Goal: Task Accomplishment & Management: Manage account settings

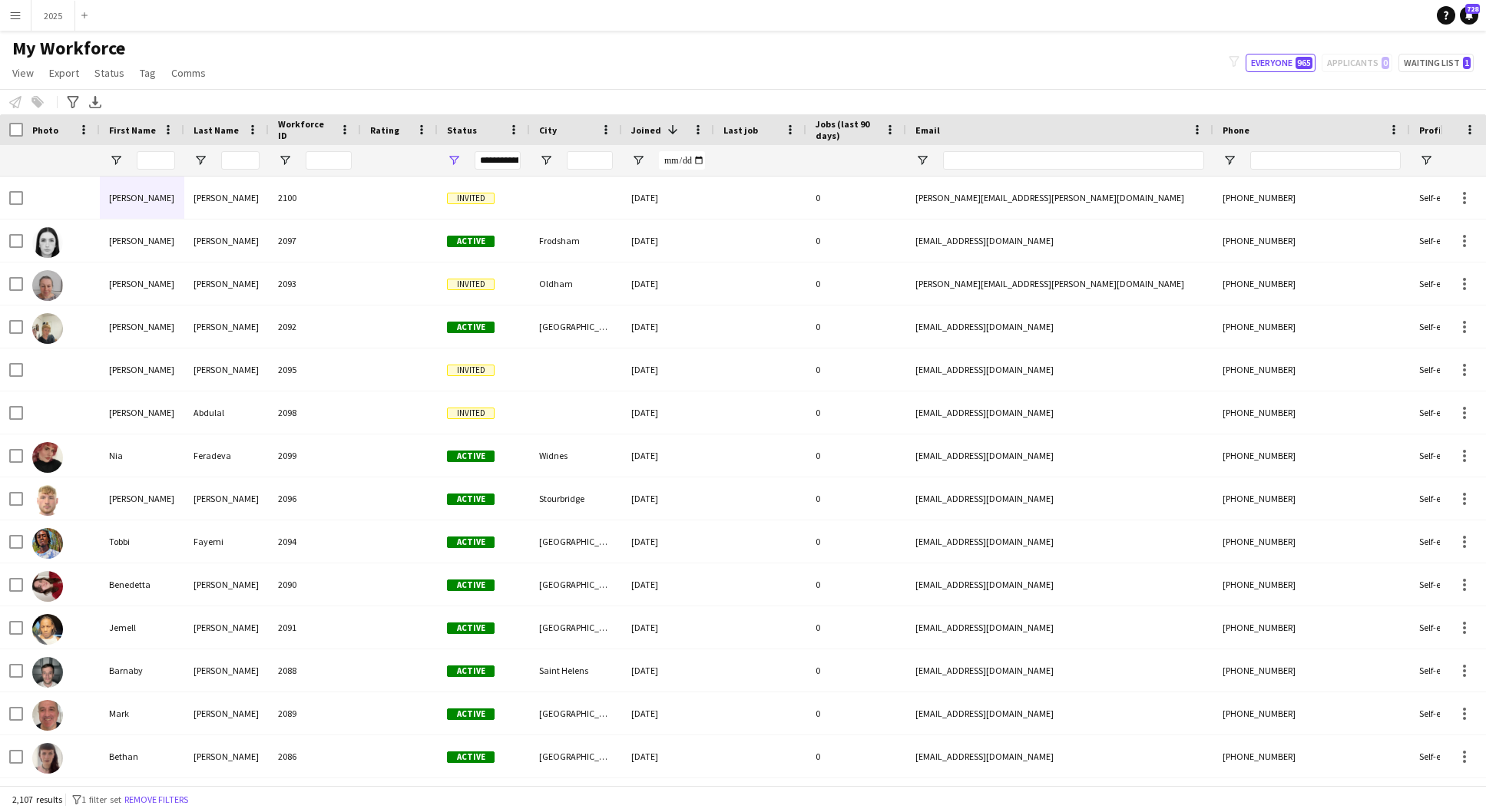
click at [17, 11] on app-icon "Menu" at bounding box center [15, 15] width 13 height 13
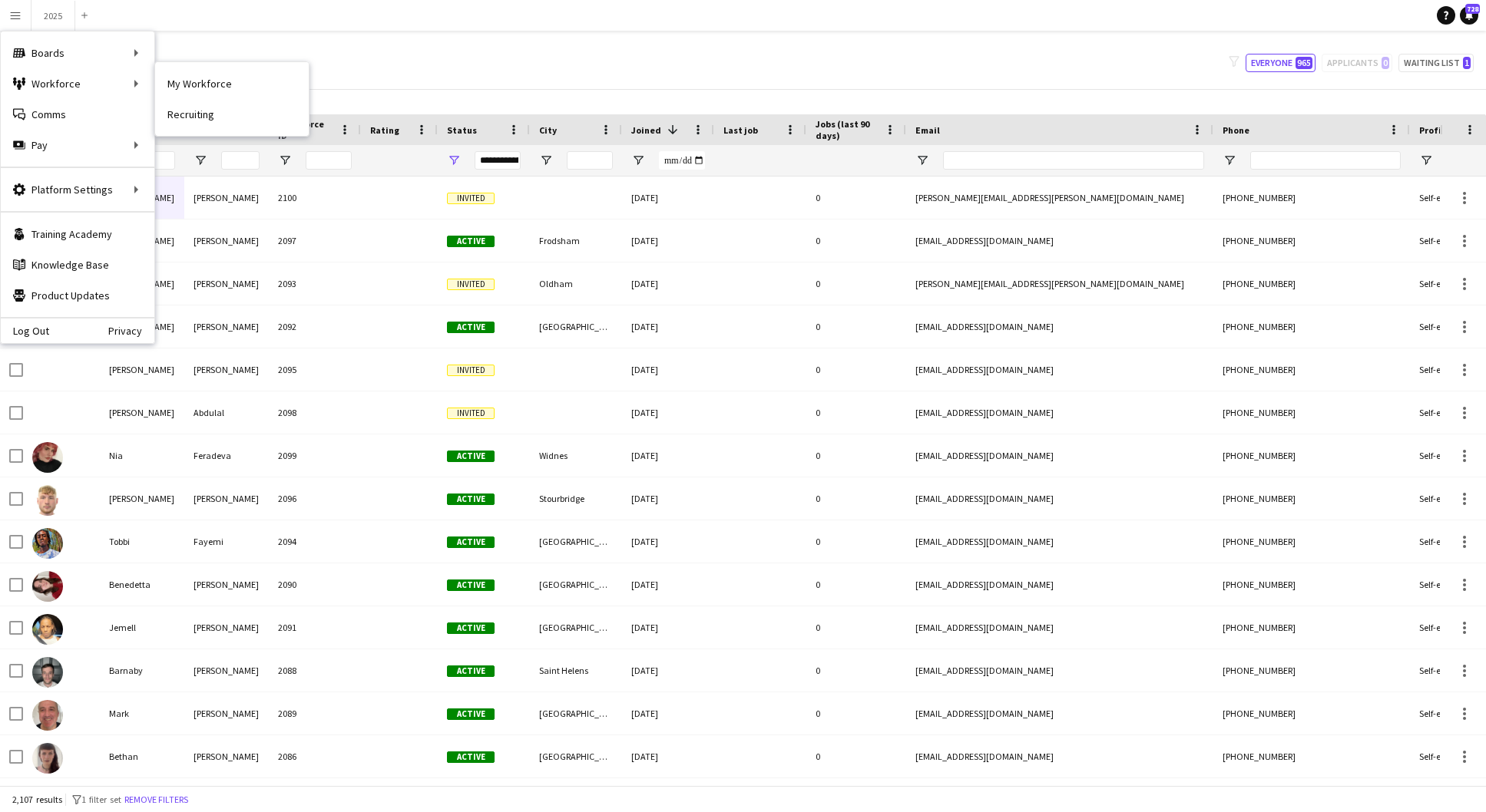
scroll to position [1, 0]
click at [19, 18] on app-icon "Menu" at bounding box center [15, 15] width 13 height 13
click at [209, 80] on link "My Workforce" at bounding box center [232, 83] width 153 height 30
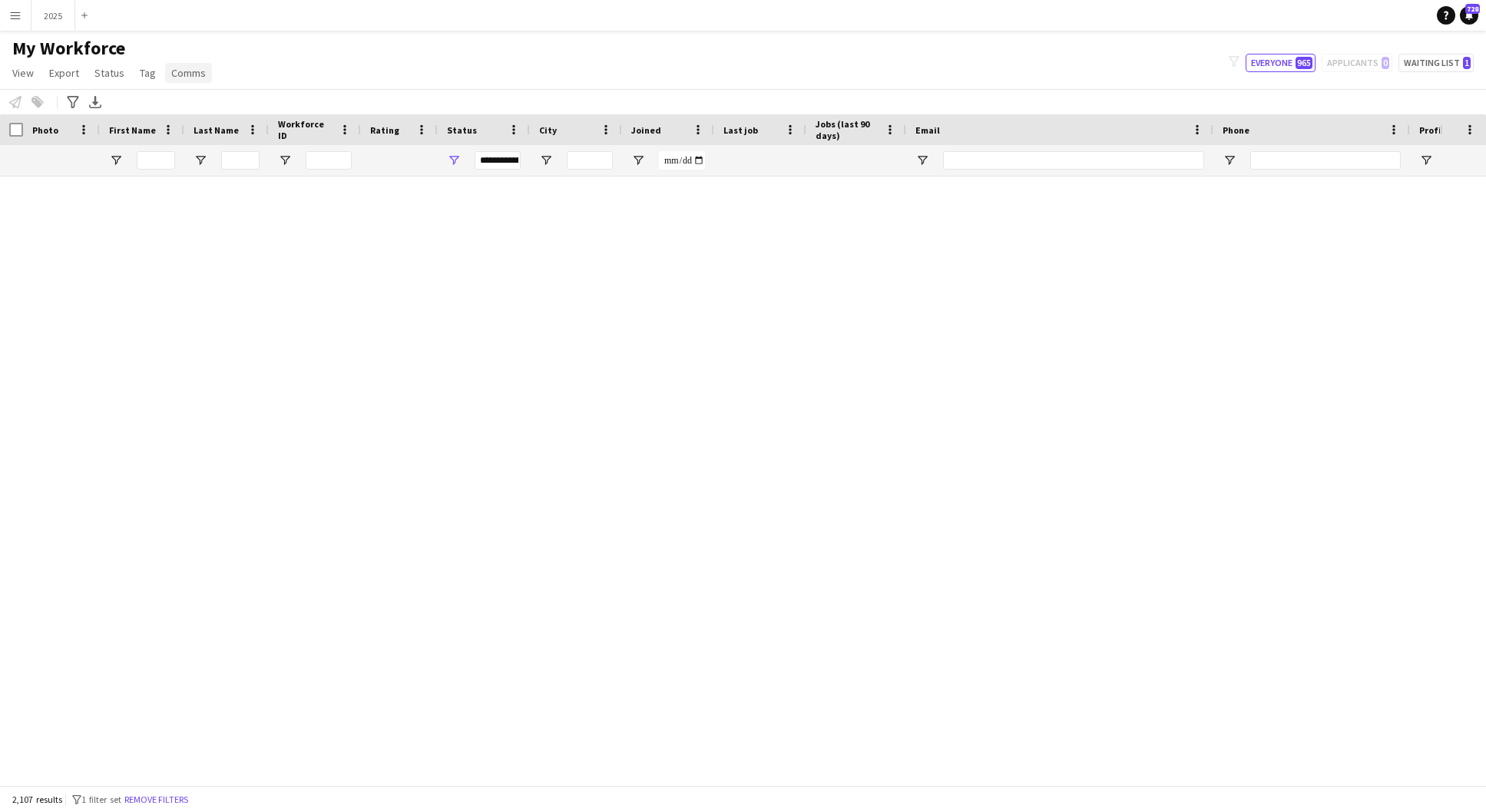
scroll to position [0, 0]
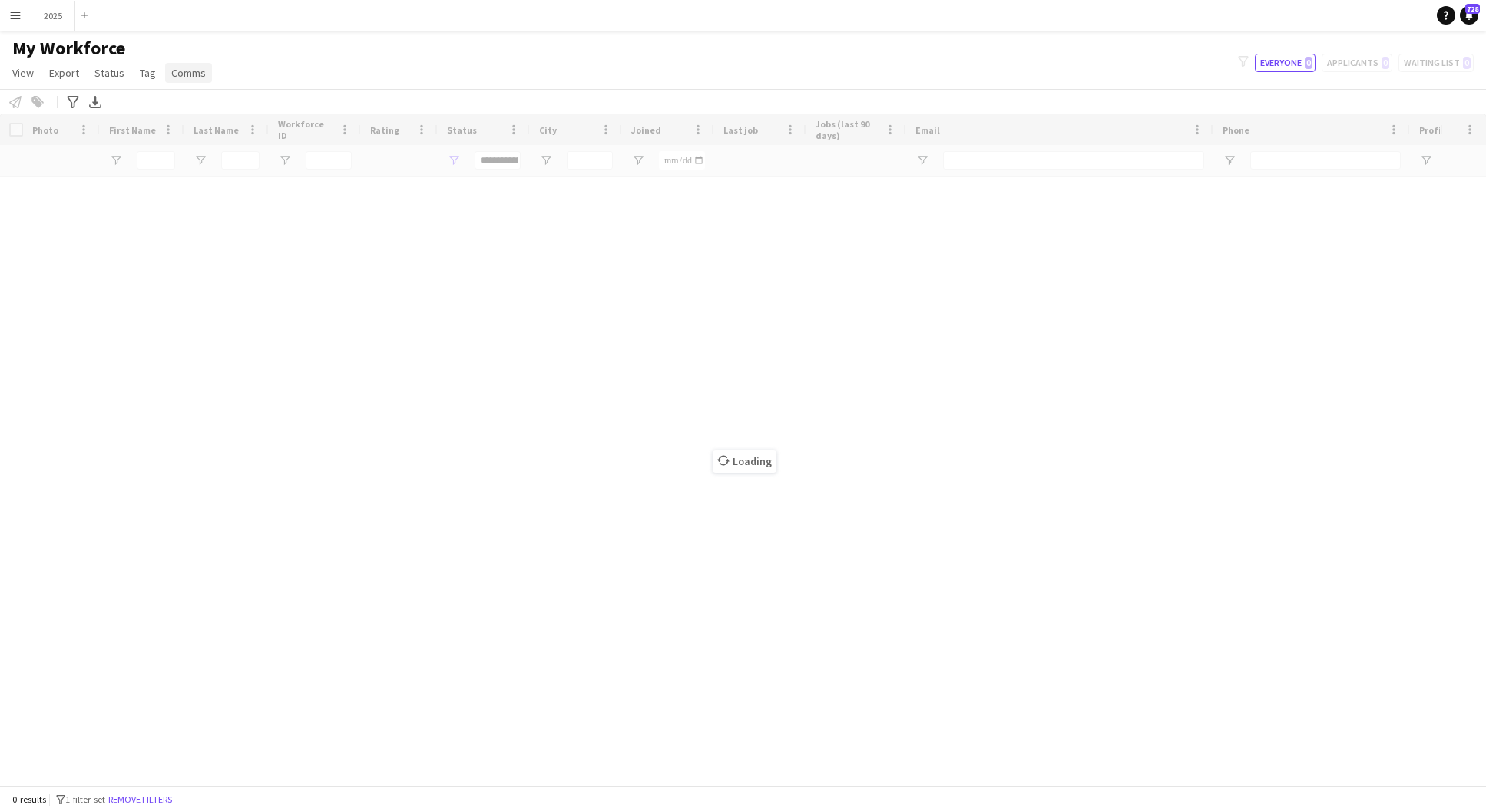
type input "**********"
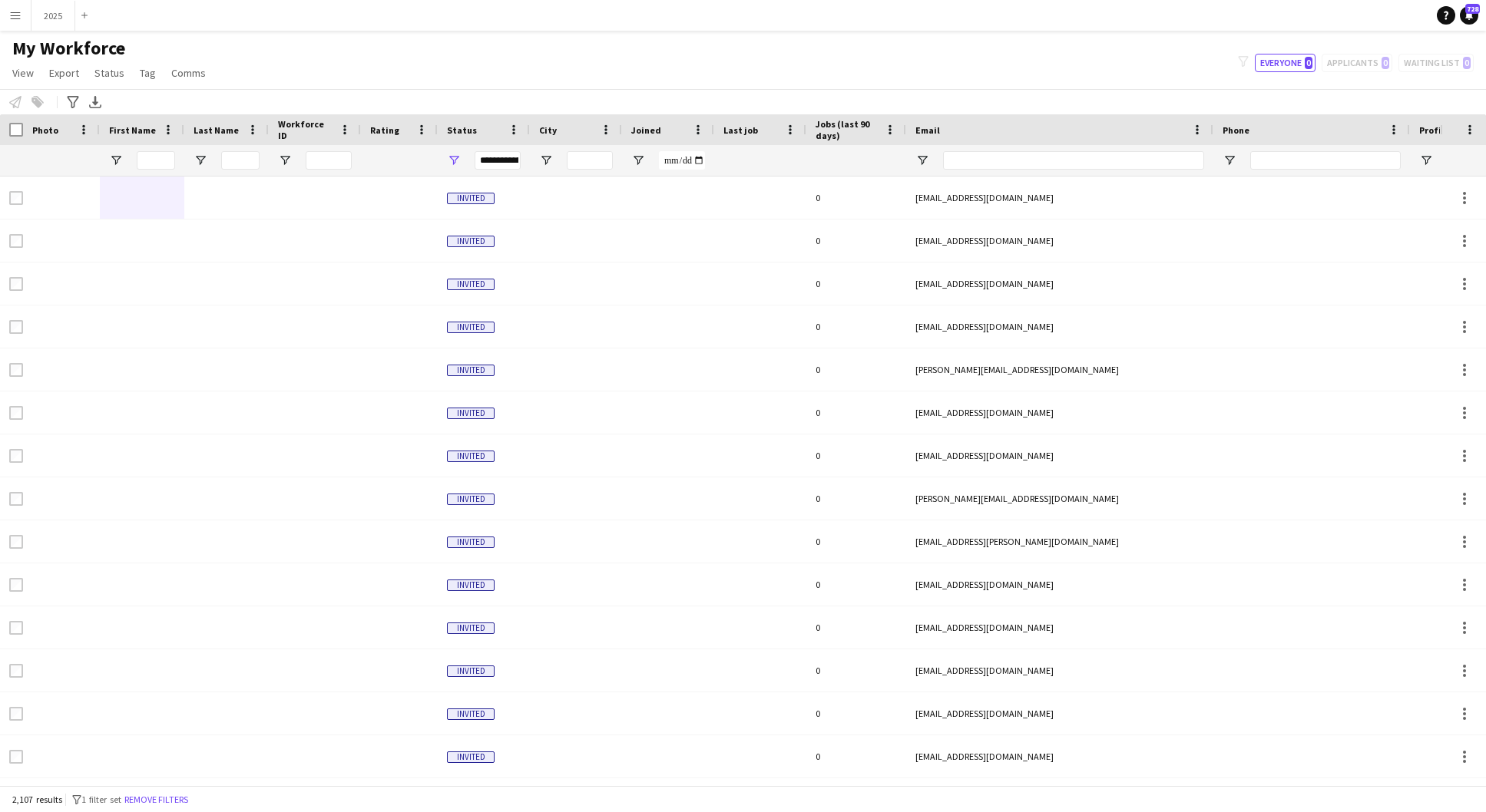
click at [658, 135] on span "Joined" at bounding box center [646, 131] width 29 height 12
click at [661, 130] on span at bounding box center [670, 130] width 19 height 14
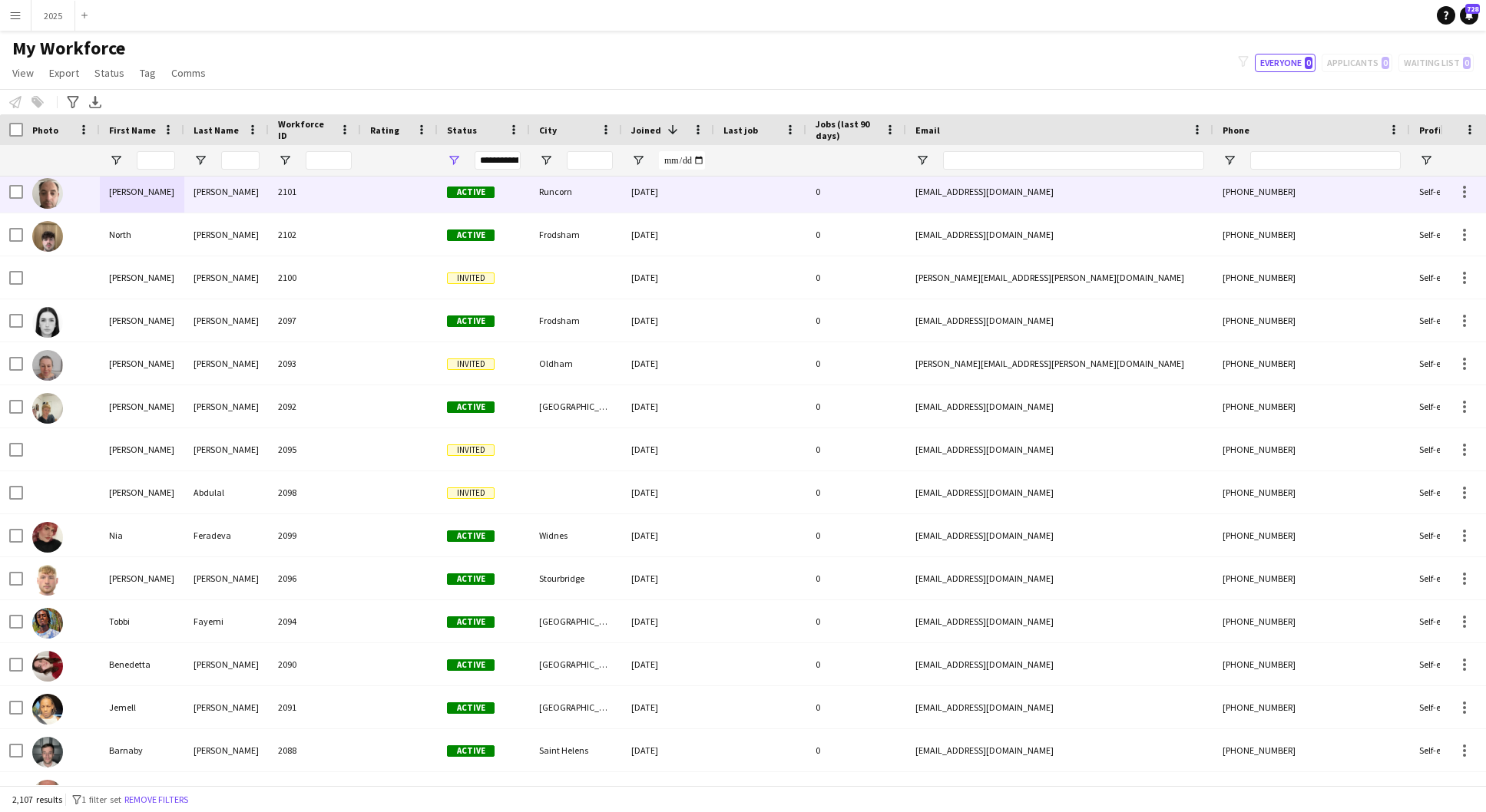
scroll to position [2, 0]
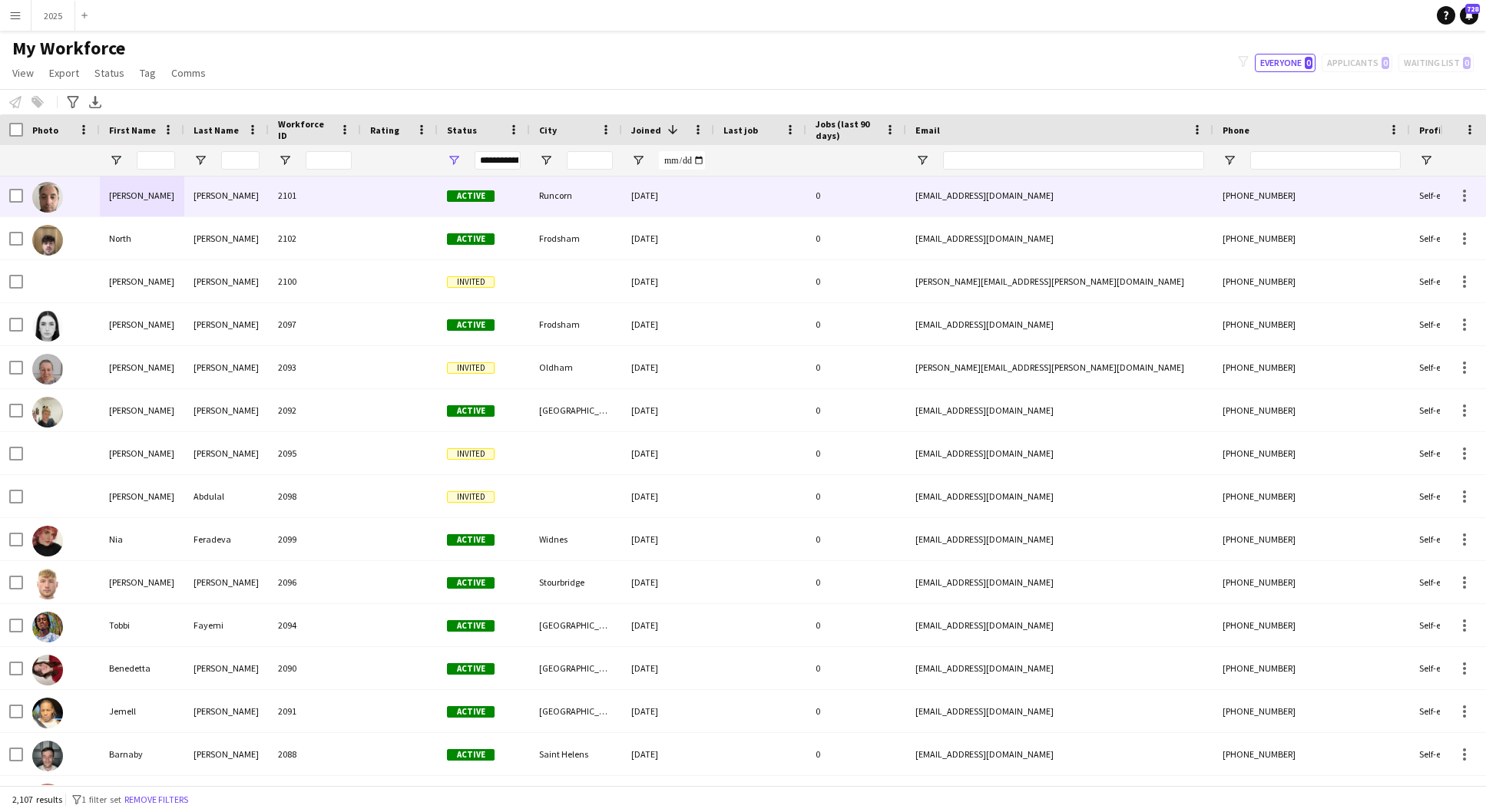
click at [269, 203] on div "2101" at bounding box center [315, 194] width 92 height 42
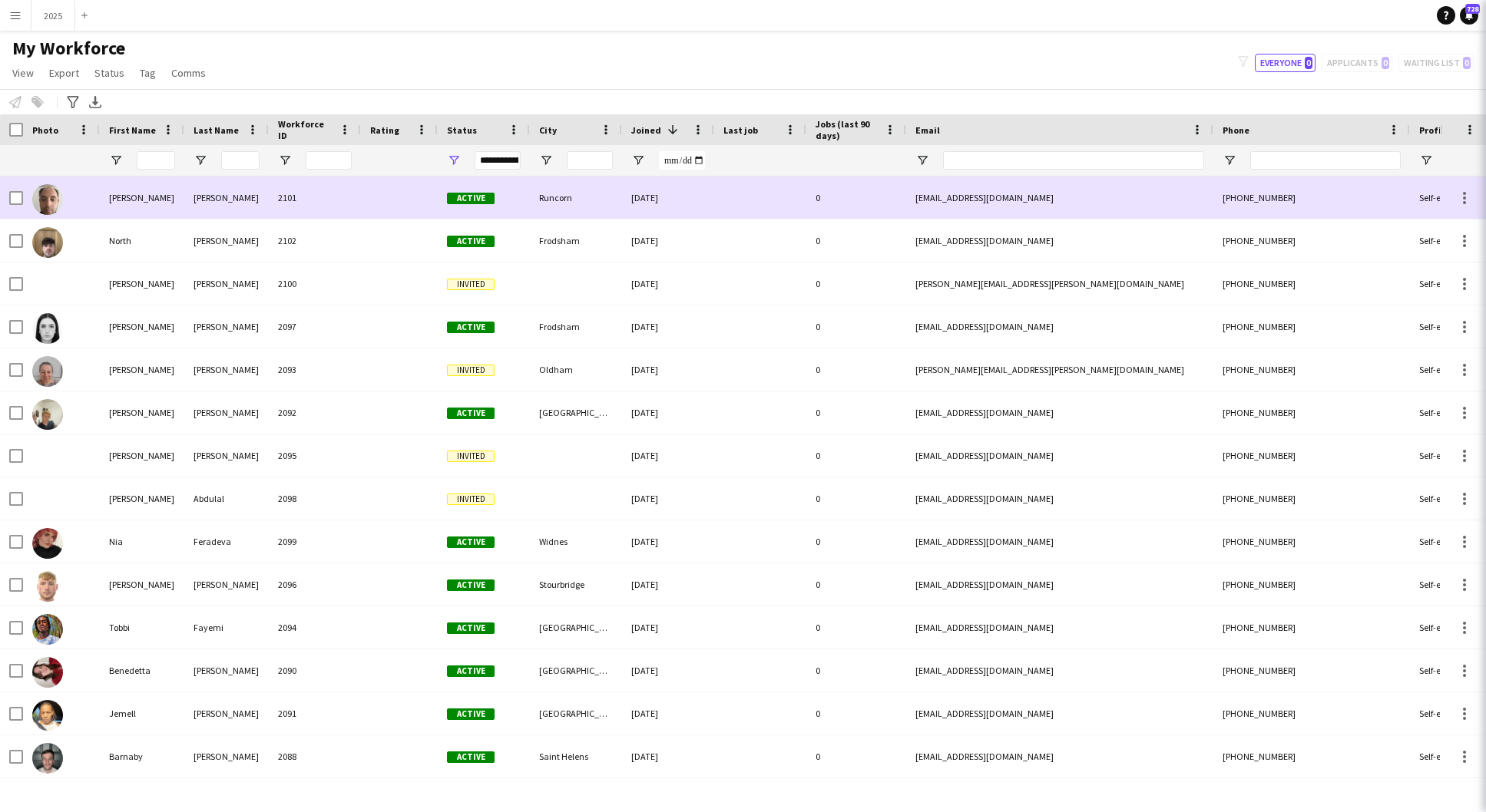
scroll to position [0, 0]
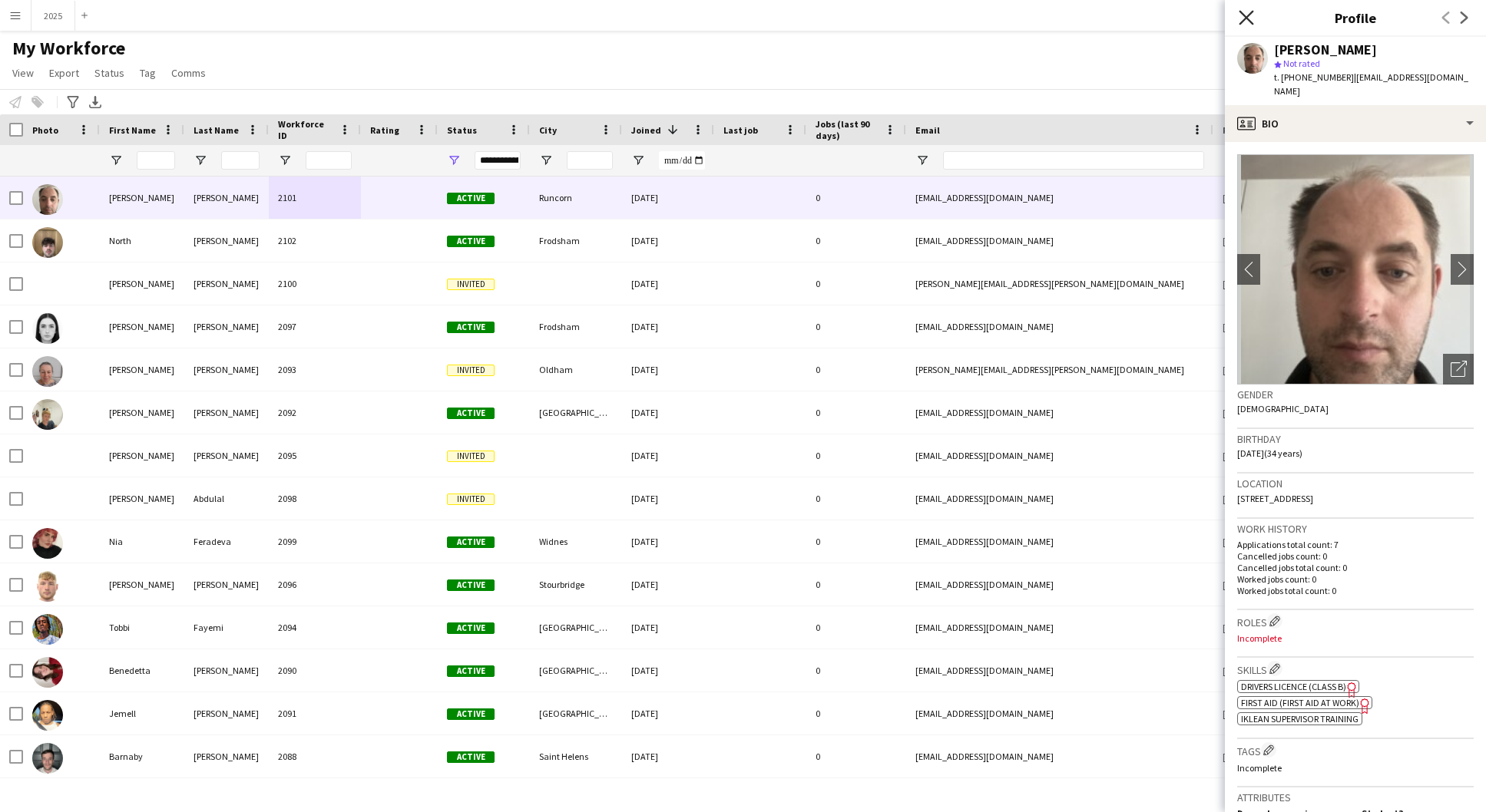
click at [1246, 22] on icon "Close pop-in" at bounding box center [1245, 17] width 15 height 15
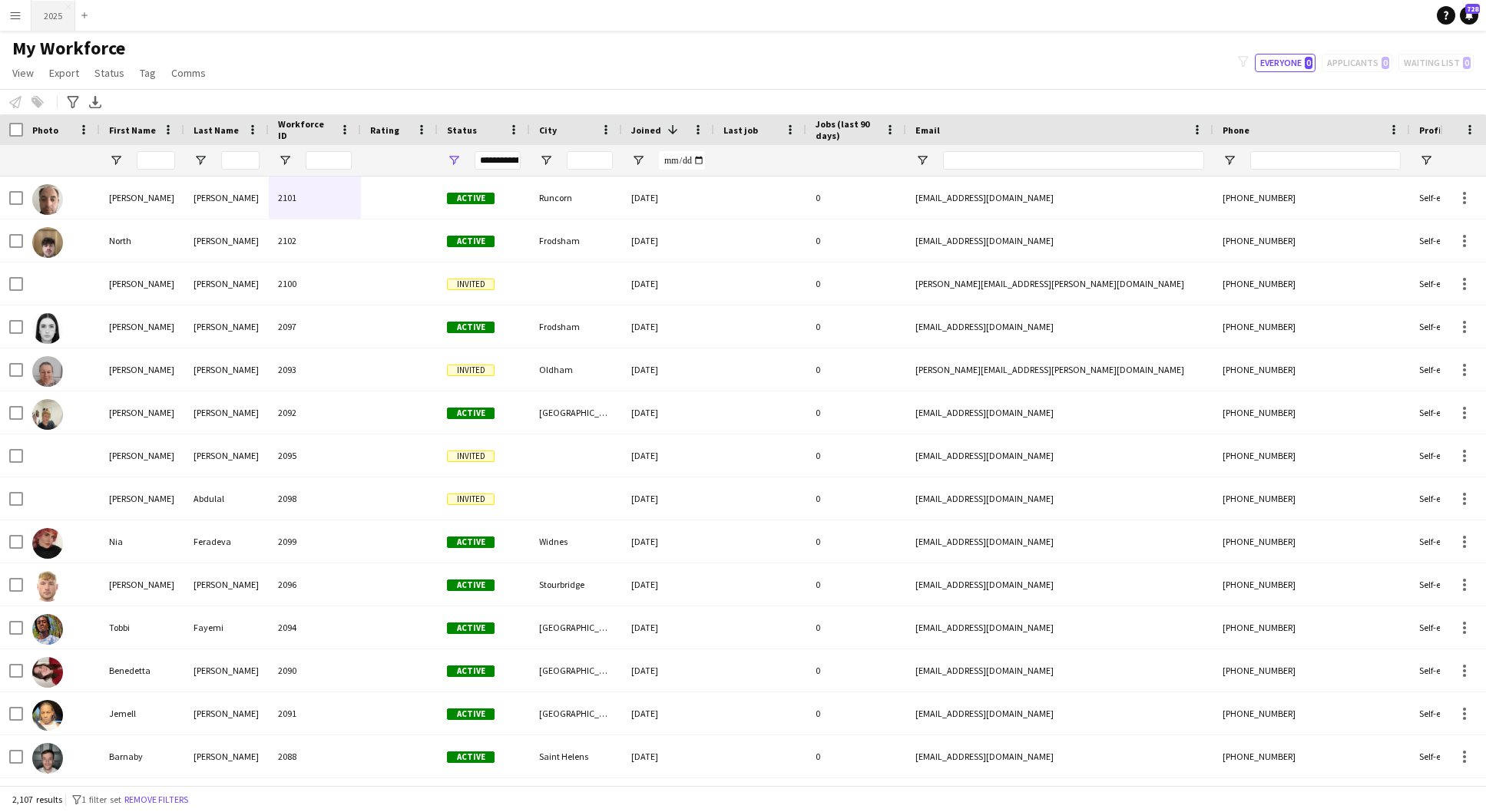
scroll to position [1, 0]
click at [45, 20] on button "2025 Close" at bounding box center [53, 16] width 44 height 29
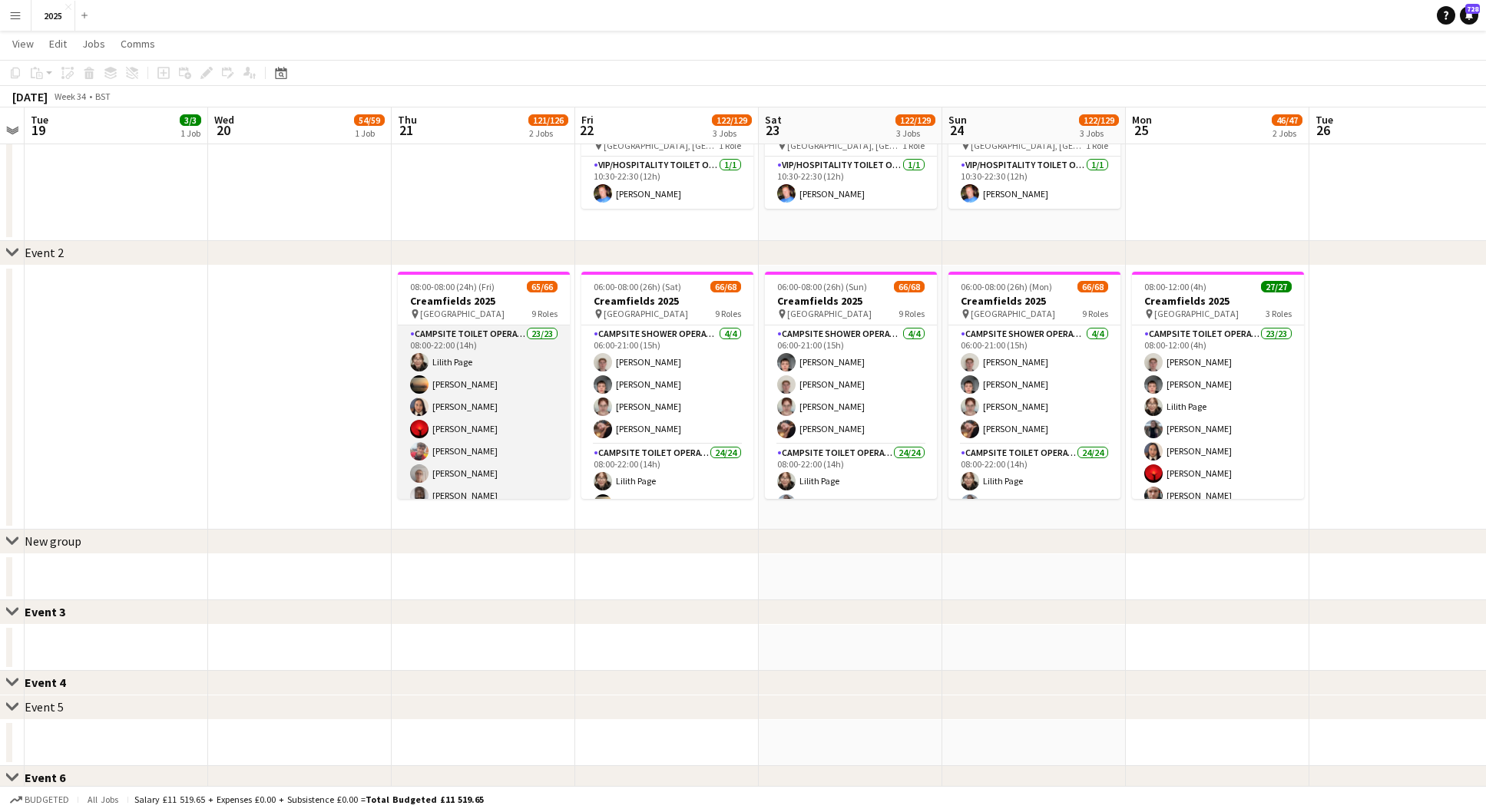
scroll to position [308, 0]
click at [477, 440] on app-card-role "Campsite Toilet Operative 23/23 08:00-22:00 (14h) [PERSON_NAME] [PERSON_NAME] […" at bounding box center [483, 599] width 172 height 547
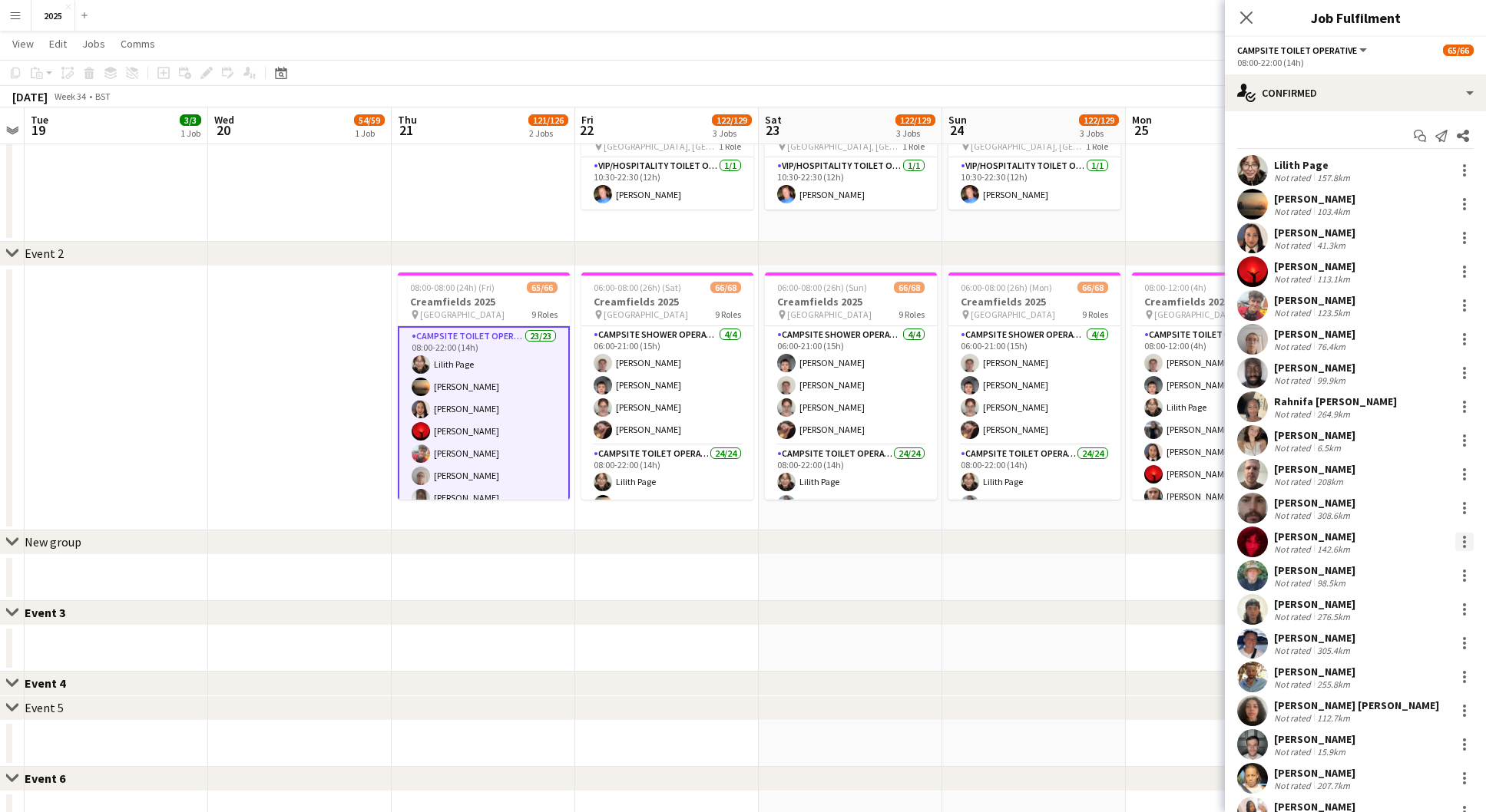
click at [1463, 540] on div at bounding box center [1463, 541] width 3 height 3
click at [1396, 718] on span "Remove" at bounding box center [1389, 717] width 46 height 13
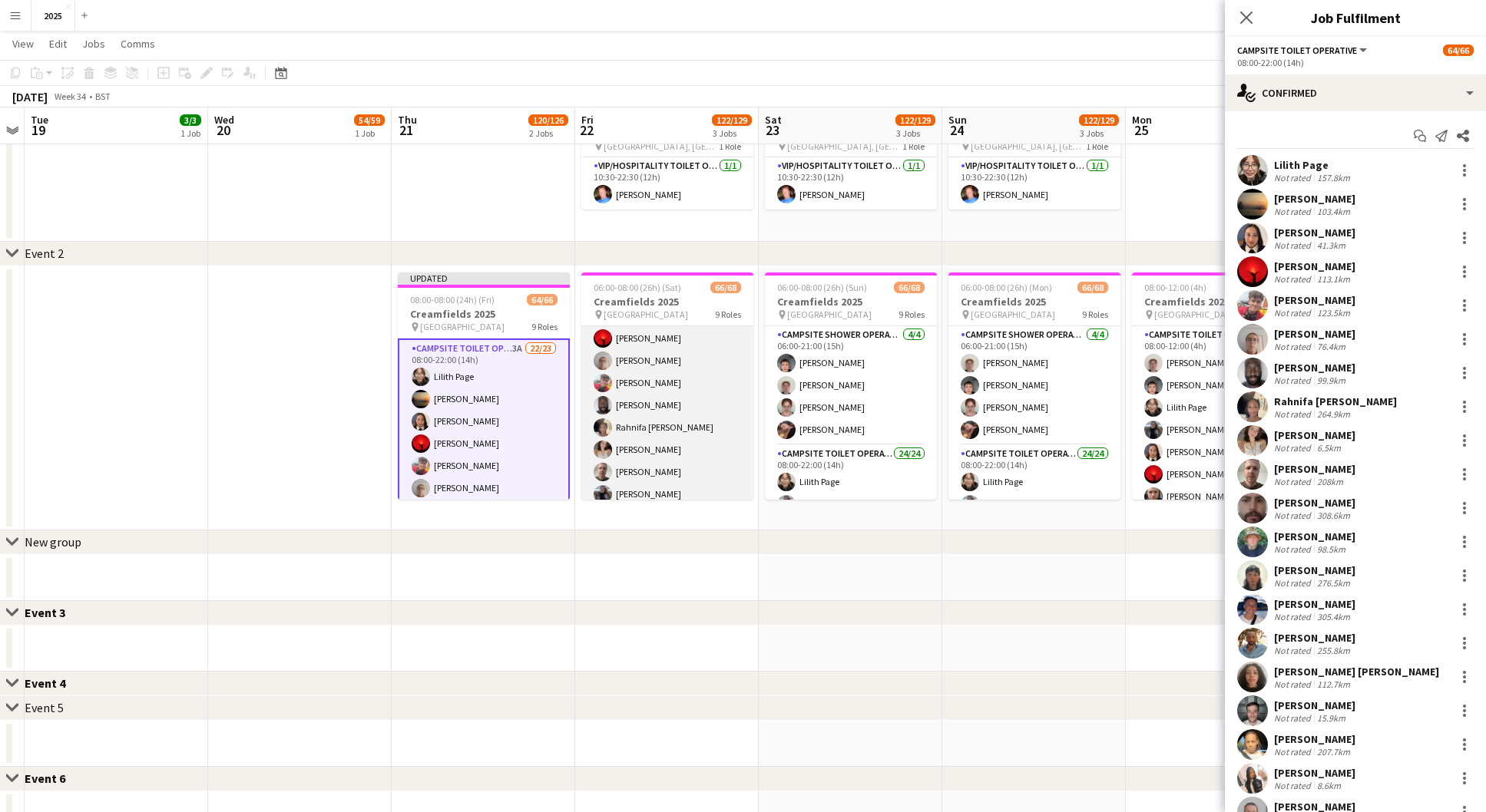
scroll to position [326, 0]
click at [691, 450] on app-card-role "Campsite Toilet Operative 24/24 08:00-22:00 (14h) [PERSON_NAME] [PERSON_NAME] […" at bounding box center [667, 404] width 172 height 568
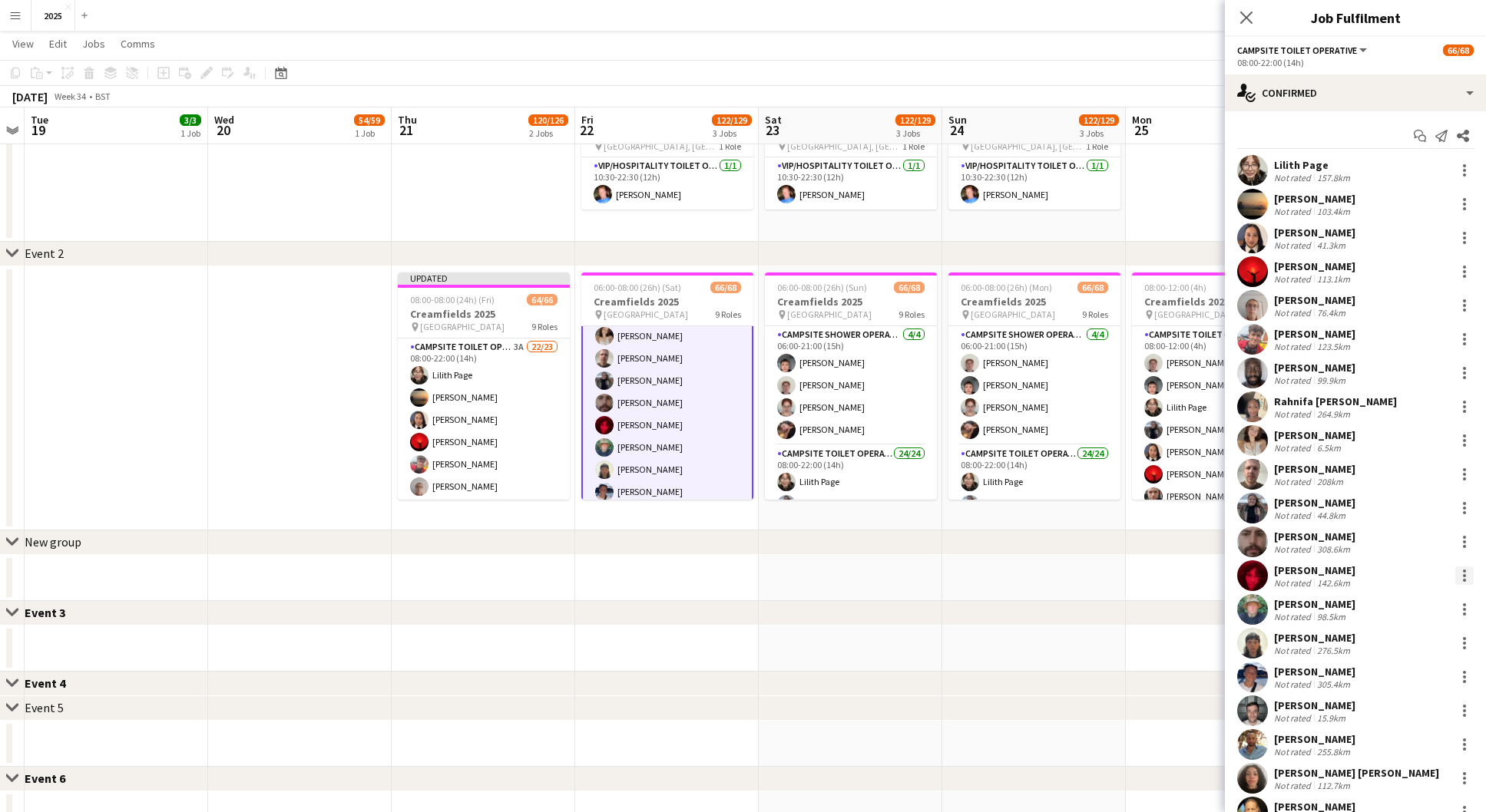
click at [1462, 574] on div at bounding box center [1463, 575] width 3 height 3
click at [1402, 752] on span "Remove" at bounding box center [1389, 750] width 46 height 13
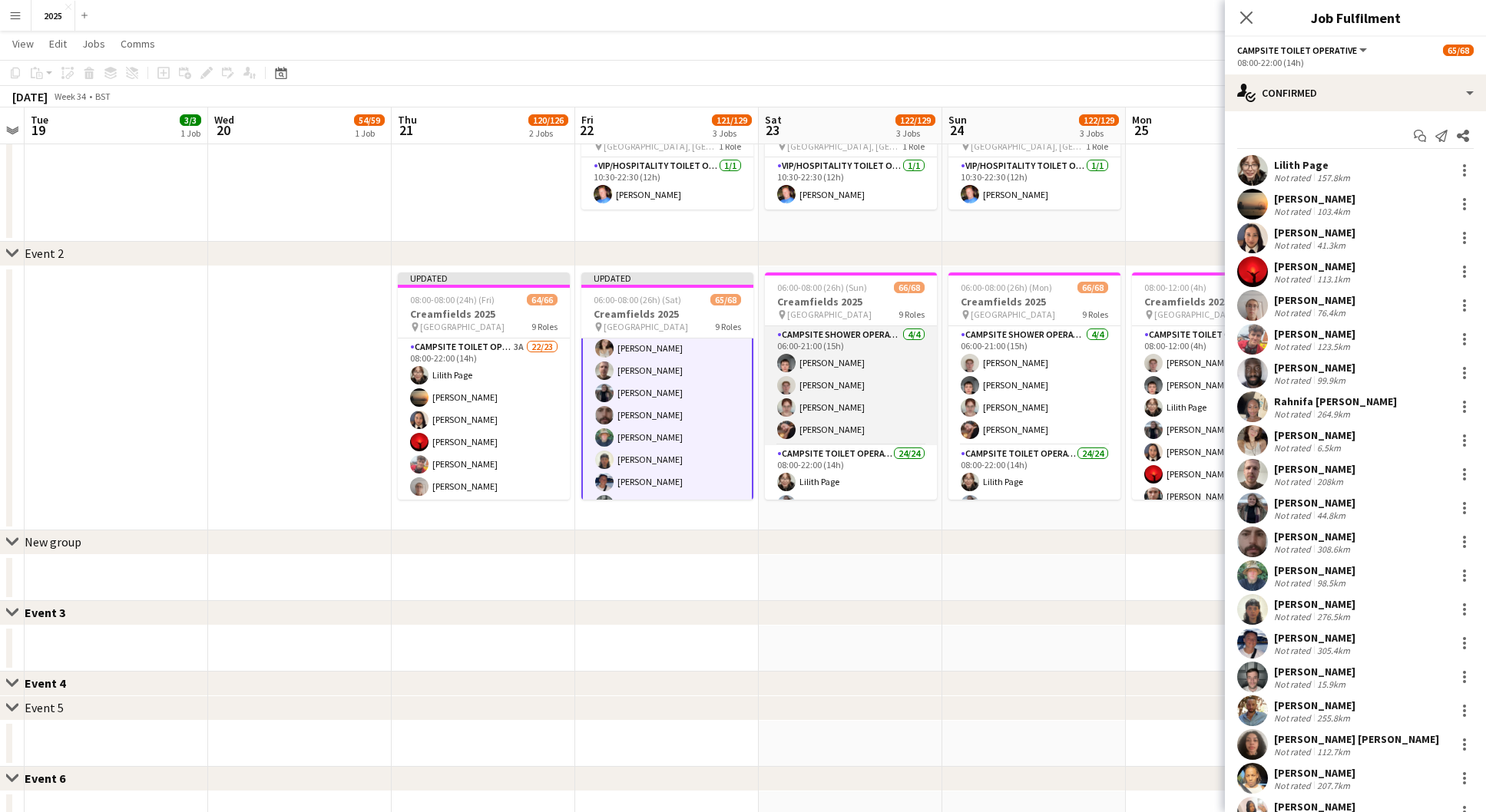
scroll to position [241, 0]
click at [858, 413] on app-card-role "Campsite Toilet Operative 24/24 08:00-22:00 (14h) [PERSON_NAME] [PERSON_NAME] […" at bounding box center [851, 489] width 172 height 568
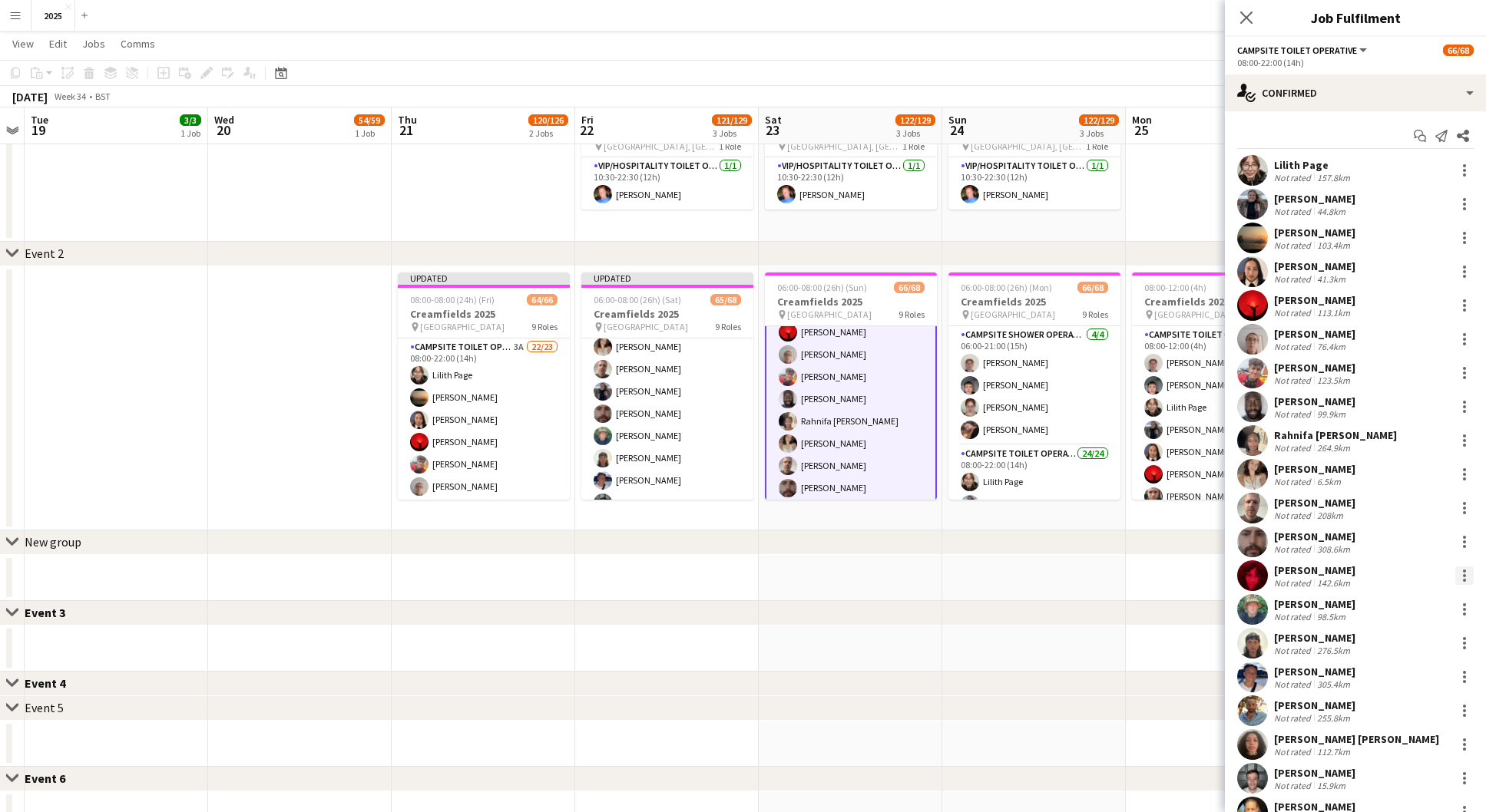
click at [1462, 573] on div at bounding box center [1464, 575] width 19 height 19
click at [1404, 752] on span "Remove" at bounding box center [1389, 750] width 46 height 13
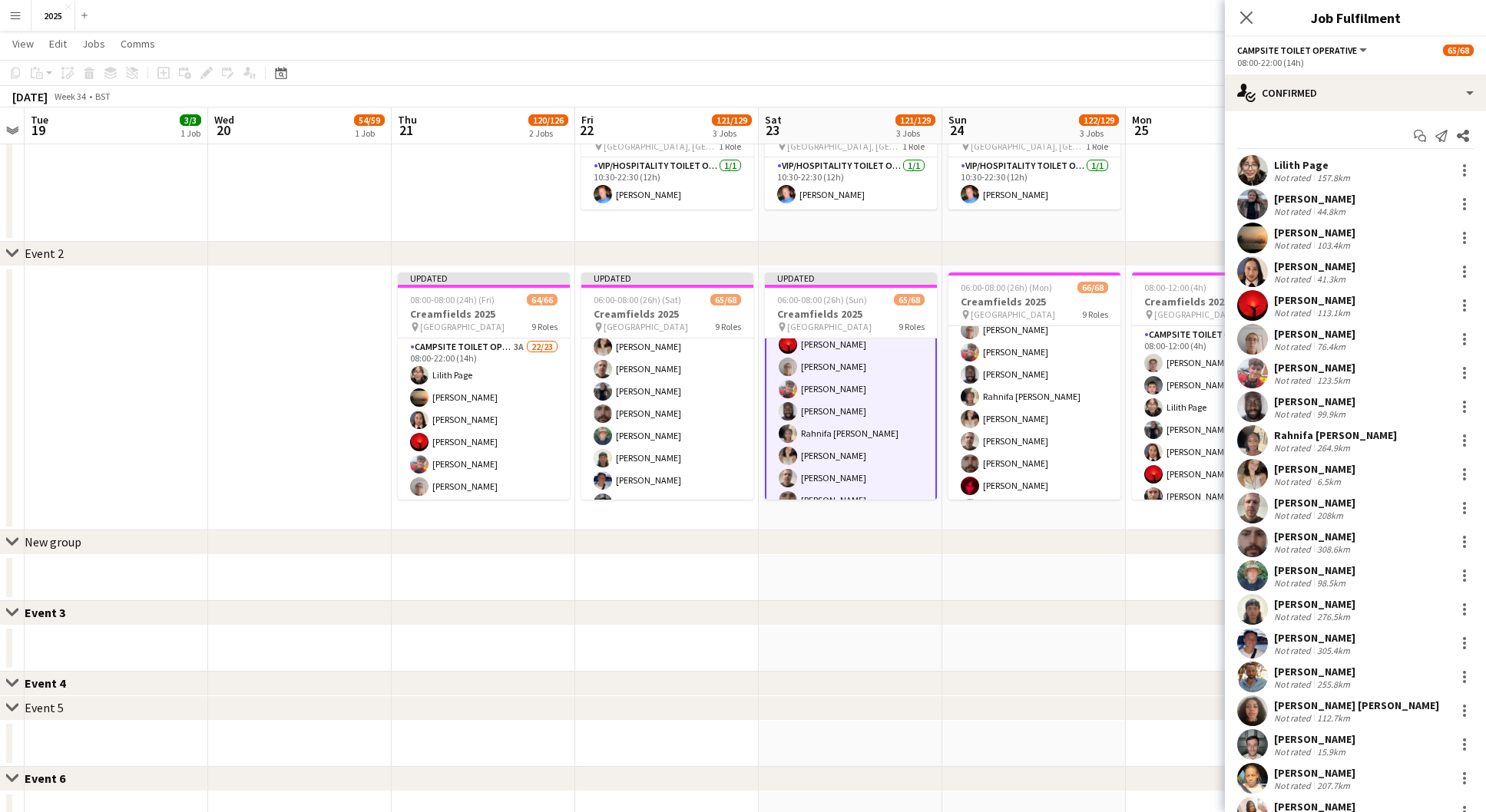
scroll to position [409, 0]
click at [1037, 424] on app-card-role "Campsite Toilet Operative 24/24 08:00-22:00 (14h) [PERSON_NAME] [PERSON_NAME] […" at bounding box center [1034, 320] width 172 height 568
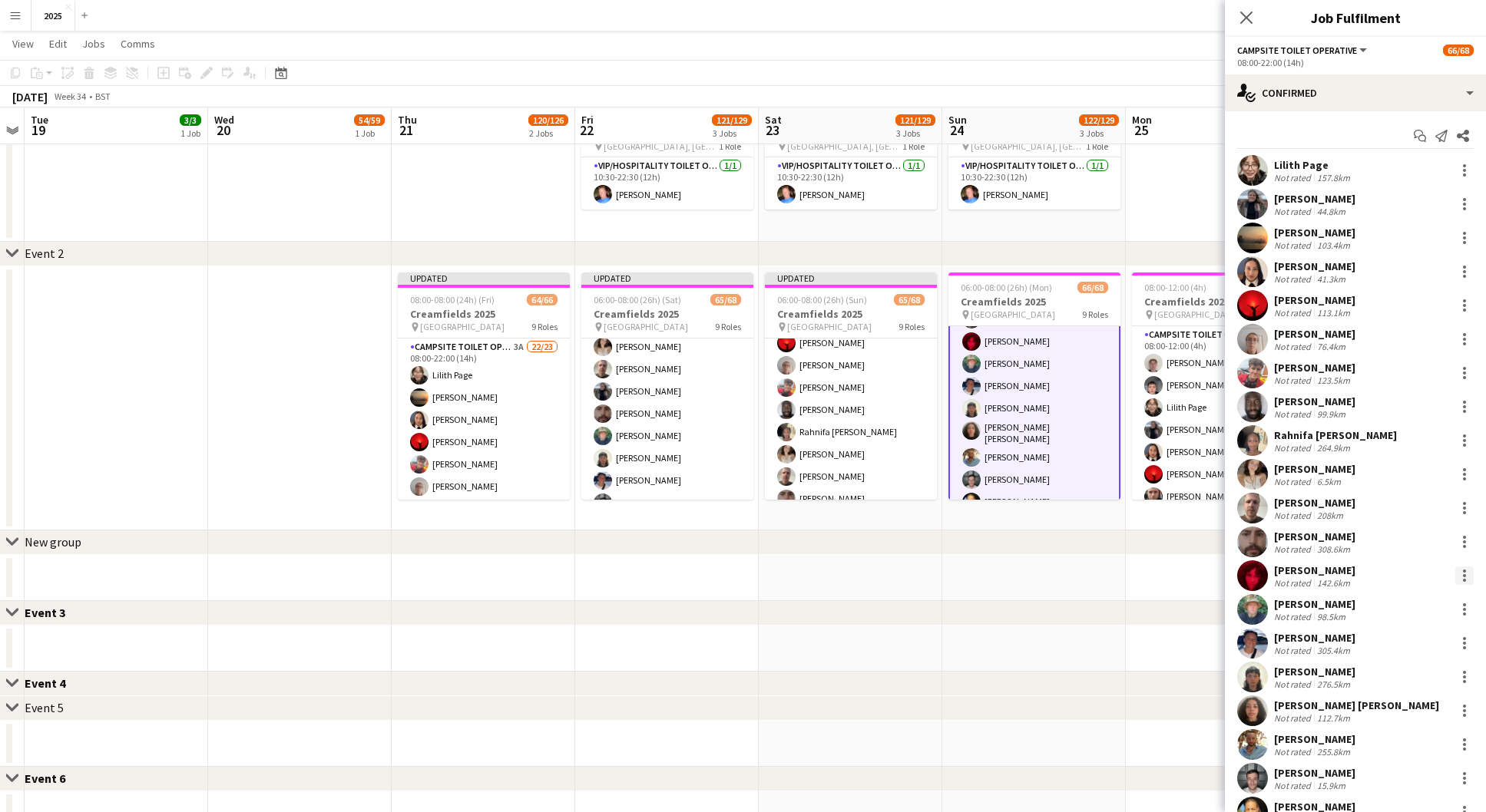
click at [1467, 576] on div at bounding box center [1464, 575] width 19 height 19
click at [1425, 747] on span "Remove" at bounding box center [1413, 751] width 95 height 14
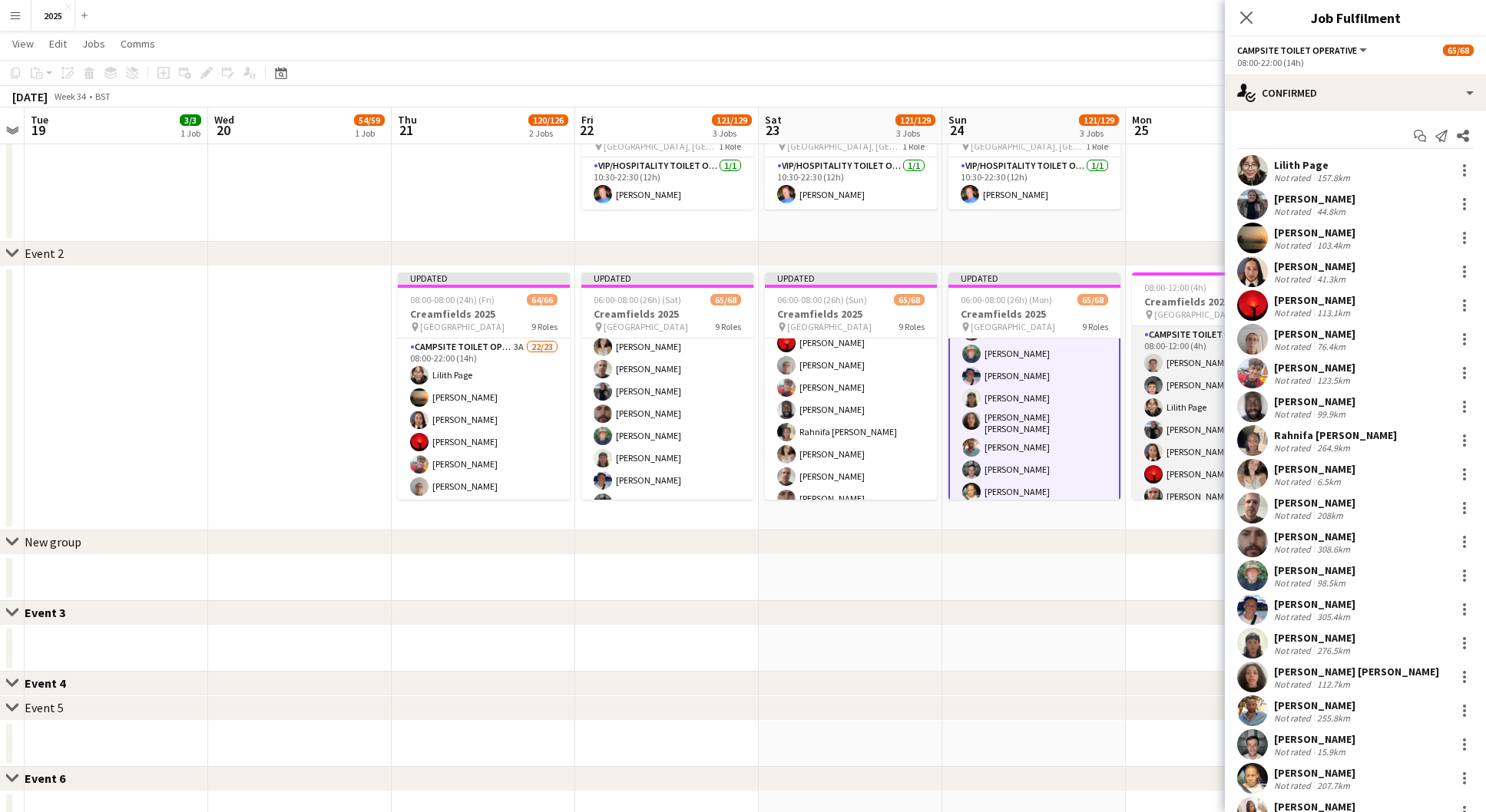
click at [1184, 473] on app-card-role "Campsite Toilet Operative 23/23 08:00-12:00 (4h) [PERSON_NAME] [PERSON_NAME] [P…" at bounding box center [1217, 597] width 172 height 542
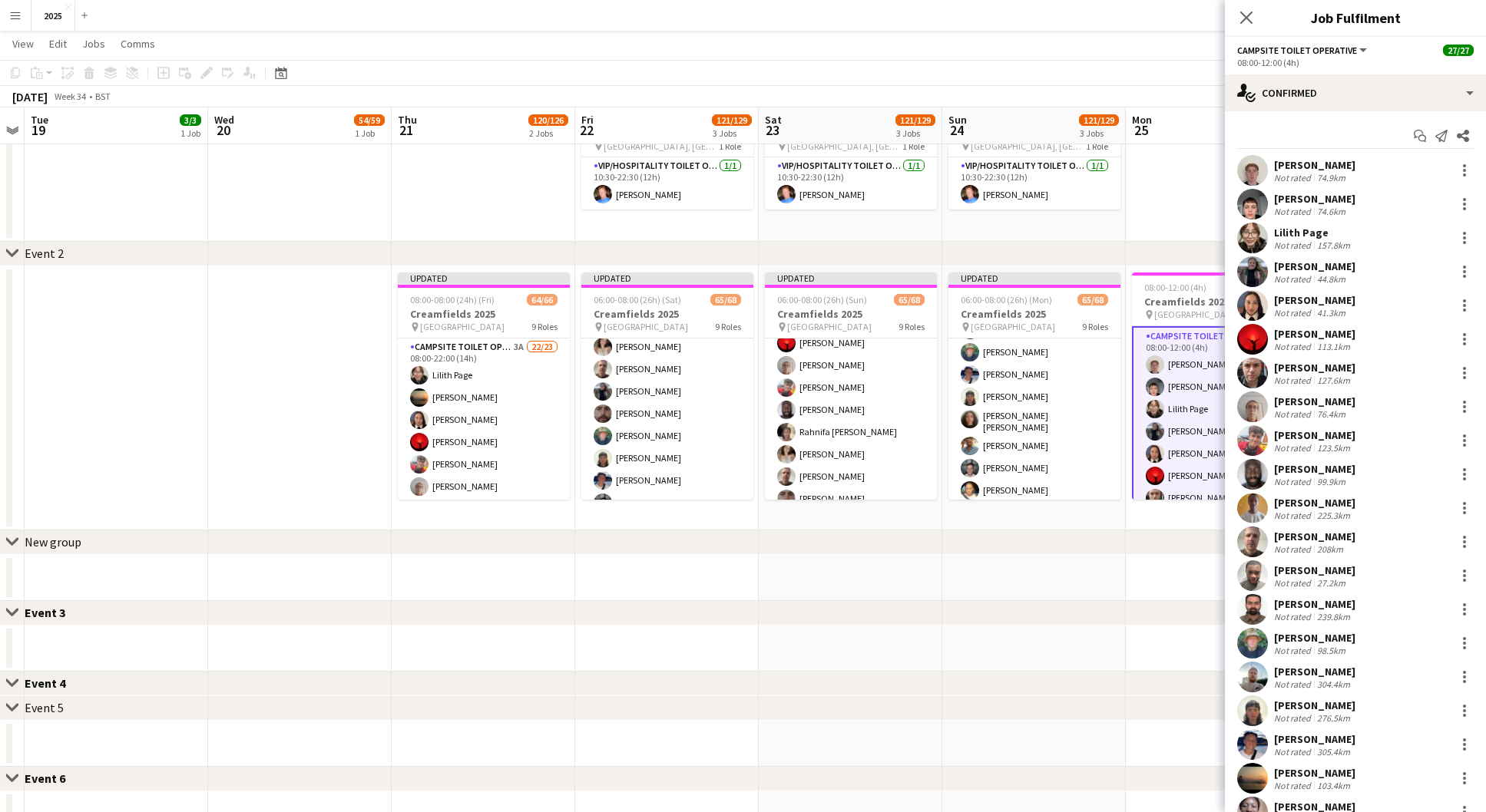
scroll to position [0, 0]
click at [1186, 555] on div "chevron-right New group" at bounding box center [743, 542] width 1486 height 25
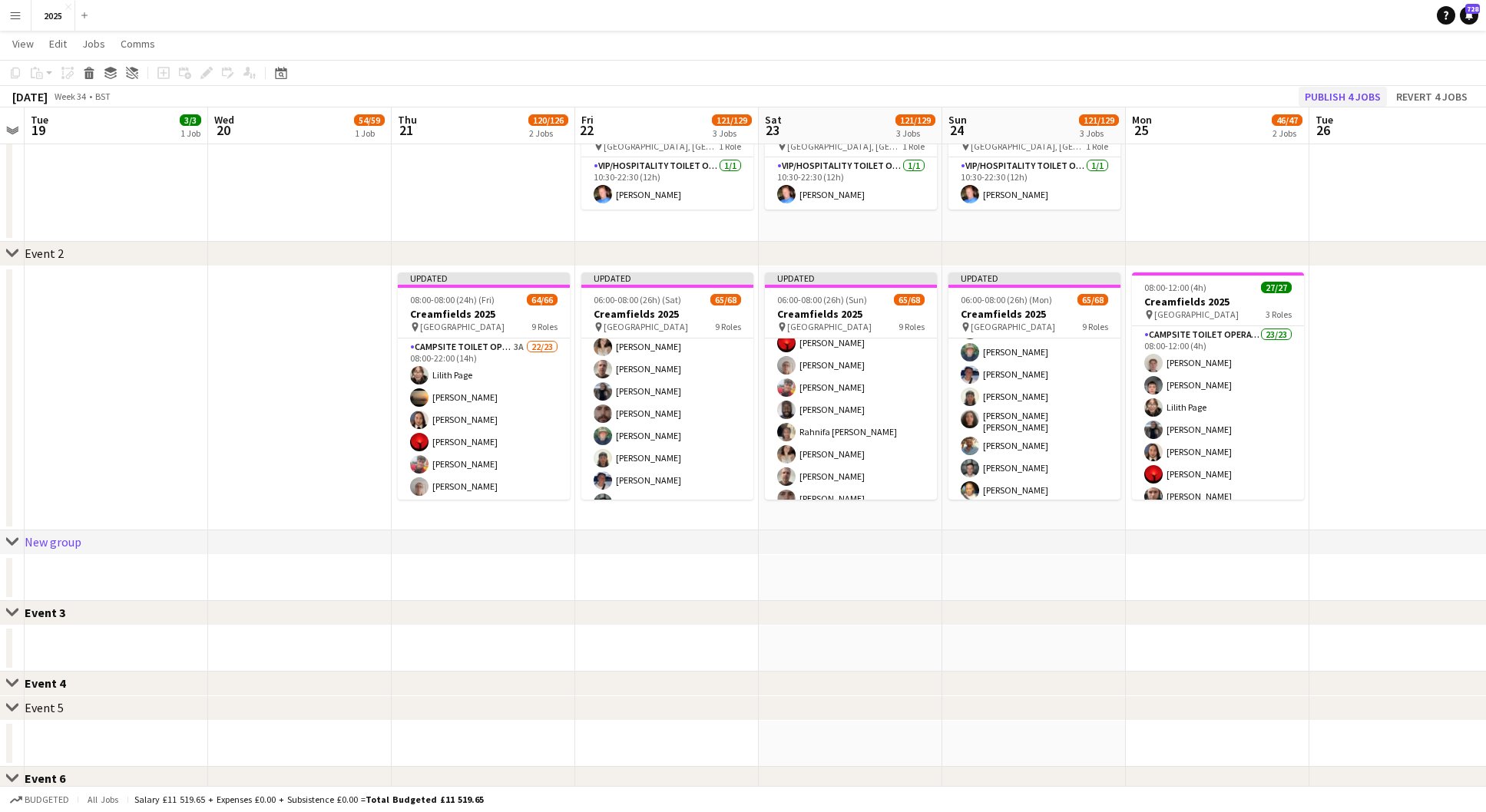
click at [1358, 97] on button "Publish 4 jobs" at bounding box center [1343, 96] width 88 height 20
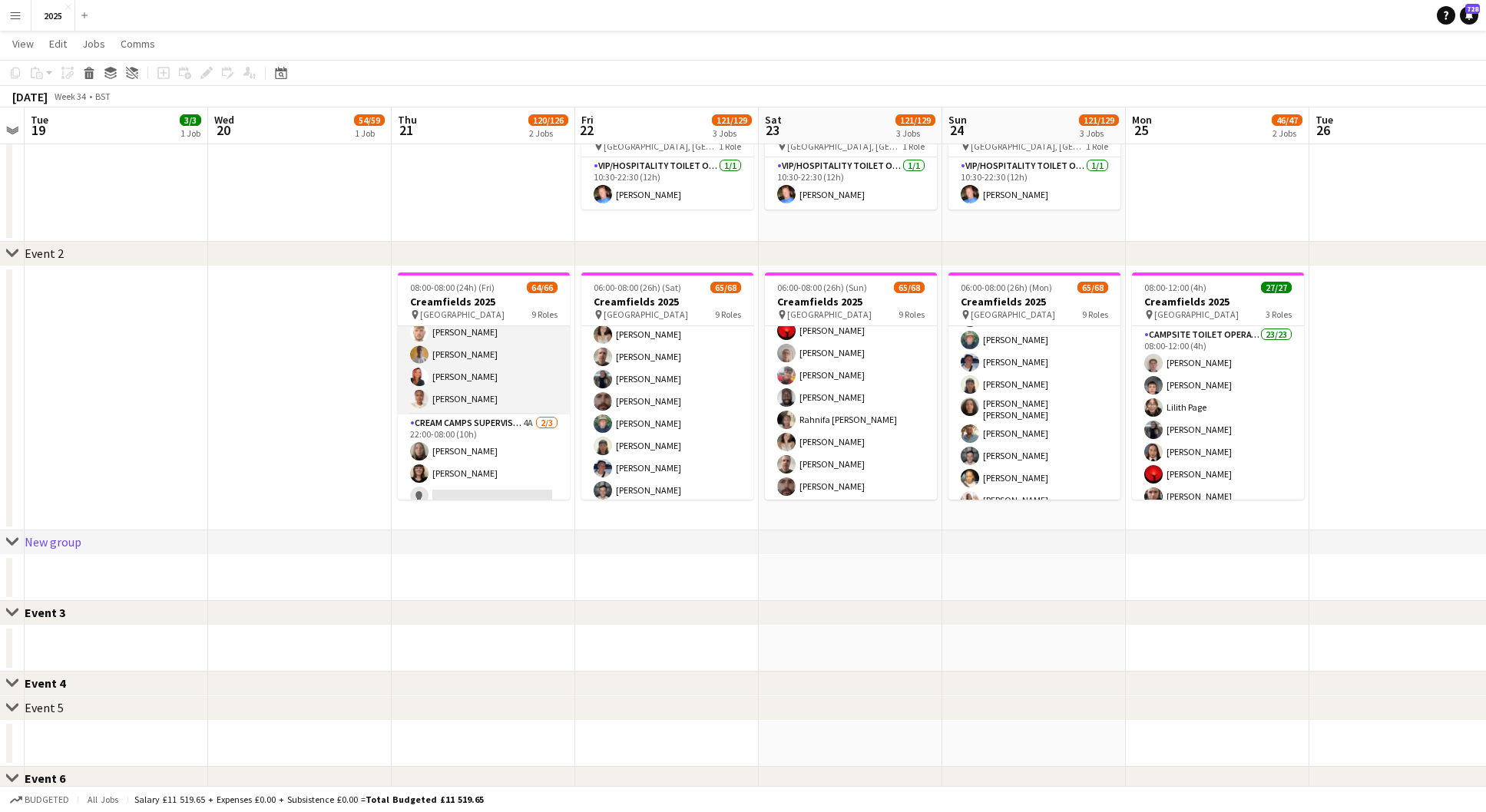
scroll to position [1482, 0]
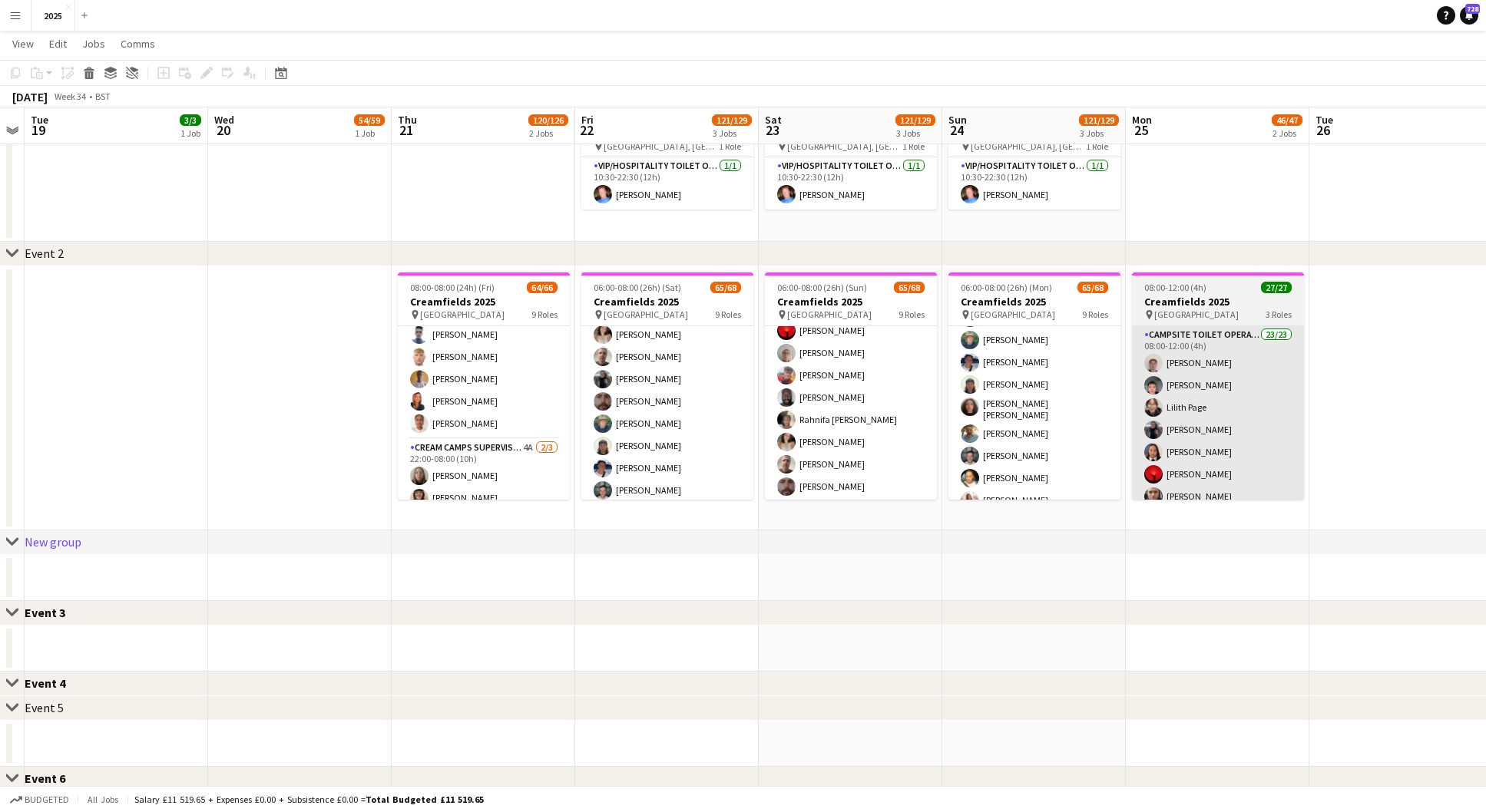
drag, startPoint x: 523, startPoint y: 414, endPoint x: 1284, endPoint y: 431, distance: 761.2
click at [523, 414] on app-card-role "Campsite Toilet Operative 23/23 22:00-08:00 (10h) [PERSON_NAME] [PERSON_NAME] […" at bounding box center [483, 168] width 172 height 542
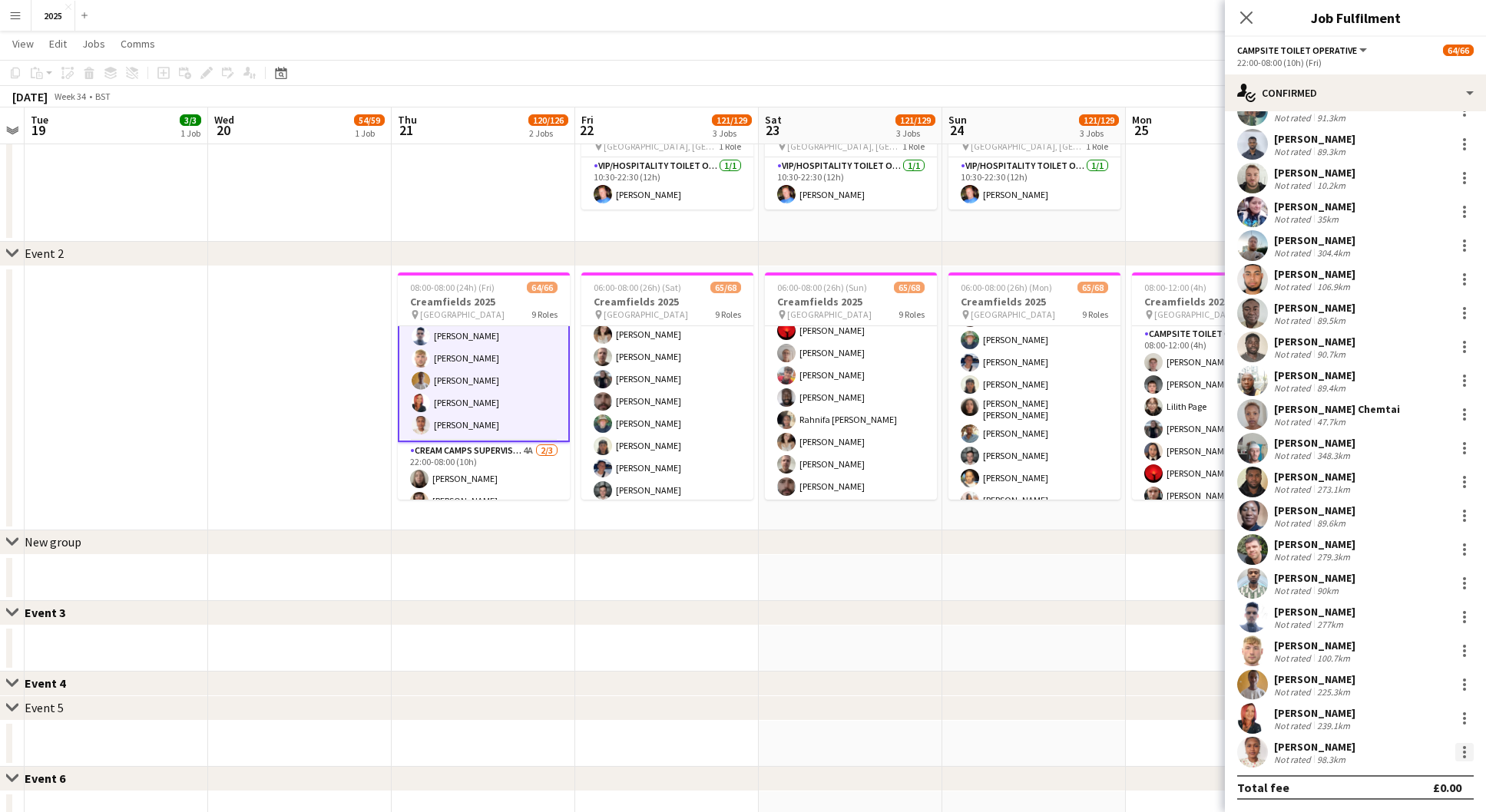
scroll to position [161, 0]
click at [1463, 751] on div at bounding box center [1463, 752] width 3 height 3
drag, startPoint x: 1388, startPoint y: 691, endPoint x: 1292, endPoint y: 652, distance: 103.6
click at [1388, 691] on span "Remove" at bounding box center [1389, 686] width 46 height 13
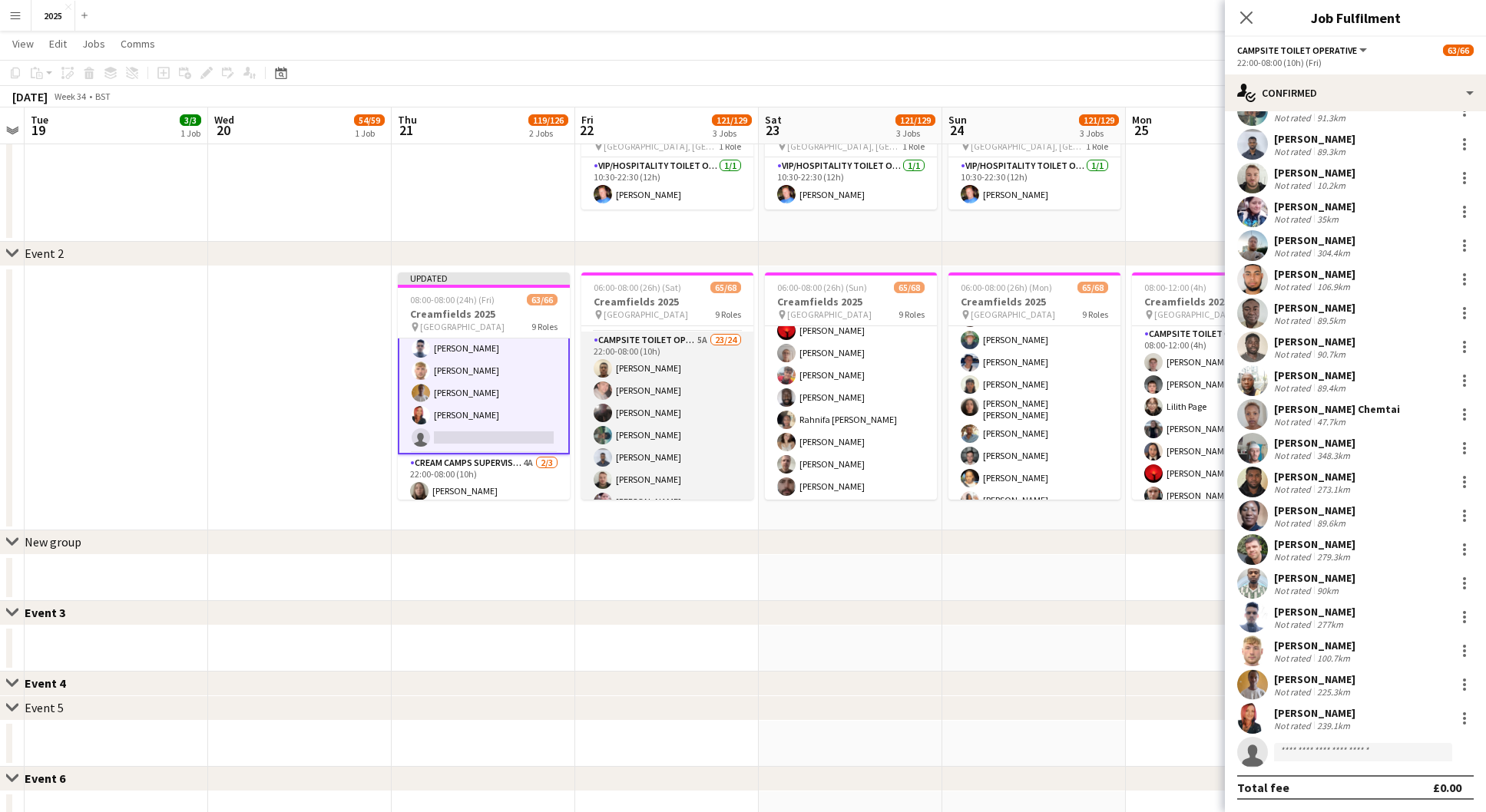
scroll to position [1075, 0]
click at [706, 463] on app-card-role "Campsite Toilet Operative 5A 23/24 22:00-08:00 (10h) [PERSON_NAME] [PERSON_NAME…" at bounding box center [667, 608] width 172 height 565
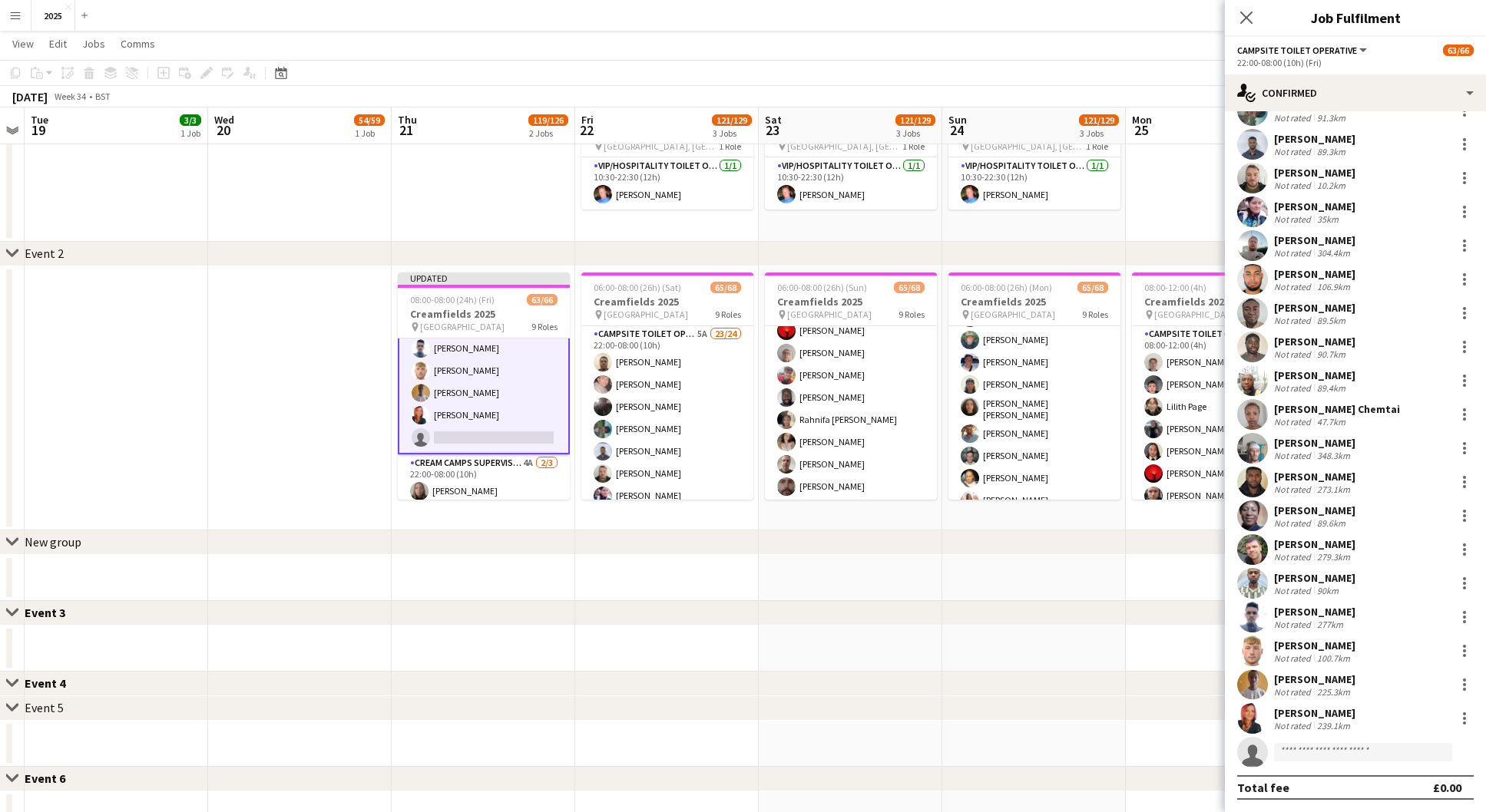
scroll to position [0, 710]
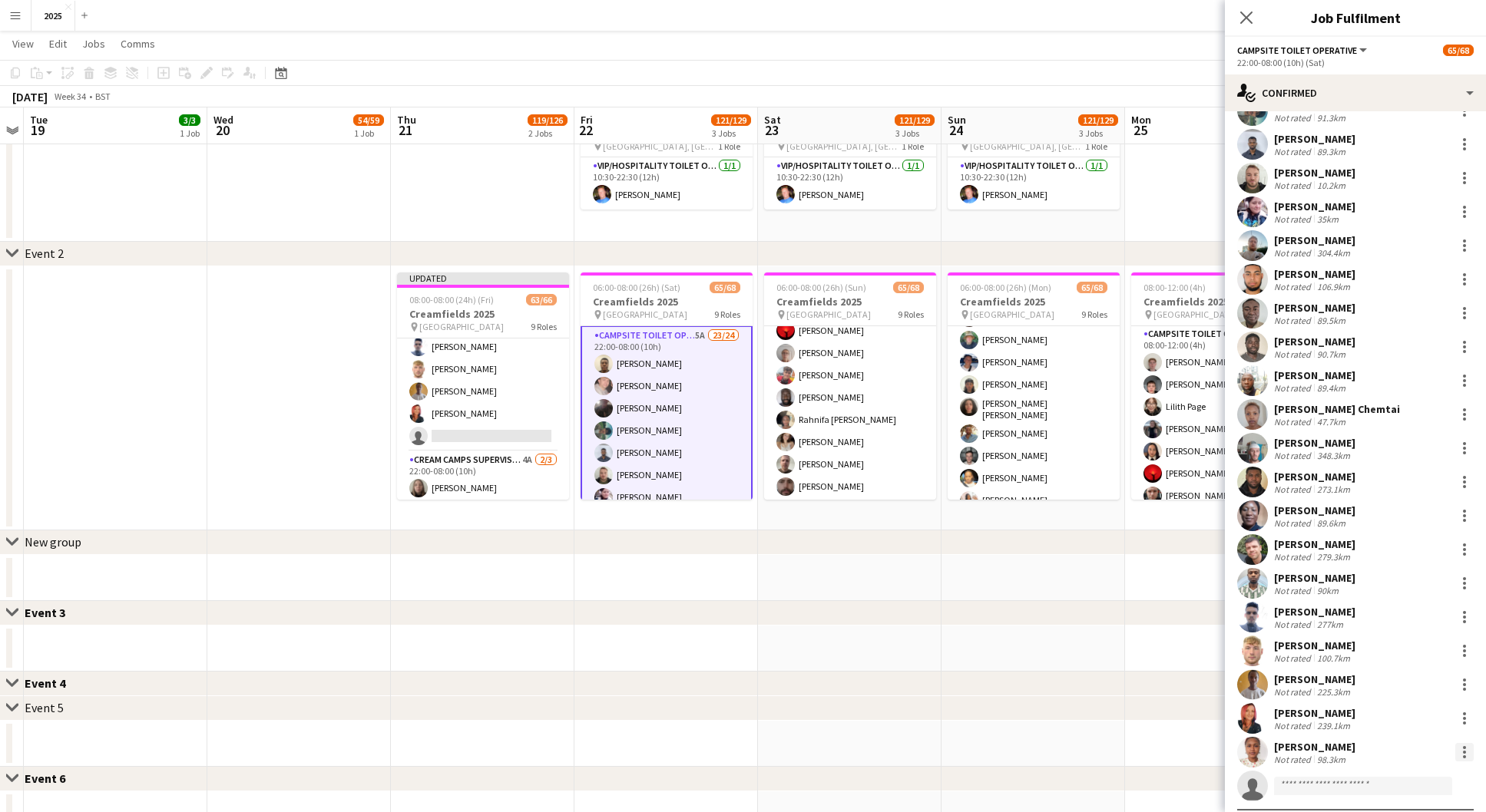
click at [1465, 757] on div at bounding box center [1464, 752] width 19 height 19
click at [1402, 697] on button "Remove" at bounding box center [1413, 687] width 120 height 37
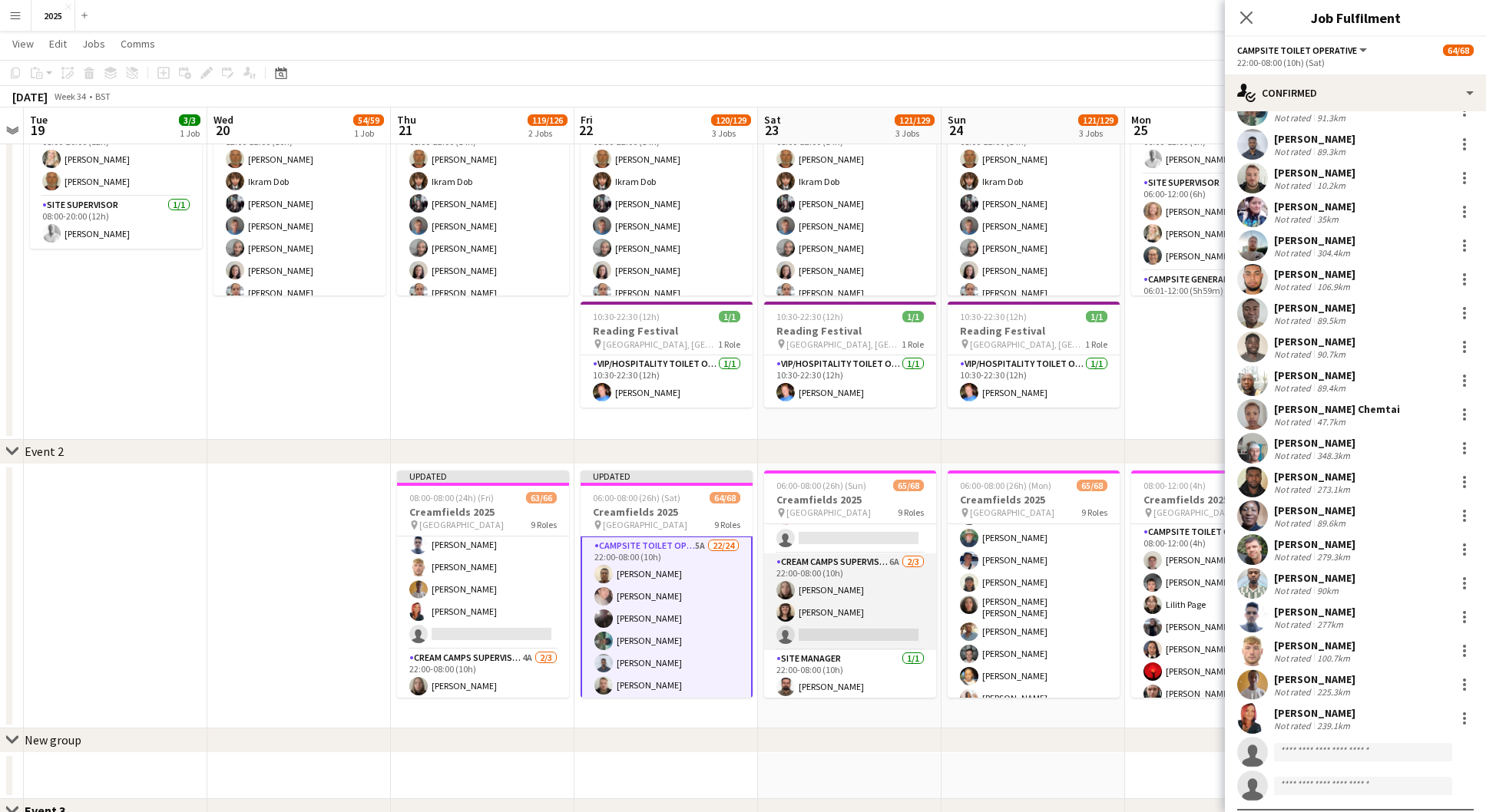
scroll to position [1550, 0]
click at [864, 565] on app-card-role "Campsite Toilet Operative 3A 23/24 22:00-08:00 (10h) [PERSON_NAME] [PERSON_NAME…" at bounding box center [850, 330] width 172 height 565
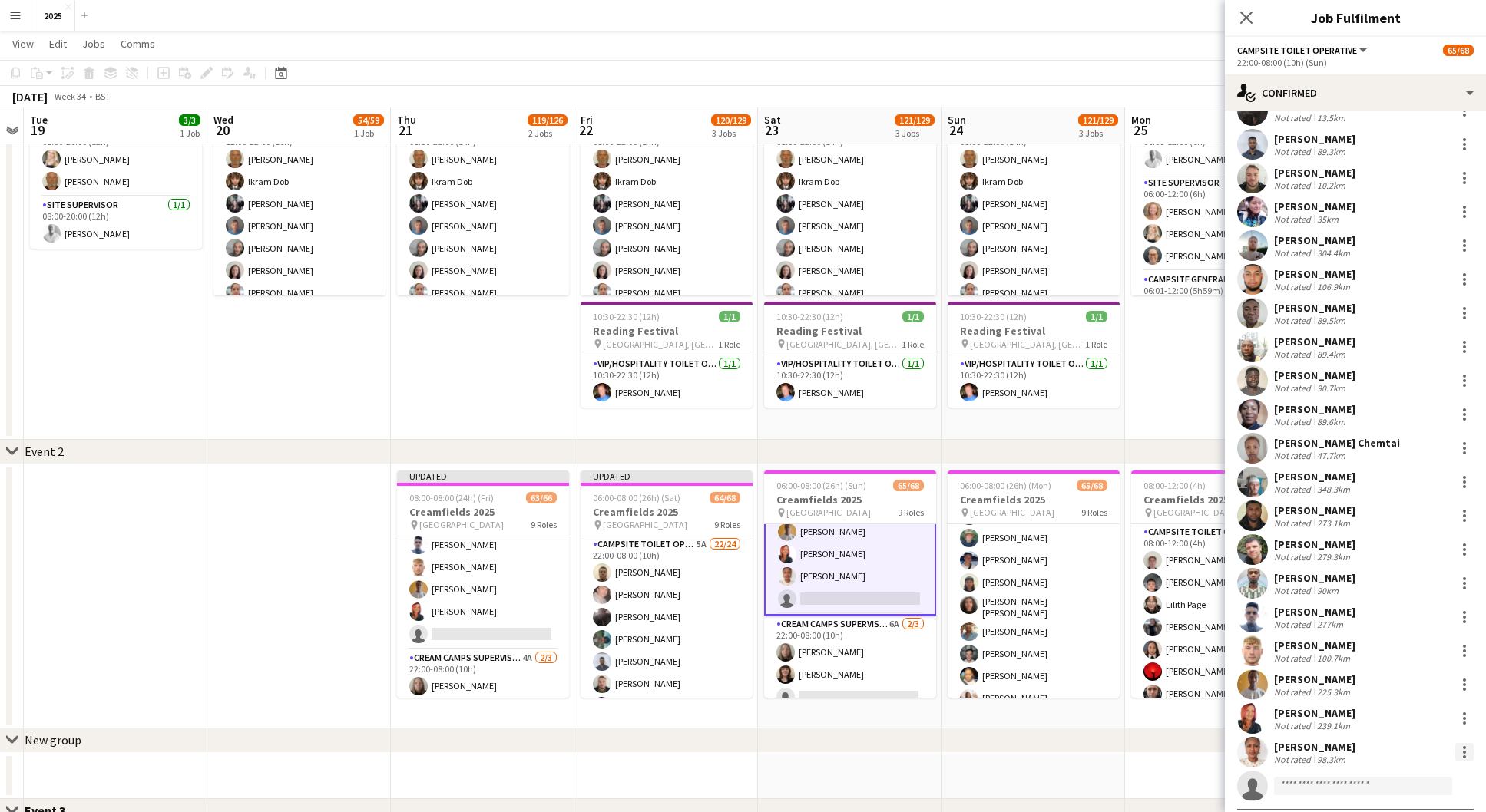
click at [1463, 751] on div at bounding box center [1463, 752] width 3 height 3
drag, startPoint x: 1401, startPoint y: 690, endPoint x: 1243, endPoint y: 658, distance: 161.2
click at [1401, 690] on span "Remove" at bounding box center [1389, 686] width 46 height 13
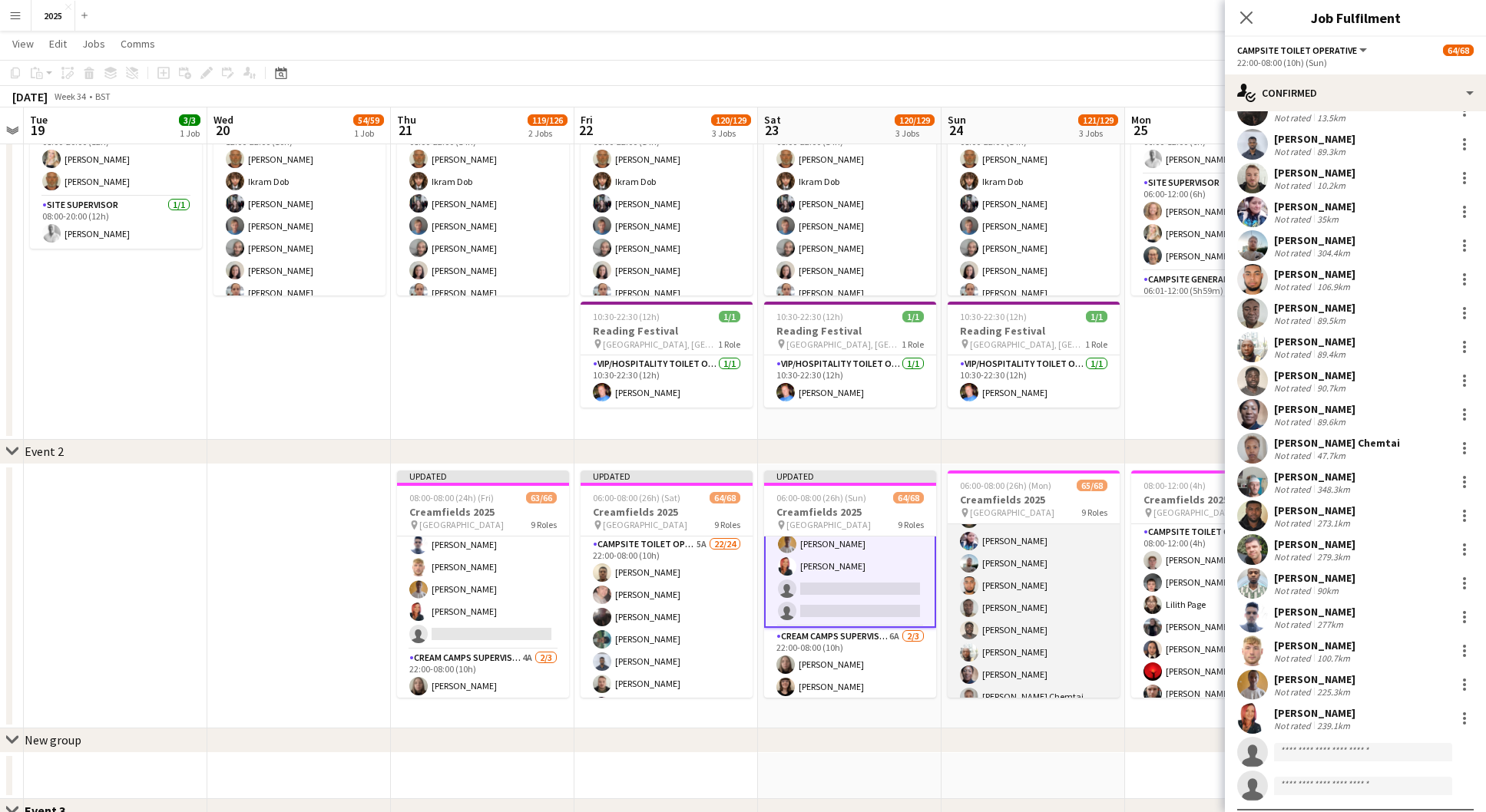
scroll to position [1241, 0]
click at [1009, 615] on app-card-role "Campsite Toilet Operative 4A 23/24 22:00-08:00 (10h) [PERSON_NAME] [PERSON_NAME…" at bounding box center [1033, 640] width 172 height 565
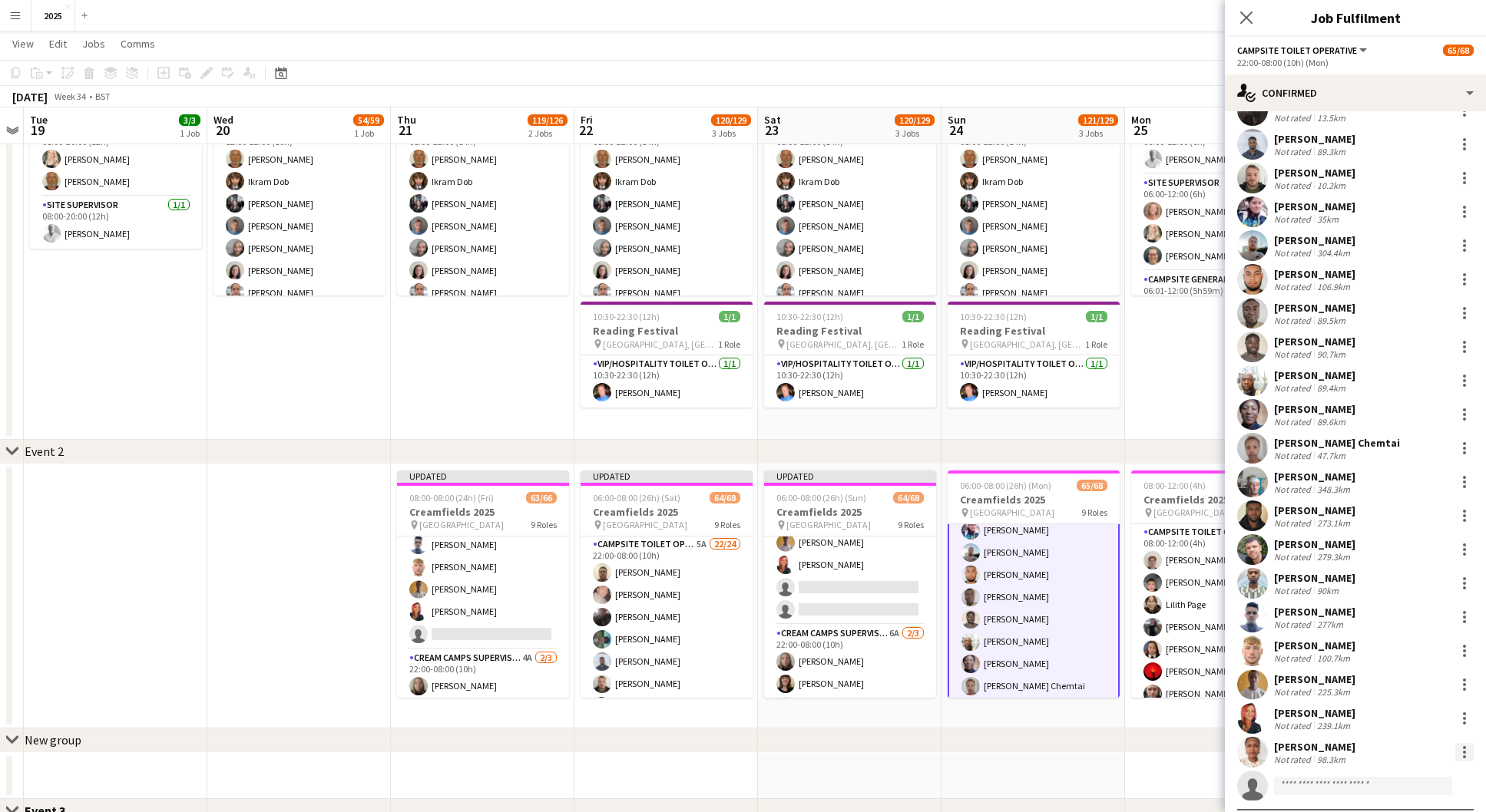
click at [1463, 757] on div at bounding box center [1463, 756] width 3 height 3
click at [1407, 691] on span "Remove" at bounding box center [1389, 686] width 46 height 13
click at [1150, 720] on app-date-cell "08:00-12:00 (4h) 27/27 Creamfields 2025 pin Daresbury Park 3 Roles Campsite Toi…" at bounding box center [1216, 596] width 184 height 264
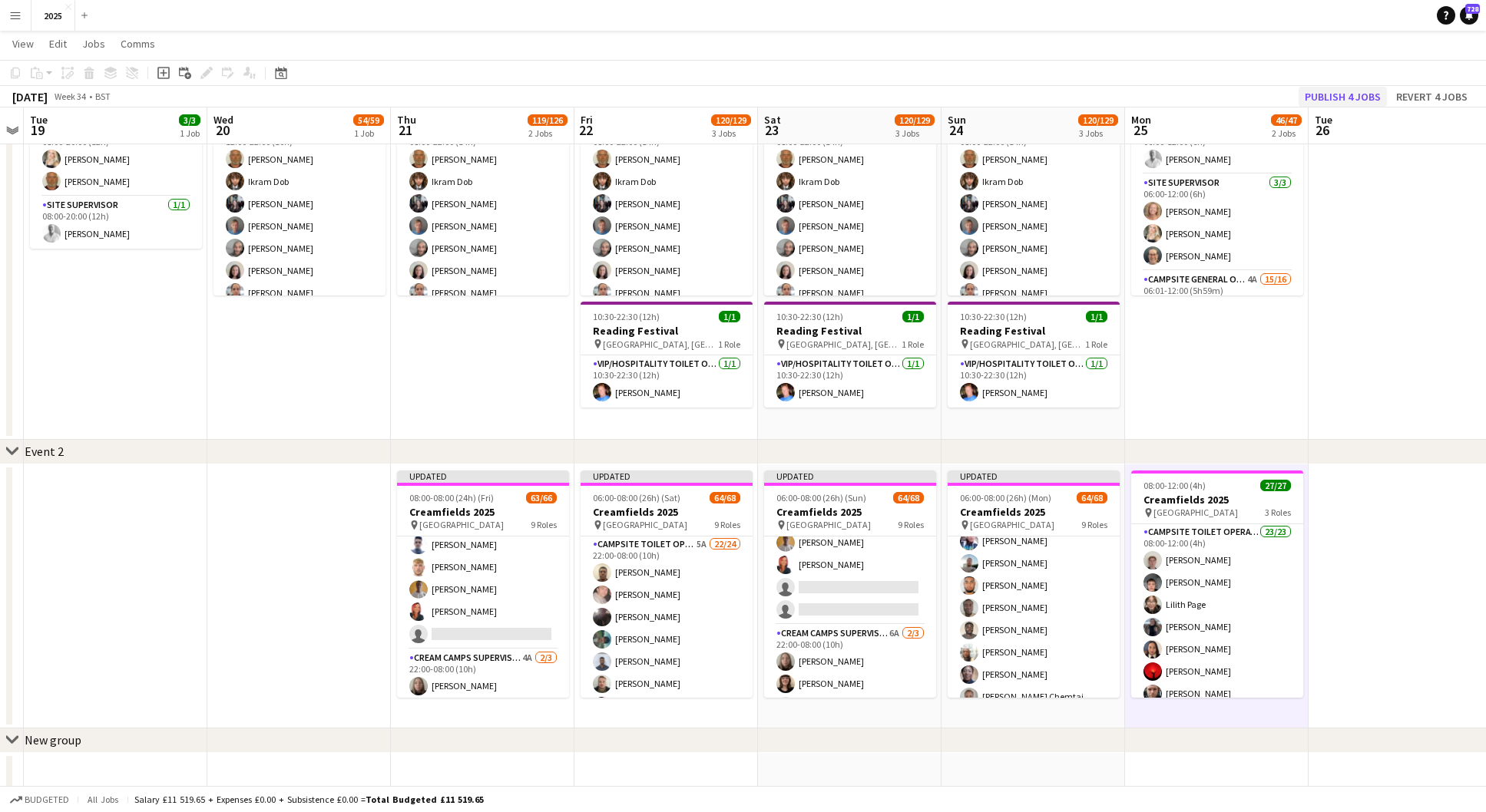
click at [1325, 98] on button "Publish 4 jobs" at bounding box center [1343, 96] width 88 height 20
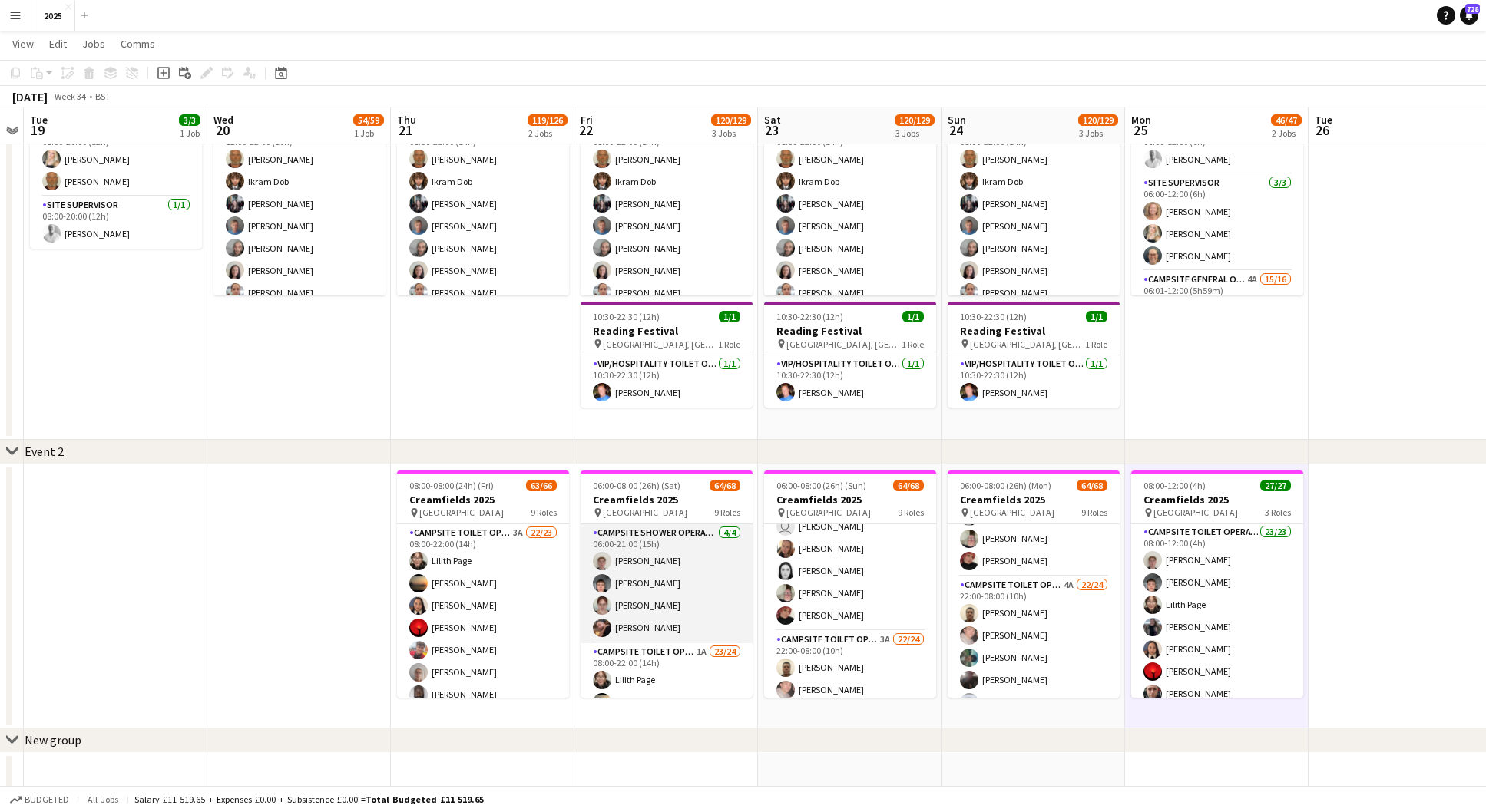
scroll to position [0, 0]
click at [677, 504] on h3 "Creamfields 2025" at bounding box center [666, 500] width 172 height 14
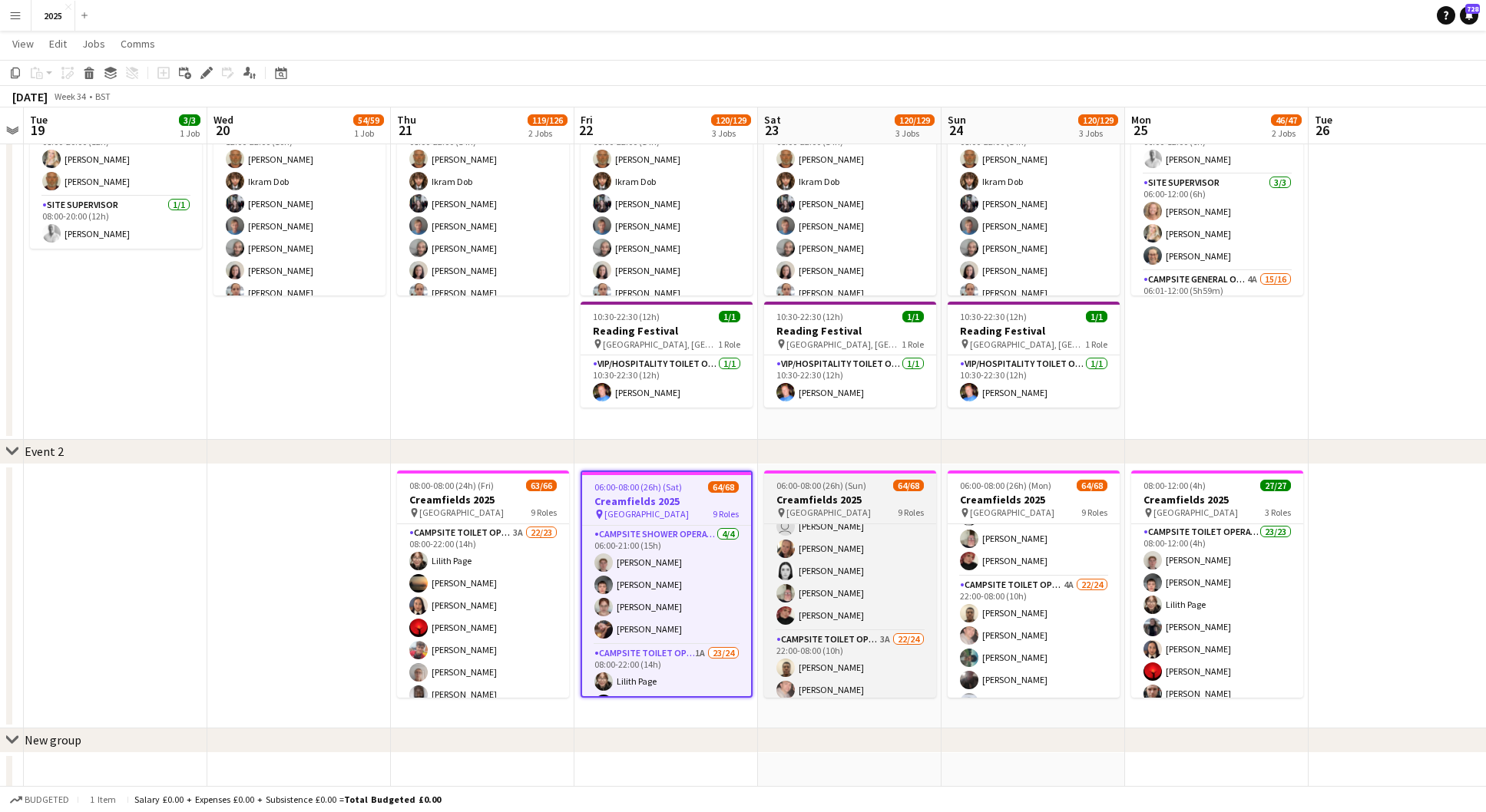
click at [821, 505] on h3 "Creamfields 2025" at bounding box center [850, 500] width 172 height 14
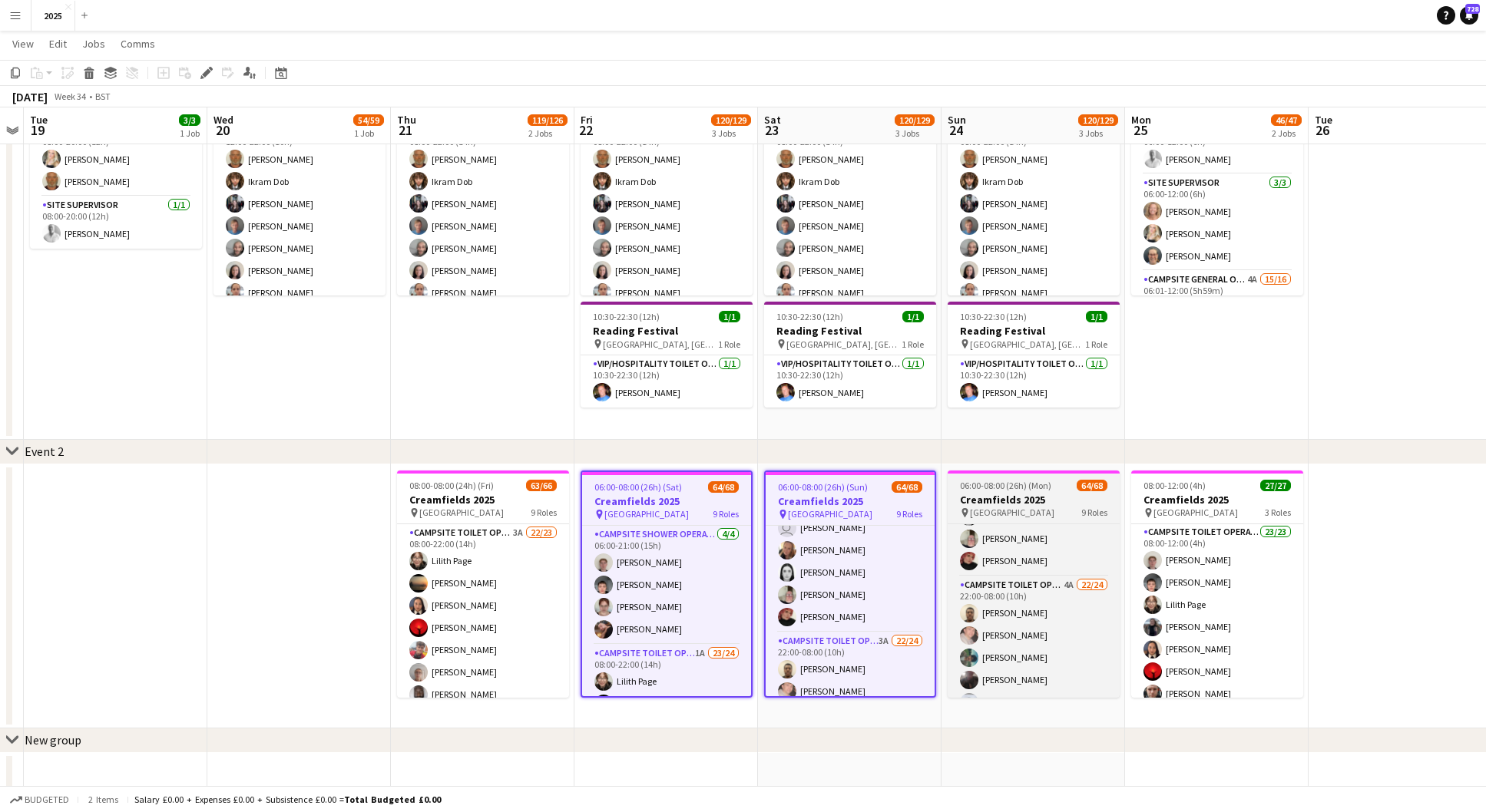
click at [1049, 502] on h3 "Creamfields 2025" at bounding box center [1033, 500] width 172 height 14
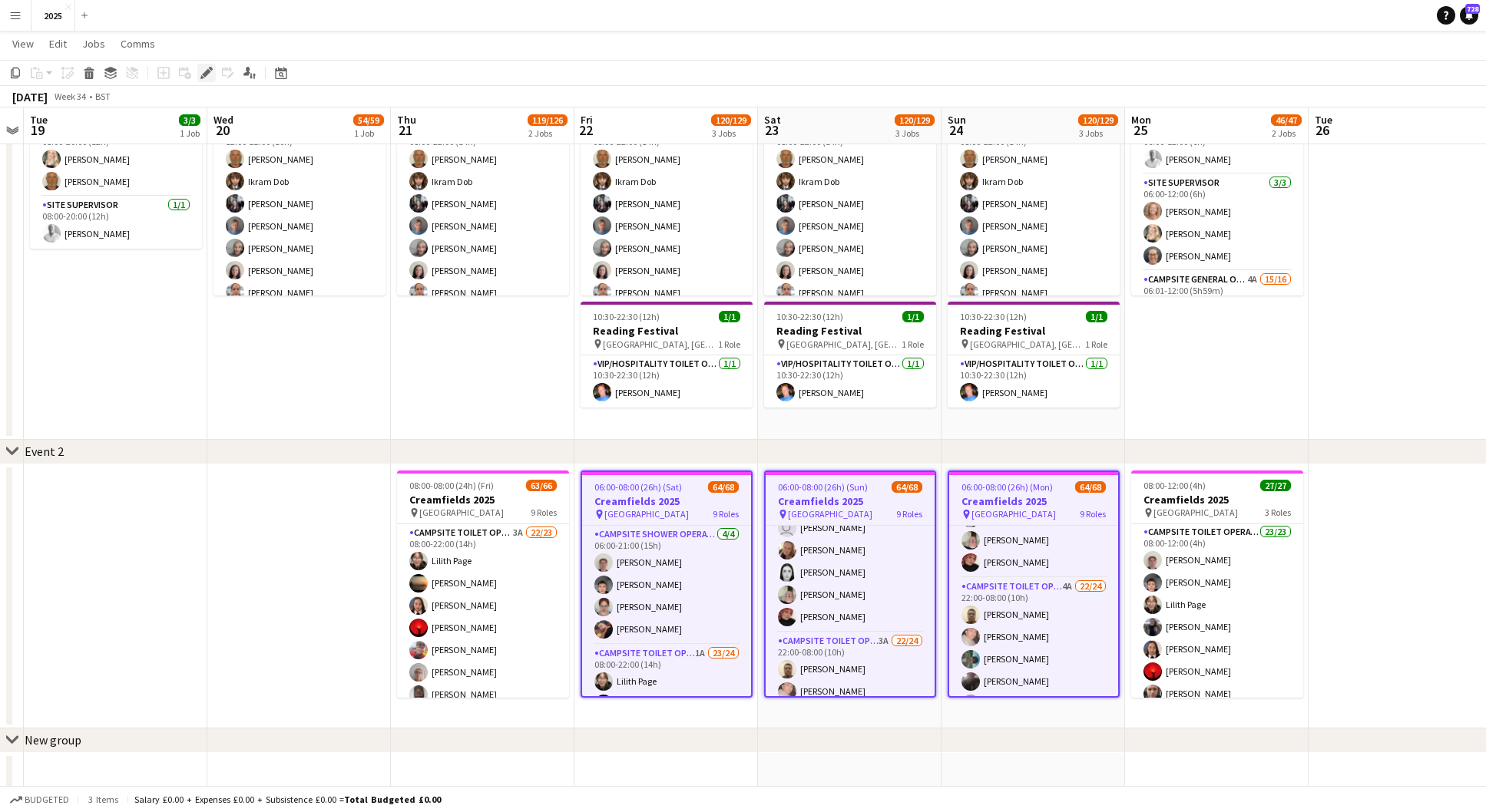
click at [208, 76] on icon "Edit" at bounding box center [206, 73] width 13 height 13
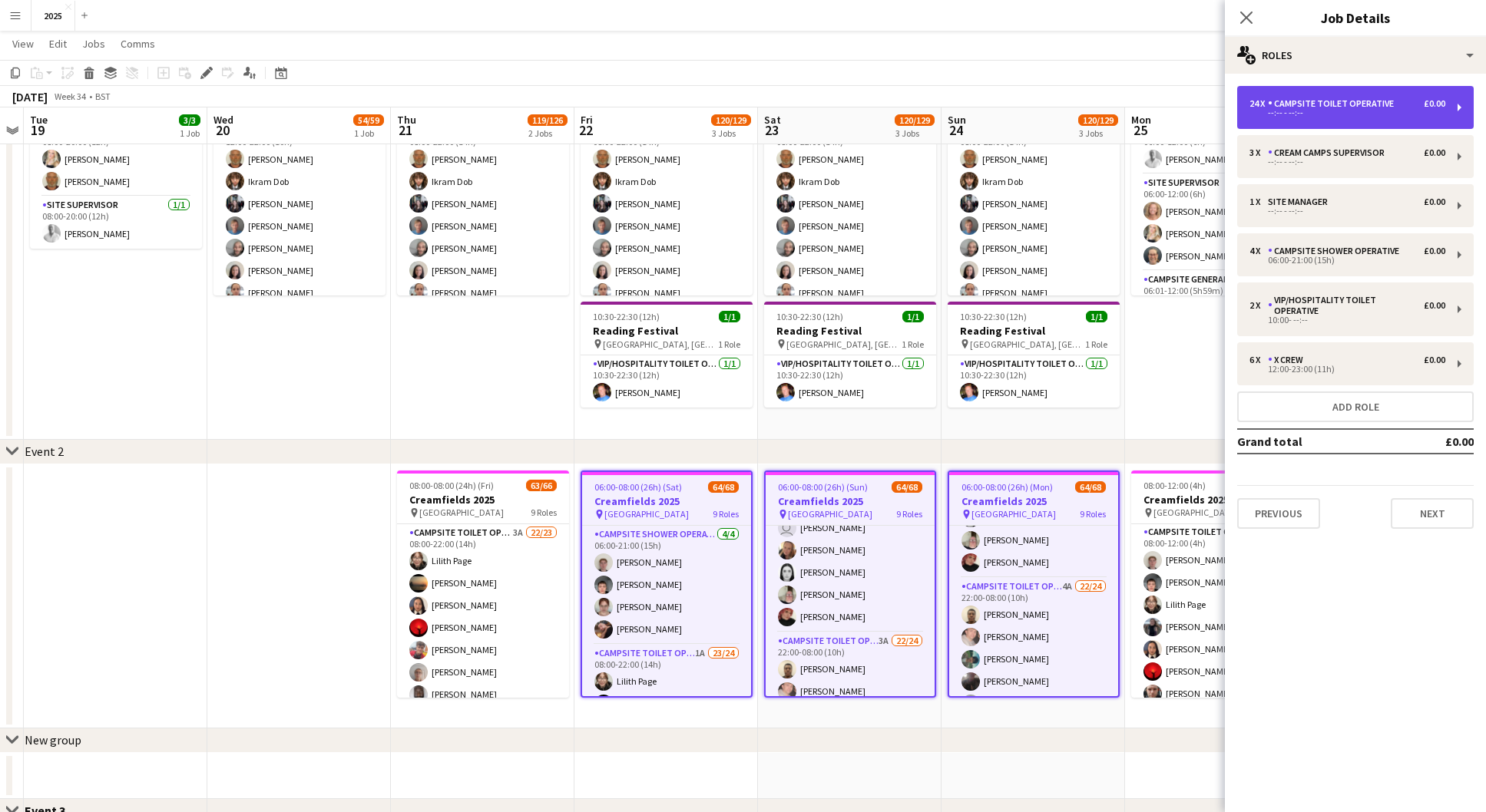
click at [1340, 118] on div "24 x Campsite Toilet Operative £0.00 --:-- - --:--" at bounding box center [1355, 108] width 237 height 43
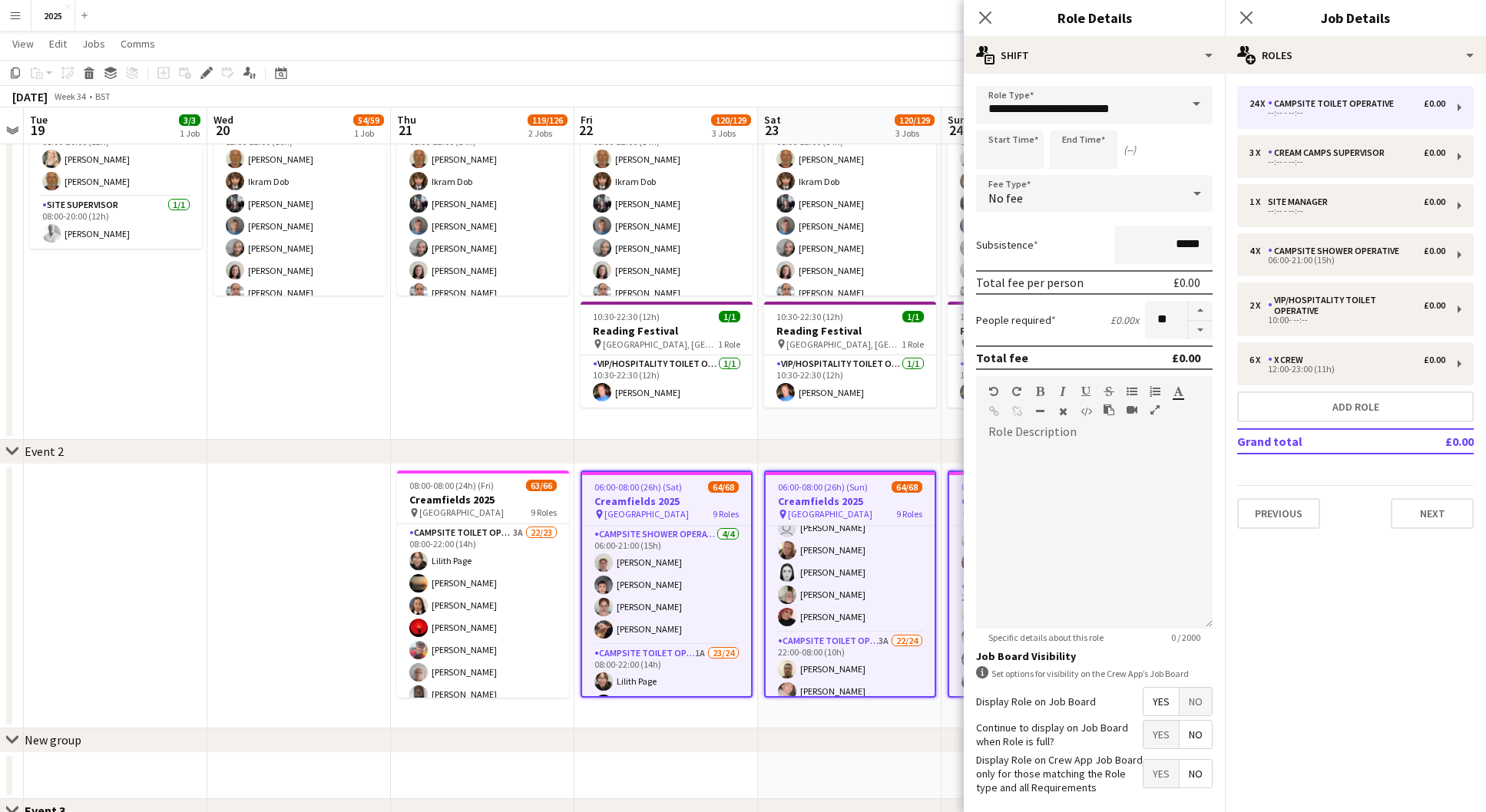
click at [1200, 329] on button "button" at bounding box center [1200, 331] width 25 height 20
type input "**"
click at [1241, 20] on icon "Close pop-in" at bounding box center [1245, 17] width 15 height 15
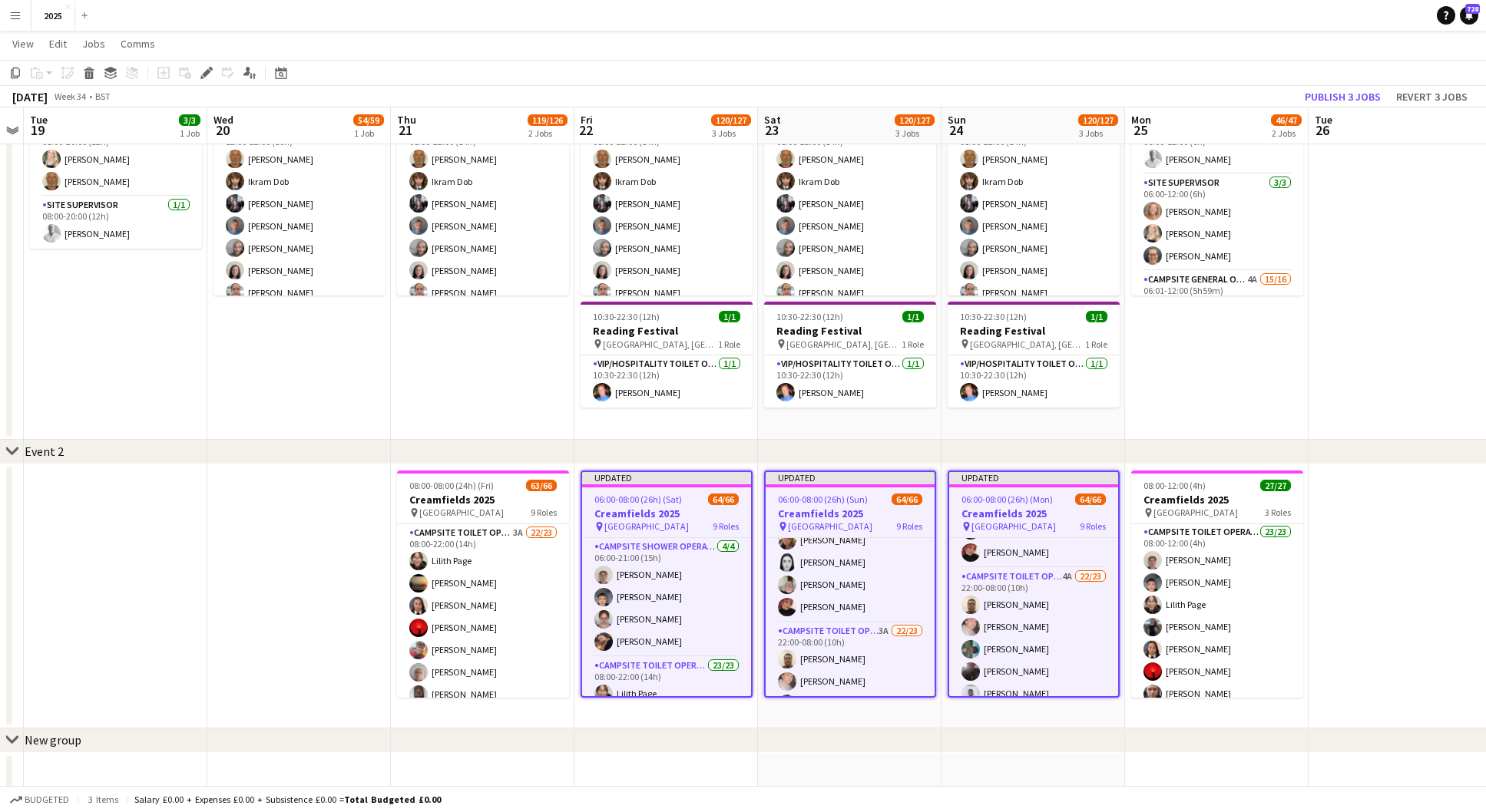
click at [1350, 528] on app-date-cell at bounding box center [1400, 596] width 184 height 264
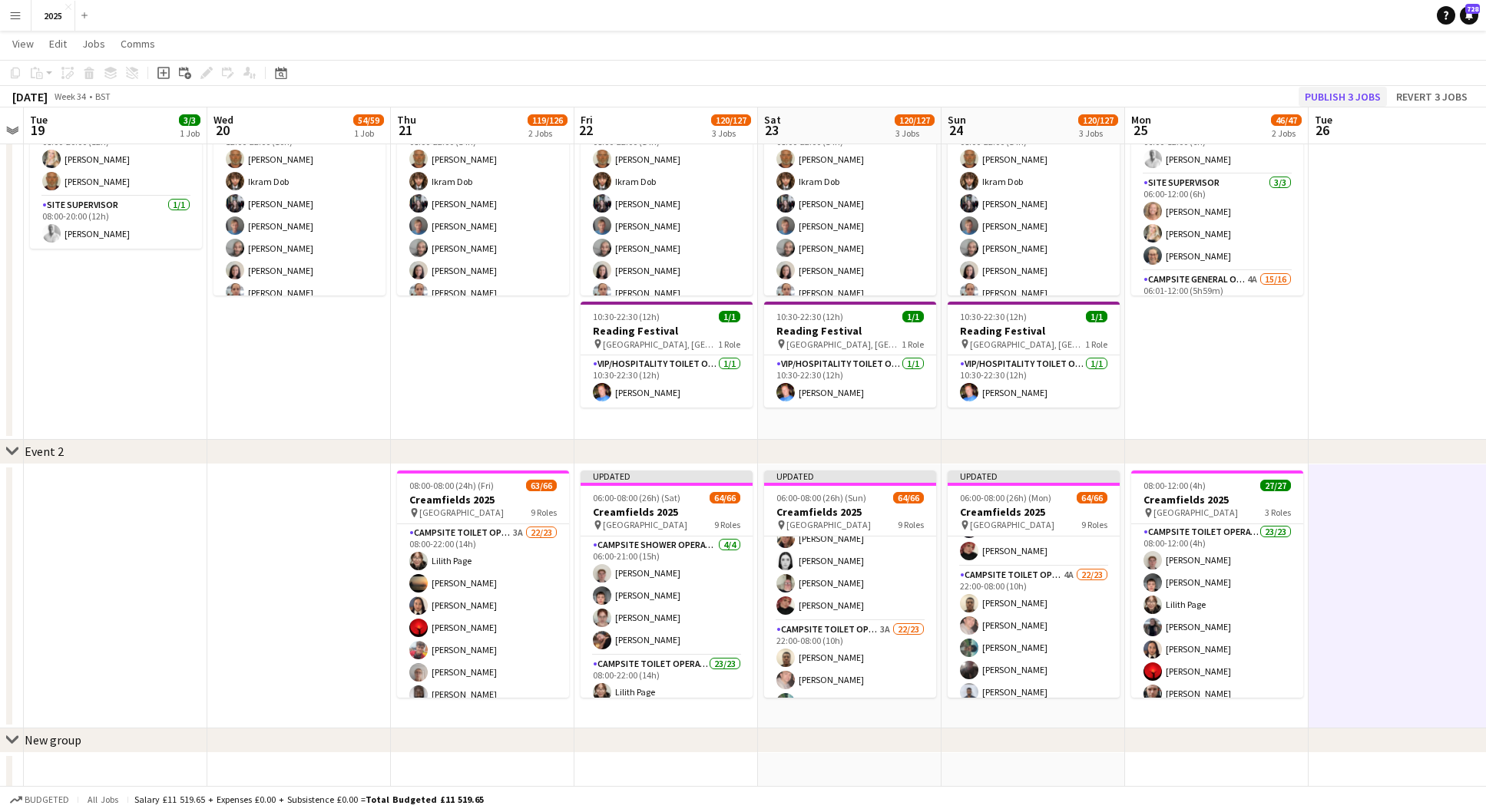
click at [1337, 97] on button "Publish 3 jobs" at bounding box center [1343, 96] width 88 height 20
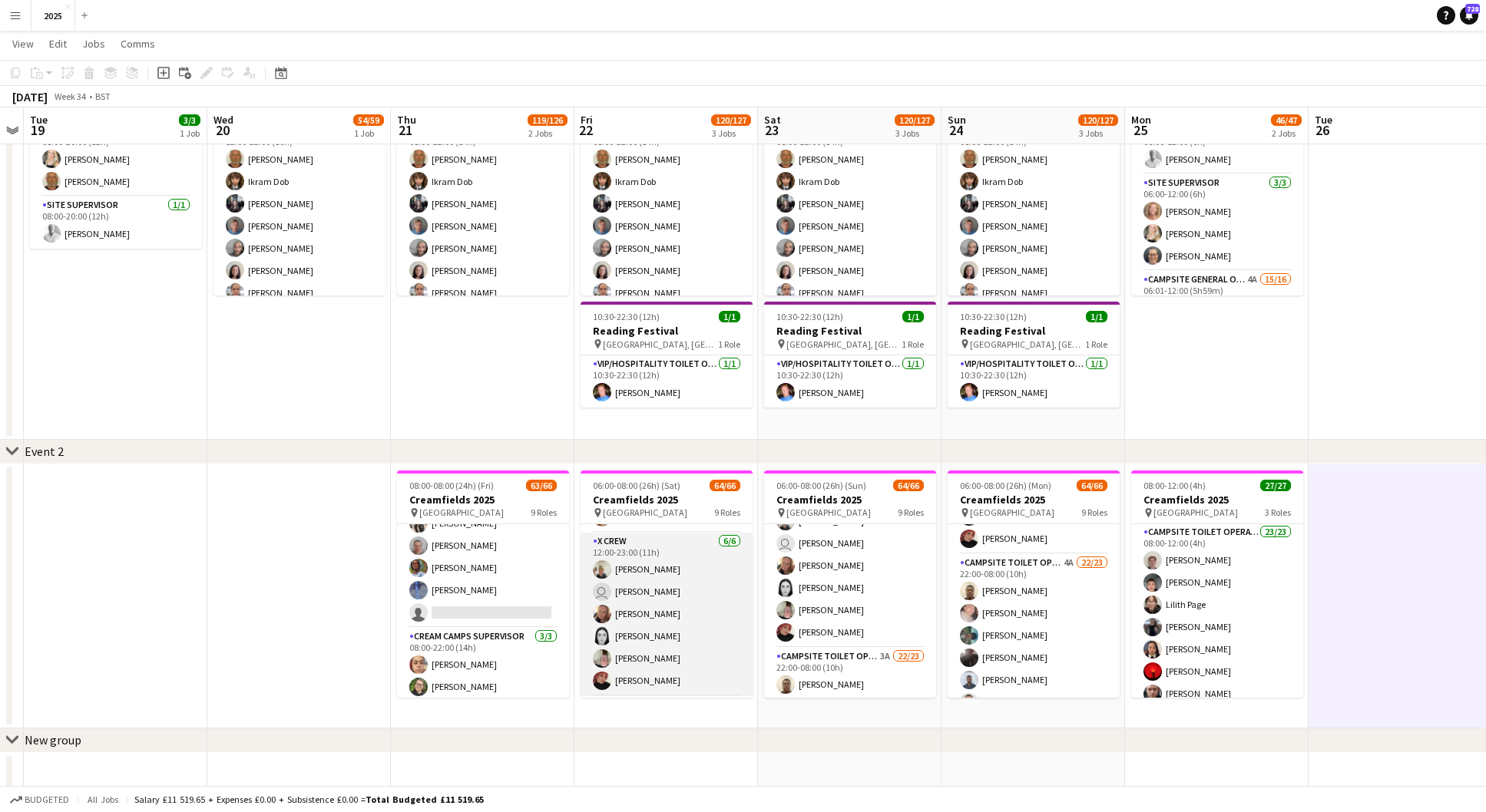
scroll to position [880, 0]
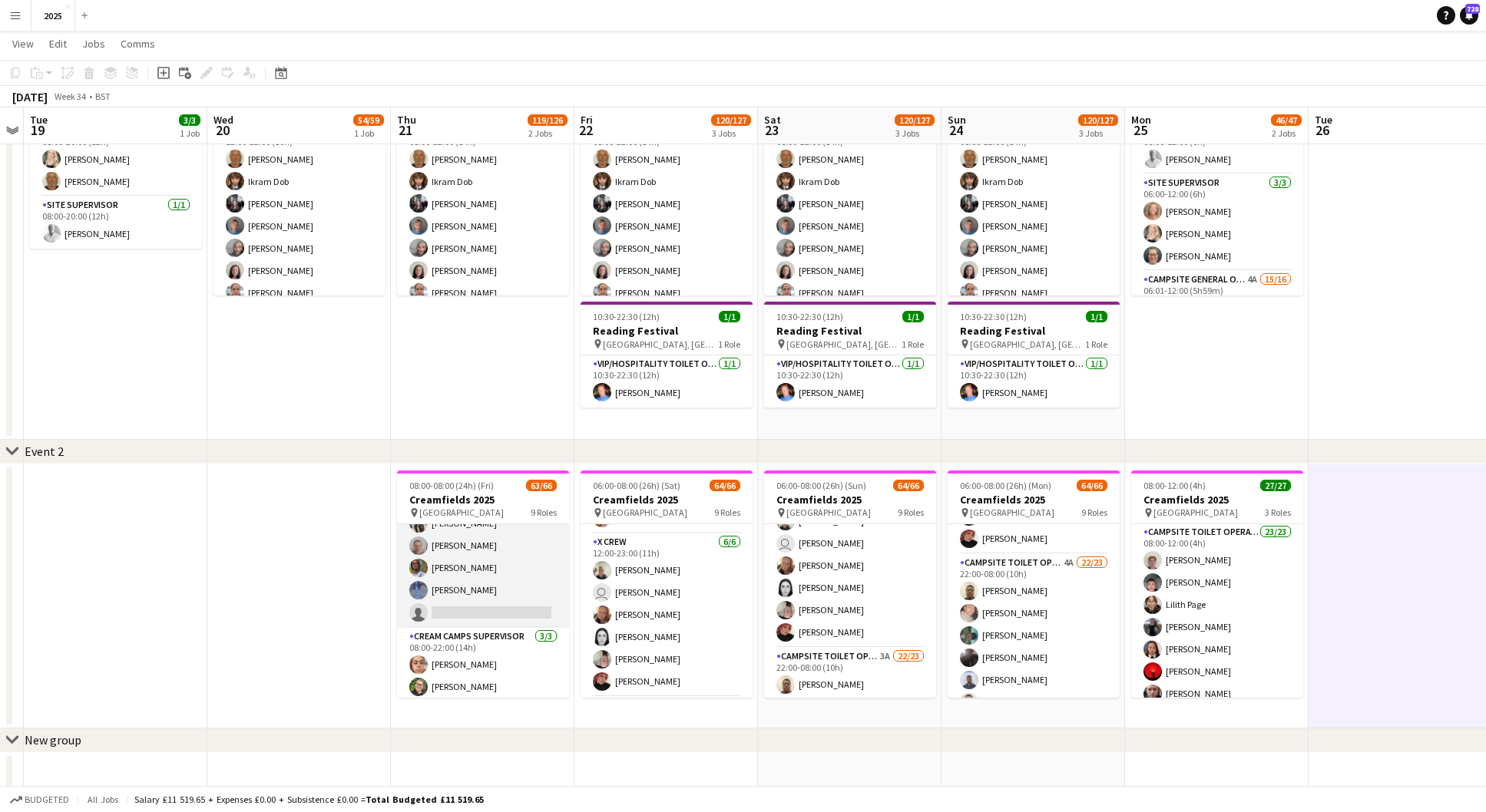
click at [538, 607] on app-card-role "Campsite Toilet Operative 3A 22/23 08:00-22:00 (14h) [PERSON_NAME] [PERSON_NAME…" at bounding box center [482, 354] width 172 height 547
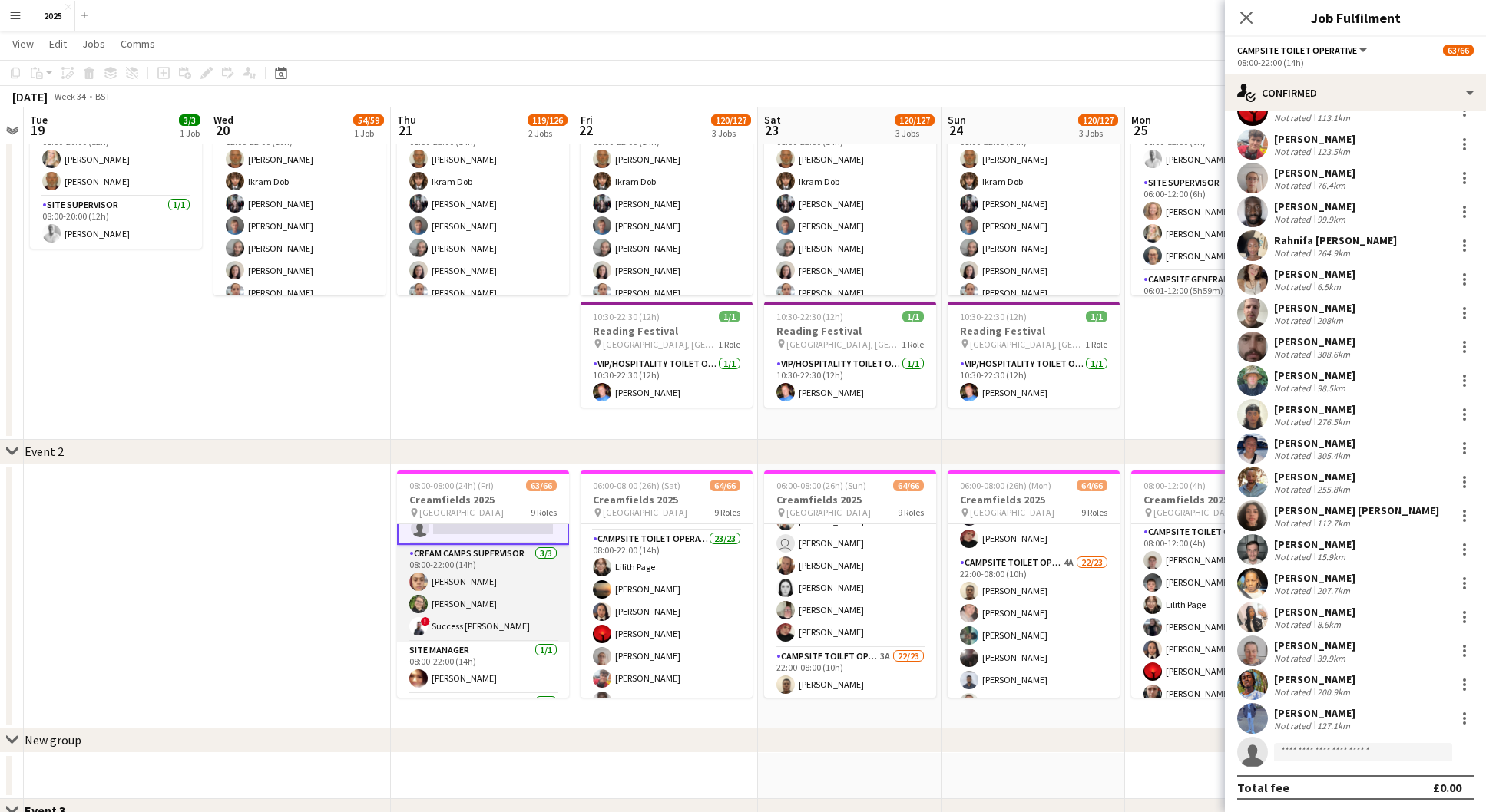
scroll to position [157, 0]
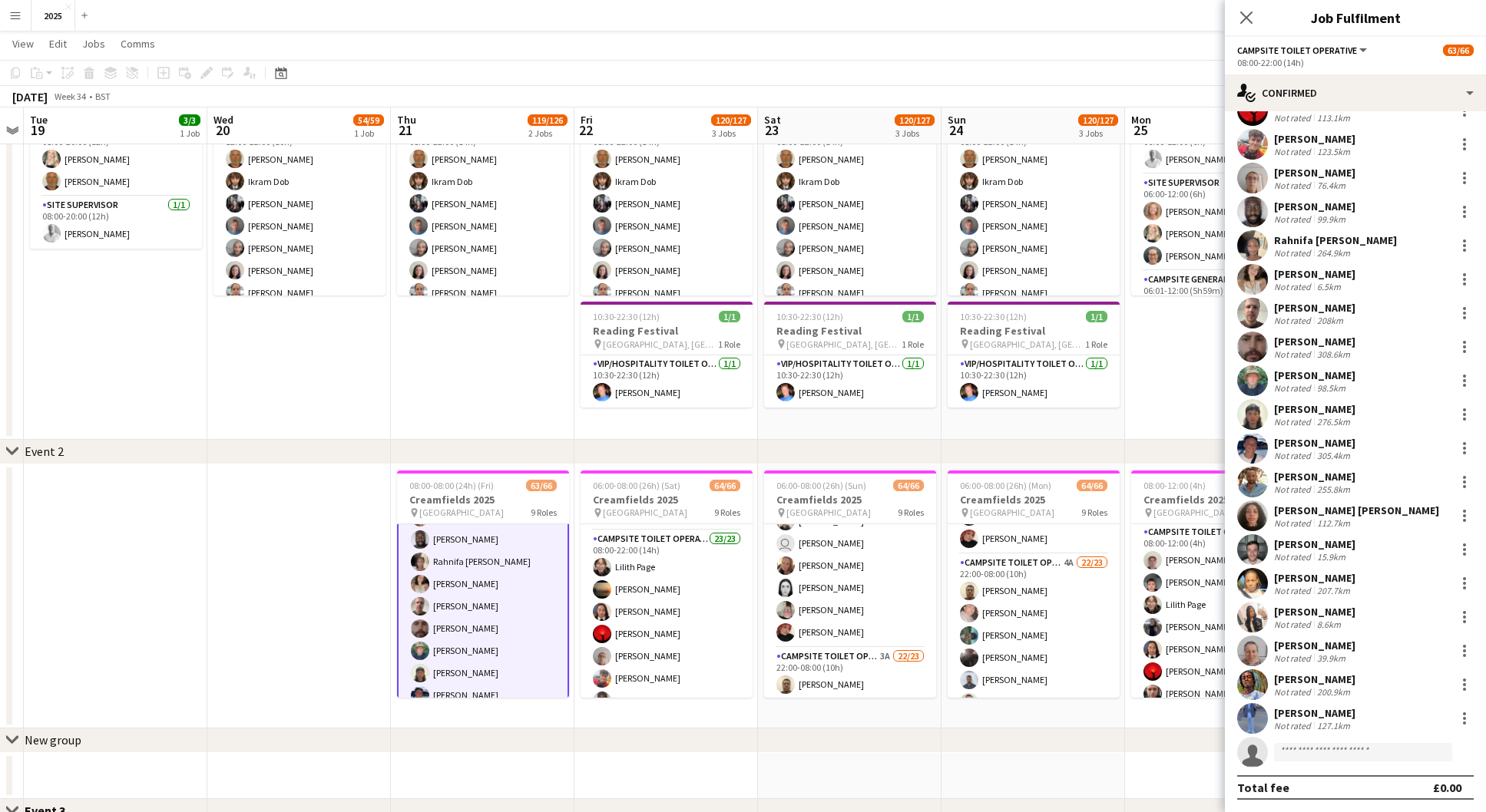
click at [1249, 14] on icon "Close pop-in" at bounding box center [1246, 18] width 13 height 13
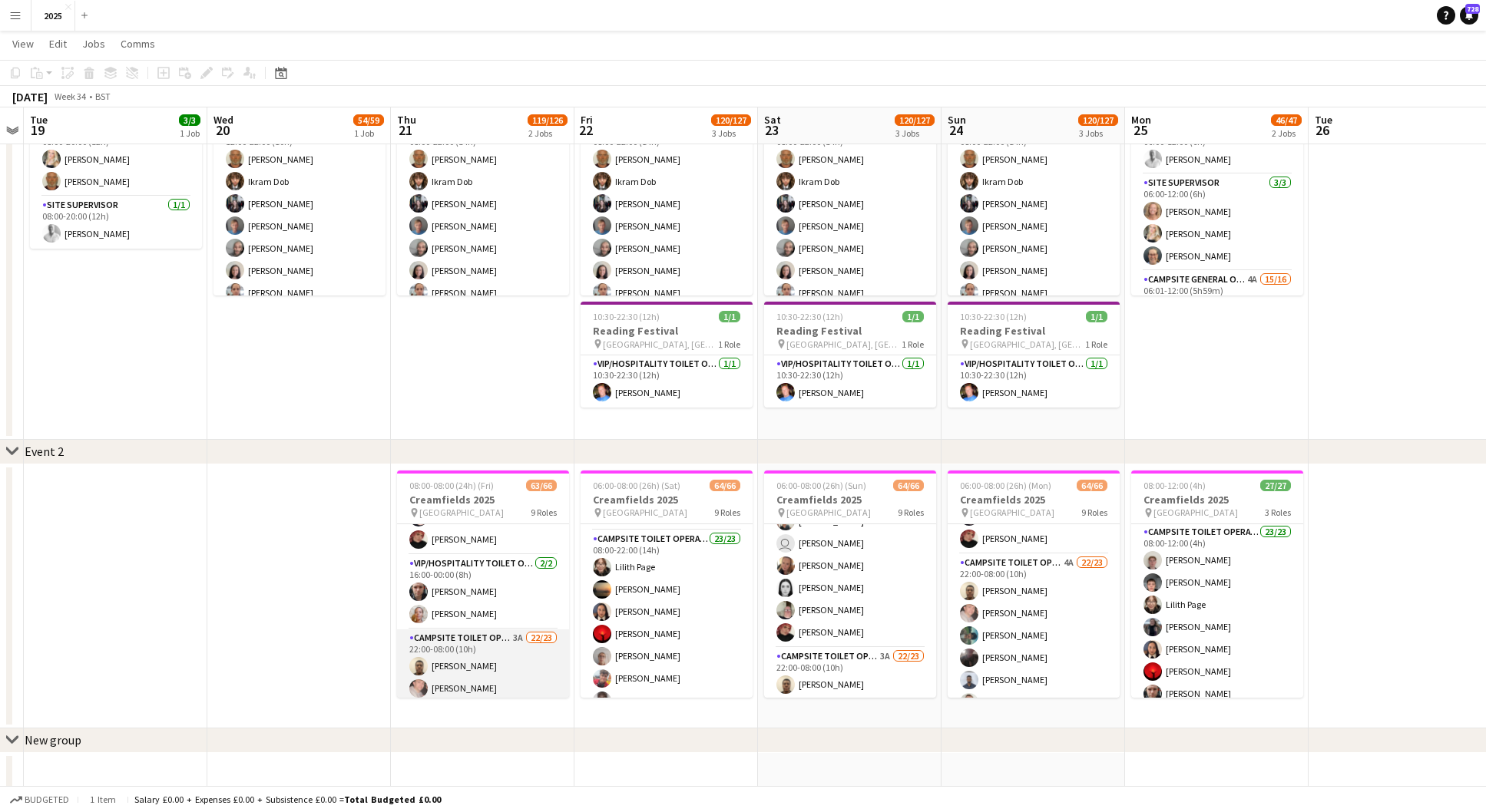
scroll to position [951, 0]
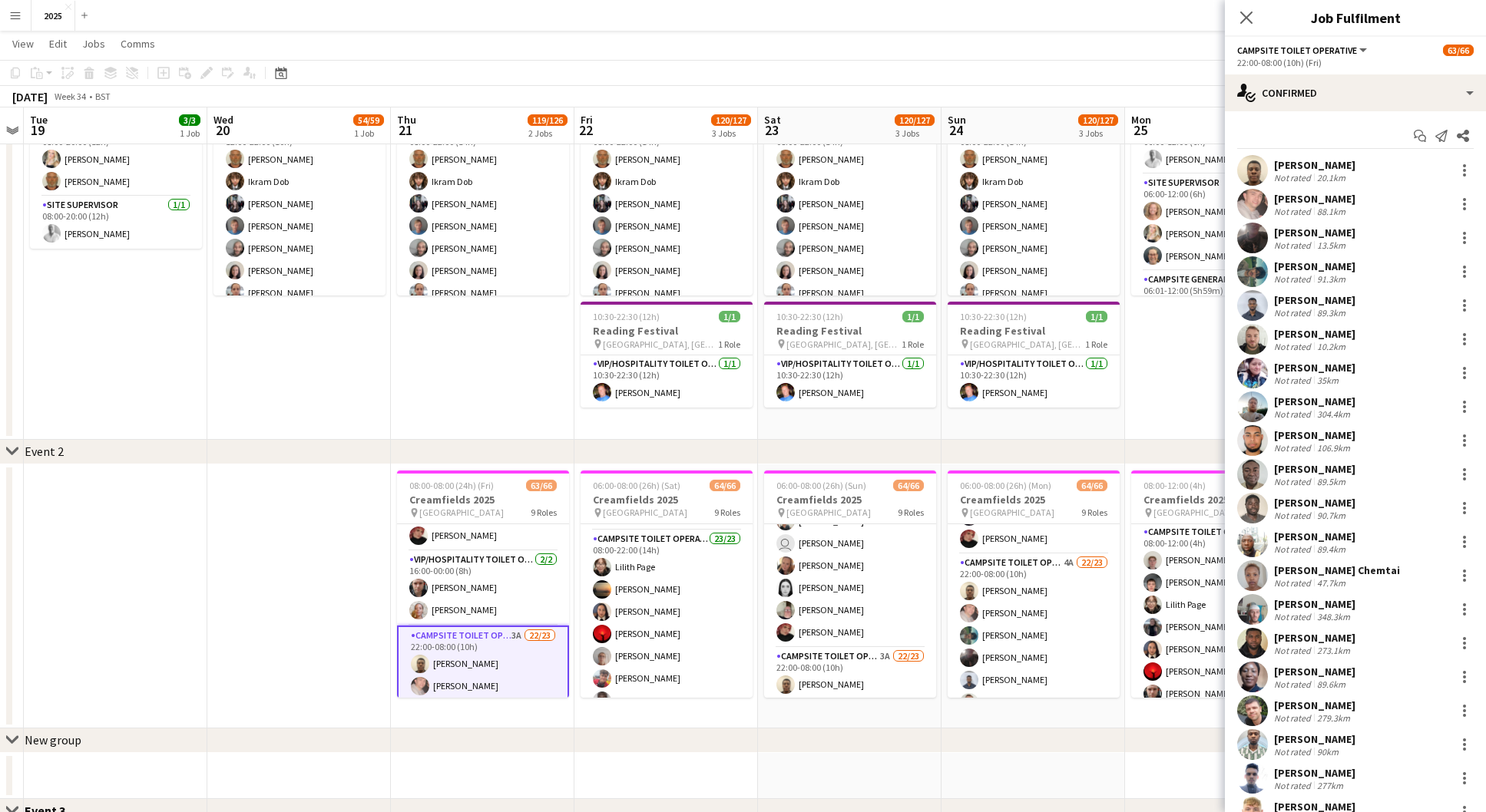
scroll to position [0, 711]
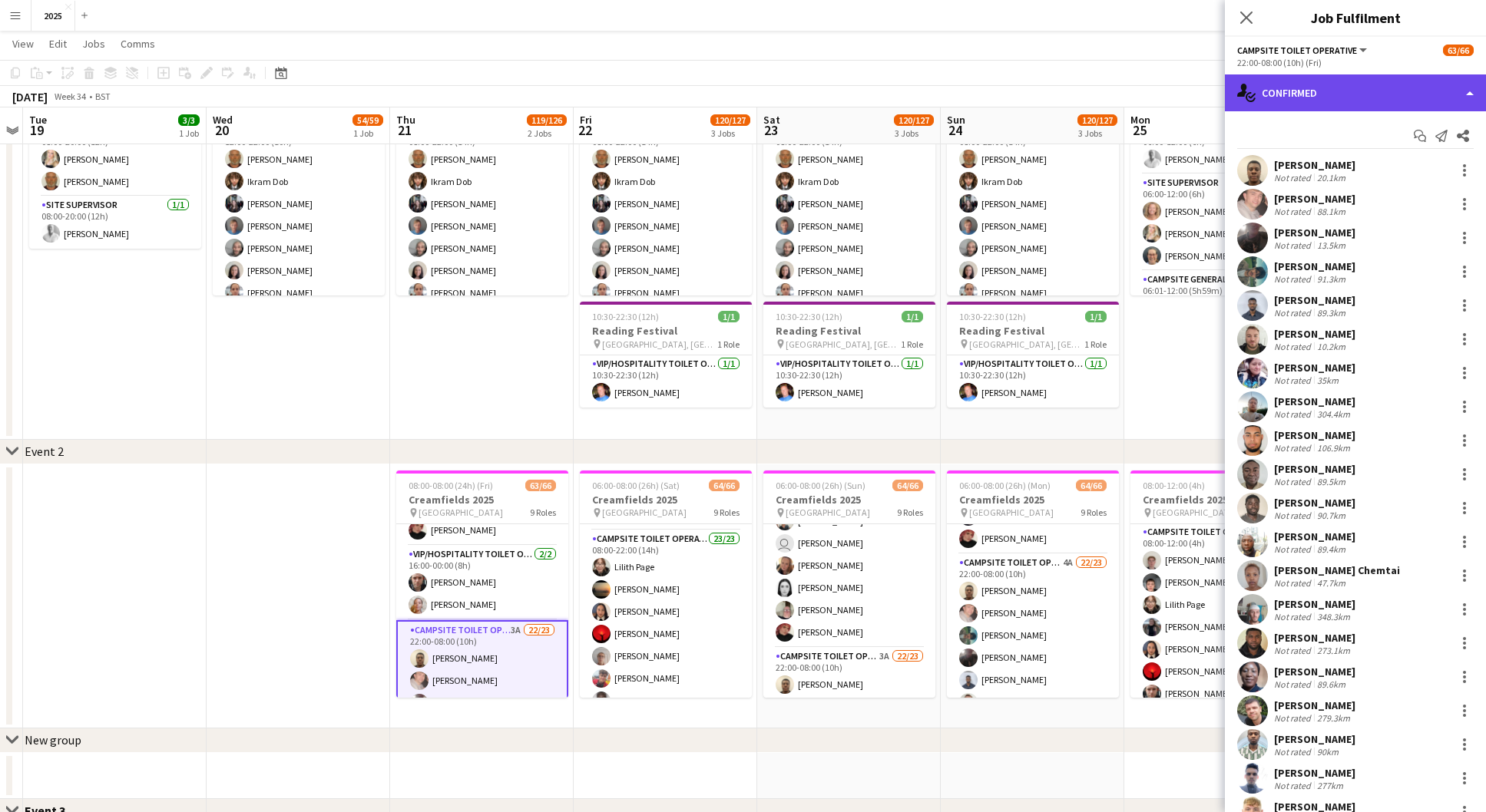
click at [1357, 103] on div "single-neutral-actions-check-2 Confirmed" at bounding box center [1355, 93] width 261 height 37
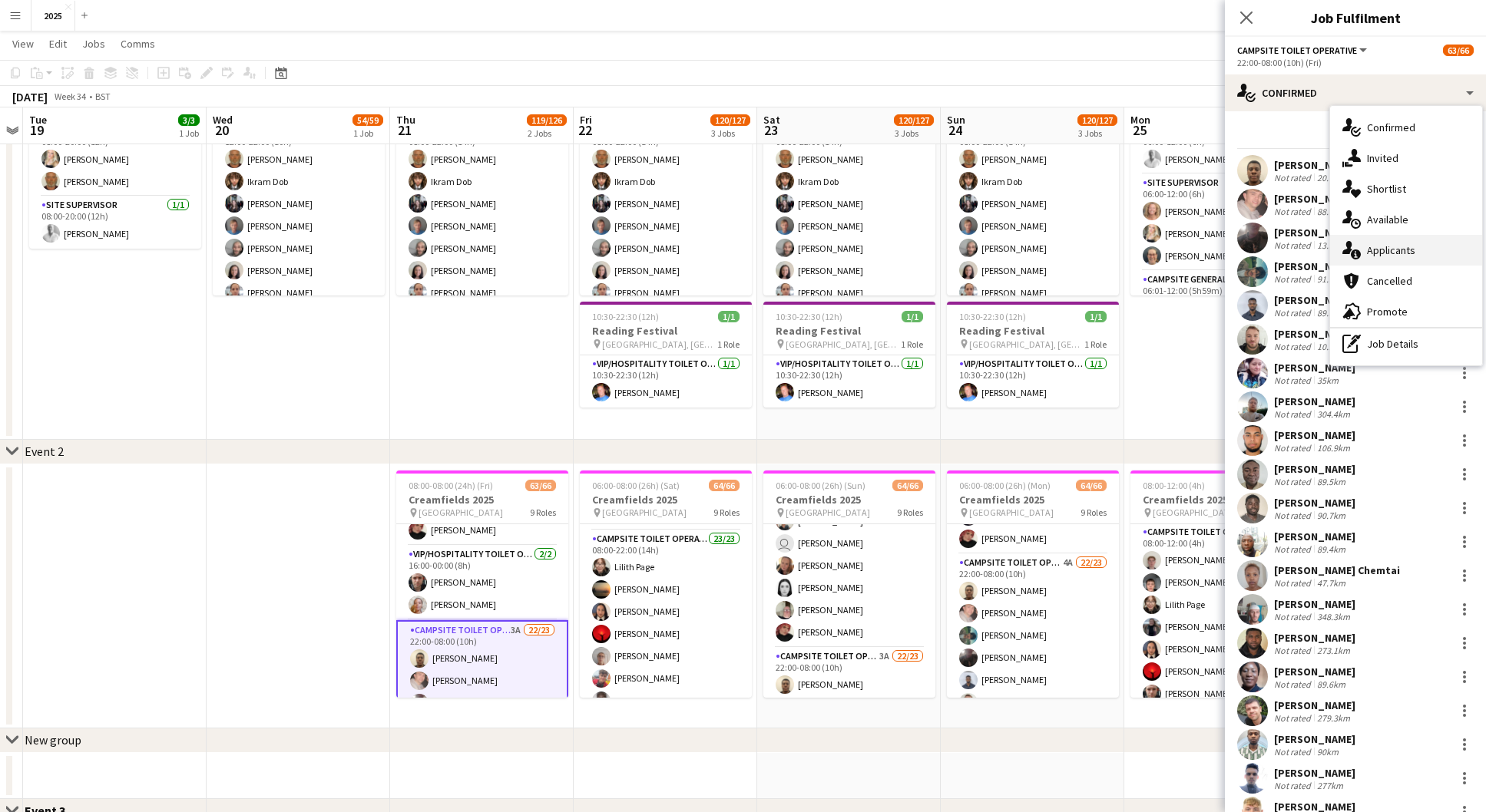
click at [1393, 251] on div "single-neutral-actions-information Applicants" at bounding box center [1405, 249] width 152 height 30
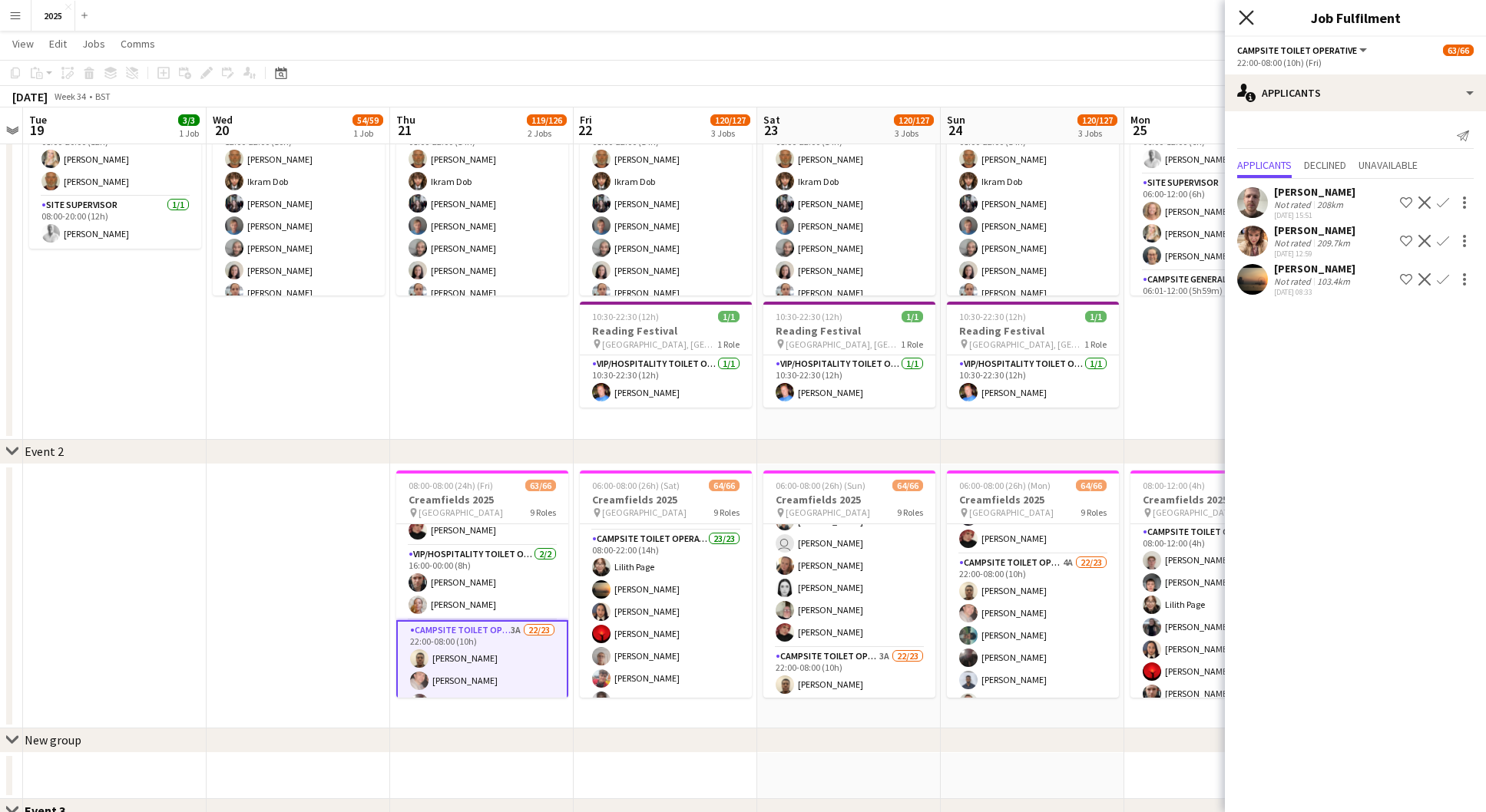
click at [1244, 19] on icon "Close pop-in" at bounding box center [1245, 17] width 15 height 15
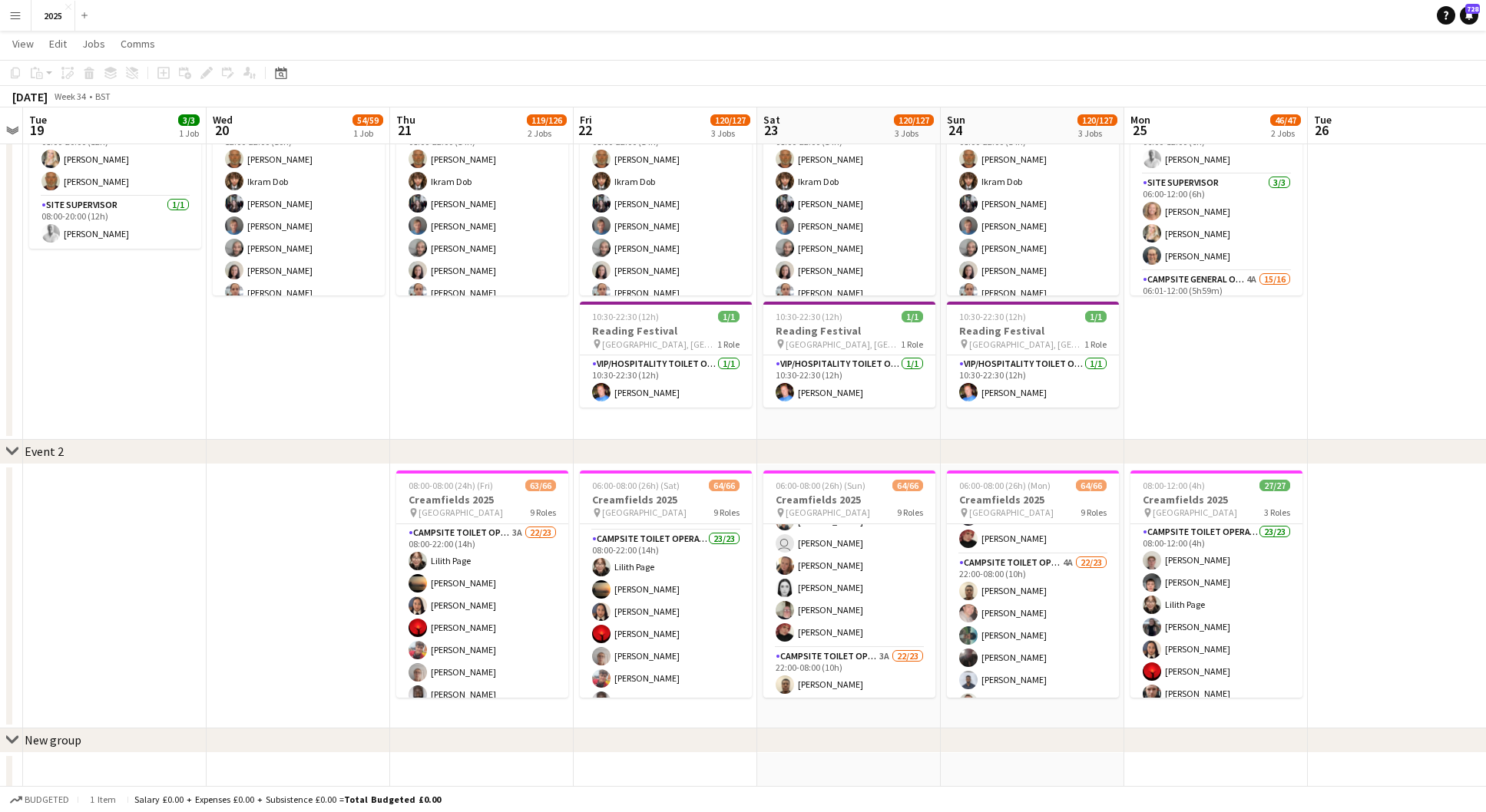
scroll to position [0, 0]
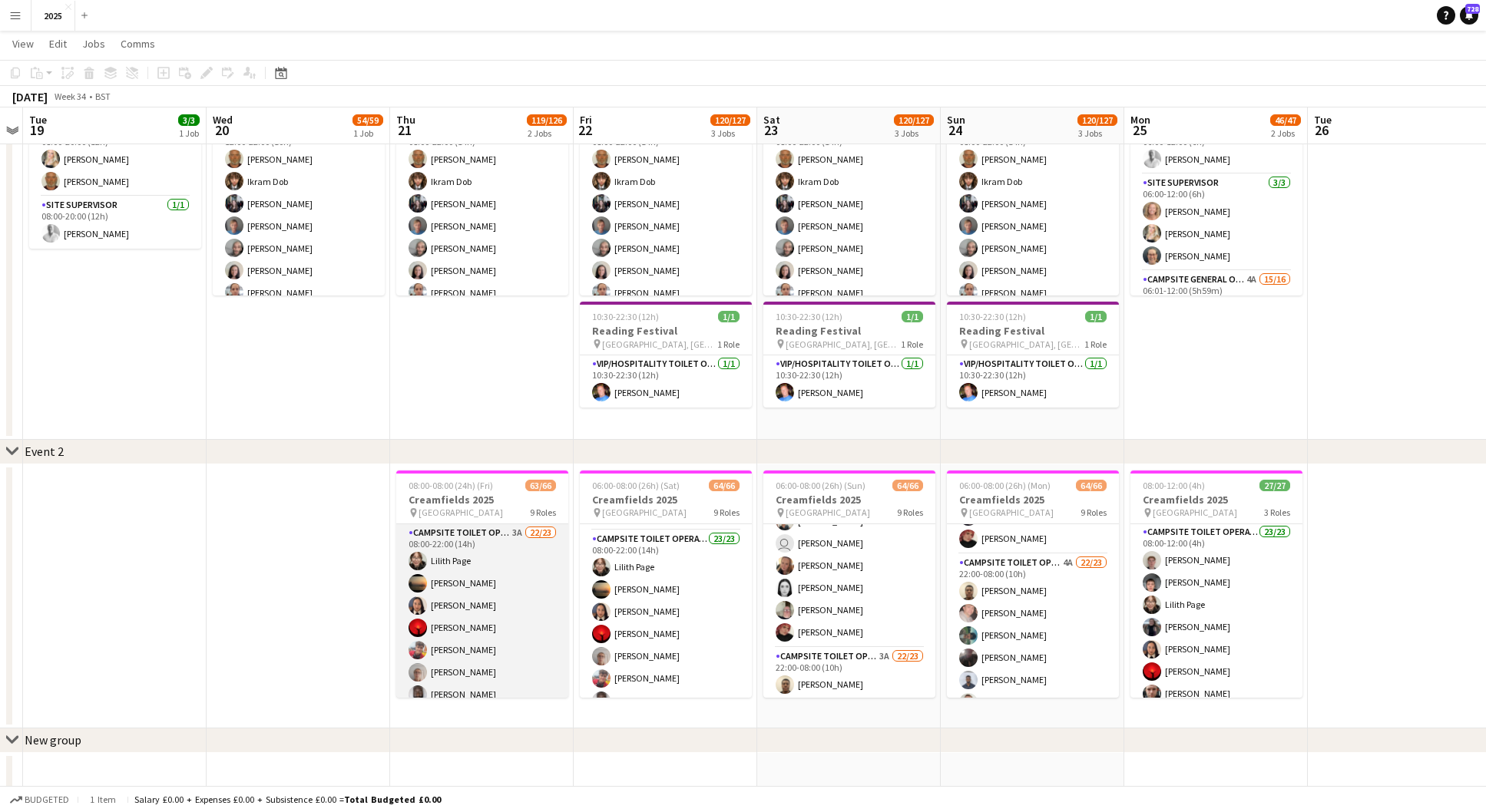
click at [520, 531] on app-card-role "Campsite Toilet Operative 3A 22/23 08:00-22:00 (14h) [PERSON_NAME] [PERSON_NAME…" at bounding box center [481, 797] width 172 height 547
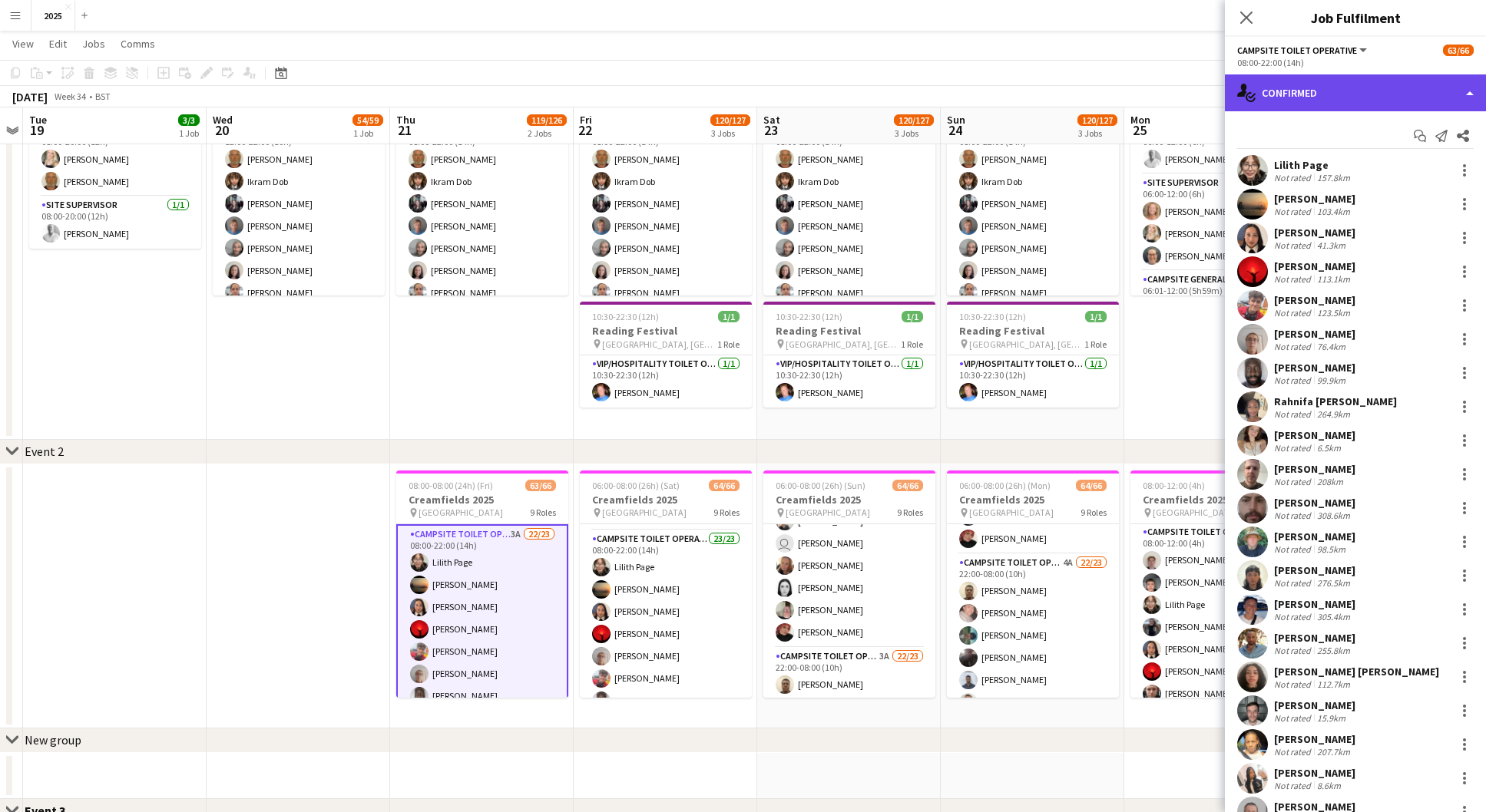
click at [1390, 93] on div "single-neutral-actions-check-2 Confirmed" at bounding box center [1355, 93] width 261 height 37
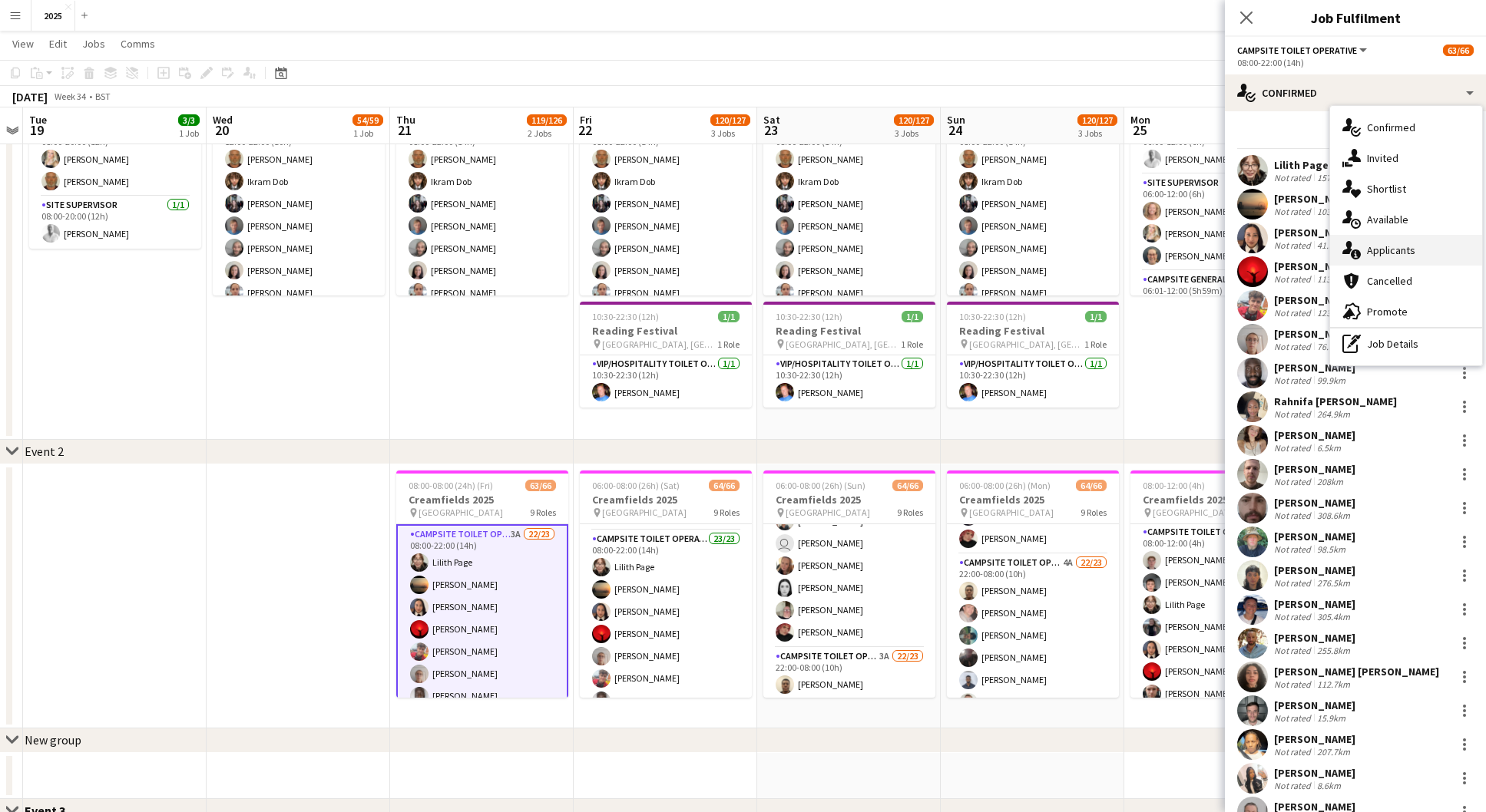
click at [1408, 247] on div "single-neutral-actions-information Applicants" at bounding box center [1405, 249] width 152 height 30
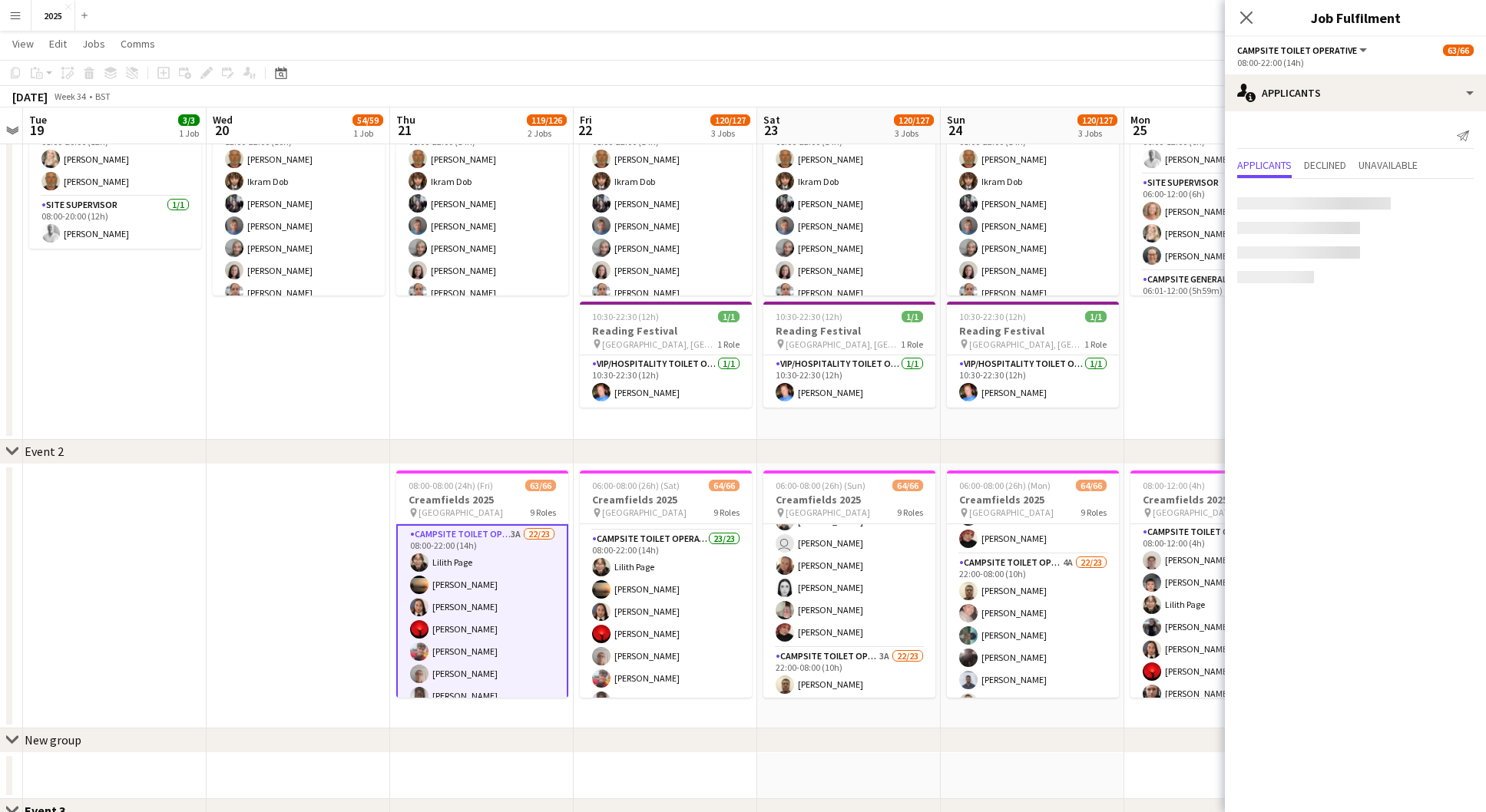
scroll to position [110, 0]
click at [1245, 16] on icon "Close pop-in" at bounding box center [1245, 17] width 15 height 15
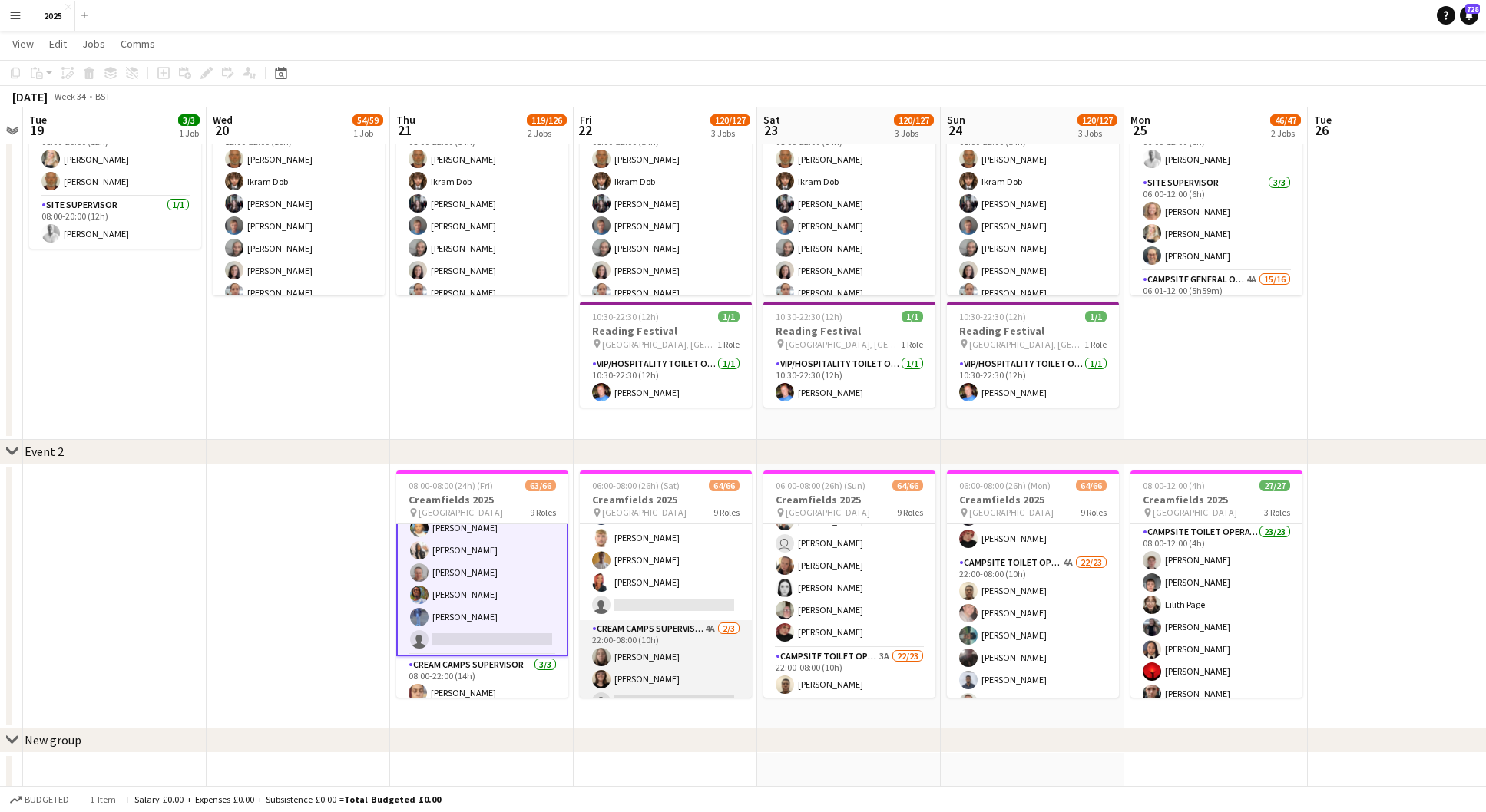
scroll to position [1488, 0]
click at [512, 635] on app-card-role "Campsite Toilet Operative 3A 22/23 08:00-22:00 (14h) [PERSON_NAME] [PERSON_NAME…" at bounding box center [481, 382] width 172 height 550
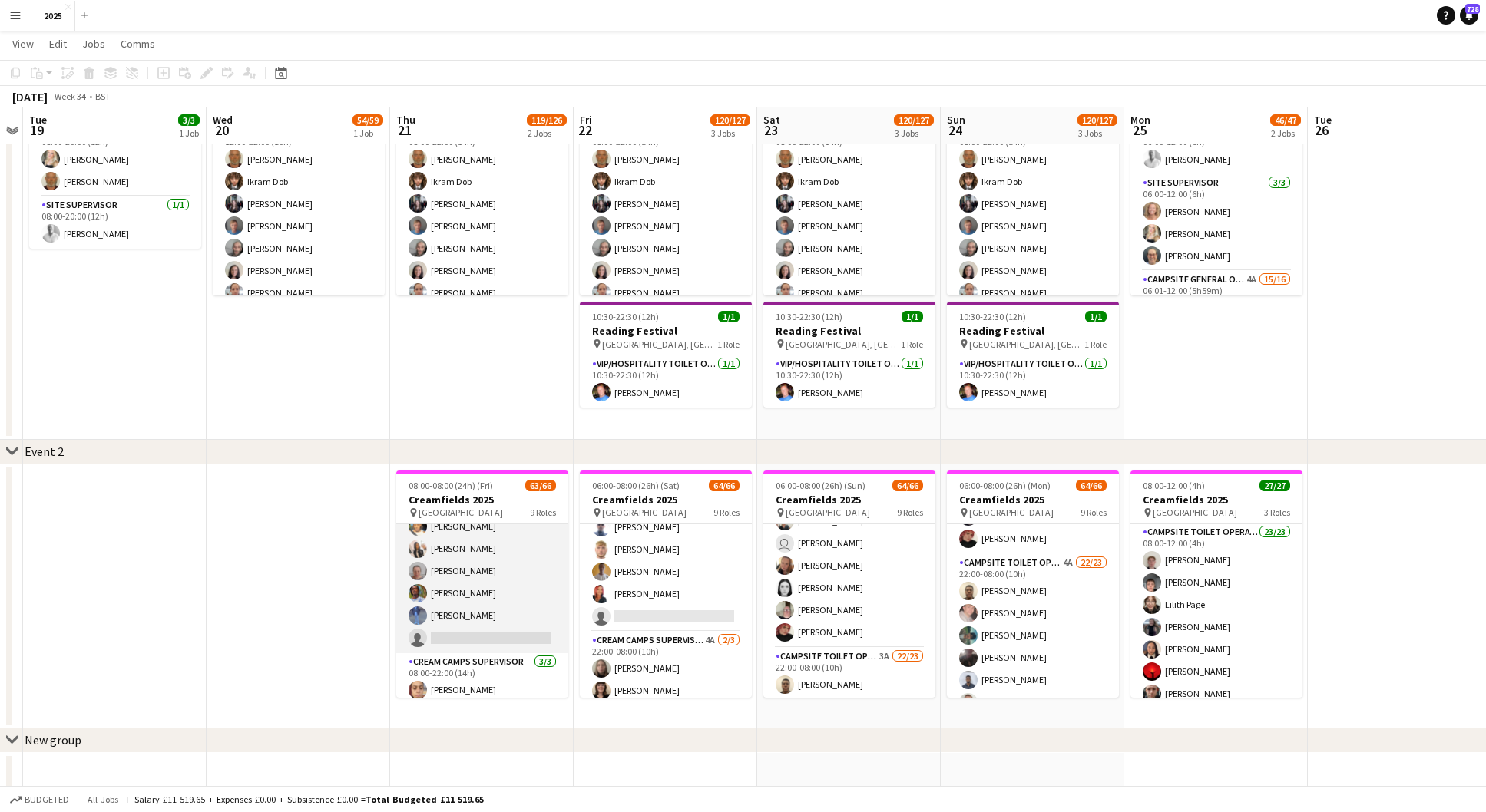
click at [503, 635] on app-card-role "Campsite Toilet Operative 3A 22/23 08:00-22:00 (14h) [PERSON_NAME] [PERSON_NAME…" at bounding box center [481, 380] width 172 height 547
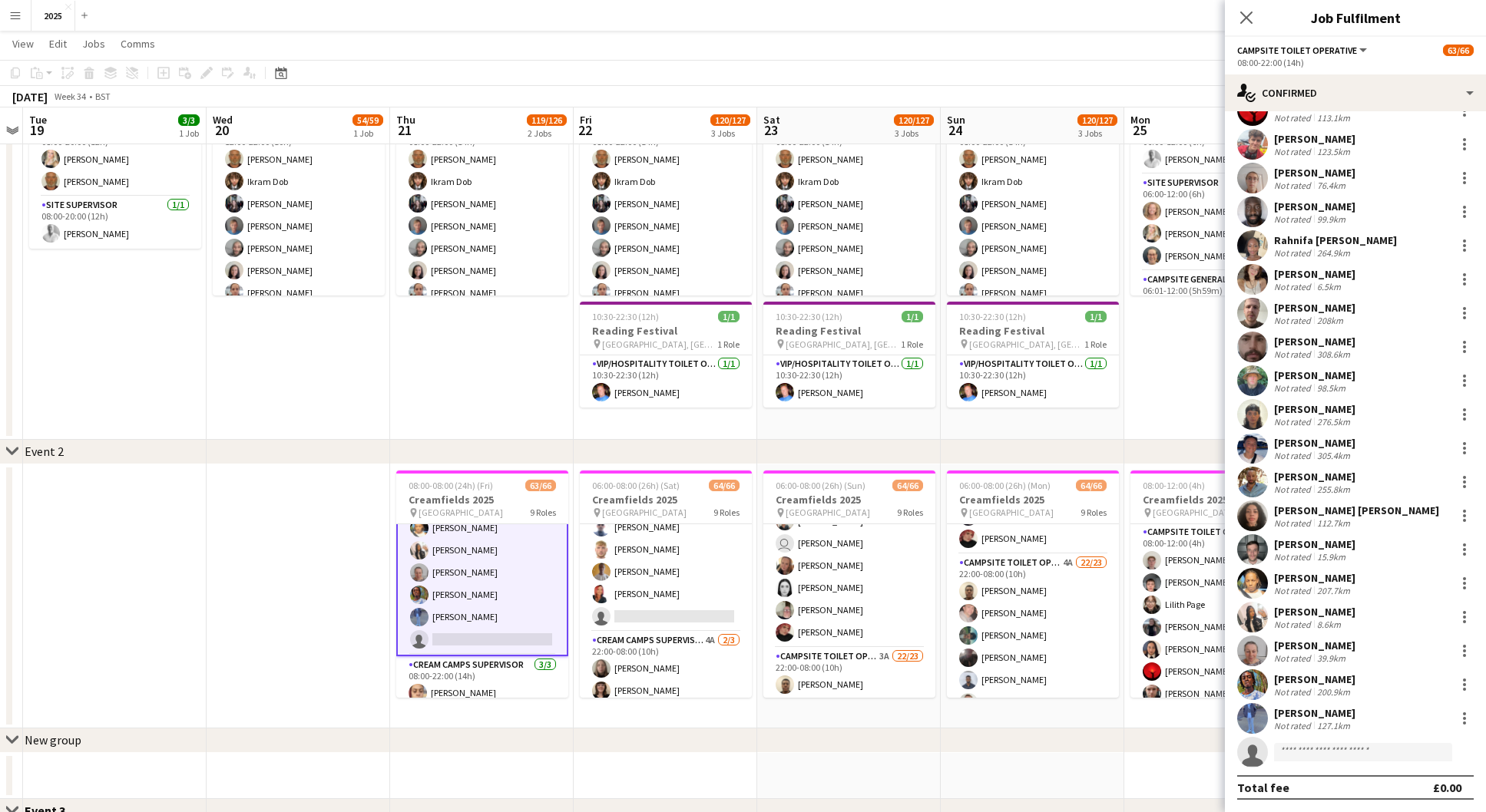
scroll to position [161, 0]
click at [1304, 751] on input at bounding box center [1362, 752] width 178 height 19
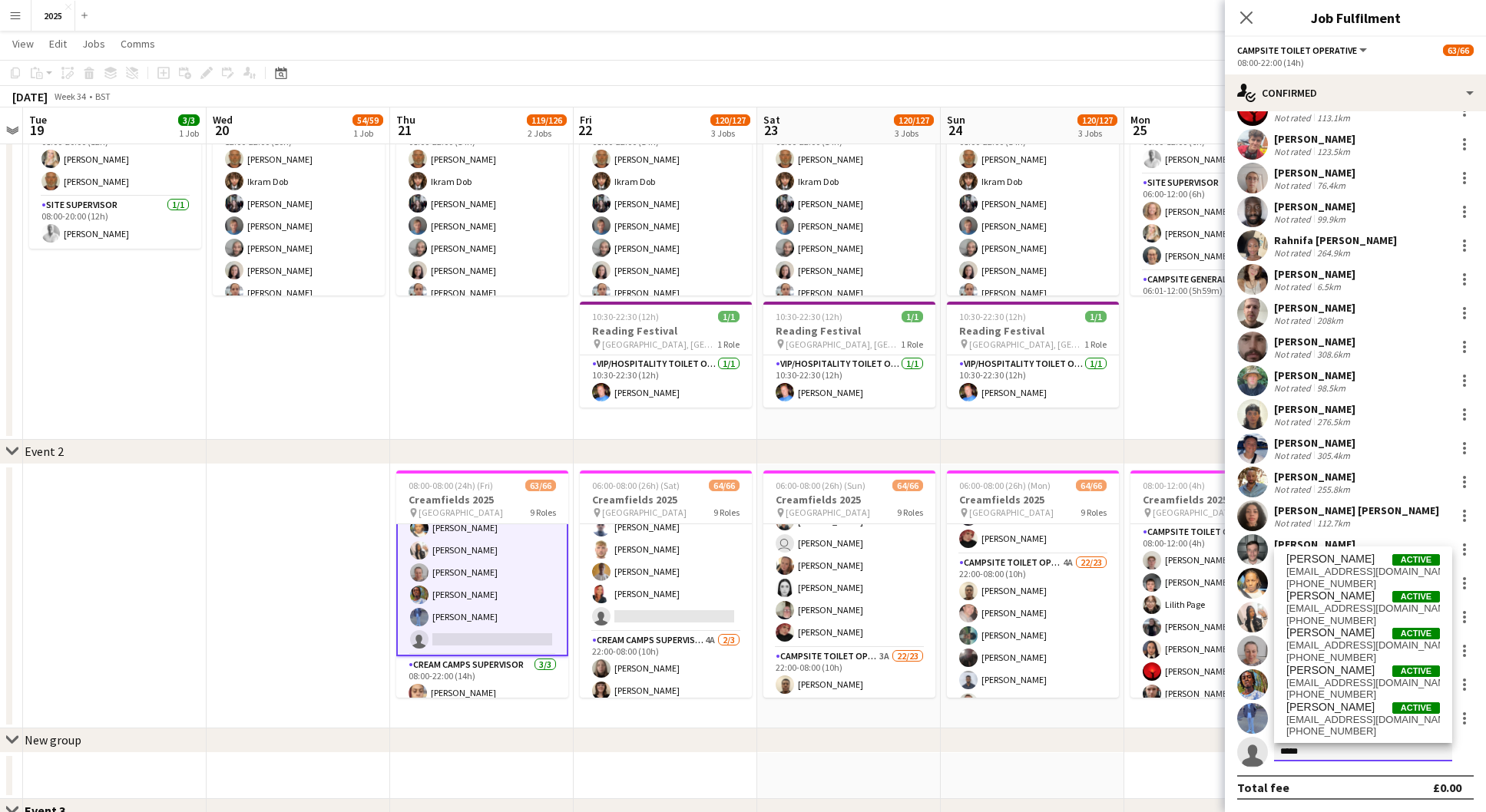
type input "*****"
drag, startPoint x: 1303, startPoint y: 750, endPoint x: 1357, endPoint y: 684, distance: 85.3
click at [1357, 684] on span "[EMAIL_ADDRESS][DOMAIN_NAME]" at bounding box center [1363, 683] width 153 height 13
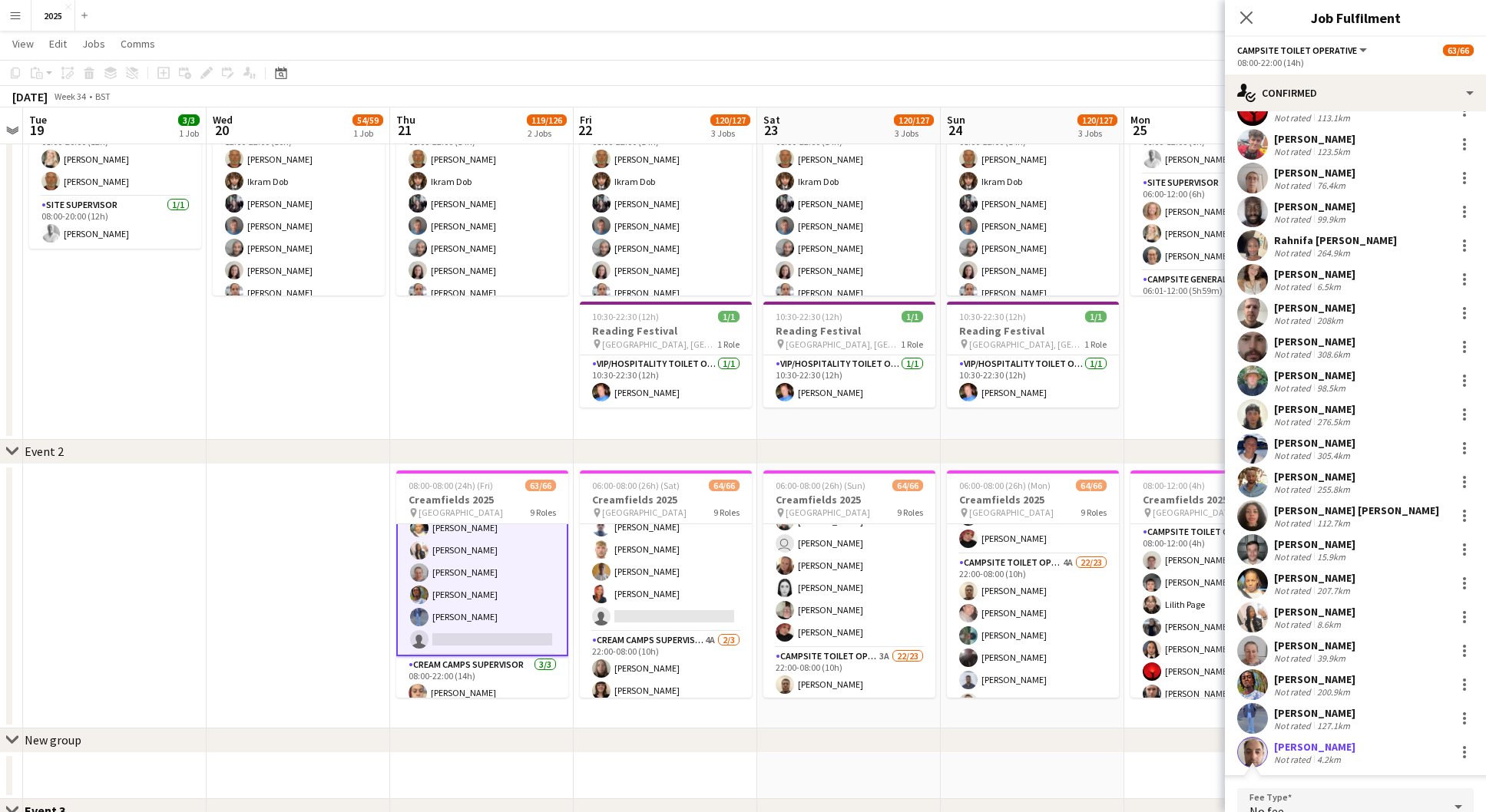
scroll to position [346, 0]
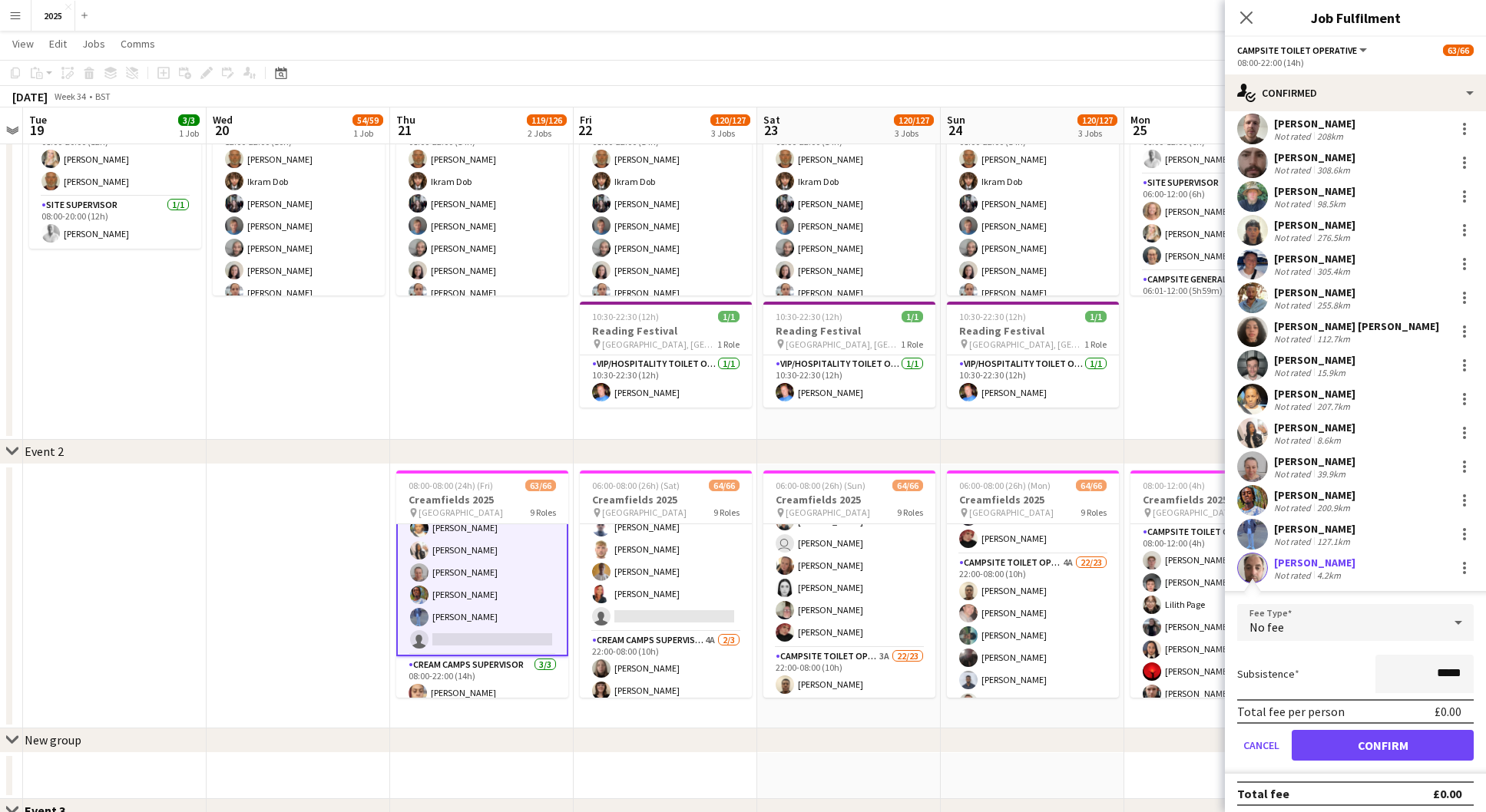
click at [1355, 733] on button "Confirm" at bounding box center [1382, 745] width 182 height 30
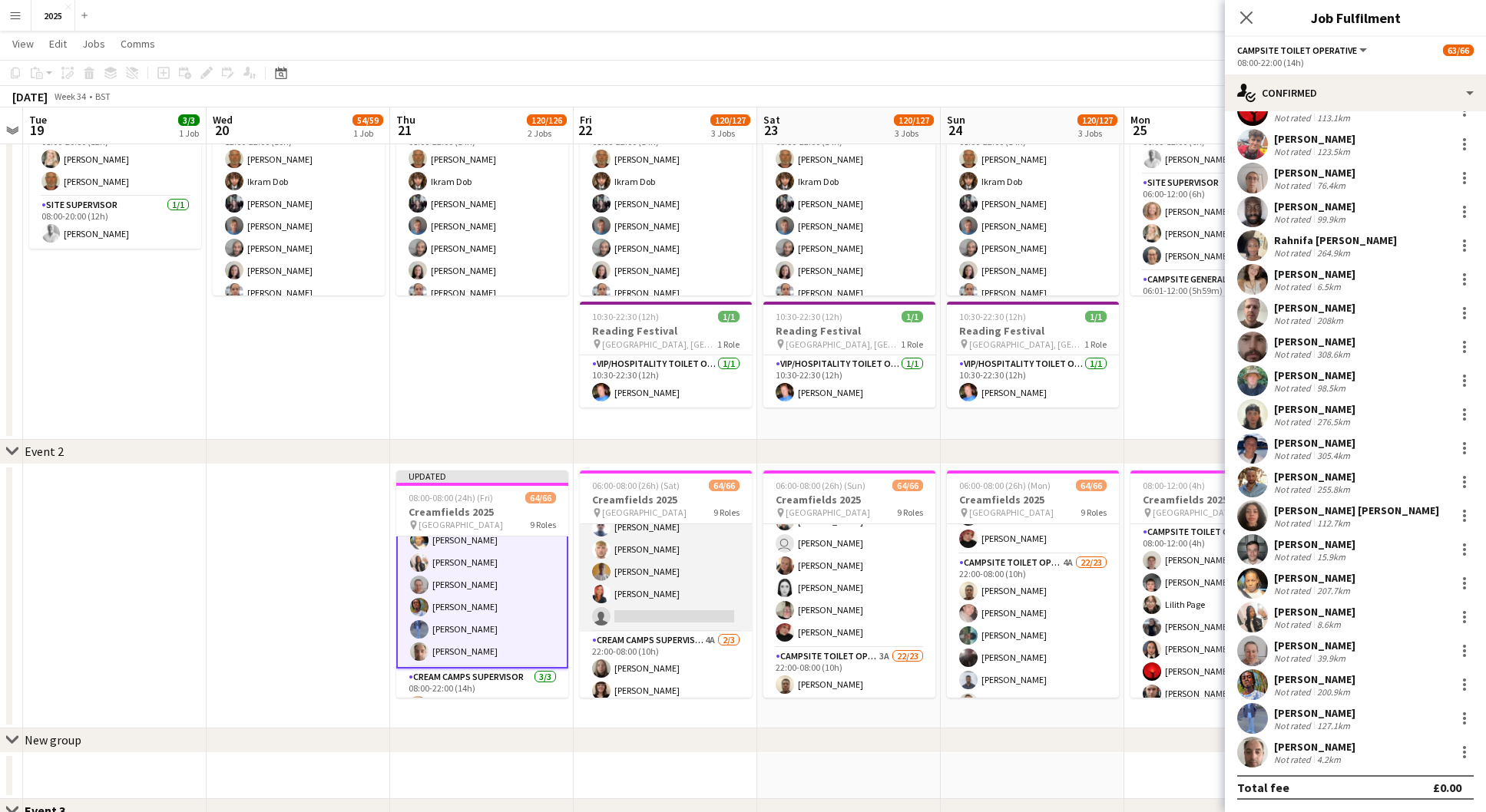
scroll to position [161, 0]
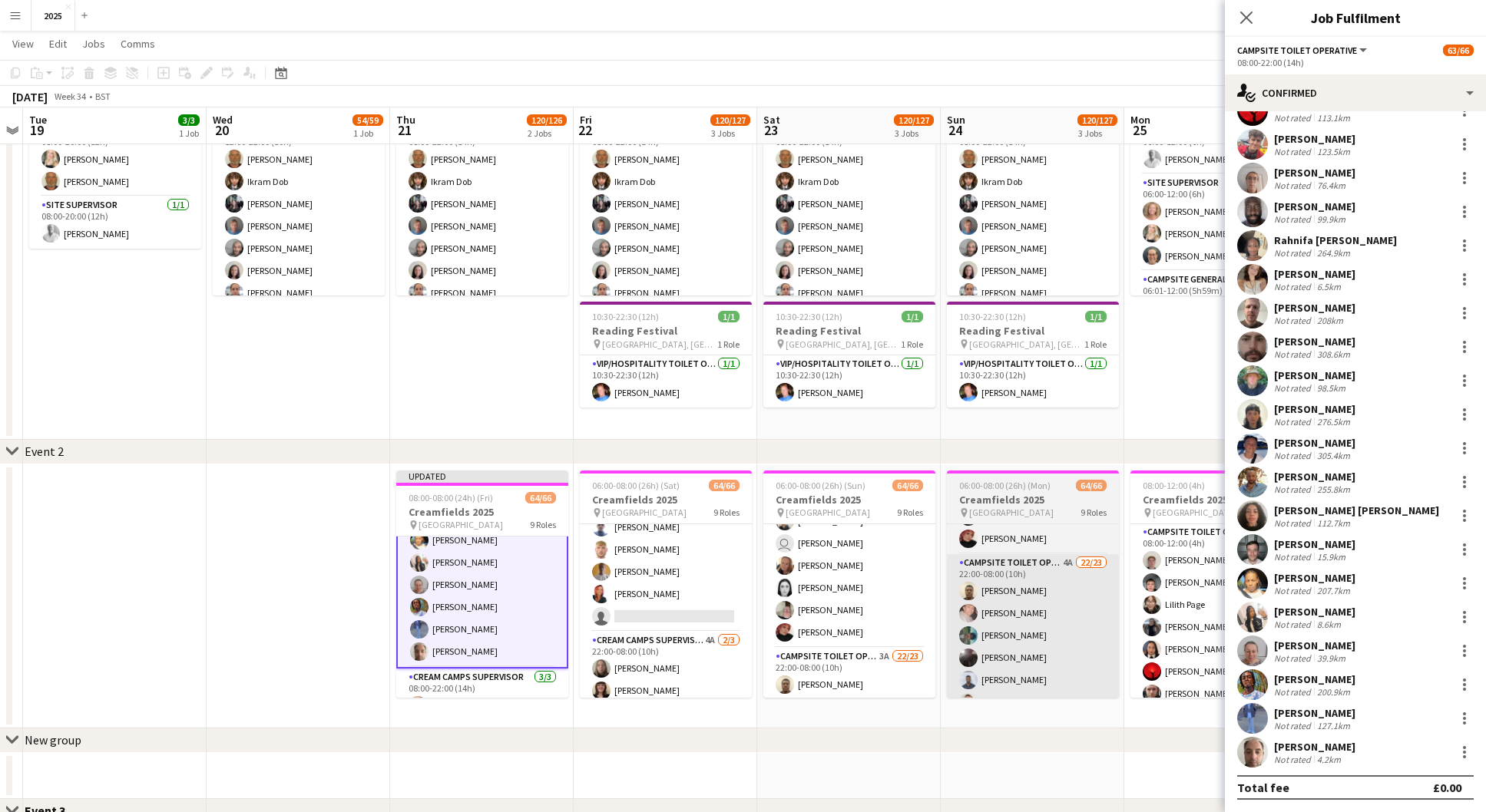
click at [672, 609] on app-card-role "Campsite Toilet Operative 5A 22/23 22:00-08:00 (10h) [PERSON_NAME] [PERSON_NAME…" at bounding box center [665, 360] width 172 height 542
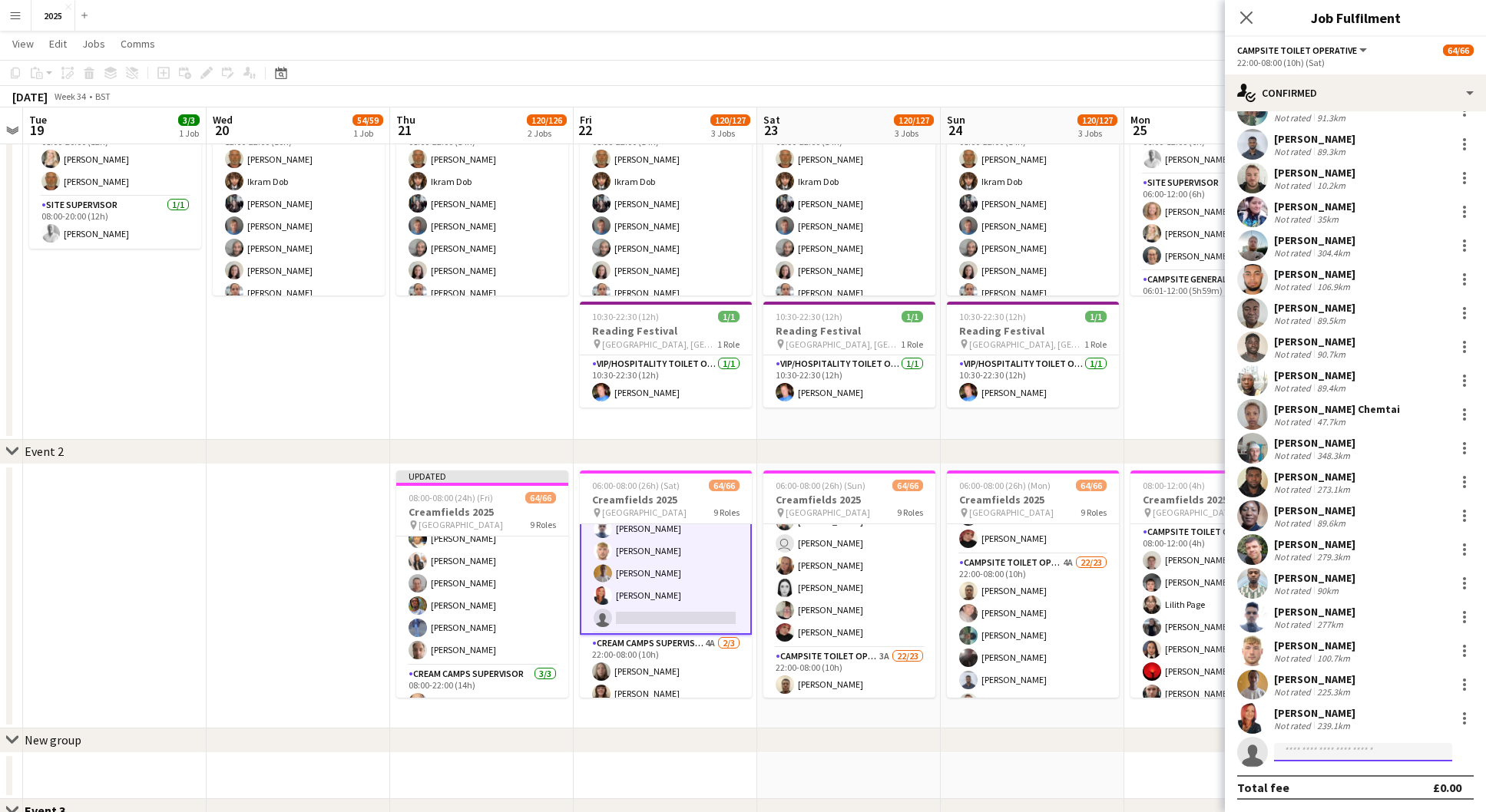
click at [1350, 750] on input at bounding box center [1362, 752] width 178 height 19
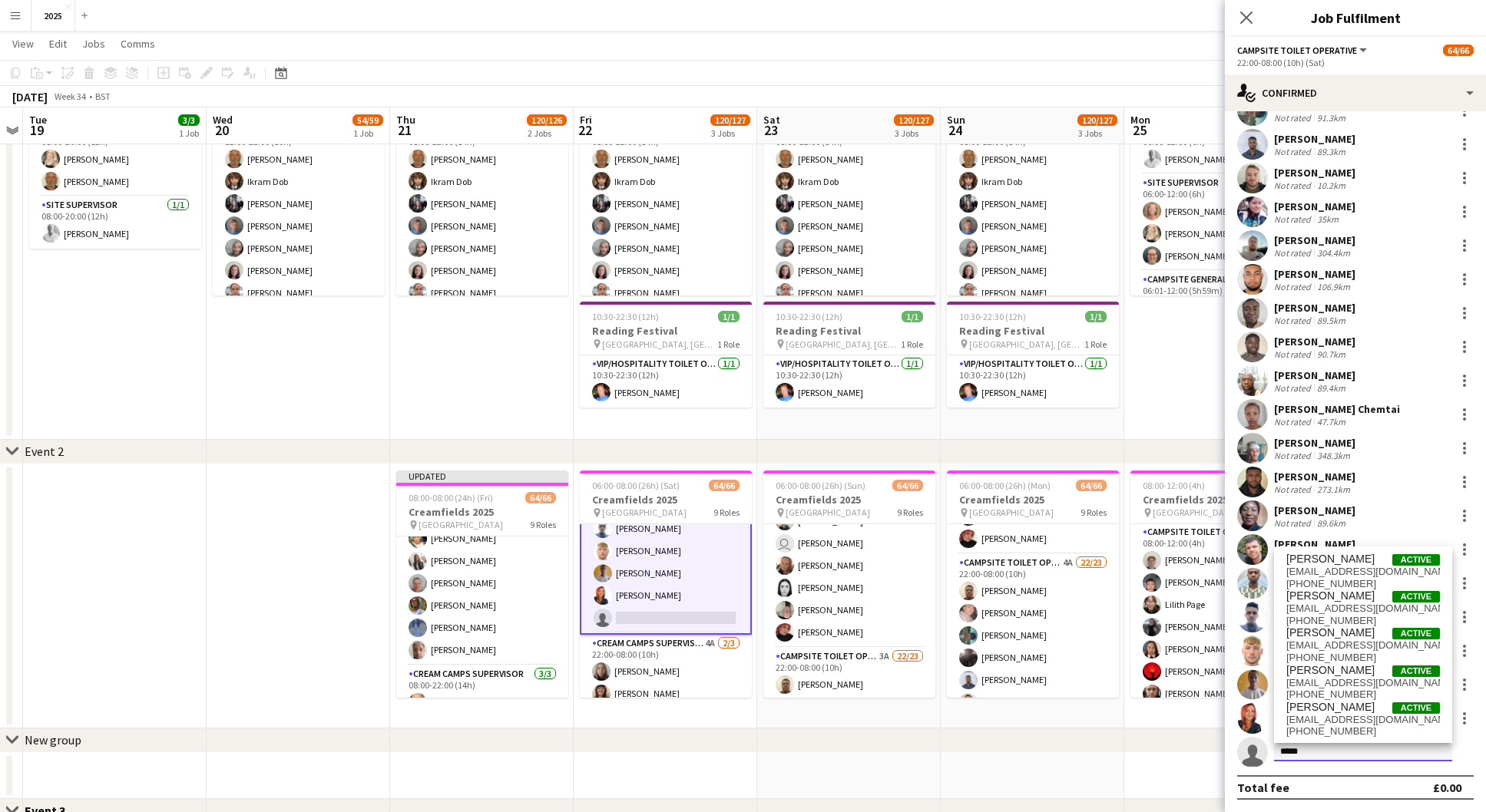
type input "*****"
drag, startPoint x: 1350, startPoint y: 750, endPoint x: 1348, endPoint y: 681, distance: 69.0
click at [1348, 681] on span "[EMAIL_ADDRESS][DOMAIN_NAME]" at bounding box center [1363, 683] width 153 height 13
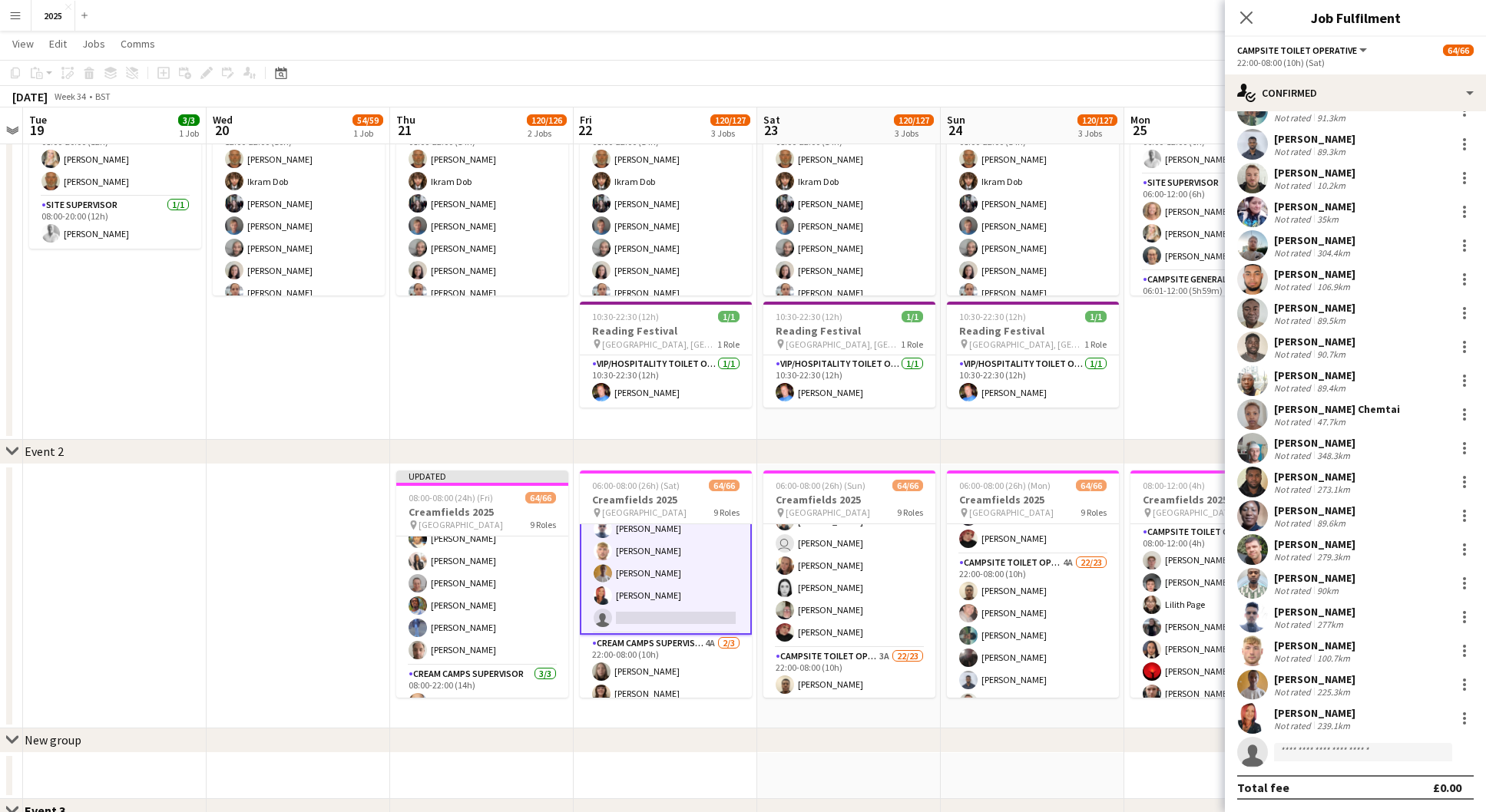
scroll to position [346, 0]
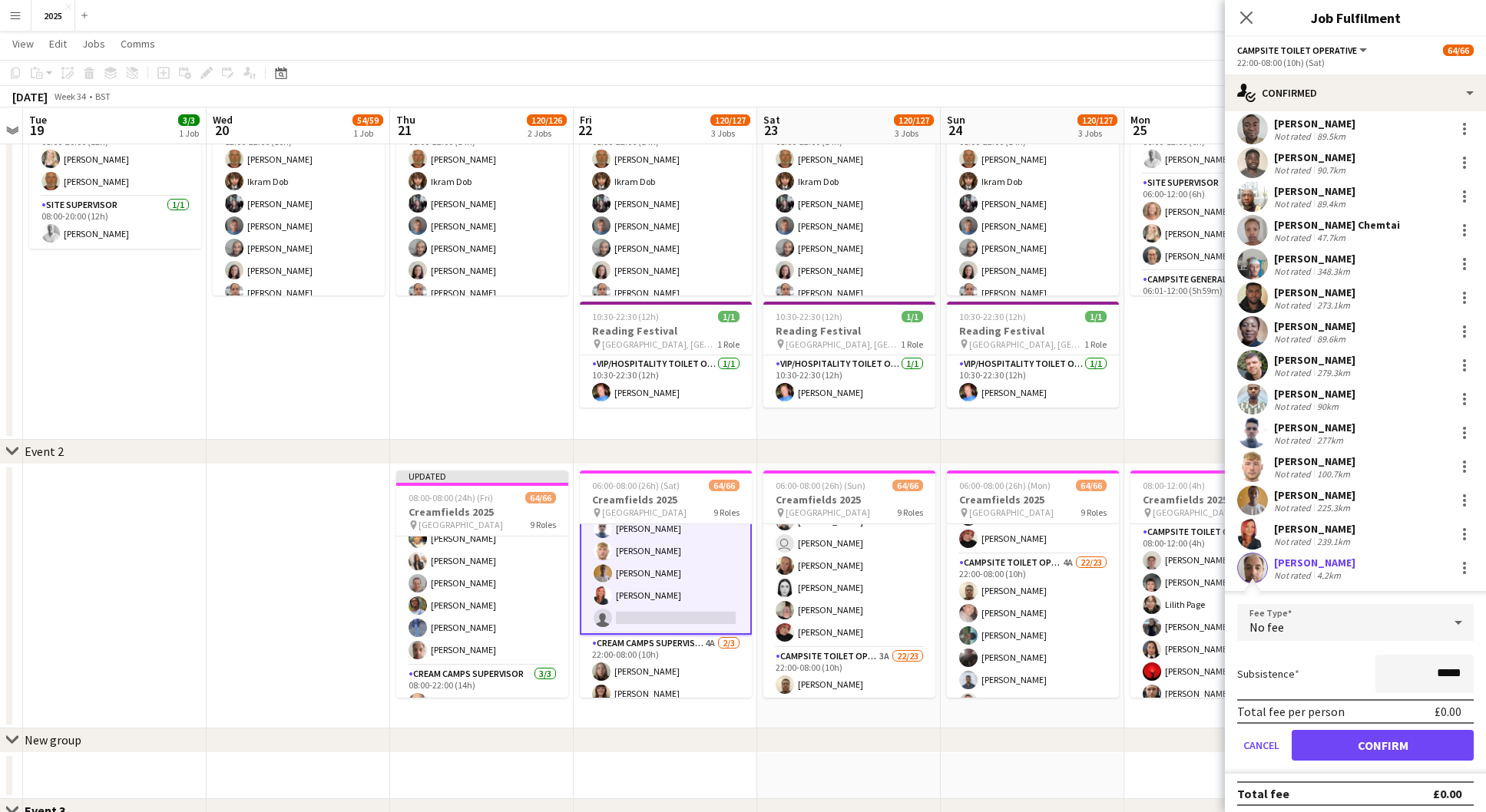
click at [1348, 737] on button "Confirm" at bounding box center [1382, 745] width 182 height 30
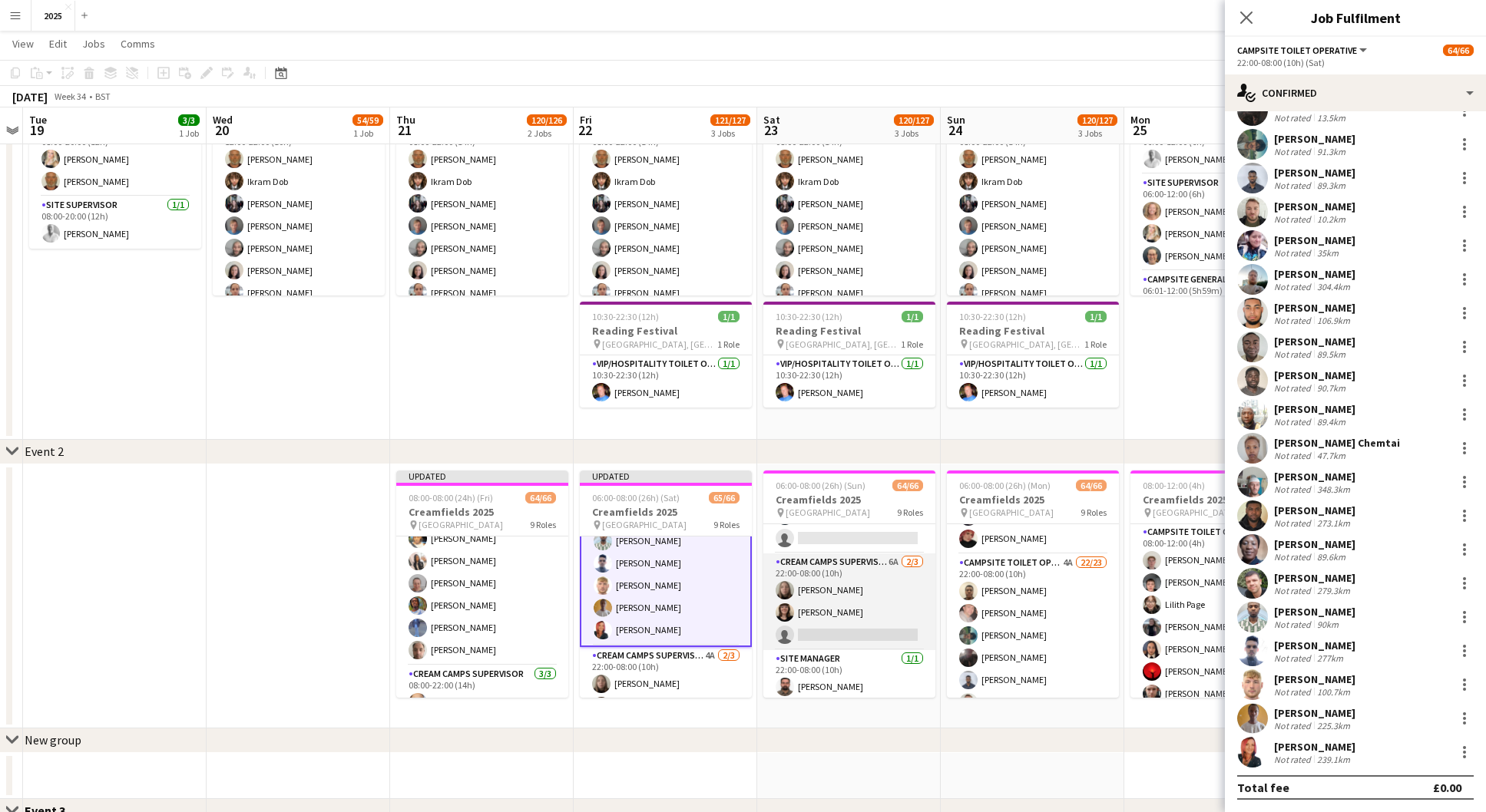
scroll to position [1539, 0]
click at [842, 560] on app-card-role "Campsite Toilet Operative 3A 22/23 22:00-08:00 (10h) [PERSON_NAME] [PERSON_NAME…" at bounding box center [849, 309] width 172 height 542
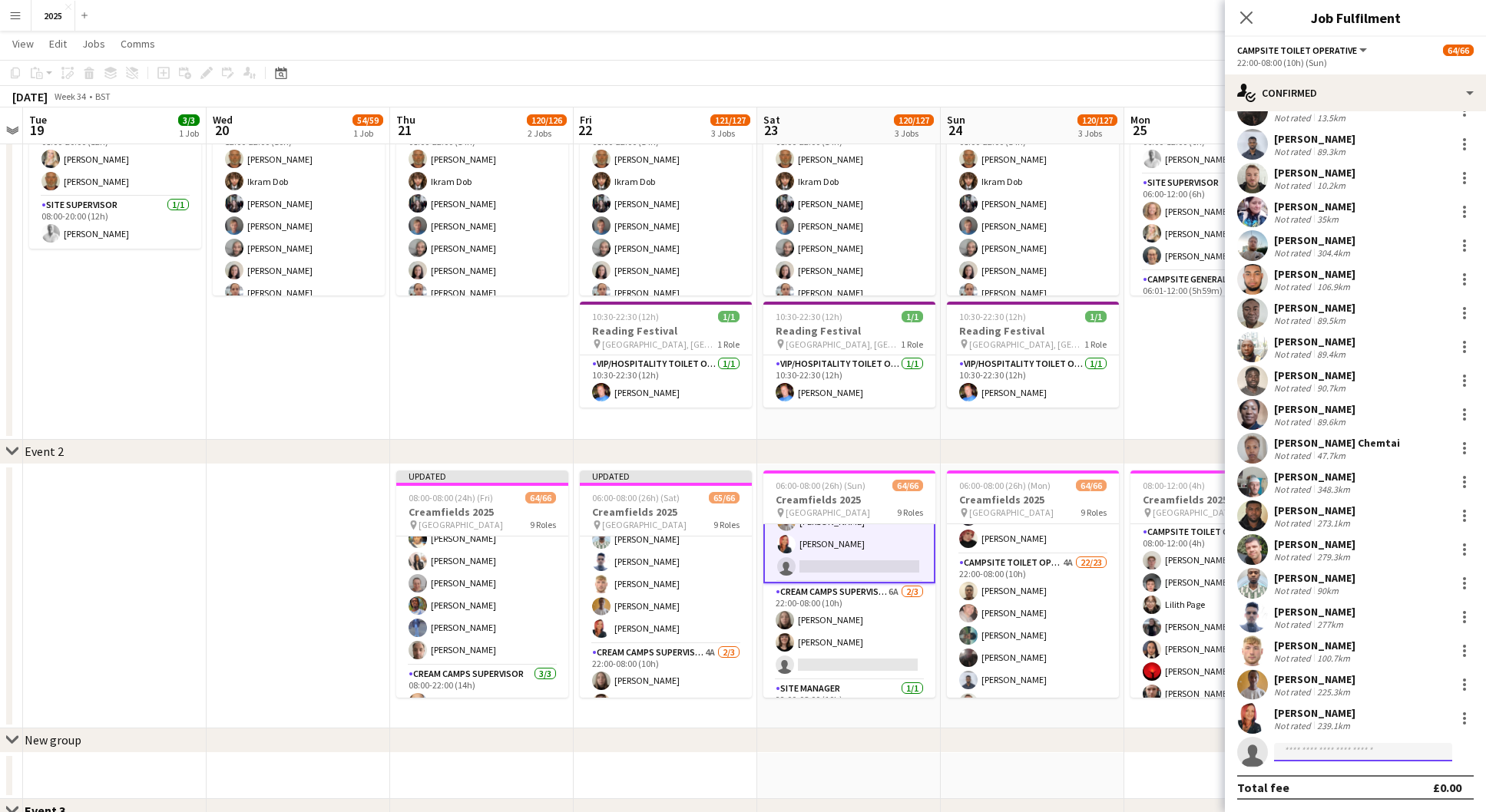
click at [1322, 754] on input at bounding box center [1362, 752] width 178 height 19
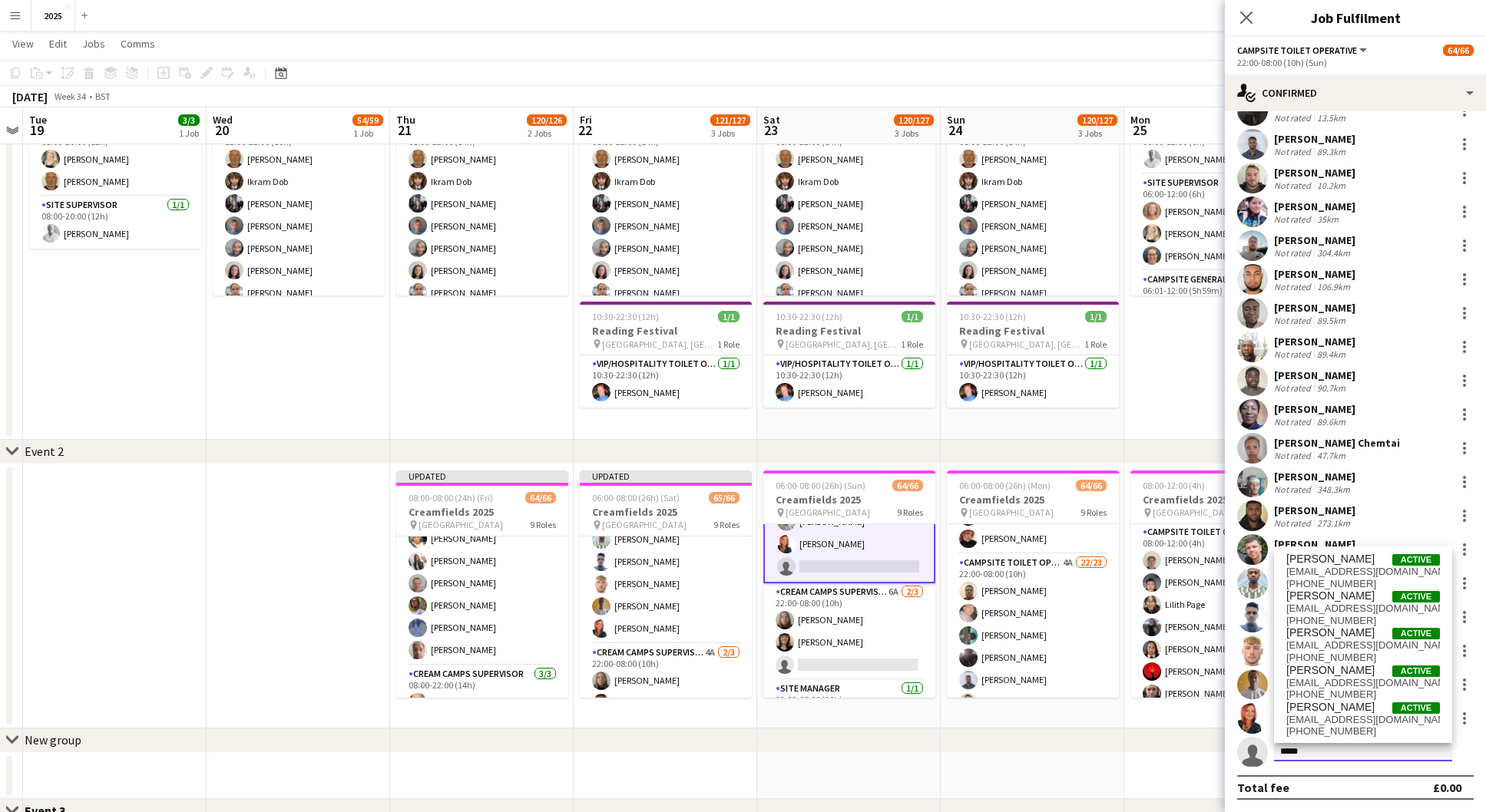
type input "*****"
drag, startPoint x: 1322, startPoint y: 754, endPoint x: 1331, endPoint y: 679, distance: 75.5
click at [1331, 679] on span "[EMAIL_ADDRESS][DOMAIN_NAME]" at bounding box center [1363, 683] width 153 height 13
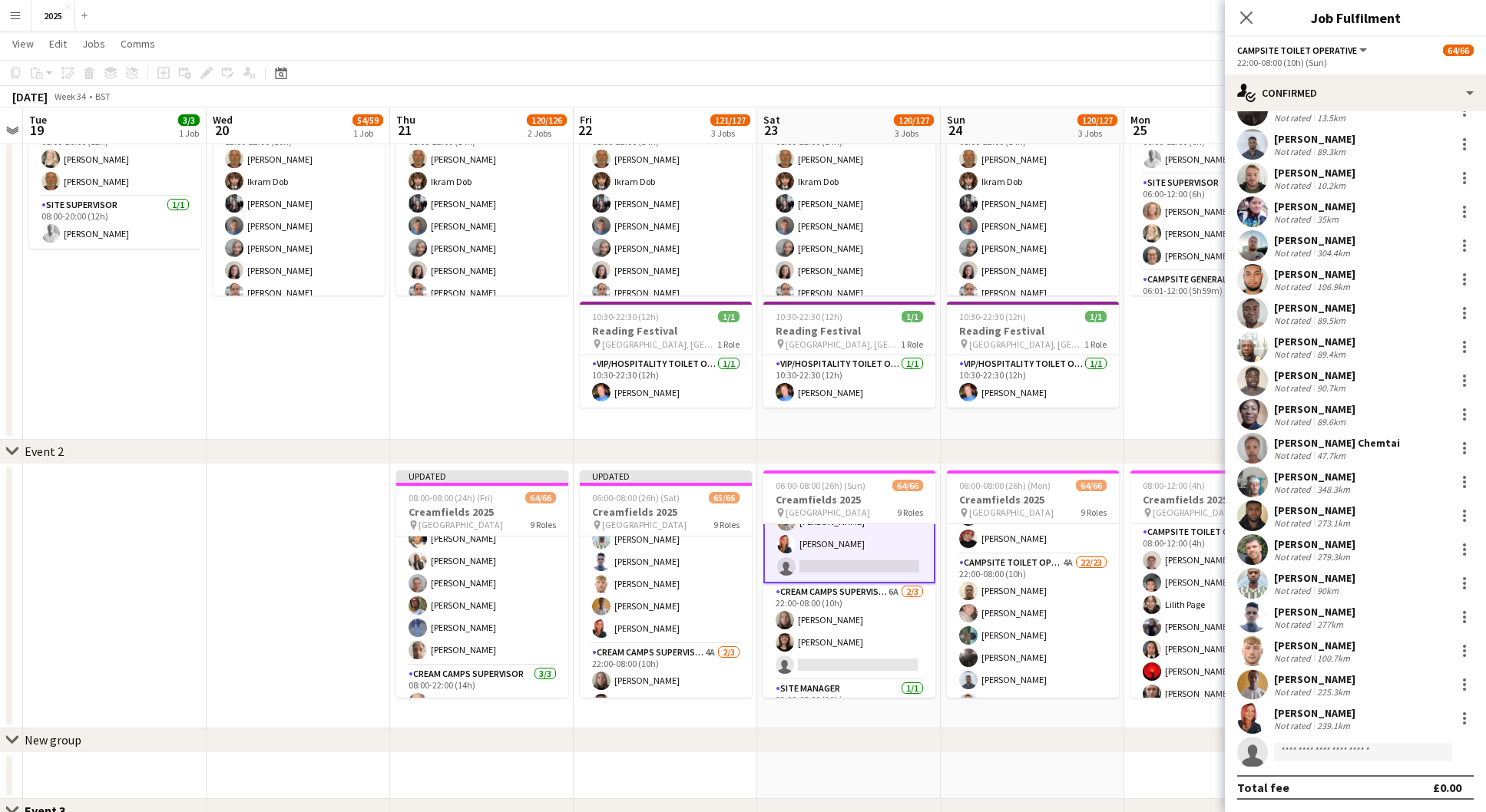
scroll to position [346, 0]
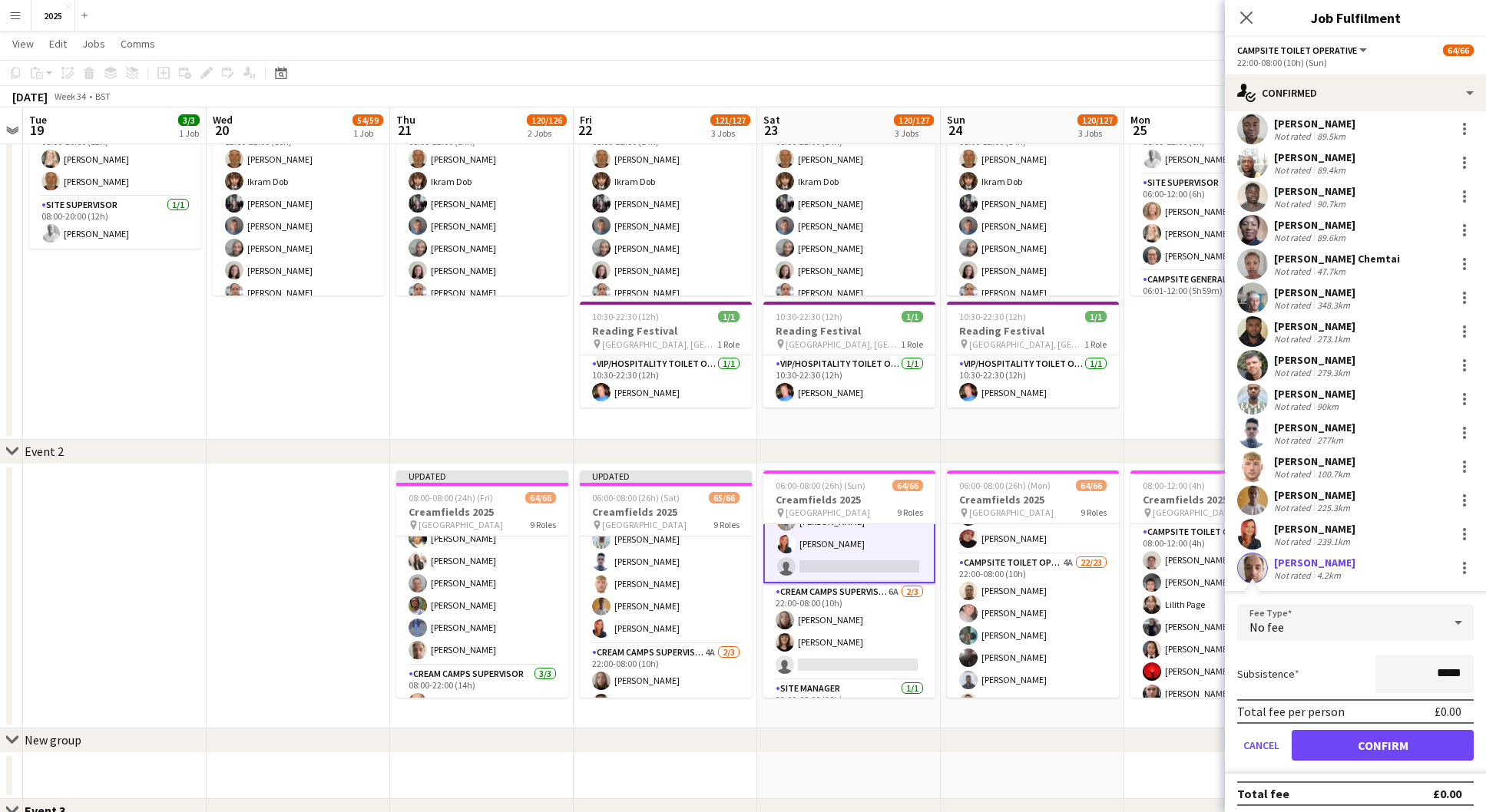
click at [1344, 739] on button "Confirm" at bounding box center [1382, 745] width 182 height 30
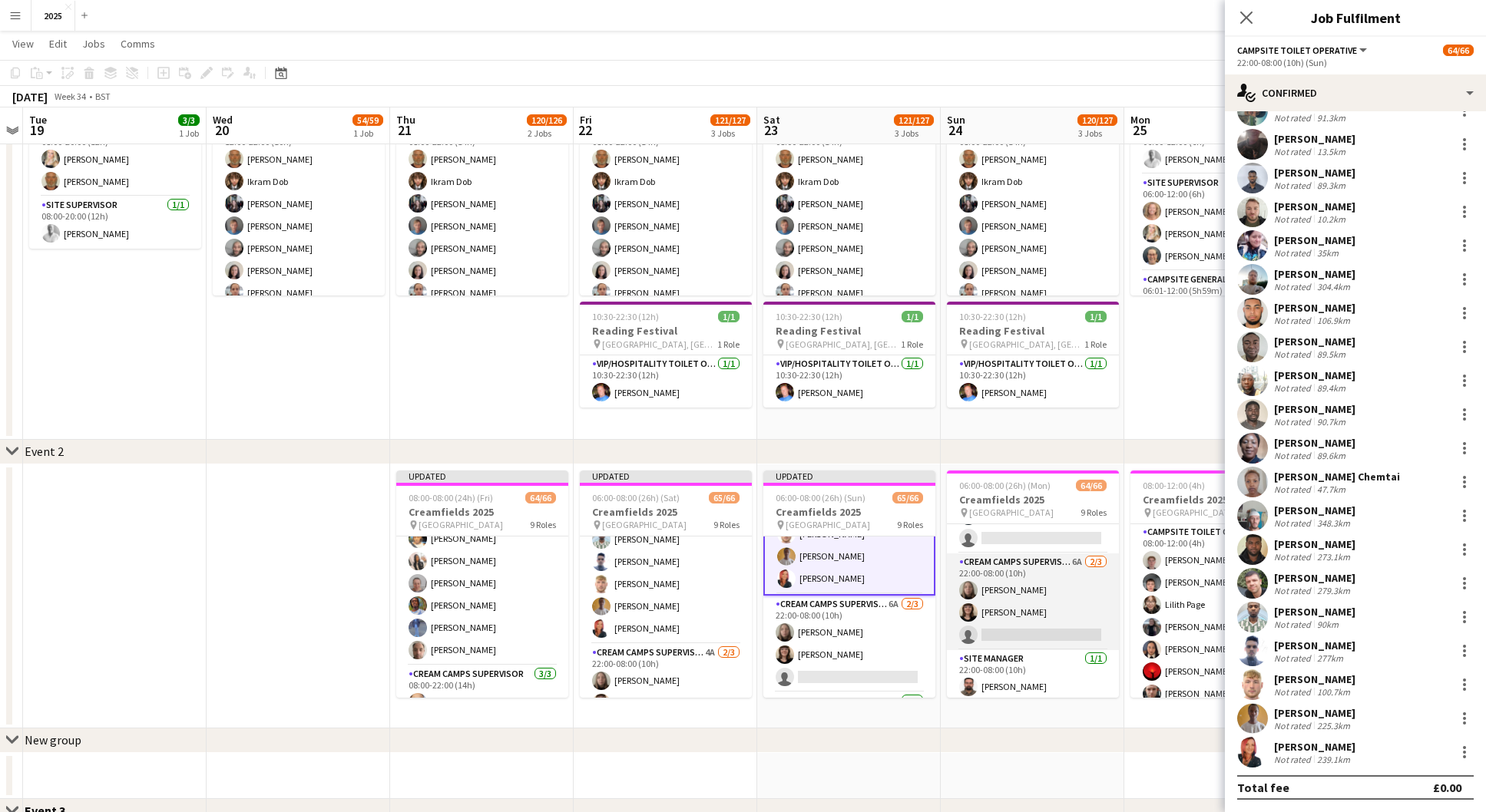
scroll to position [1533, 0]
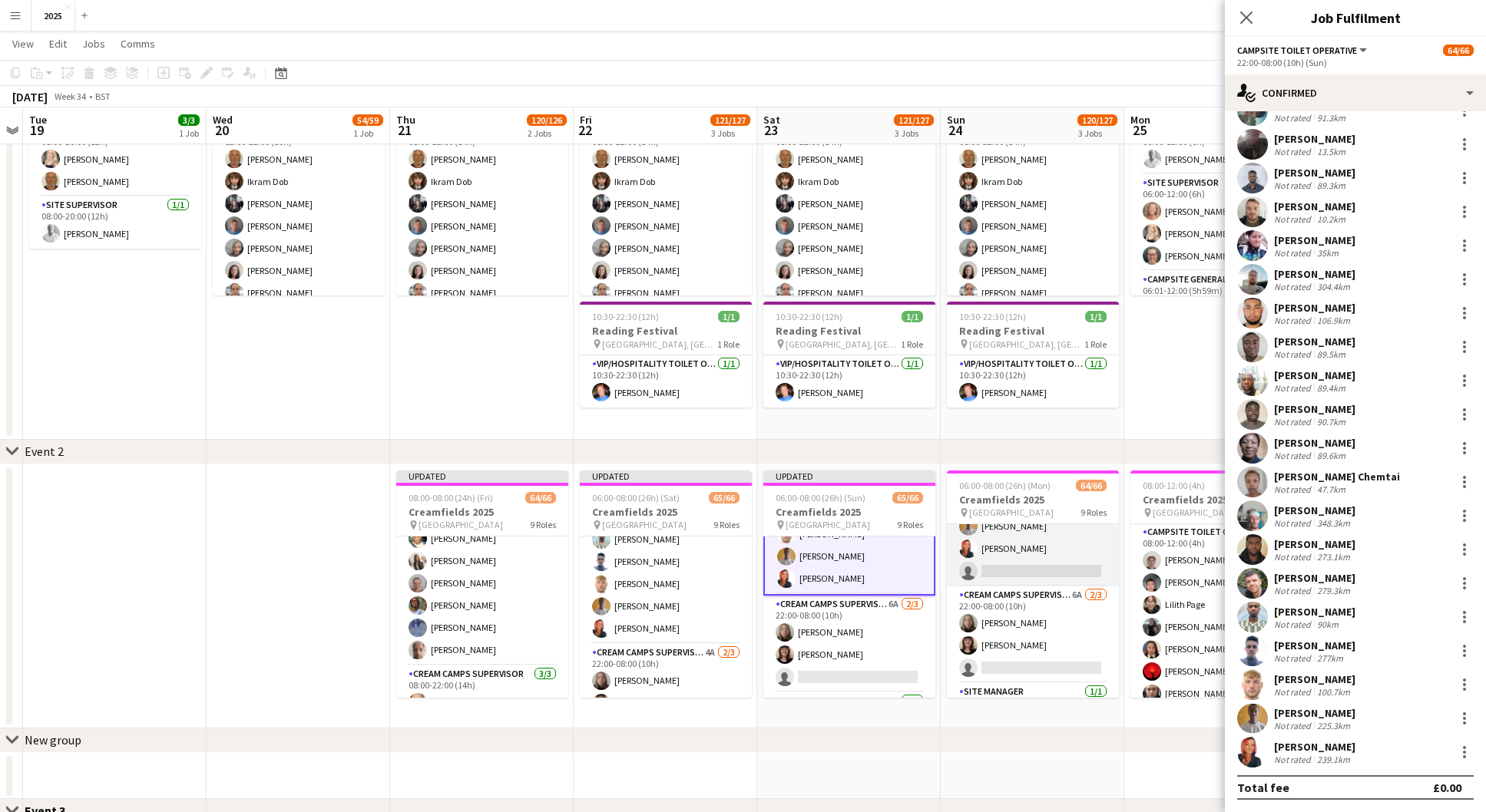
click at [1007, 558] on app-card-role "Campsite Toilet Operative 4A 22/23 22:00-08:00 (10h) [PERSON_NAME] [PERSON_NAME…" at bounding box center [1032, 315] width 172 height 542
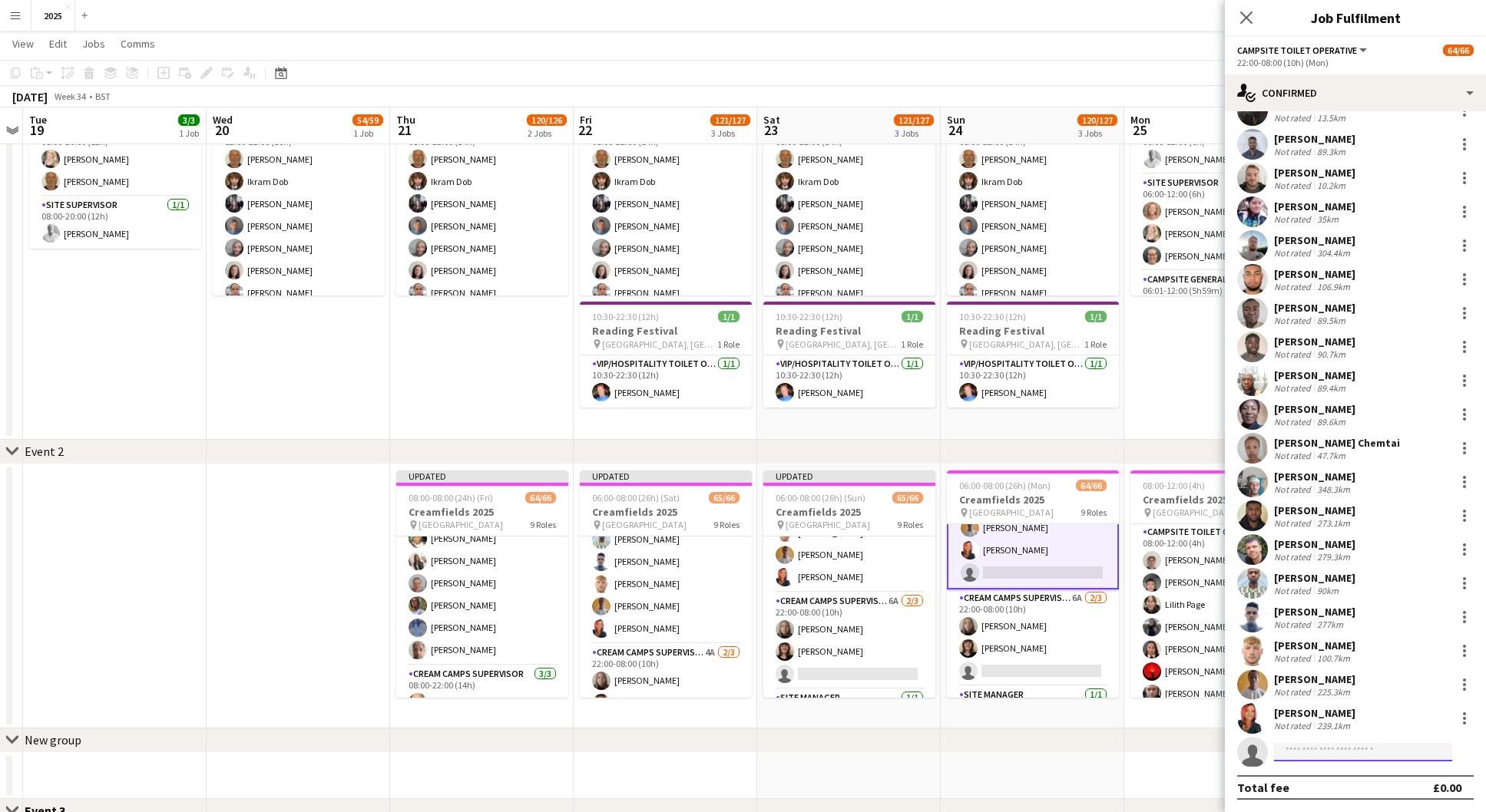
click at [1336, 753] on input at bounding box center [1362, 752] width 178 height 19
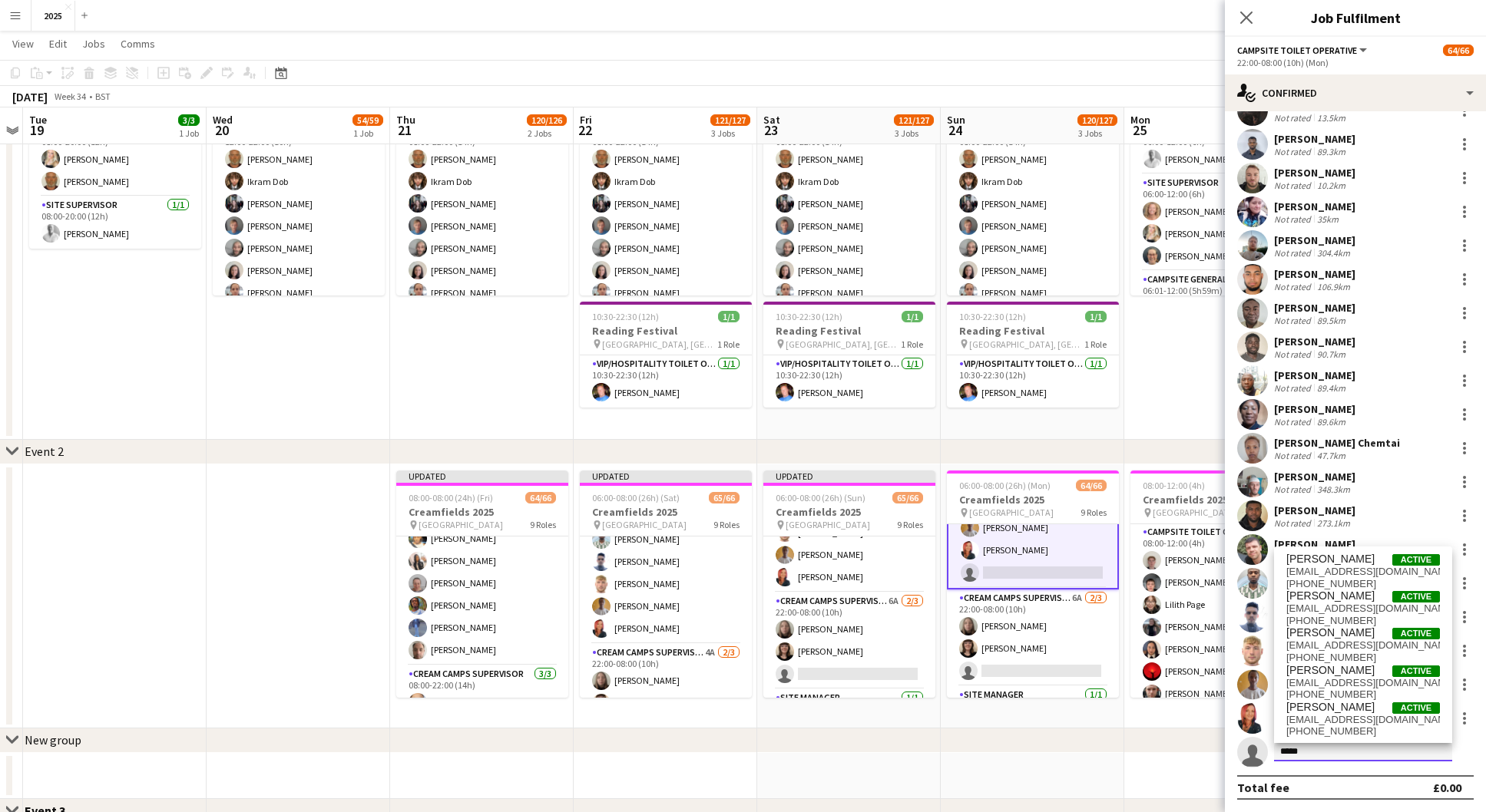
type input "*****"
drag, startPoint x: 1336, startPoint y: 753, endPoint x: 1328, endPoint y: 694, distance: 59.5
click at [1328, 694] on span "[PHONE_NUMBER]" at bounding box center [1363, 694] width 153 height 13
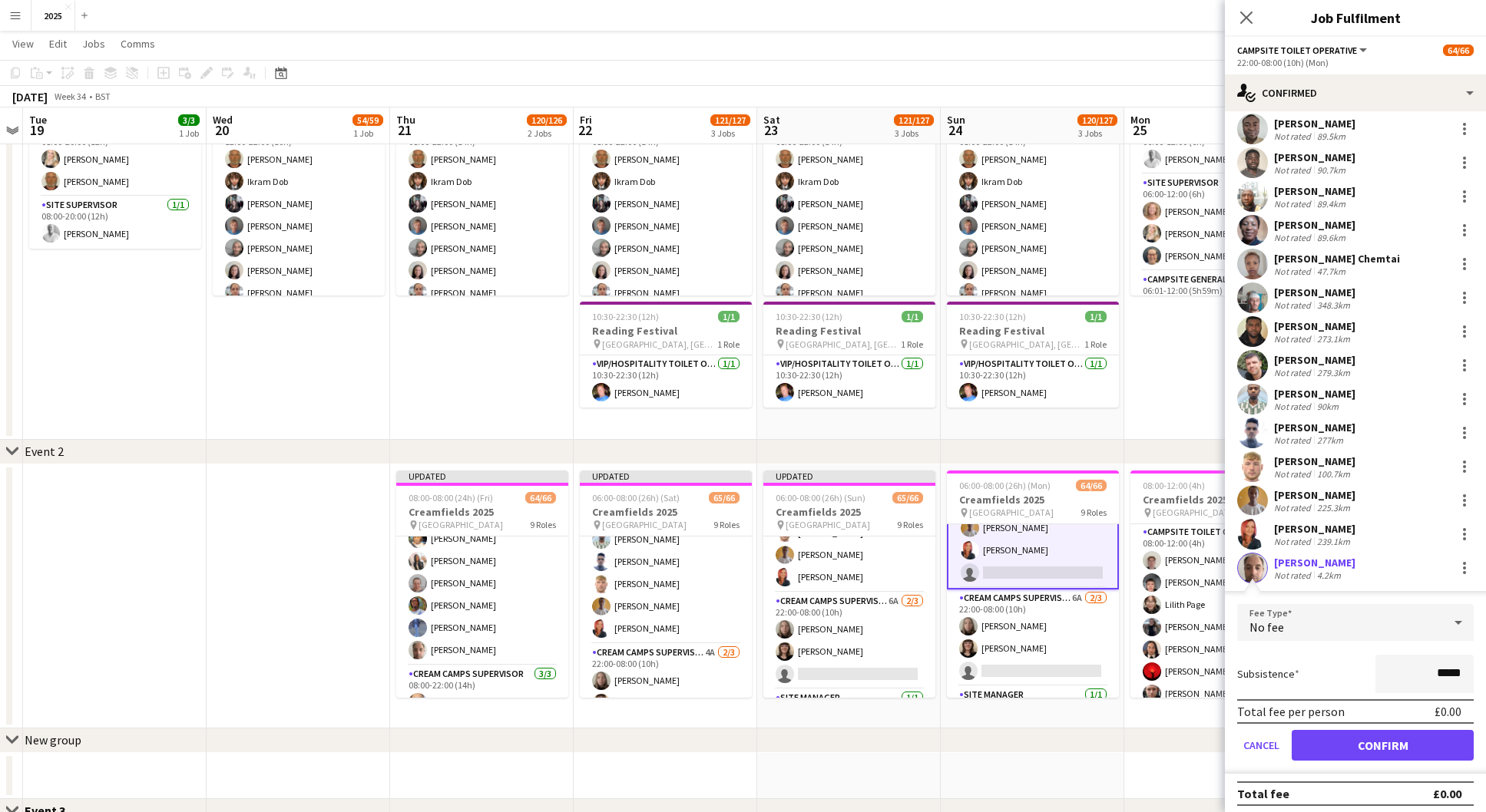
click at [1338, 733] on button "Confirm" at bounding box center [1382, 745] width 182 height 30
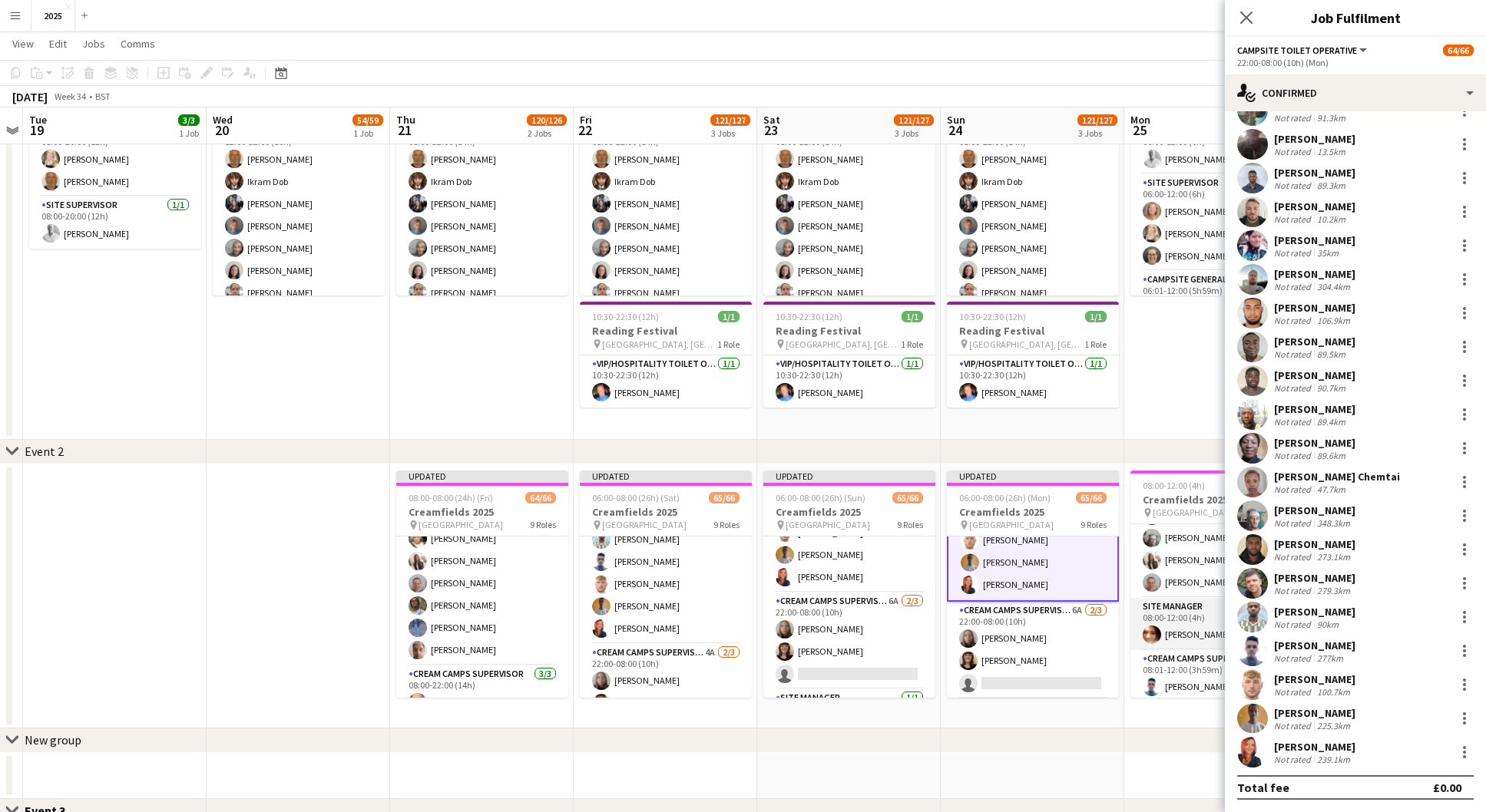
scroll to position [400, 0]
click at [1171, 715] on app-date-cell "08:00-12:00 (4h) 27/27 Creamfields 2025 pin Daresbury Park 3 Roles Campsite Toi…" at bounding box center [1216, 596] width 184 height 264
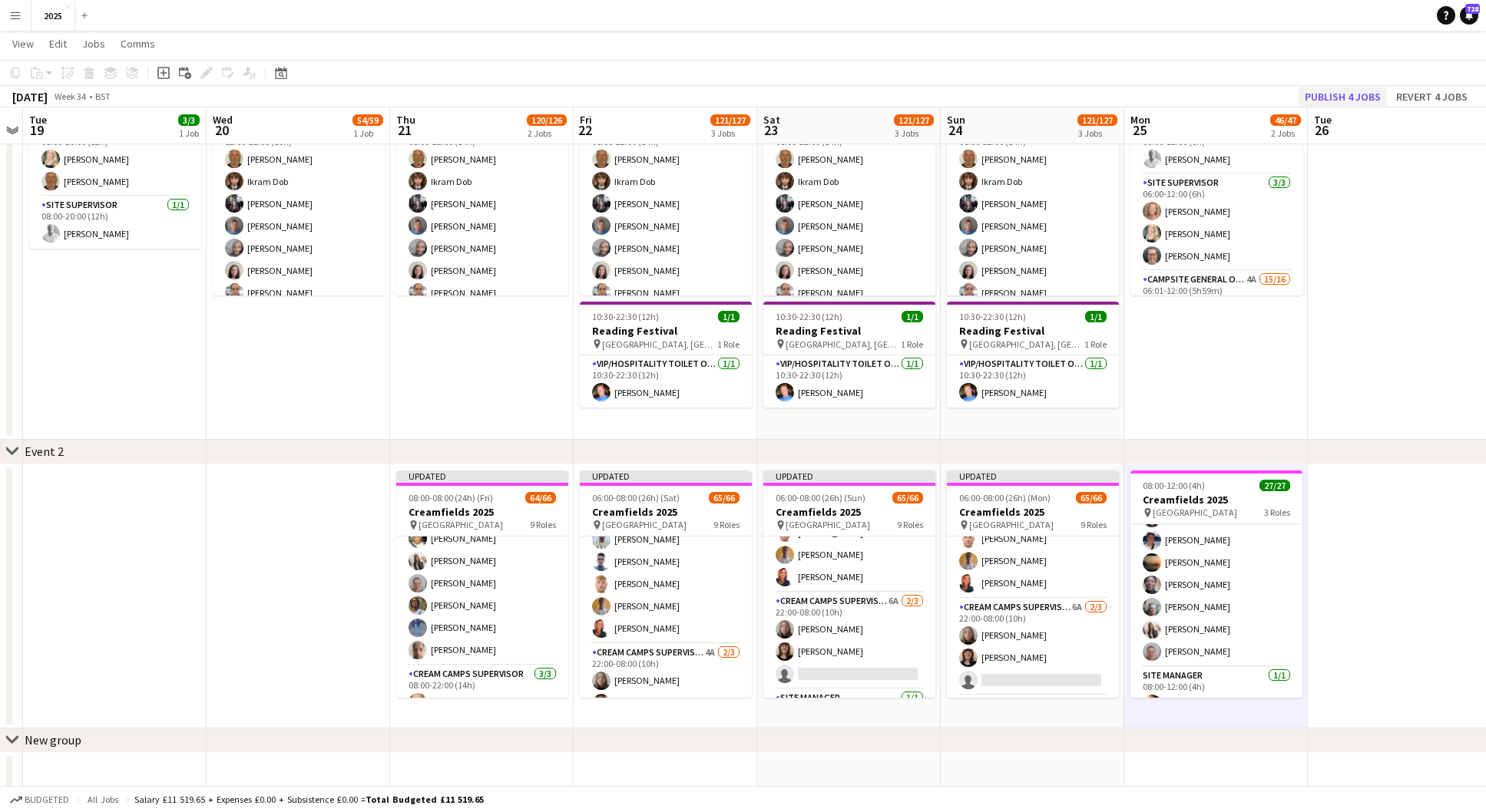
click at [1348, 100] on button "Publish 4 jobs" at bounding box center [1343, 96] width 88 height 20
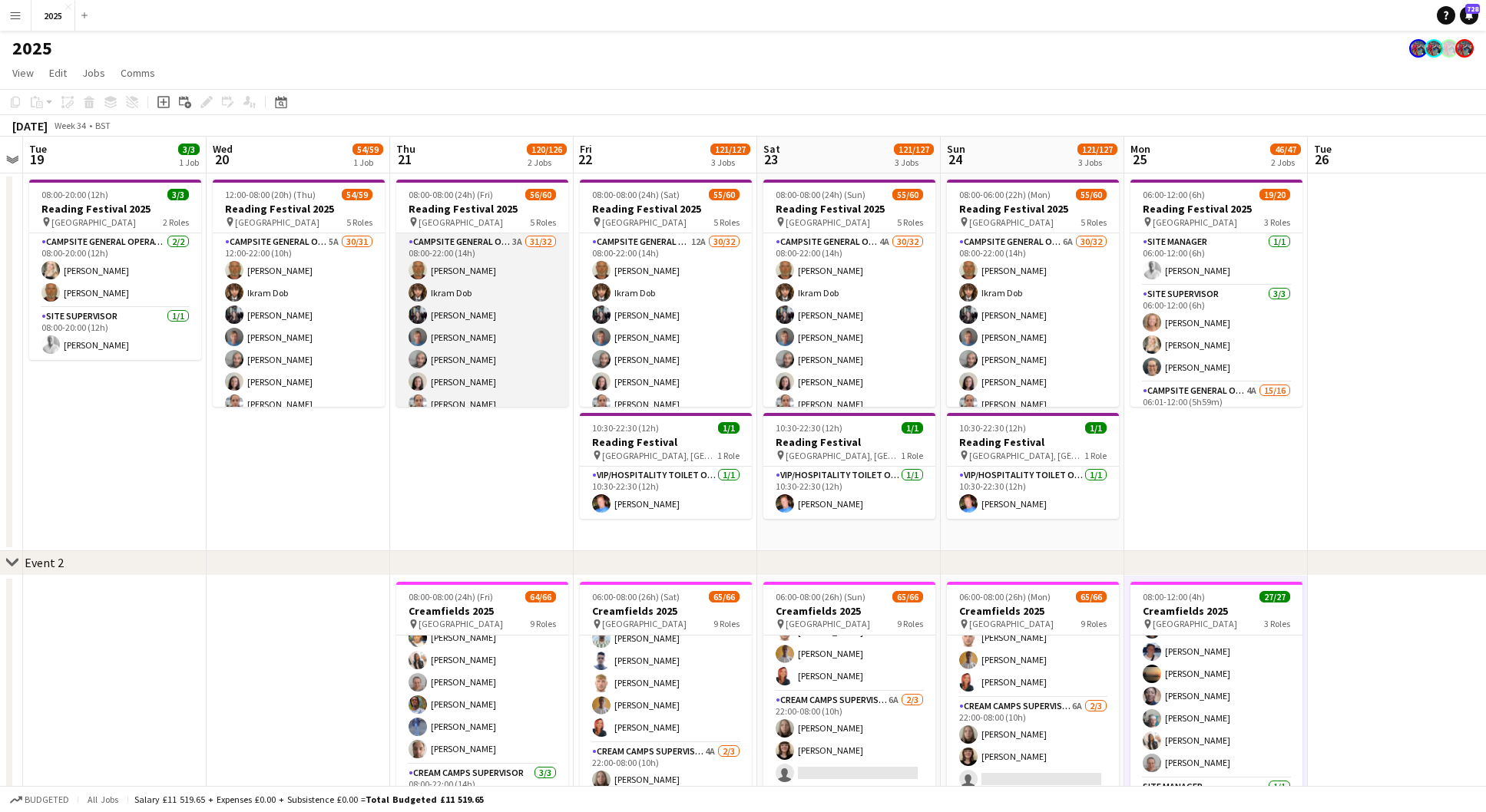
scroll to position [0, 0]
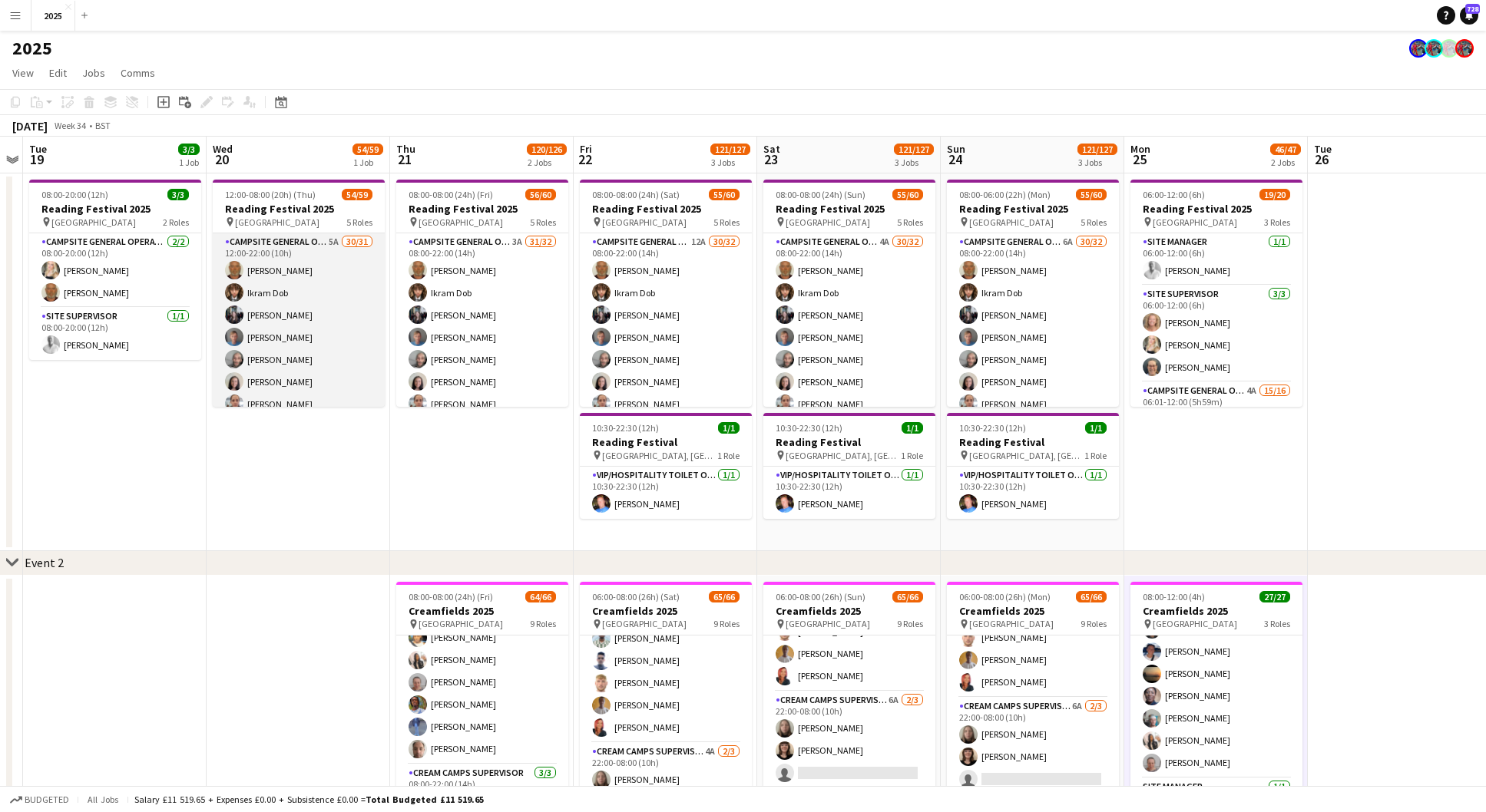
click at [336, 241] on app-card-role "Campsite General Operative 5A 30/31 12:00-22:00 (10h) [PERSON_NAME] [PERSON_NAM…" at bounding box center [299, 596] width 172 height 725
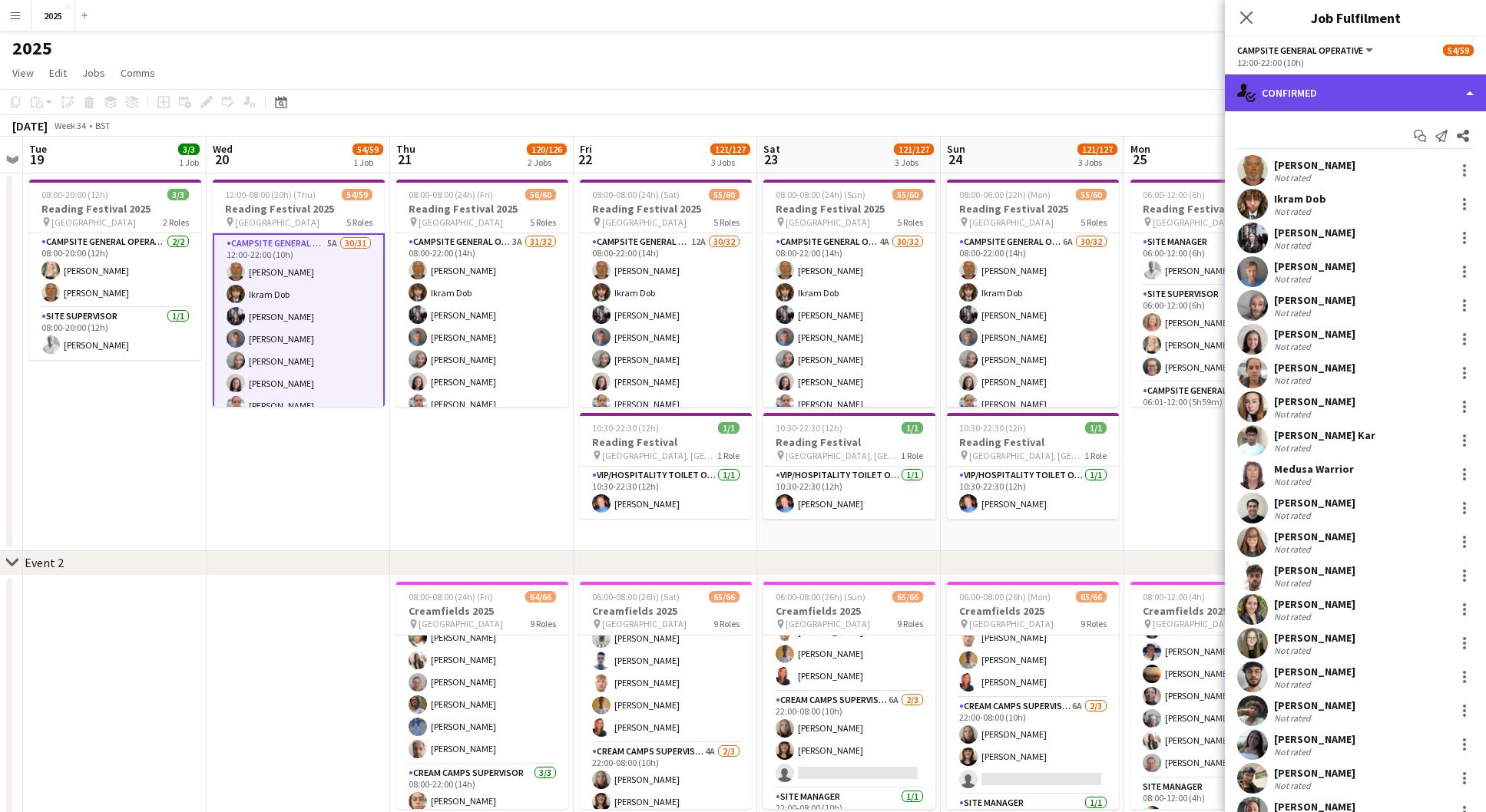
click at [1354, 101] on div "single-neutral-actions-check-2 Confirmed" at bounding box center [1355, 93] width 261 height 37
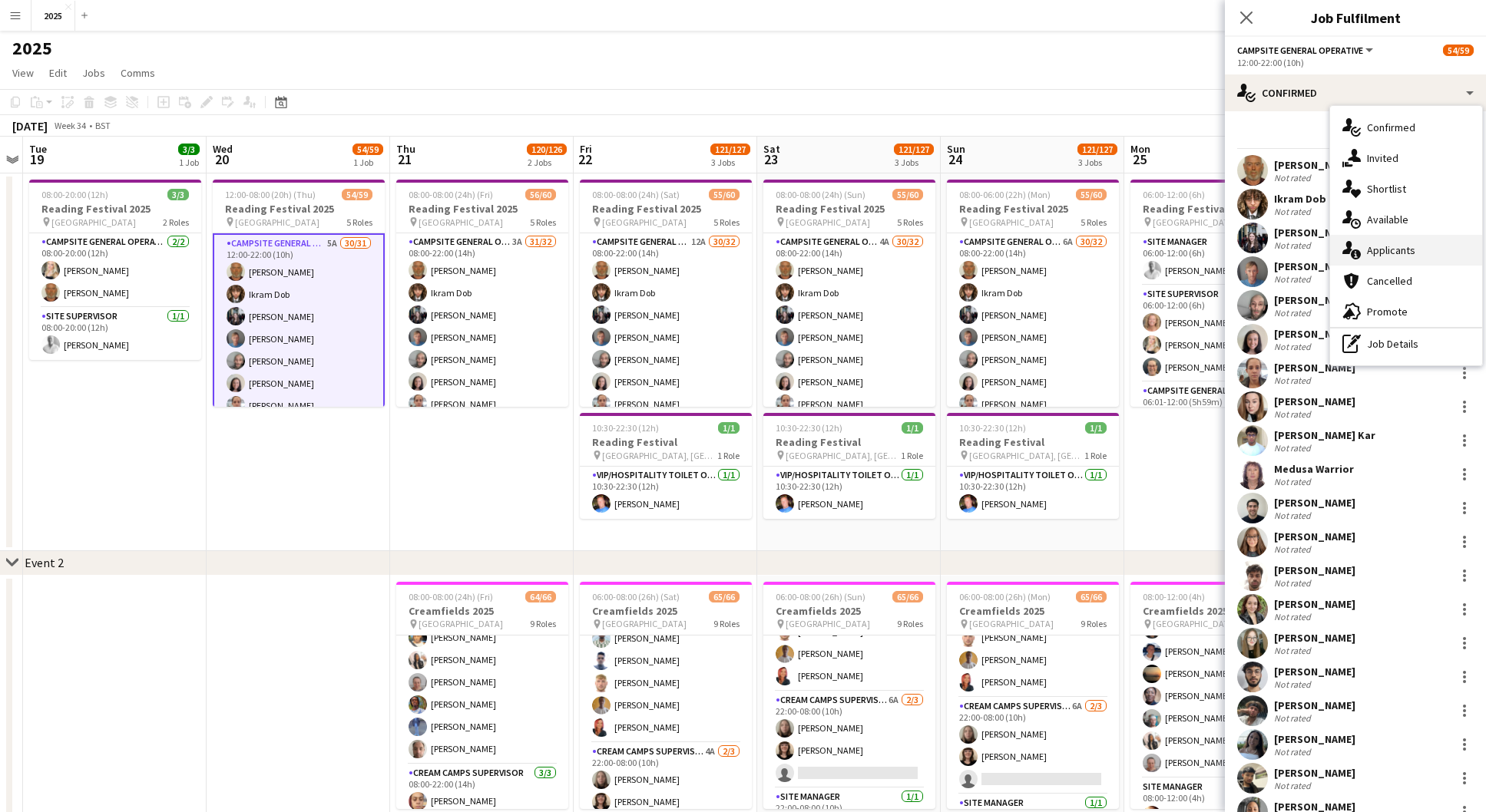
click at [1423, 244] on div "single-neutral-actions-information Applicants" at bounding box center [1405, 249] width 152 height 30
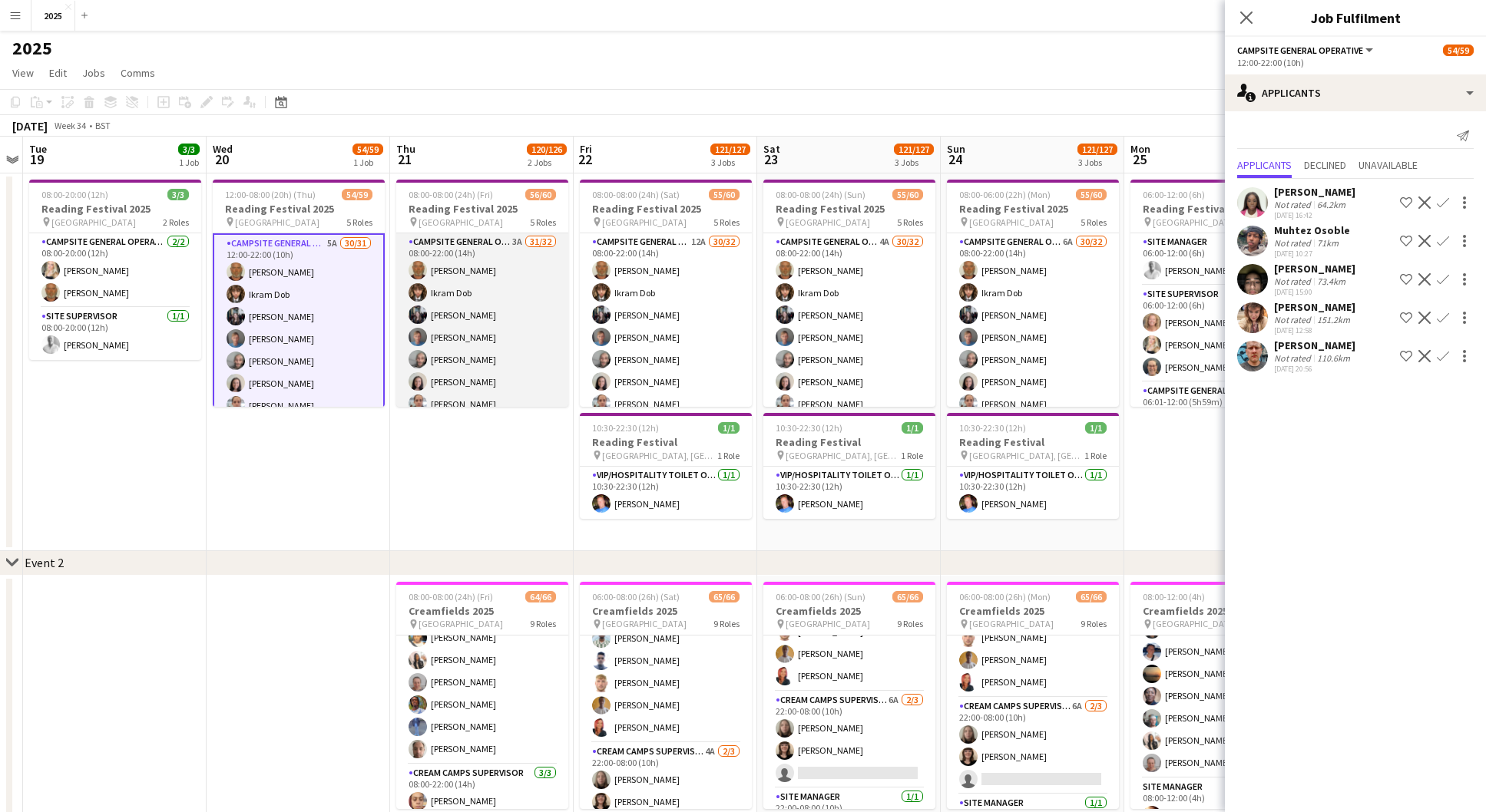
click at [520, 241] on app-card-role "Campsite General Operative 3A 31/32 08:00-22:00 (14h) [PERSON_NAME] [PERSON_NAM…" at bounding box center [481, 607] width 172 height 747
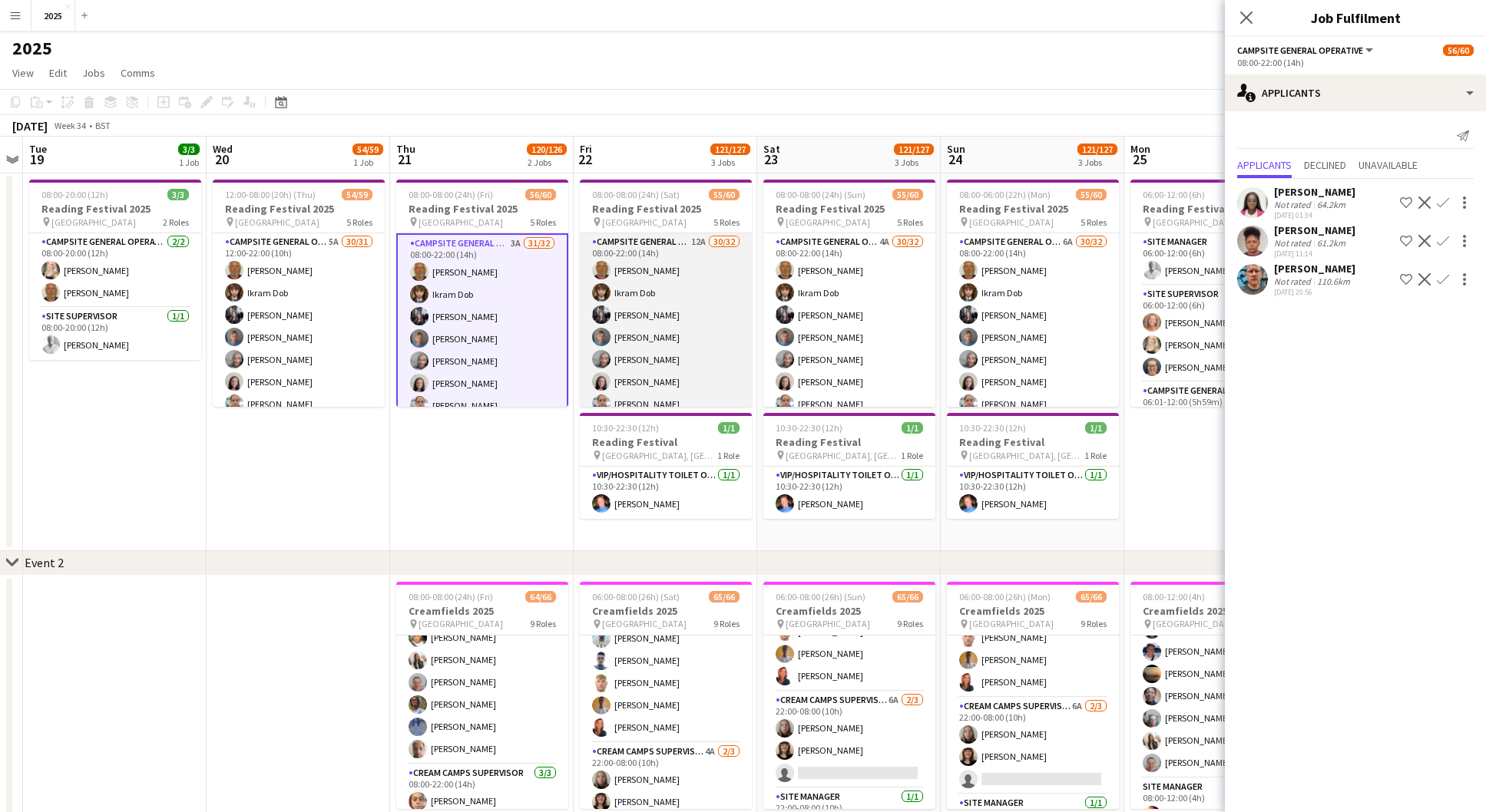
click at [697, 242] on app-card-role "Campsite General Operative 12A 30/32 08:00-22:00 (14h) [PERSON_NAME] [PERSON_NA…" at bounding box center [665, 607] width 172 height 747
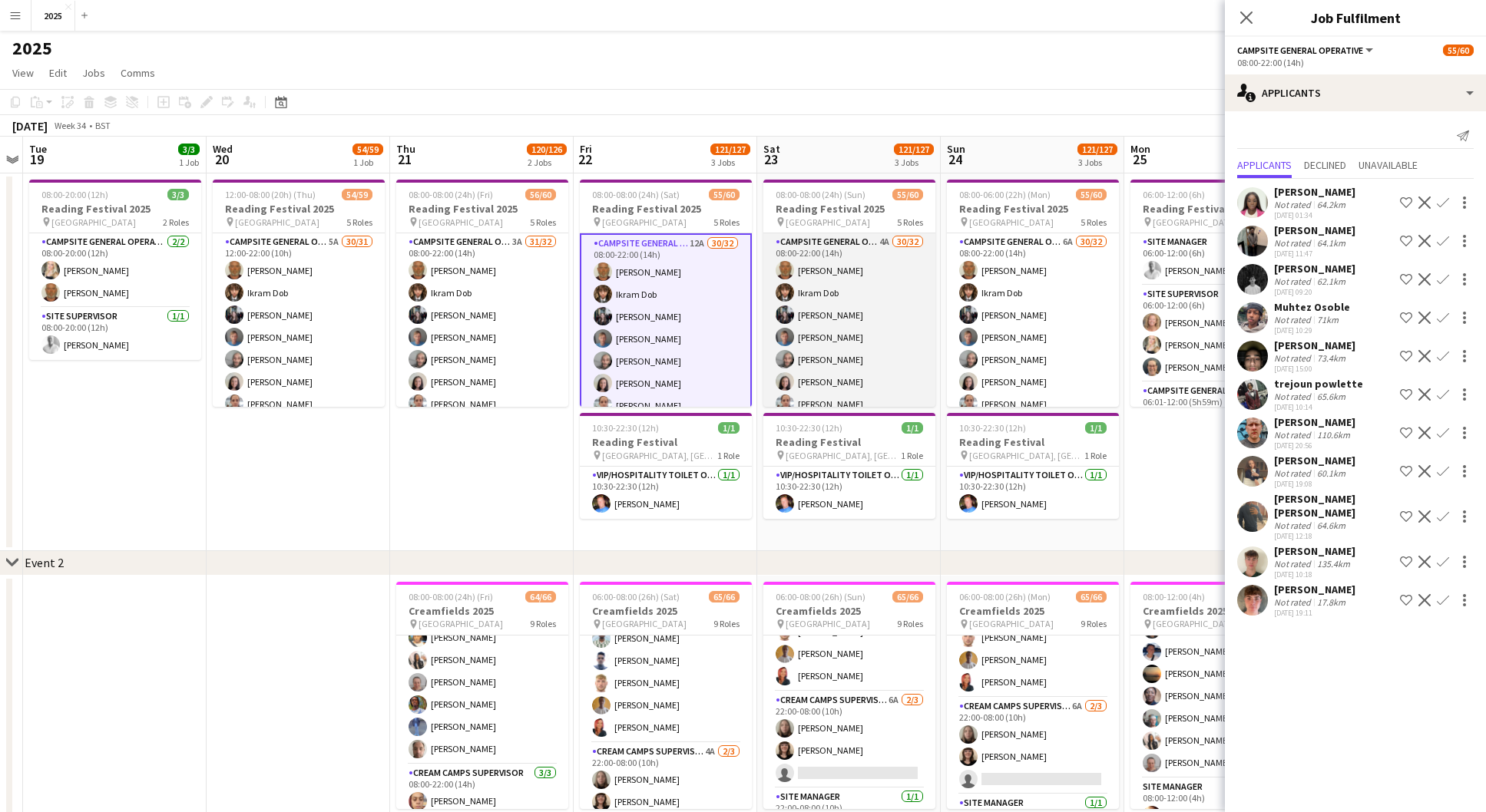
click at [882, 242] on app-card-role "Campsite General Operative 4A 30/32 08:00-22:00 (14h) [PERSON_NAME] [PERSON_NAM…" at bounding box center [849, 607] width 172 height 747
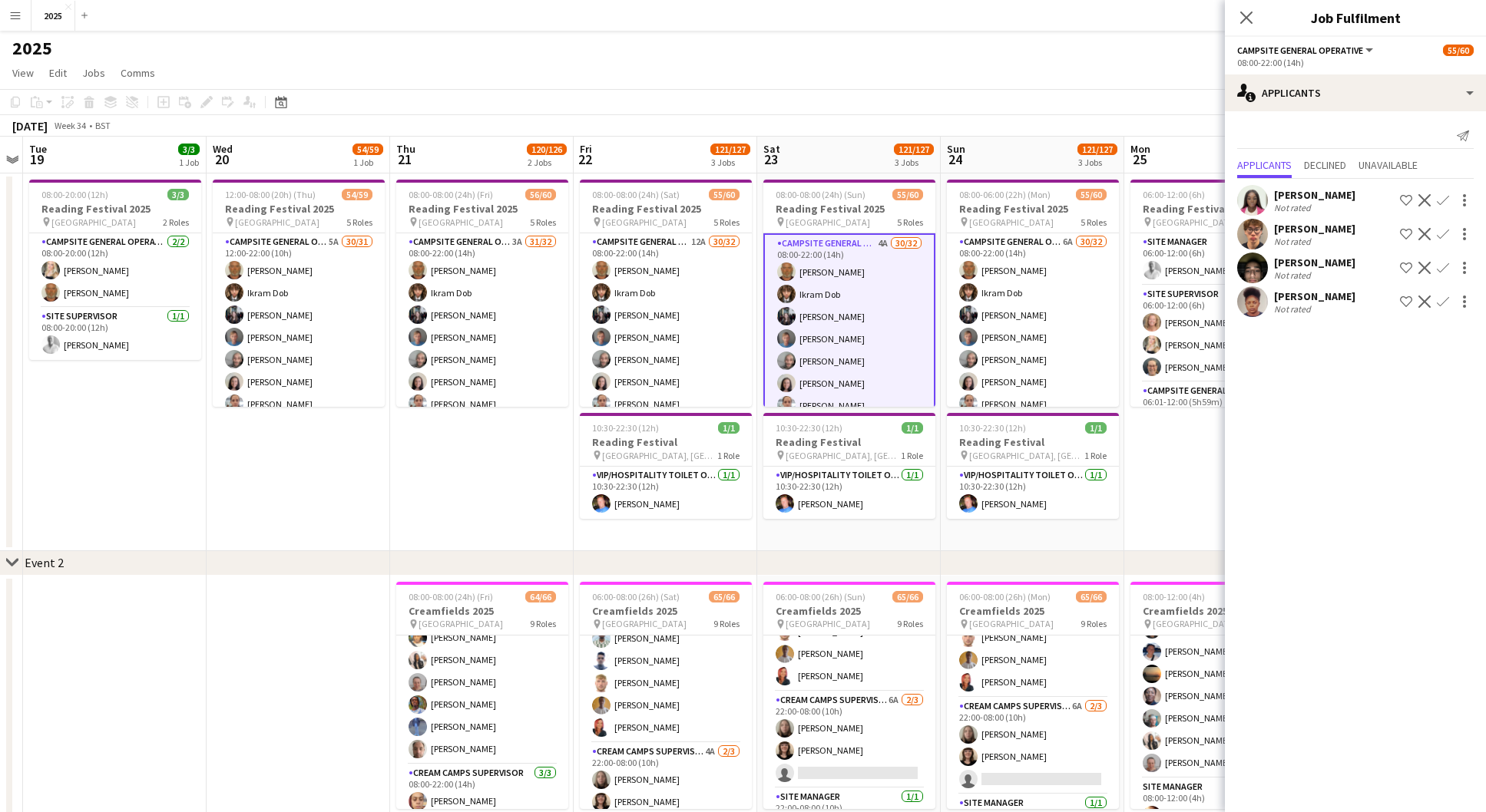
click at [1251, 21] on icon "Close pop-in" at bounding box center [1246, 18] width 13 height 13
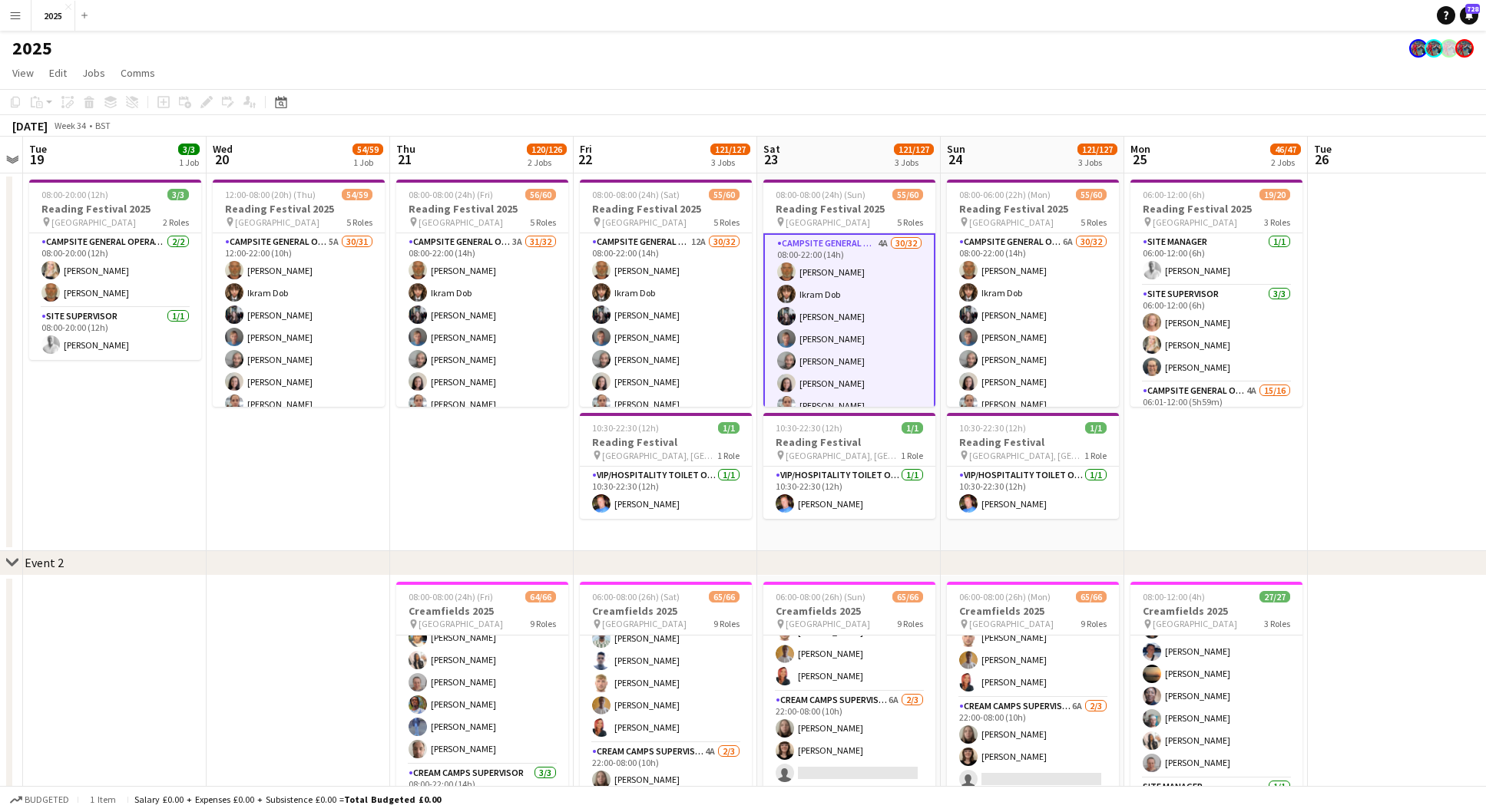
click at [1354, 245] on app-date-cell at bounding box center [1400, 362] width 184 height 378
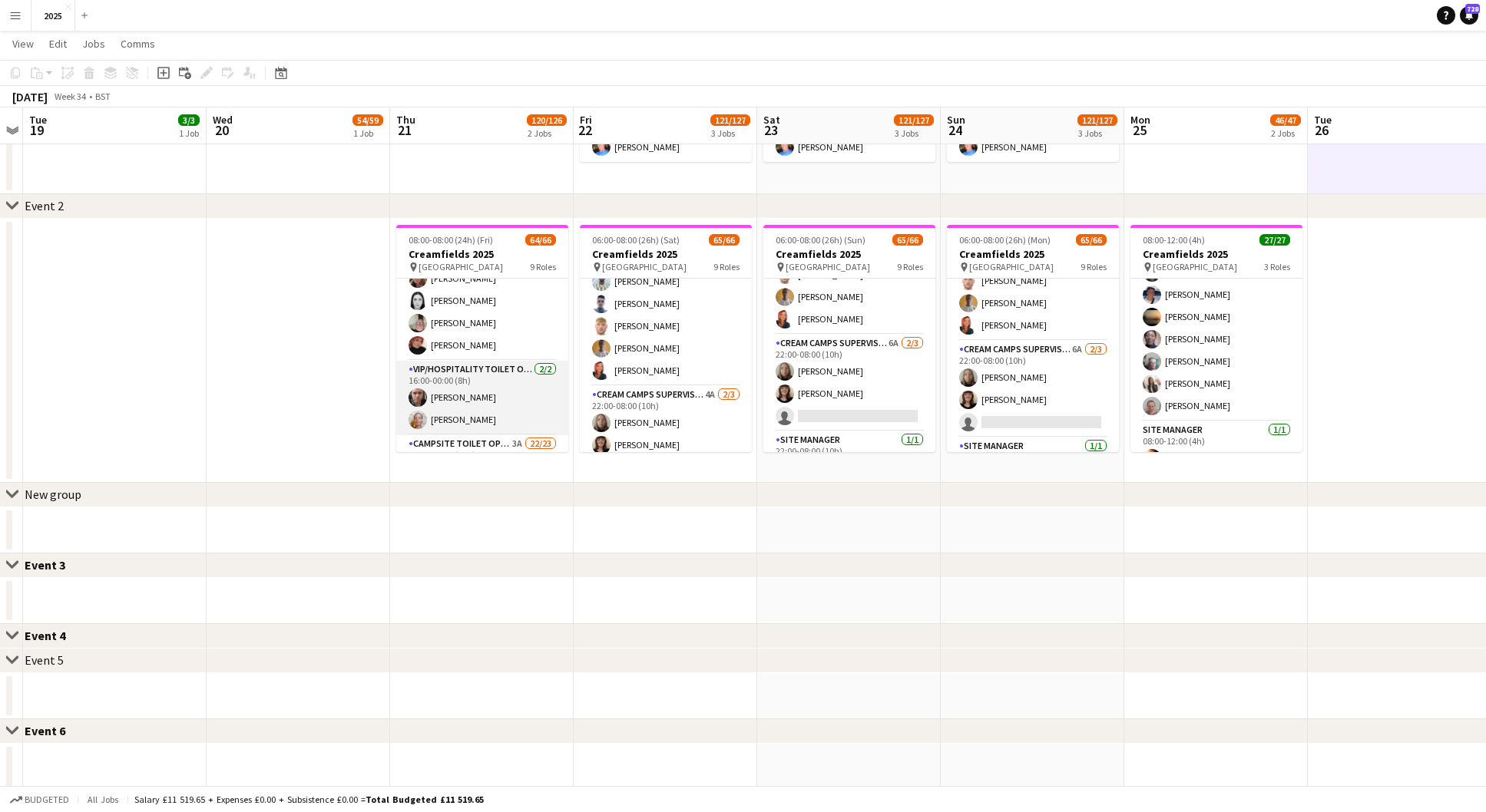
scroll to position [912, 0]
click at [516, 423] on app-card-role "Campsite Toilet Operative 3A 22/23 22:00-08:00 (10h) [PERSON_NAME] [PERSON_NAME…" at bounding box center [481, 690] width 172 height 542
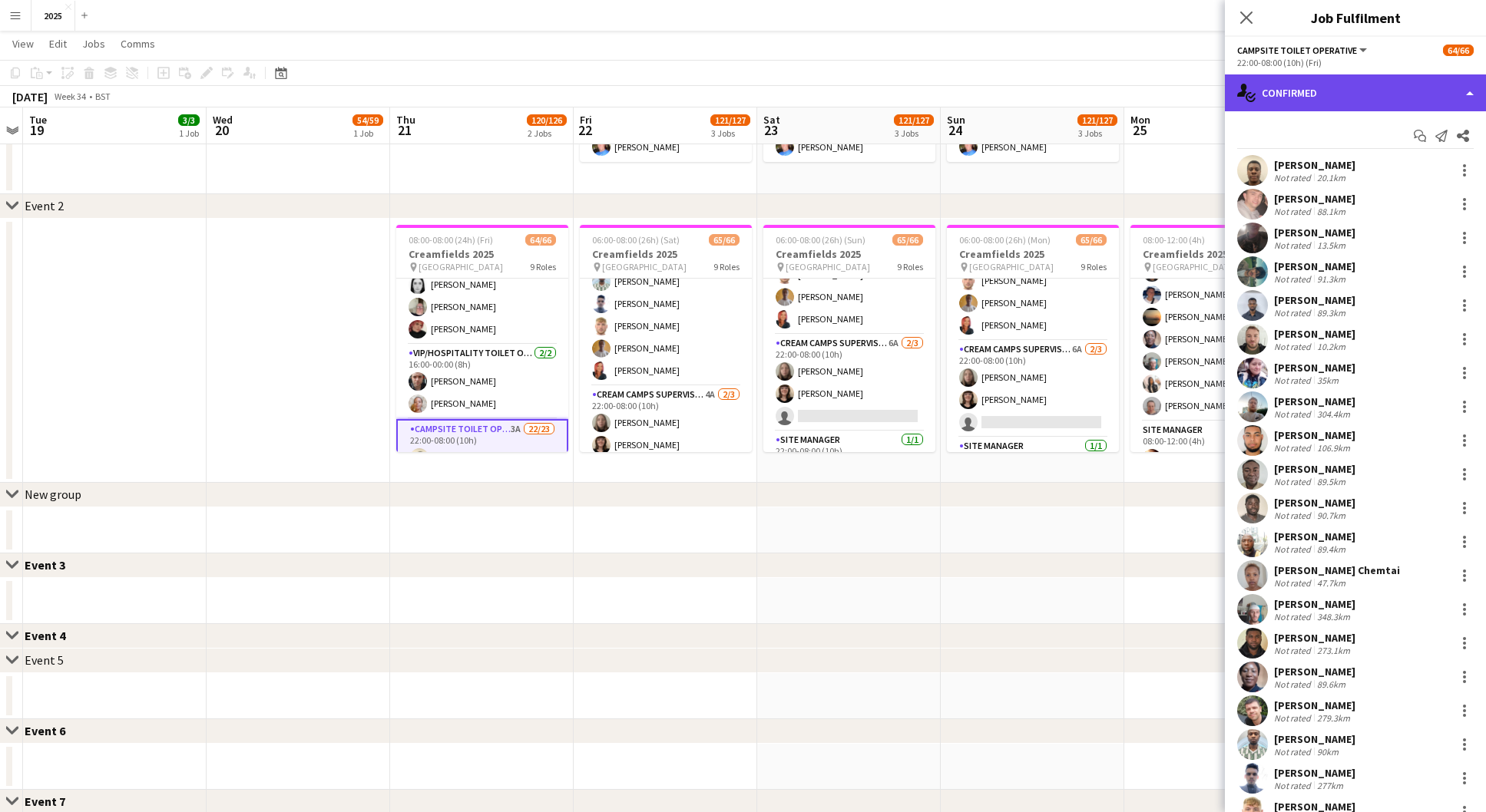
click at [1400, 93] on div "single-neutral-actions-check-2 Confirmed" at bounding box center [1355, 93] width 261 height 37
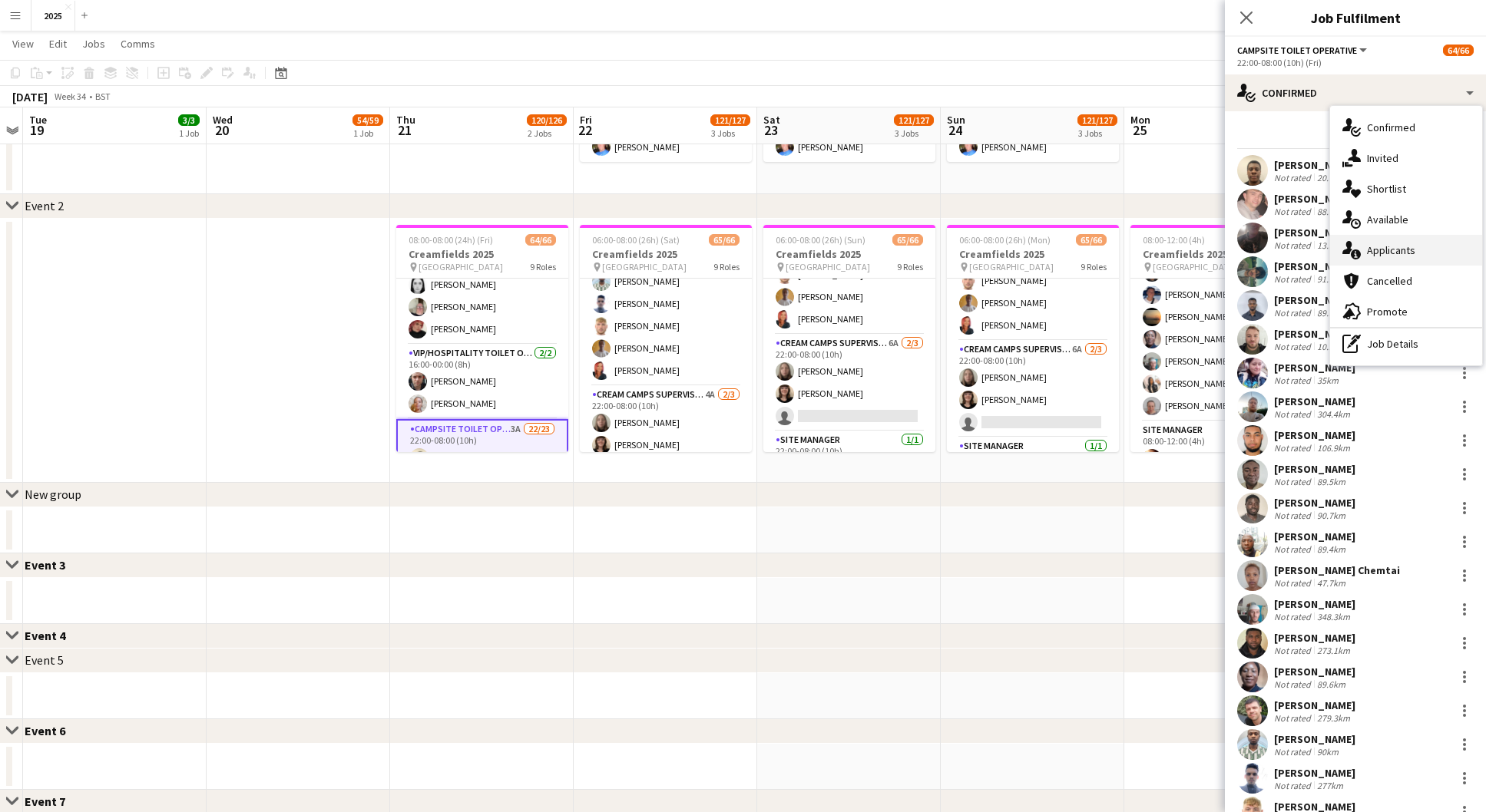
click at [1396, 256] on div "single-neutral-actions-information Applicants" at bounding box center [1405, 249] width 152 height 30
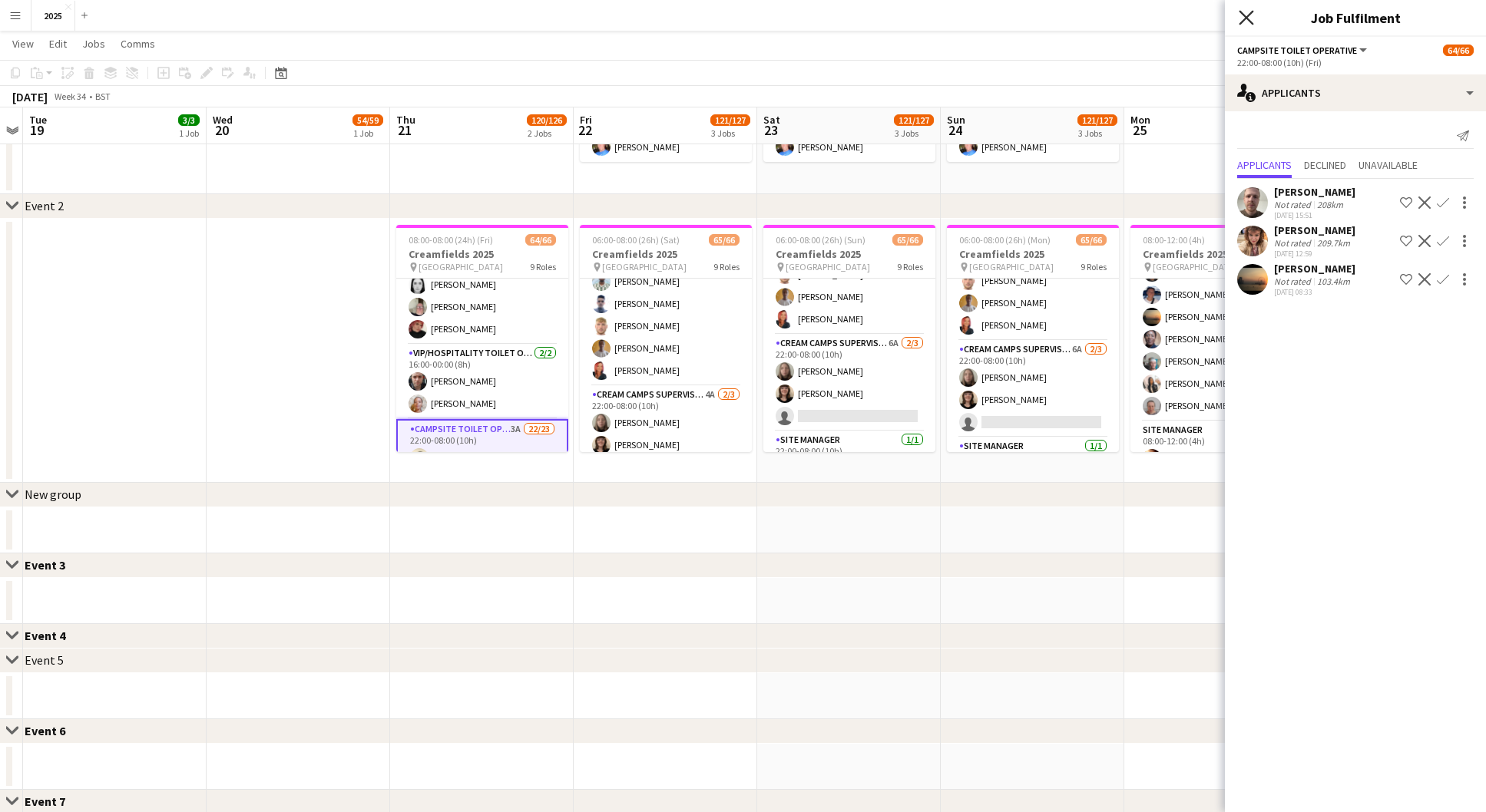
click at [1253, 16] on icon "Close pop-in" at bounding box center [1245, 17] width 15 height 15
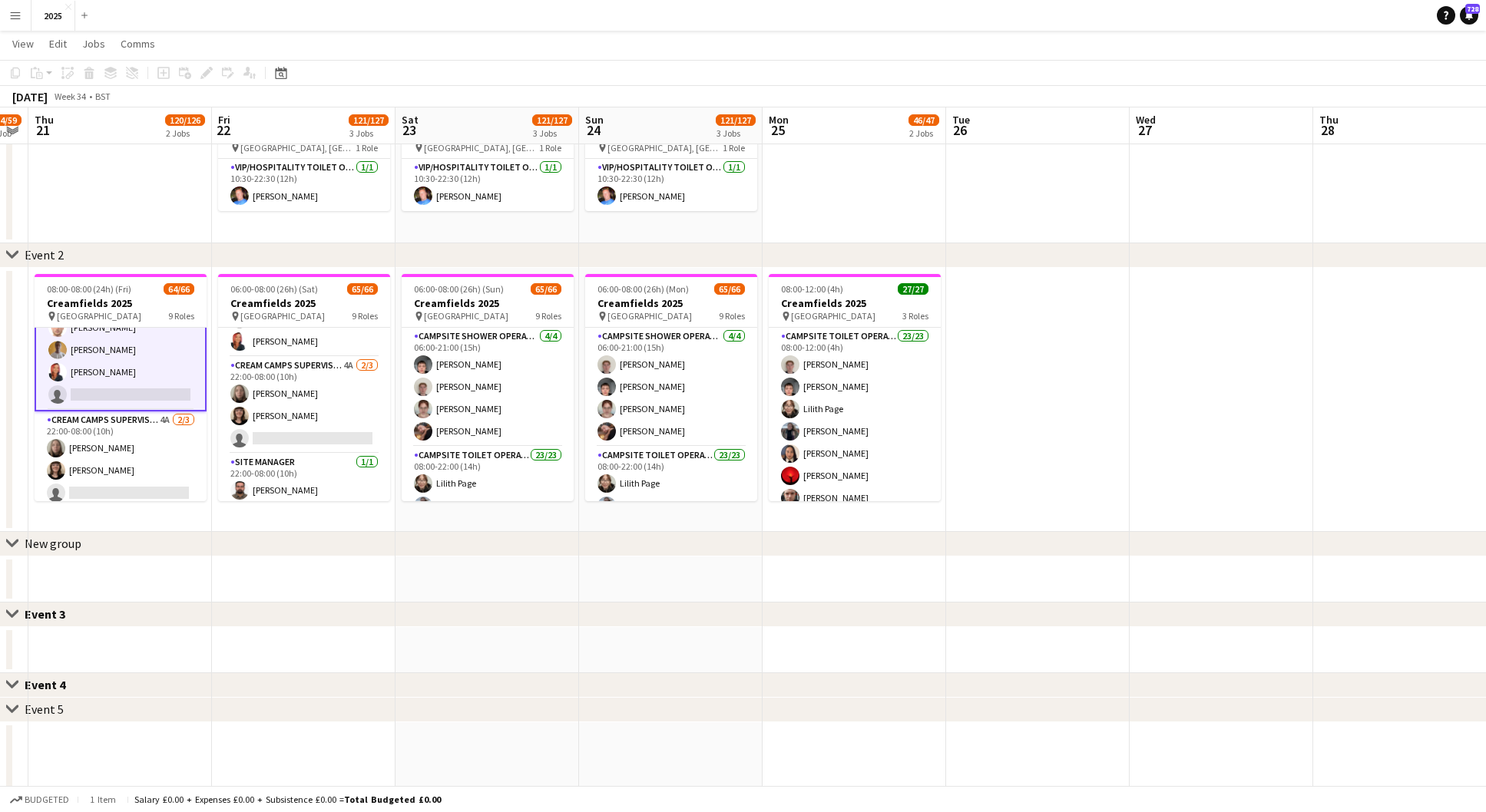
scroll to position [1524, 0]
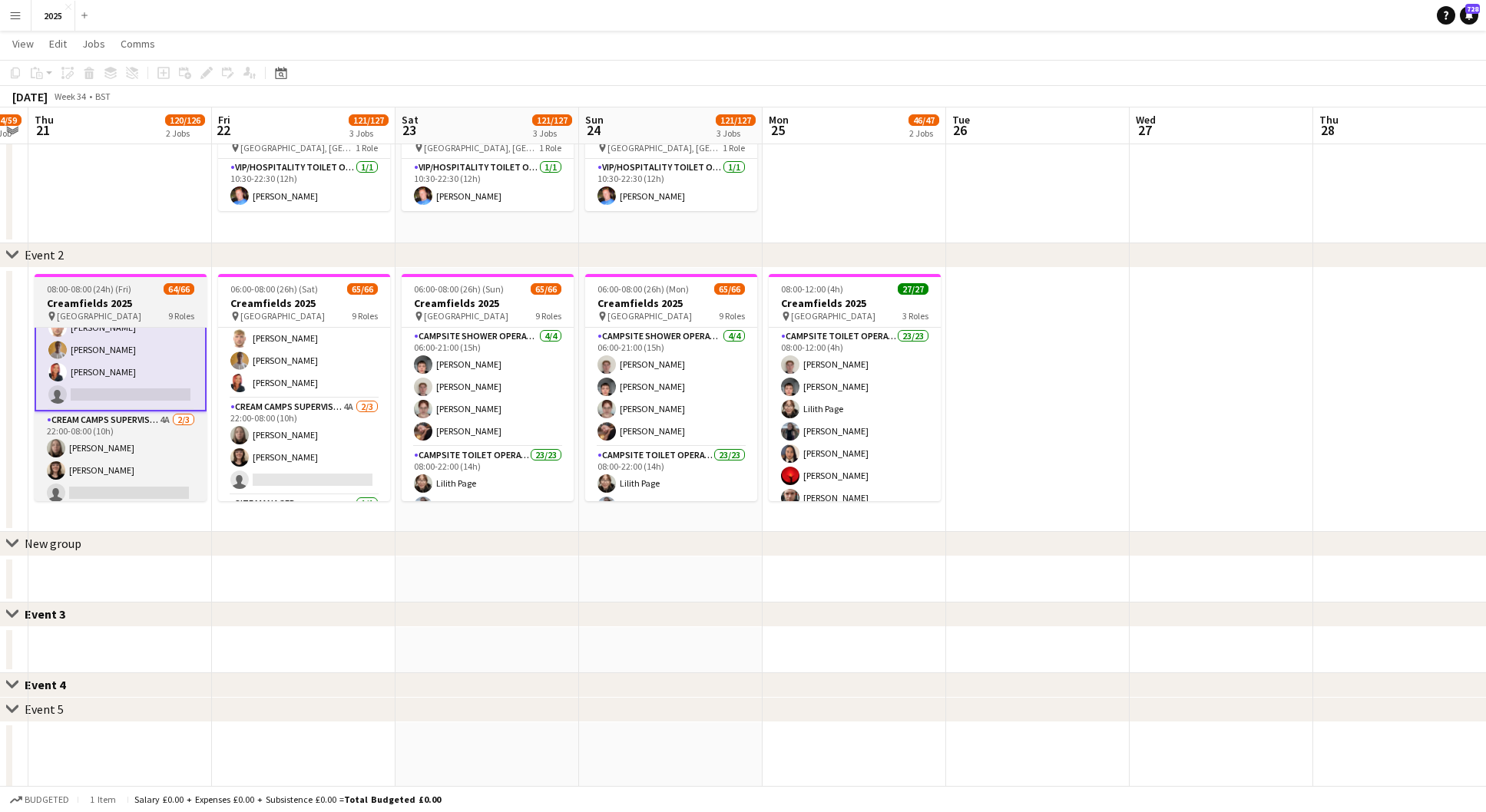
click at [134, 295] on app-job-card "08:00-08:00 (24h) (Fri) 64/66 Creamfields 2025 pin [GEOGRAPHIC_DATA] 9 Roles Ca…" at bounding box center [120, 387] width 172 height 227
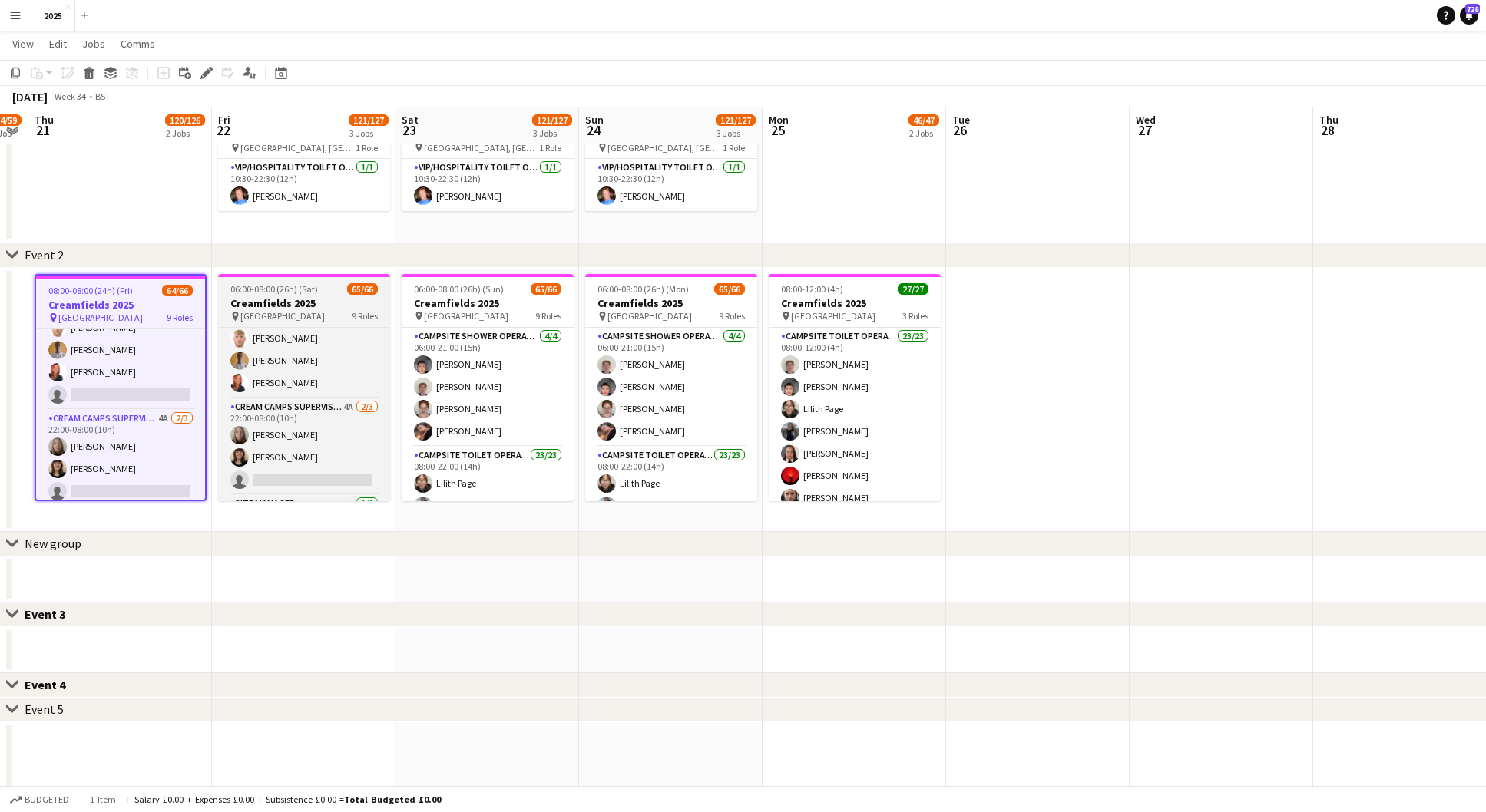
click at [248, 303] on h3 "Creamfields 2025" at bounding box center [303, 303] width 172 height 14
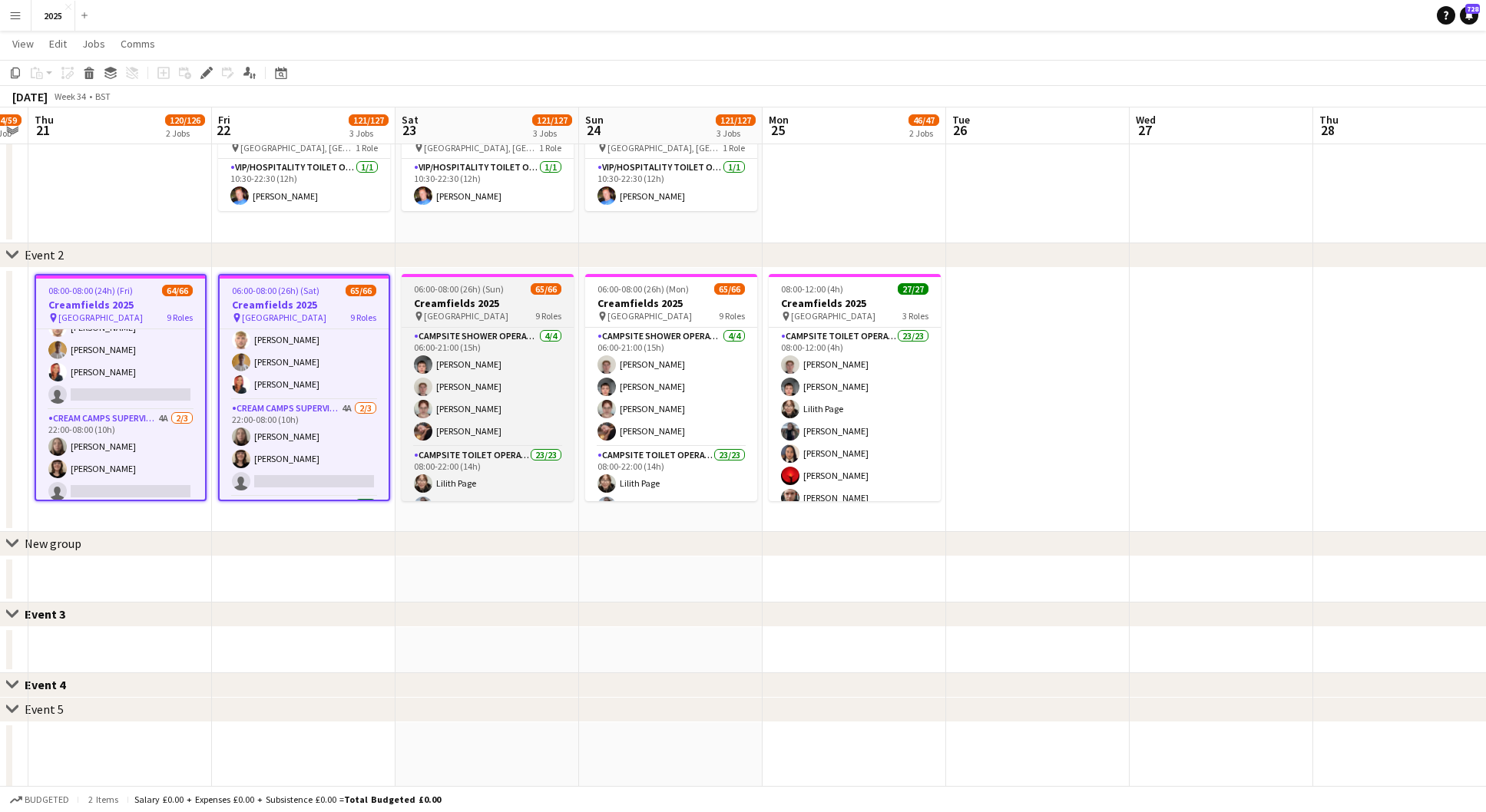
click at [462, 308] on h3 "Creamfields 2025" at bounding box center [487, 303] width 172 height 14
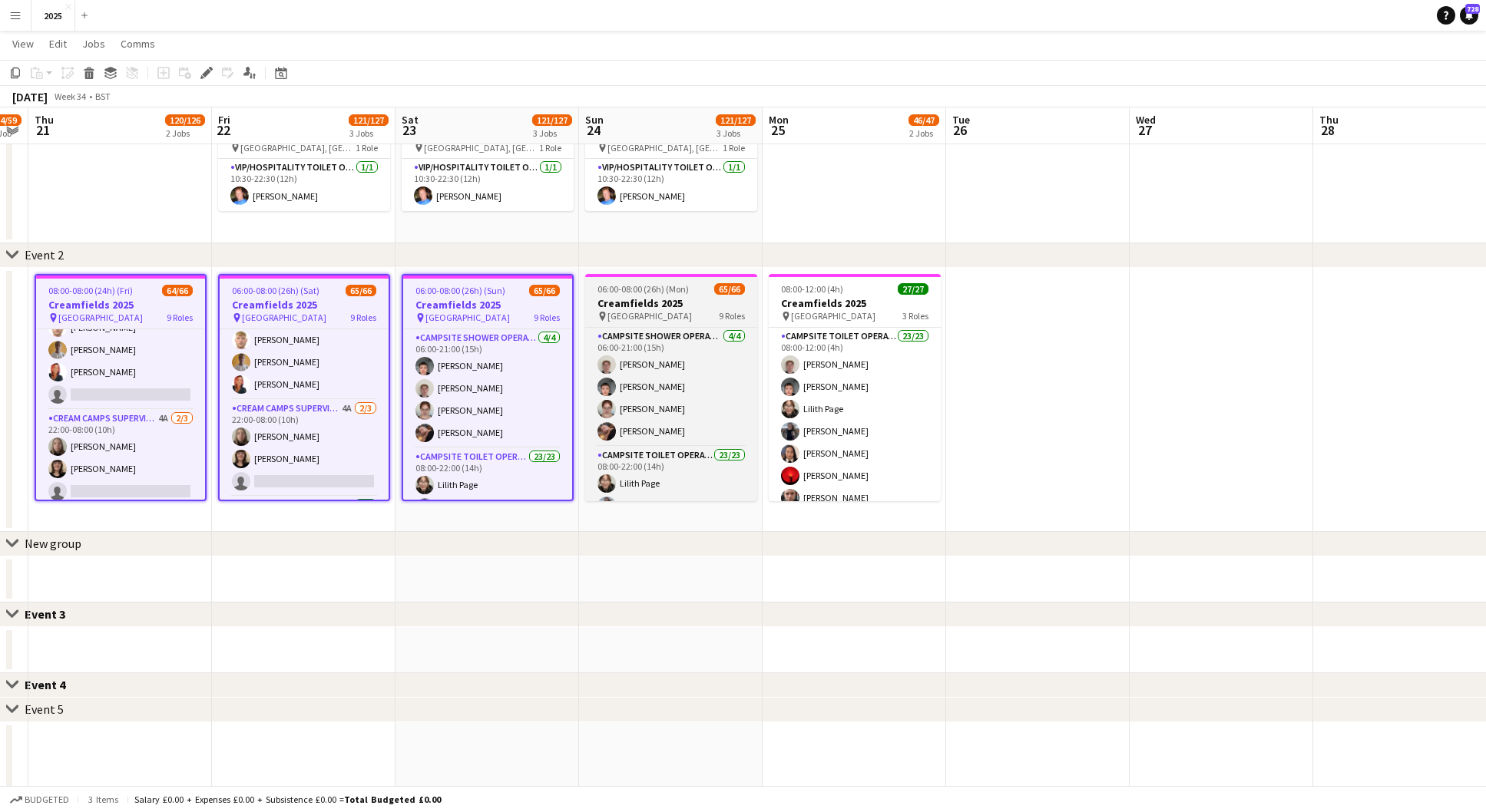
click at [608, 307] on h3 "Creamfields 2025" at bounding box center [671, 303] width 172 height 14
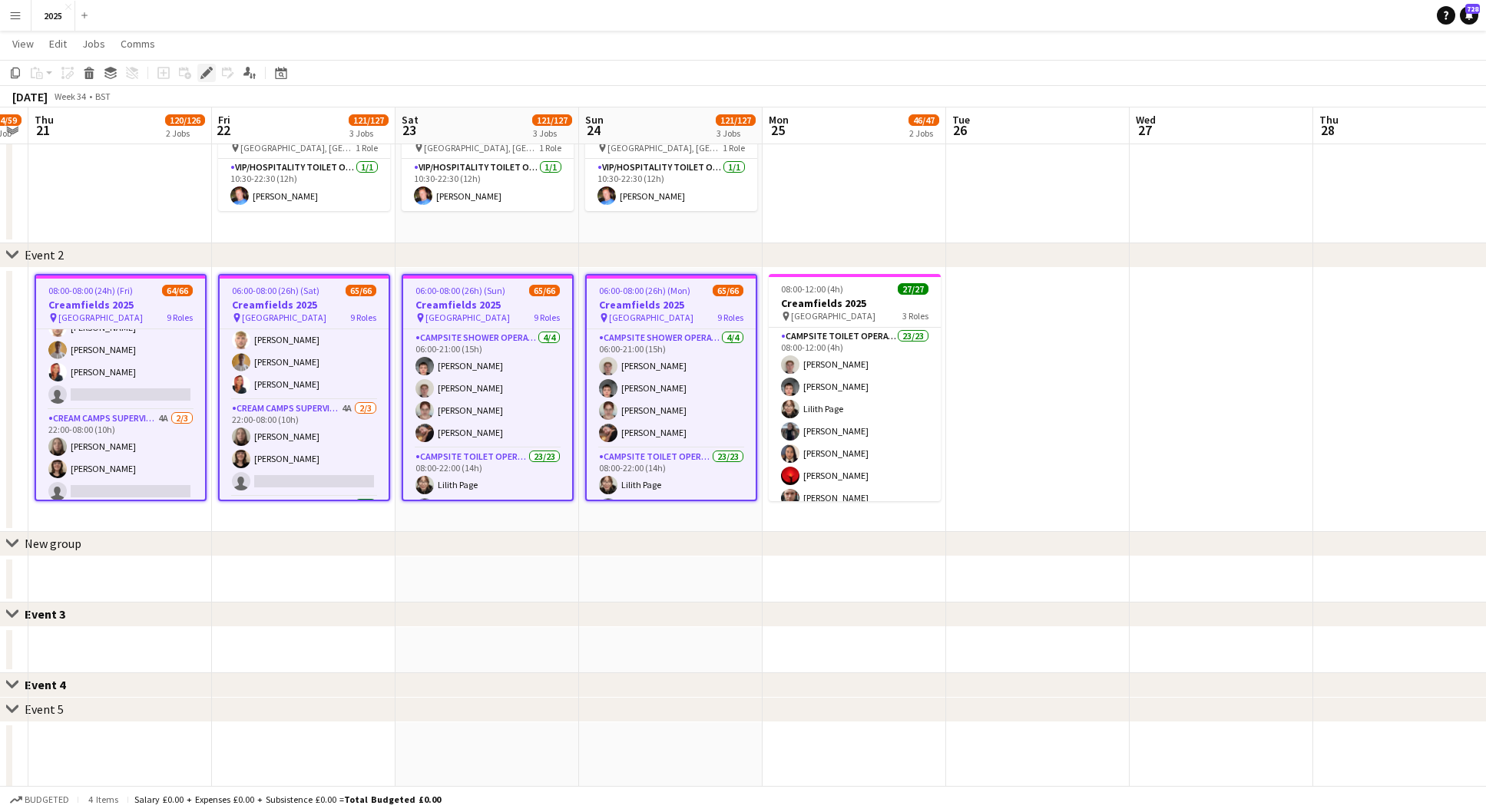
click at [209, 71] on icon at bounding box center [206, 73] width 9 height 9
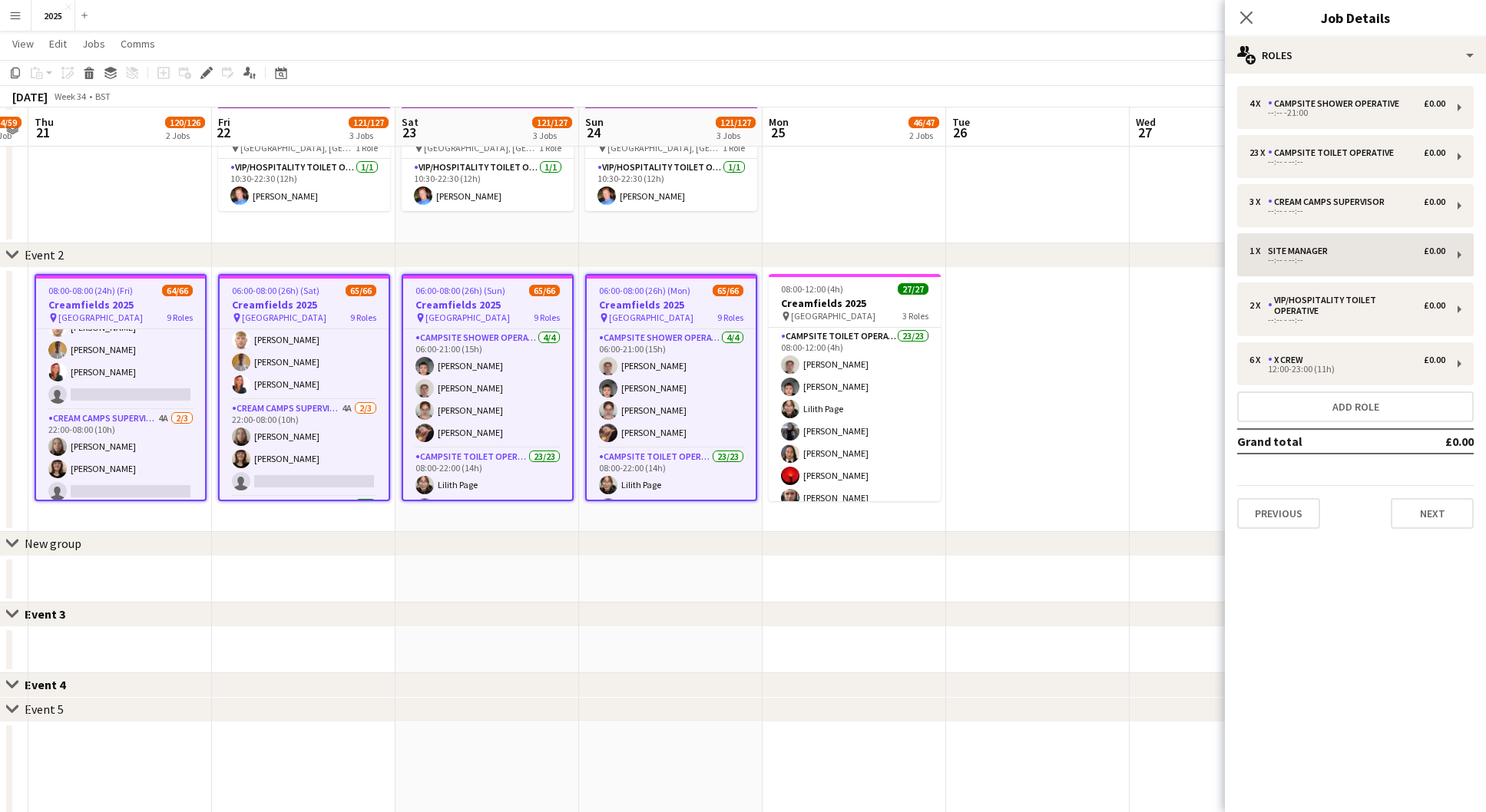
scroll to position [311, 0]
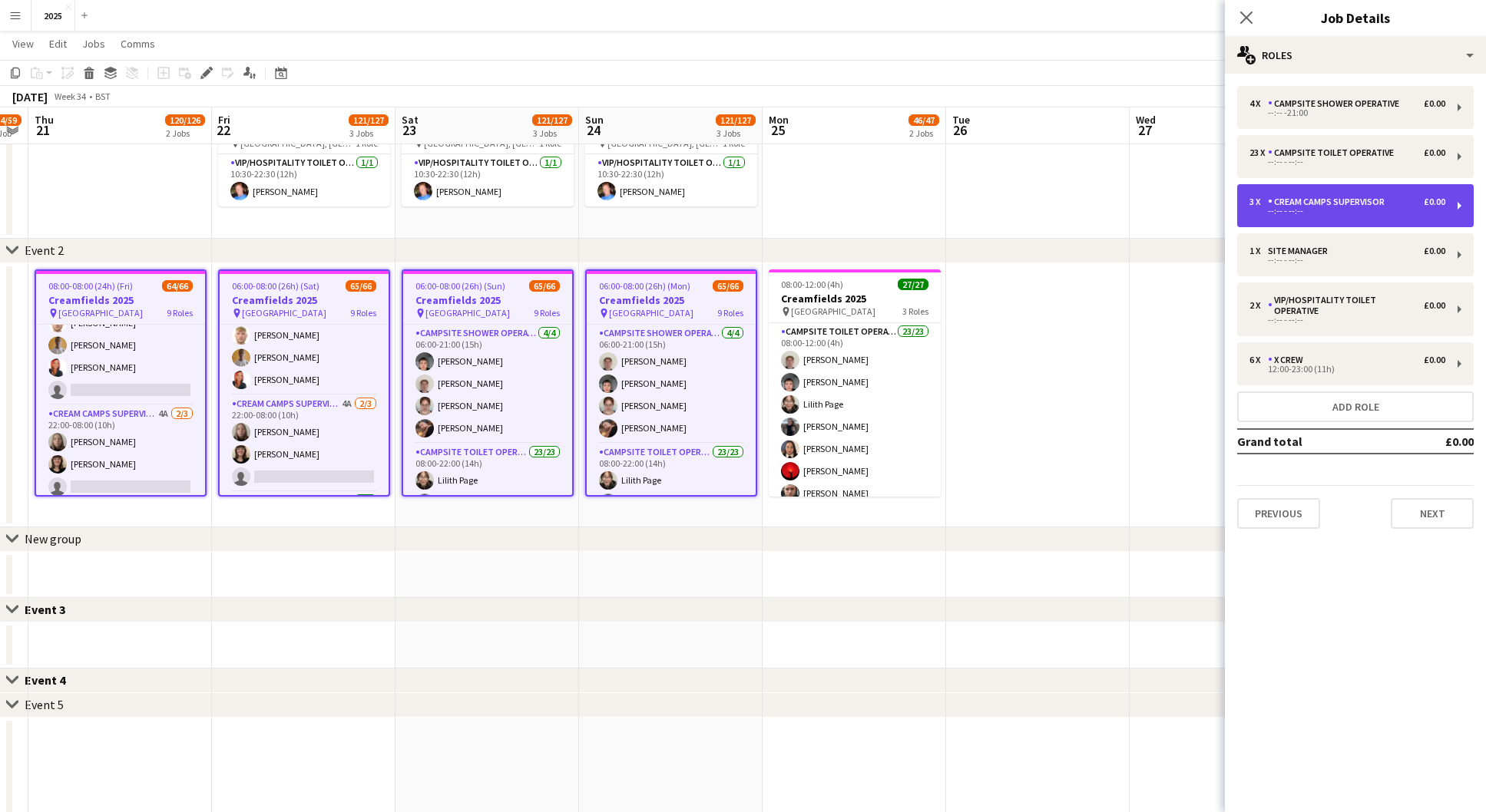
click at [1299, 217] on div "3 x Cream Camps Supervisor £0.00 --:-- - --:--" at bounding box center [1355, 206] width 237 height 43
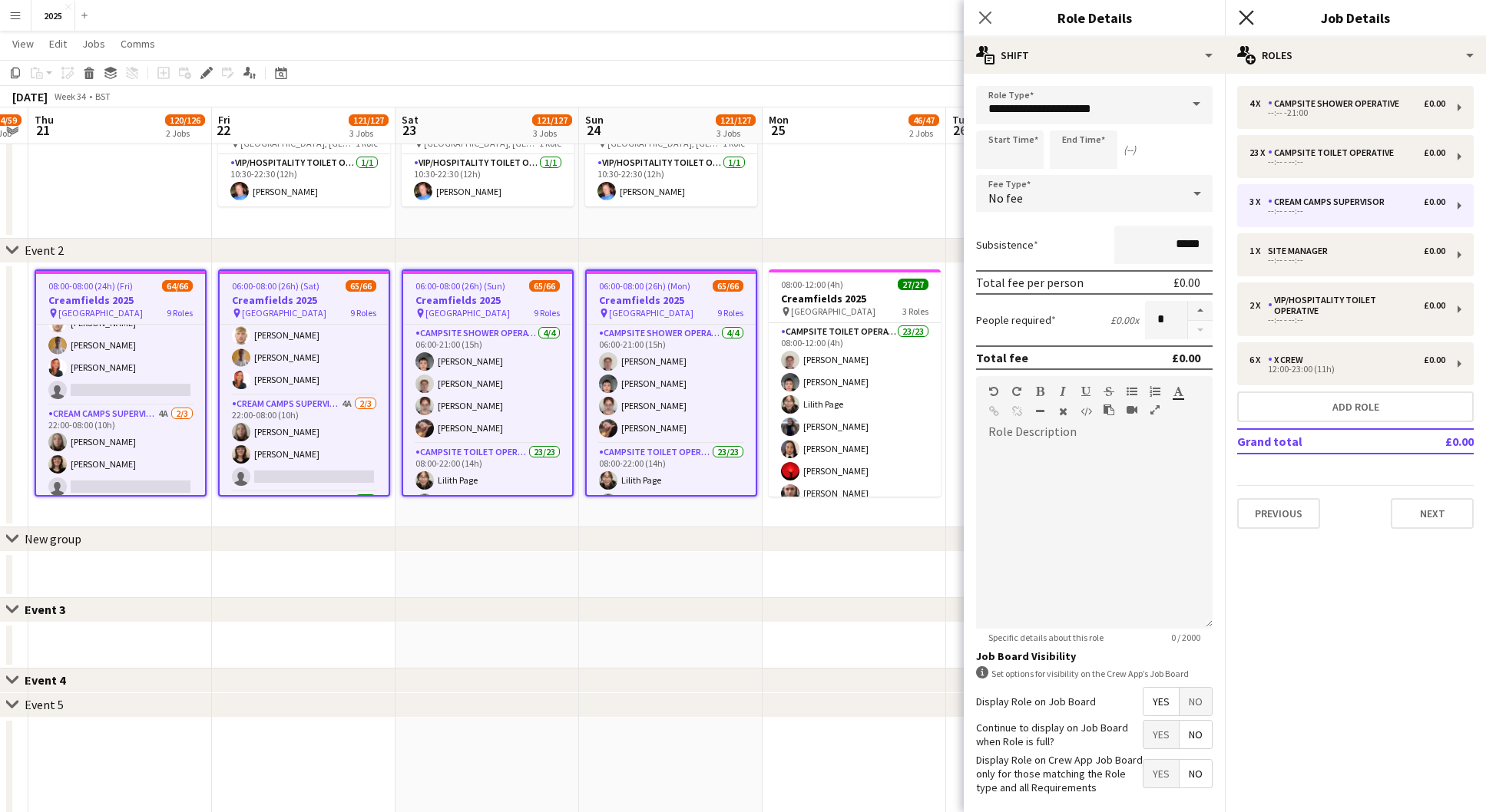
click at [1249, 16] on icon at bounding box center [1245, 17] width 15 height 15
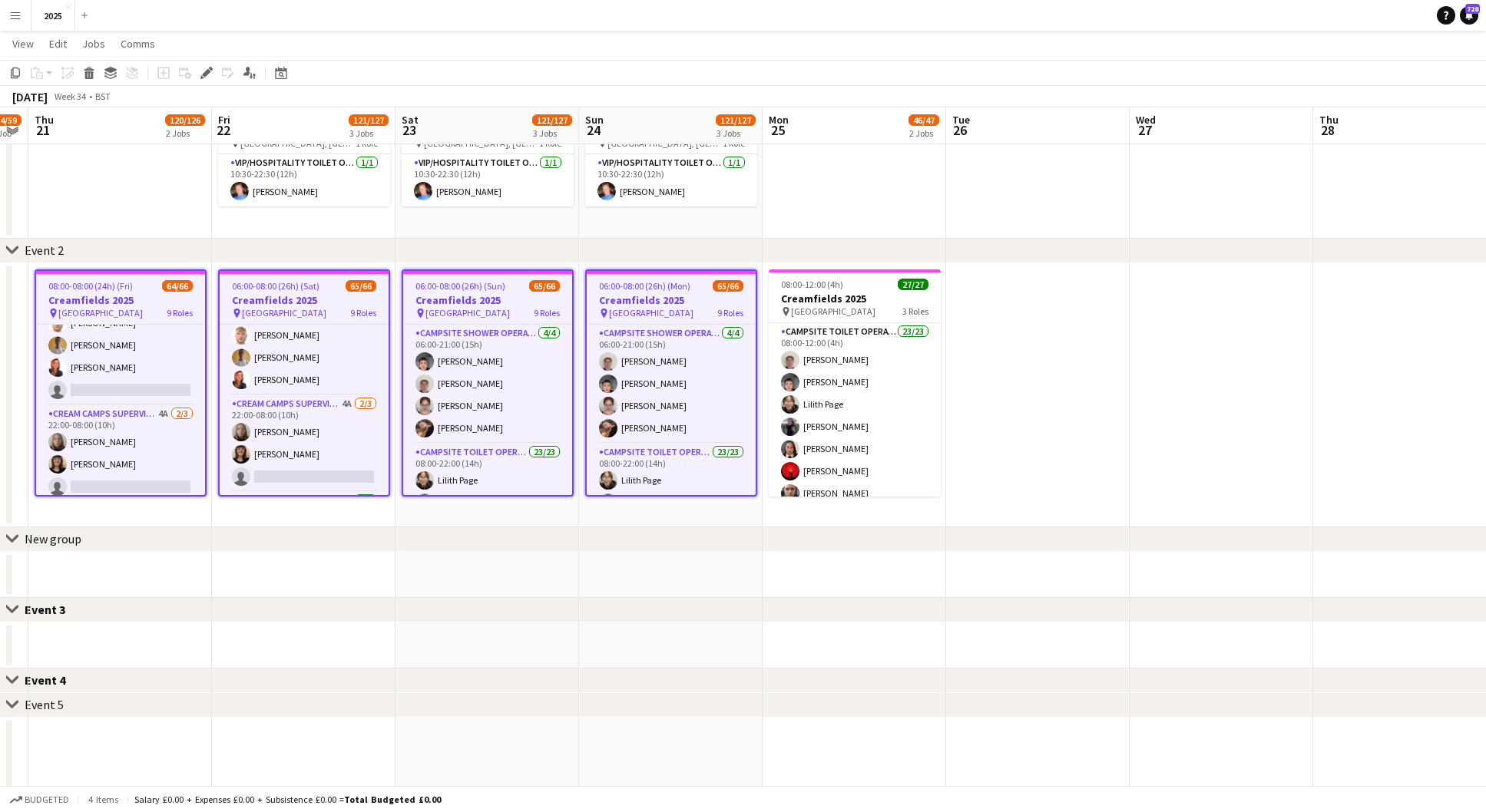
click at [115, 298] on h3 "Creamfields 2025" at bounding box center [121, 300] width 169 height 14
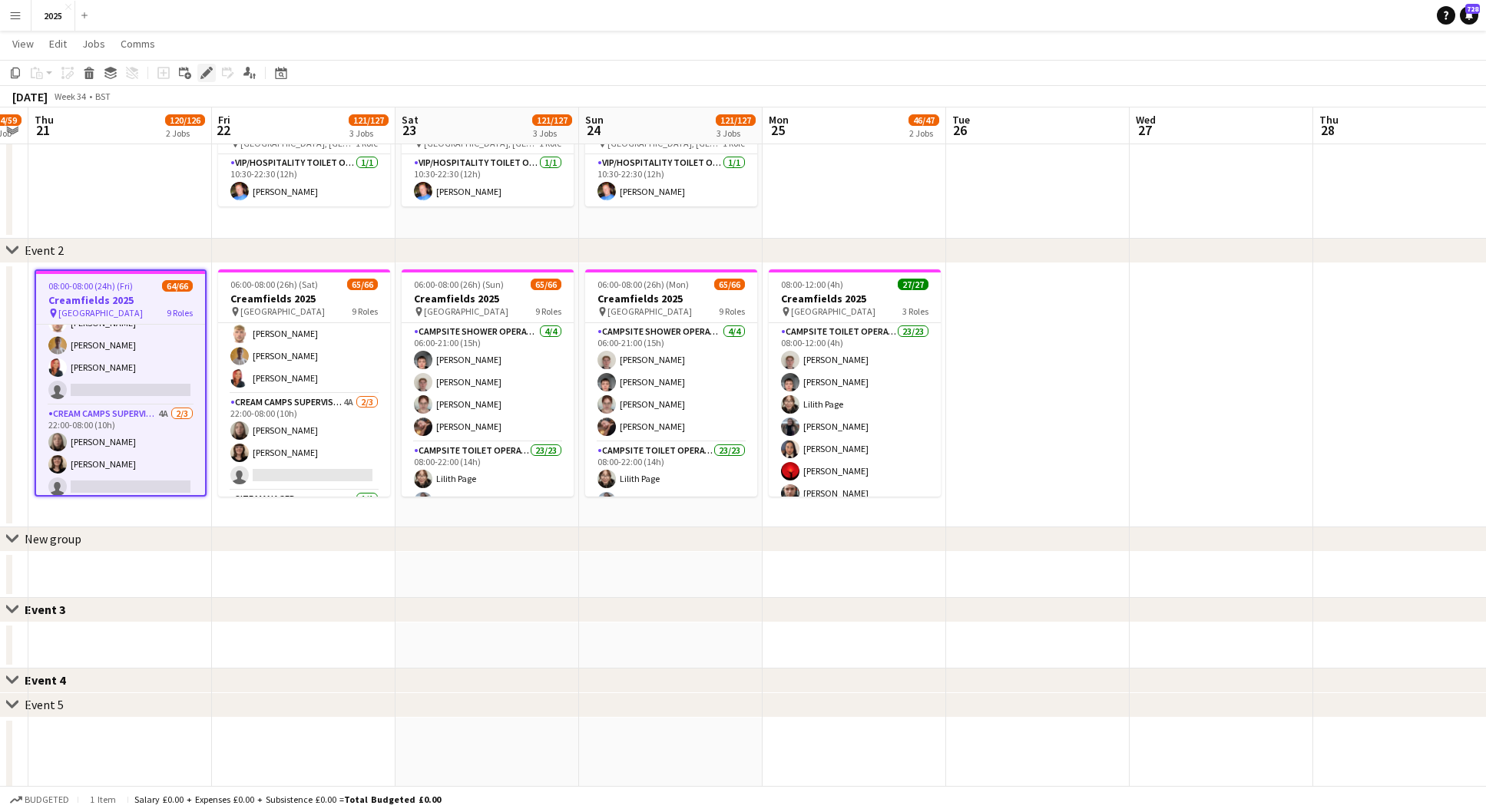
click at [209, 76] on icon "Edit" at bounding box center [206, 73] width 13 height 13
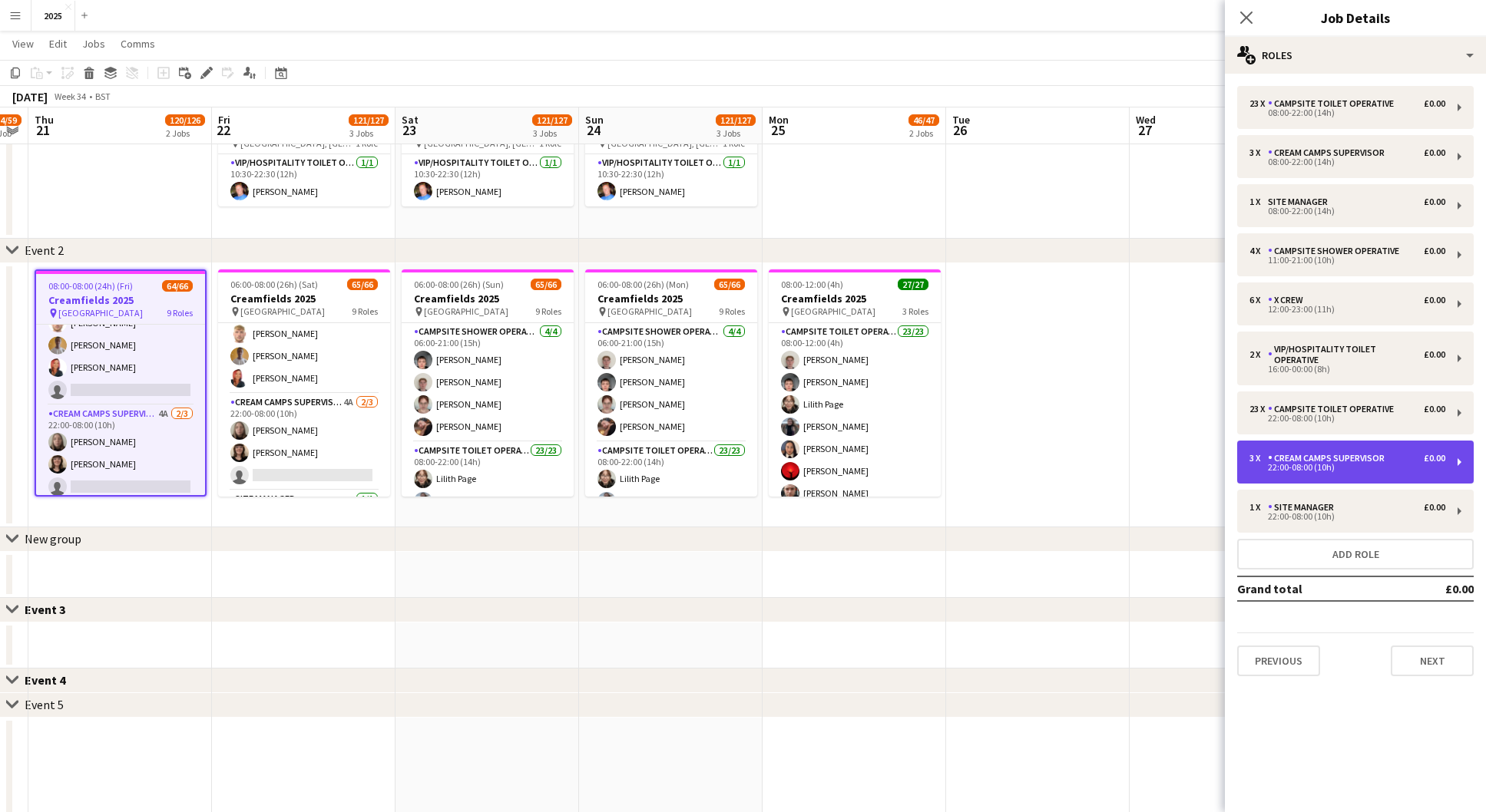
click at [1329, 463] on div "22:00-08:00 (10h)" at bounding box center [1347, 467] width 195 height 8
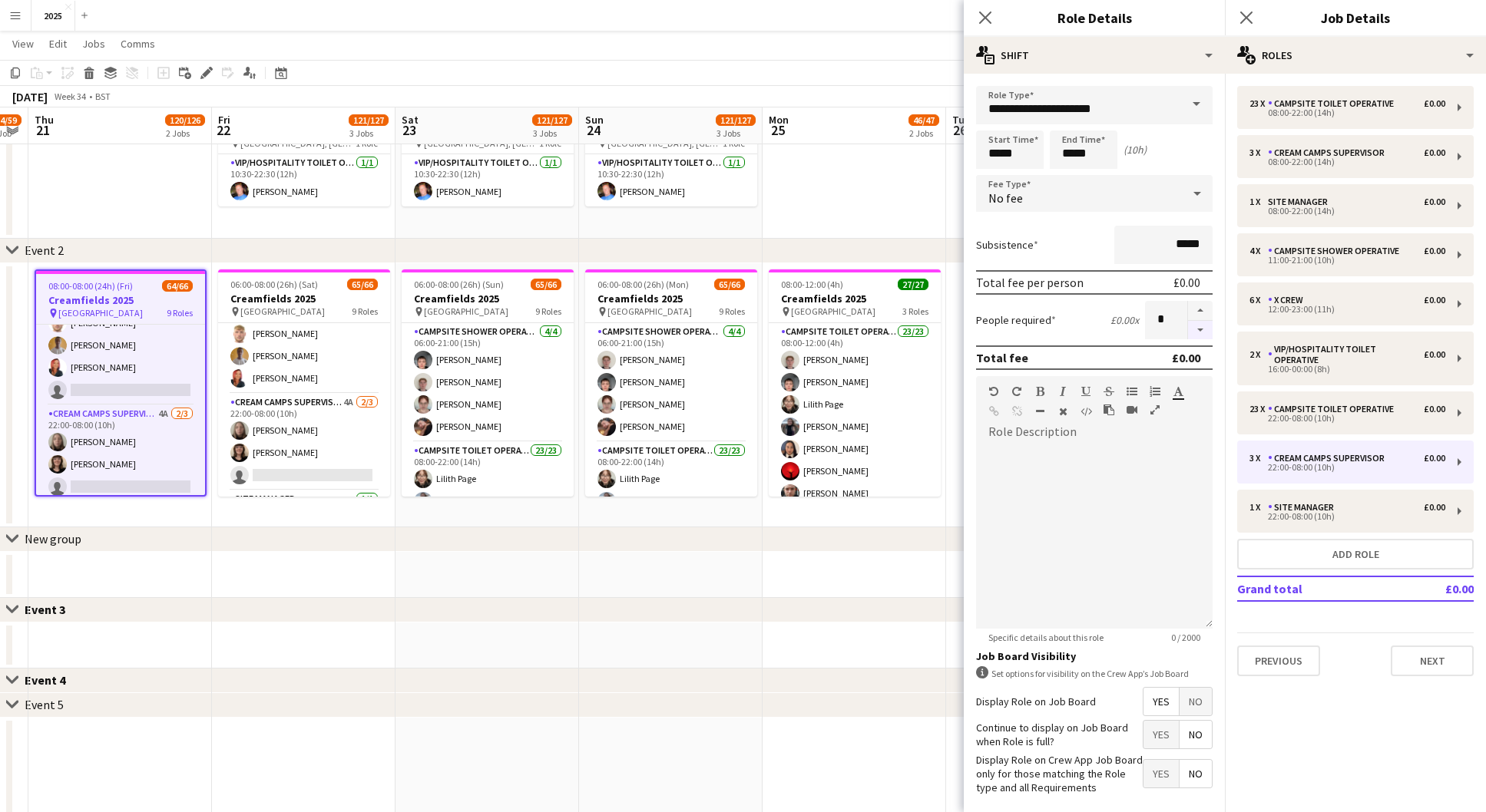
click at [1200, 322] on button "button" at bounding box center [1200, 331] width 25 height 20
type input "*"
click at [1248, 21] on icon "Close pop-in" at bounding box center [1245, 17] width 15 height 15
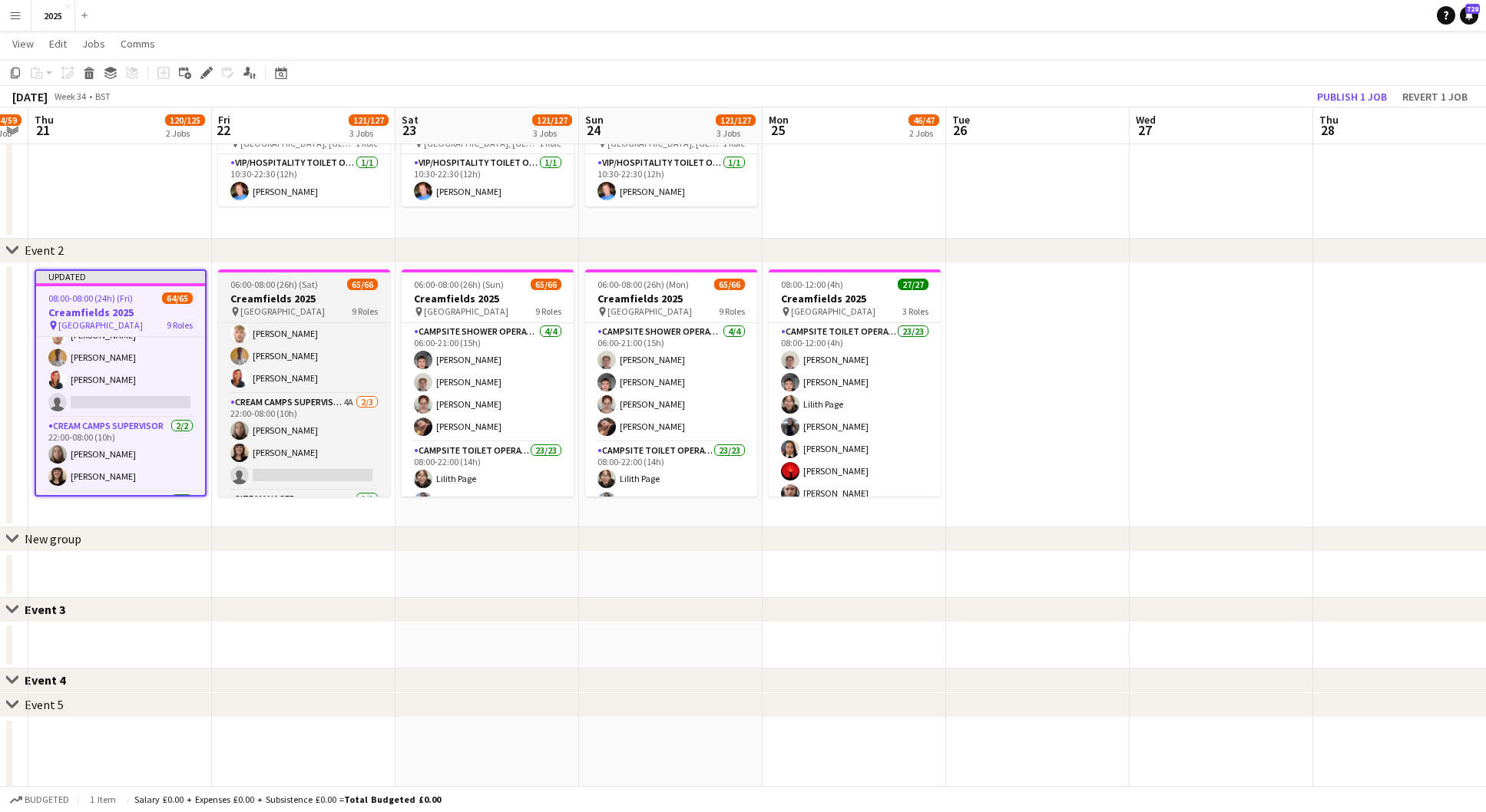
click at [357, 288] on span "65/66" at bounding box center [361, 285] width 30 height 12
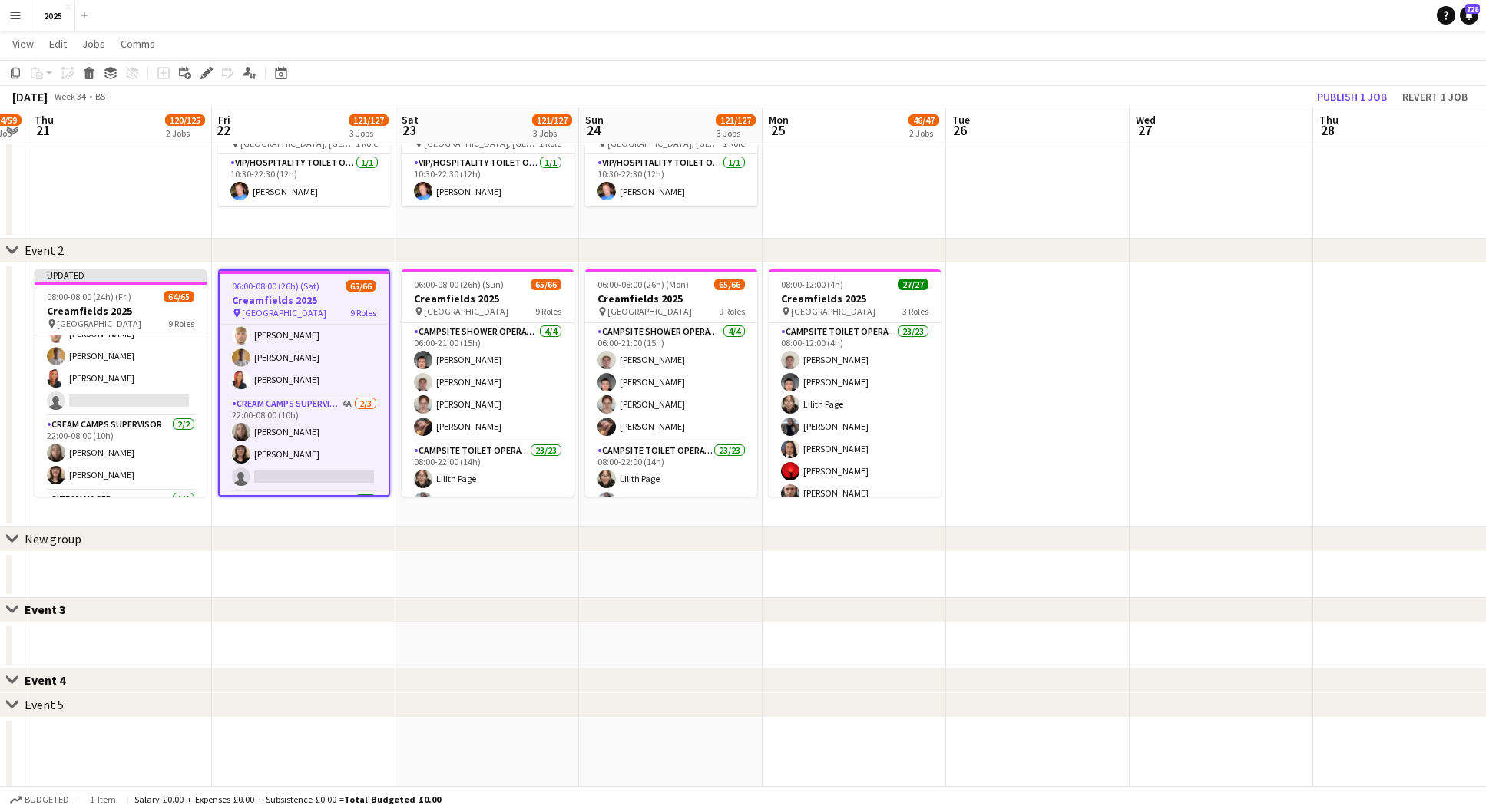
scroll to position [0, 353]
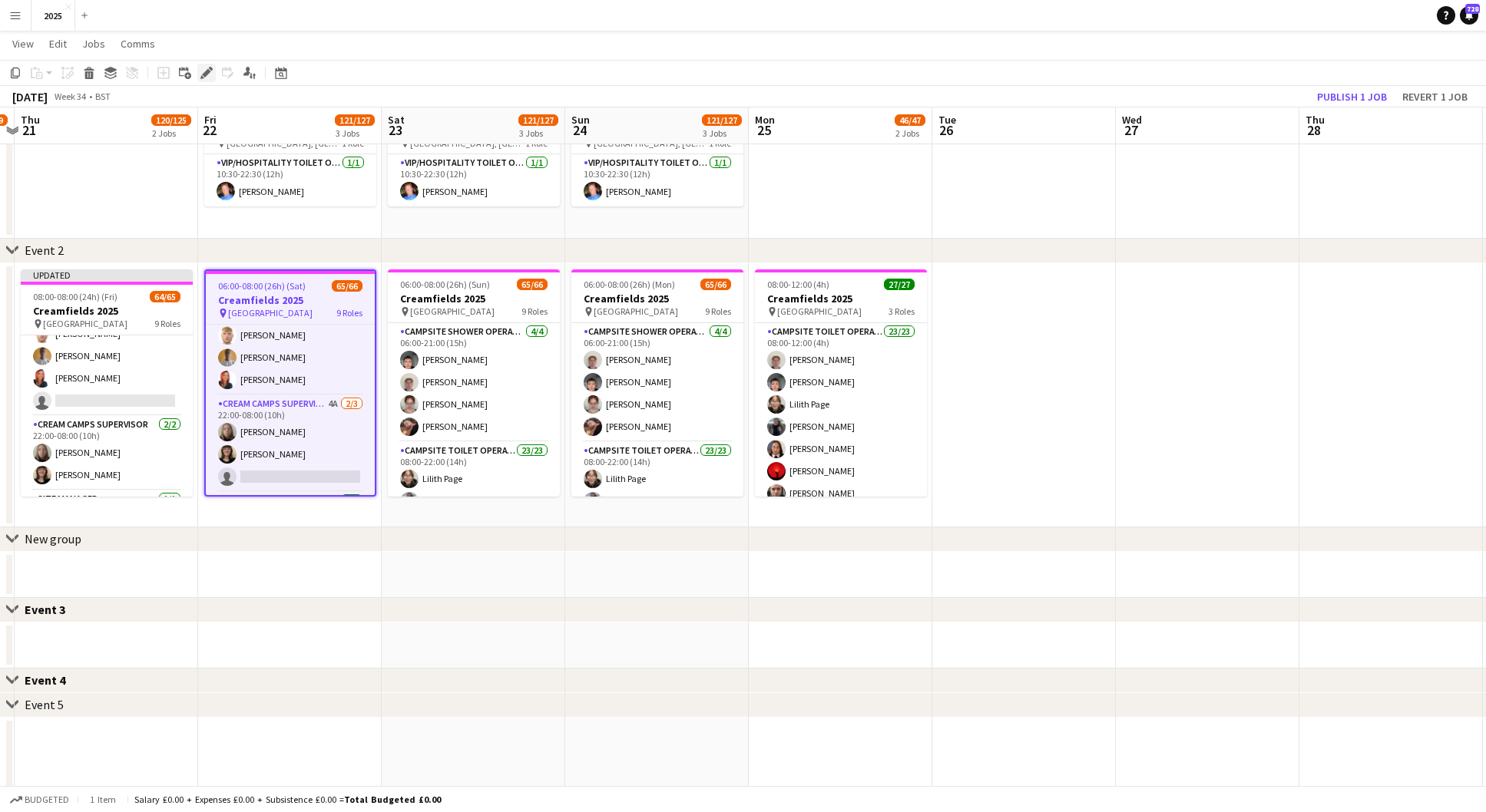
click at [201, 72] on icon "Edit" at bounding box center [206, 73] width 13 height 13
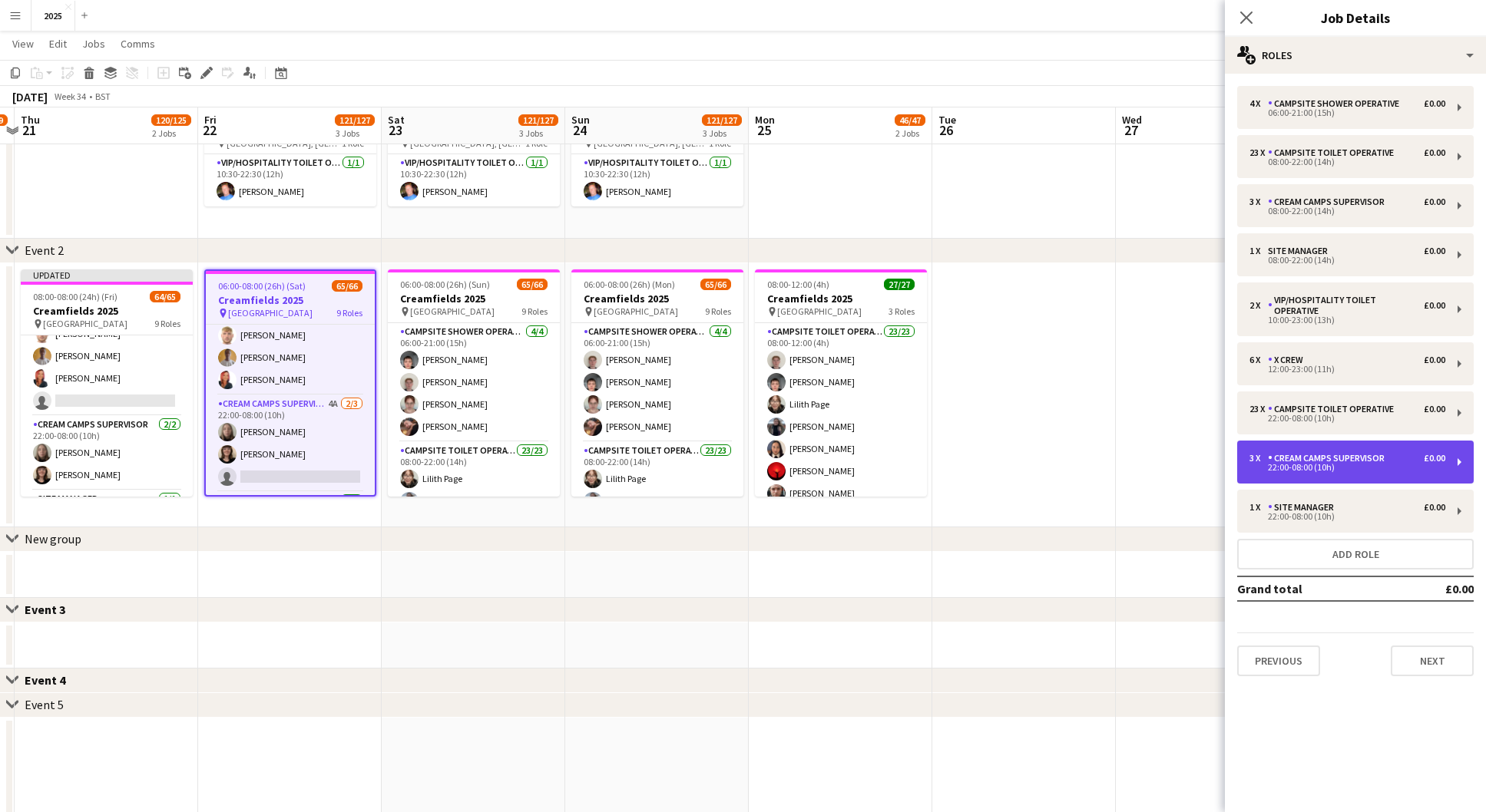
click at [1331, 466] on div "3 x Cream Camps Supervisor £0.00 22:00-08:00 (10h)" at bounding box center [1355, 462] width 237 height 43
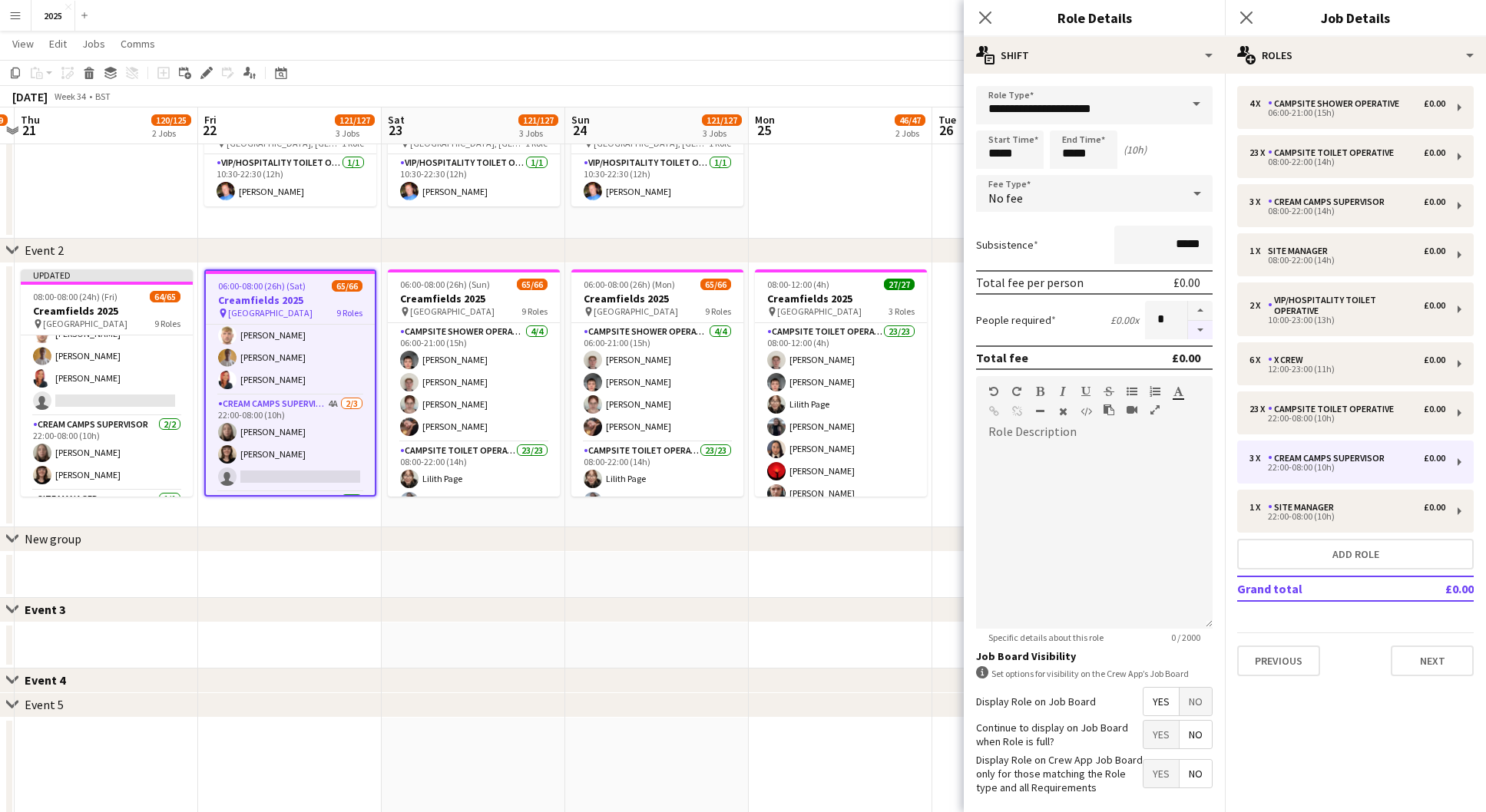
click at [1203, 321] on button "button" at bounding box center [1200, 331] width 25 height 20
type input "*"
click at [1244, 18] on icon "Close pop-in" at bounding box center [1245, 17] width 15 height 15
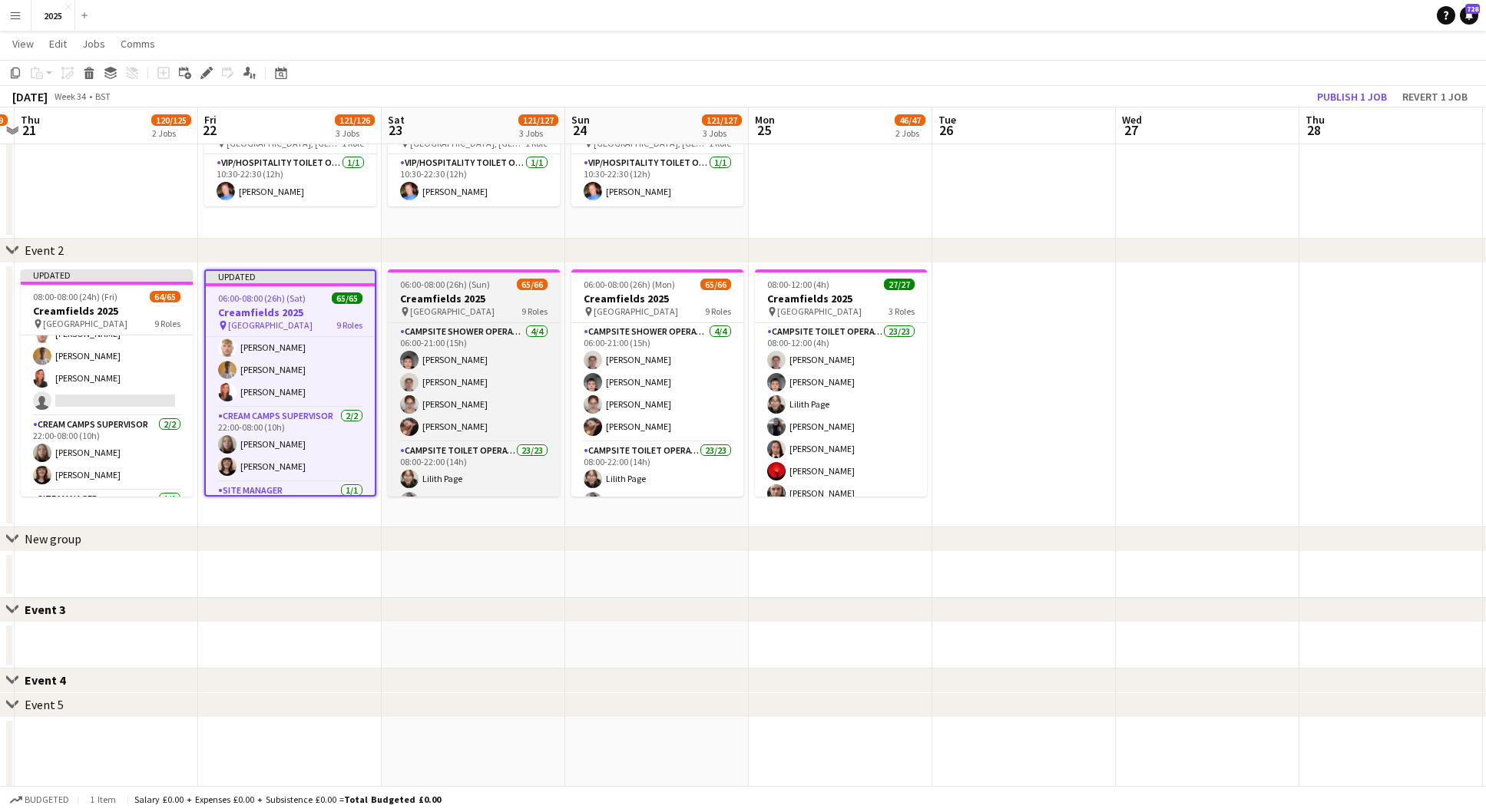
click at [519, 286] on span "65/66" at bounding box center [531, 285] width 30 height 12
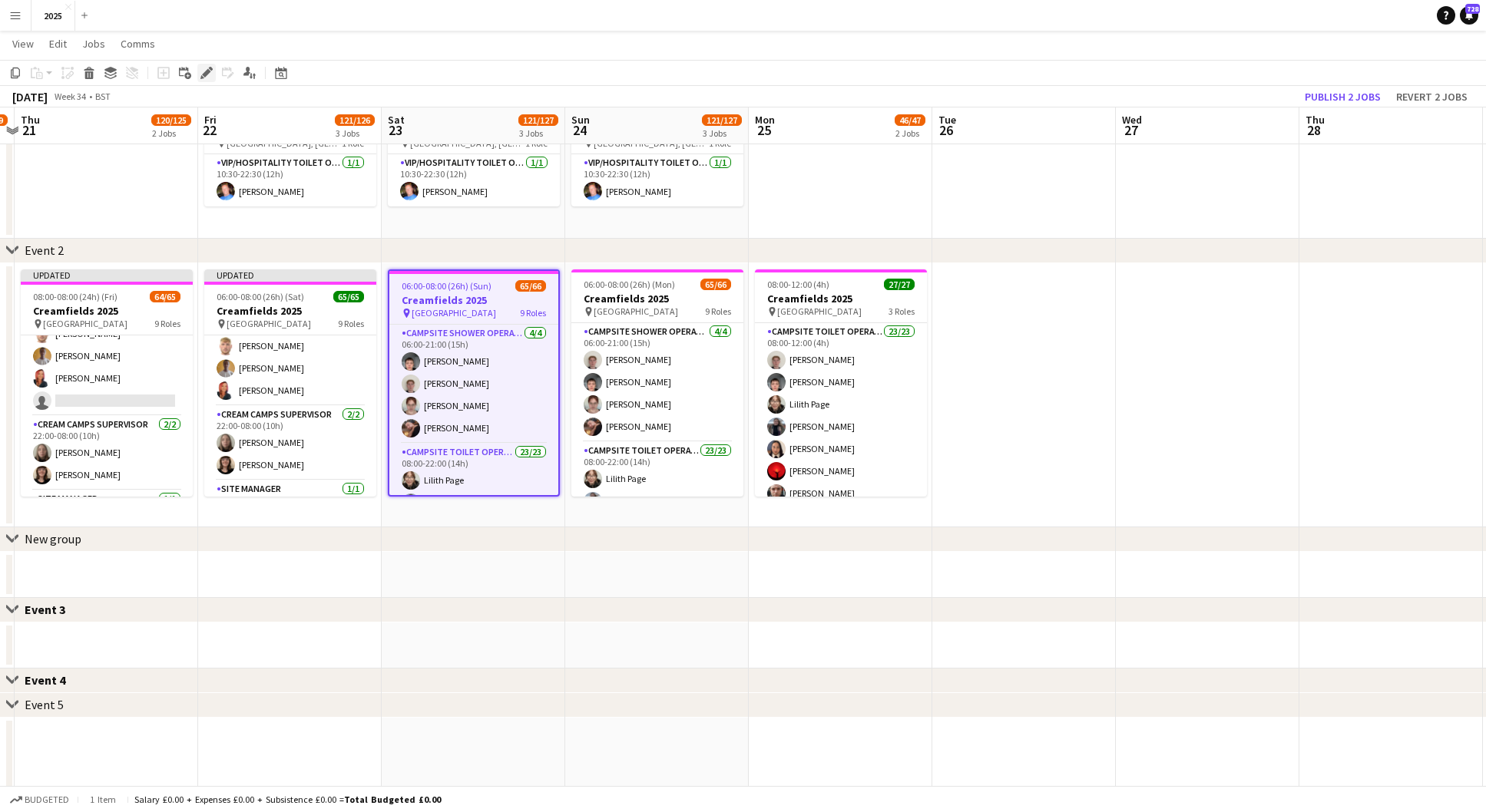
click at [210, 76] on icon "Edit" at bounding box center [206, 73] width 13 height 13
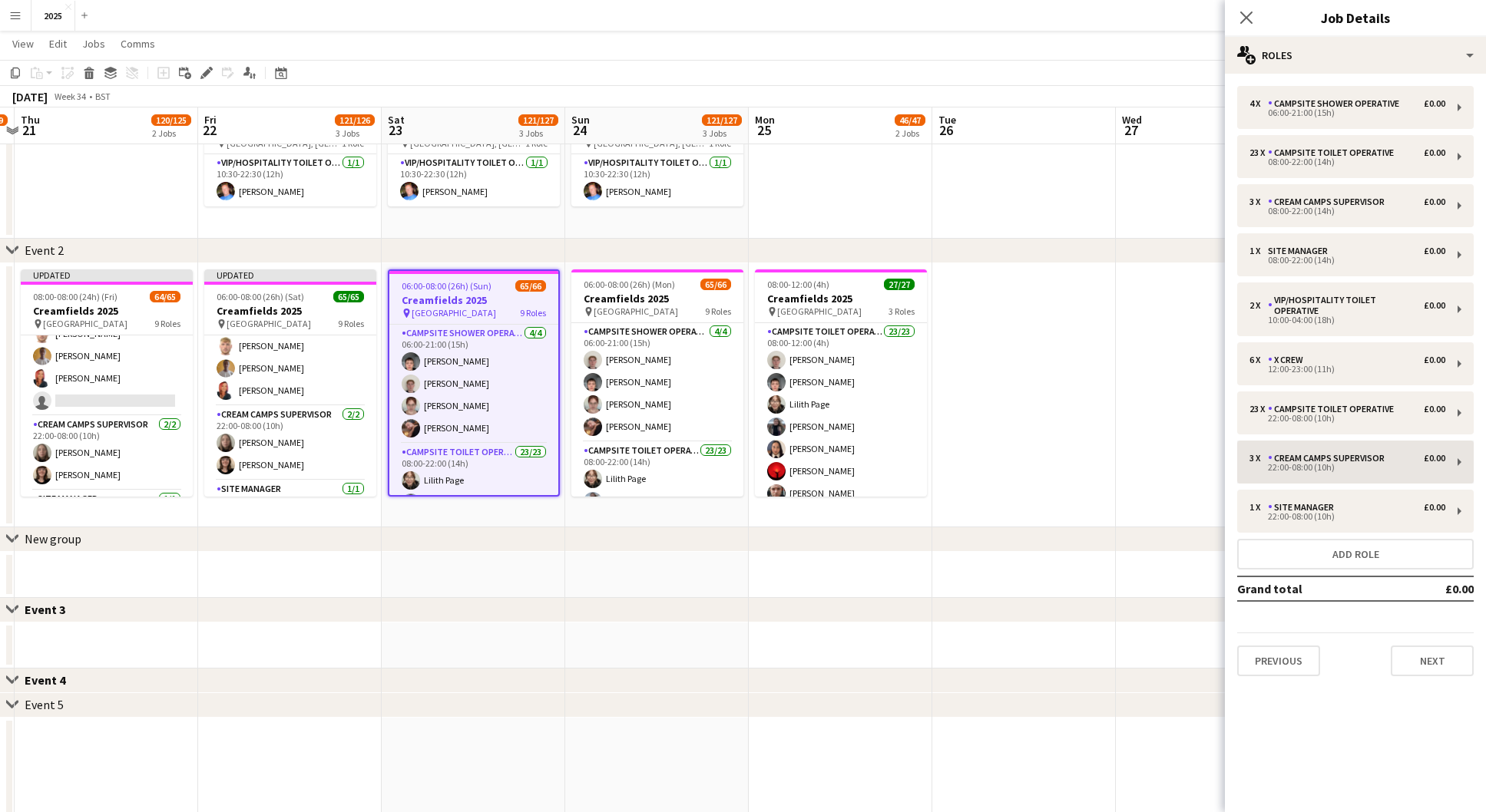
scroll to position [311, 0]
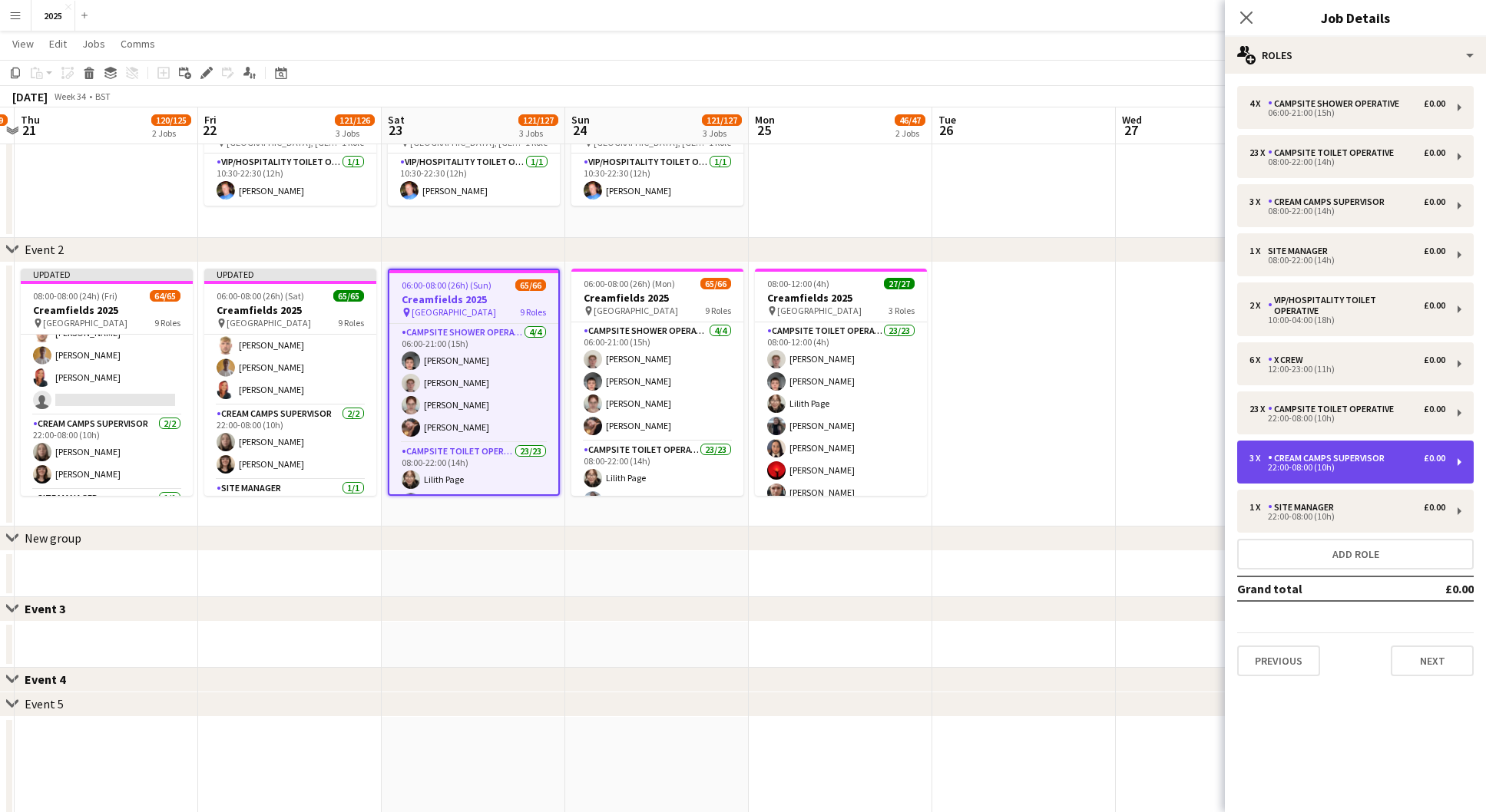
click at [1321, 463] on div "22:00-08:00 (10h)" at bounding box center [1347, 467] width 195 height 8
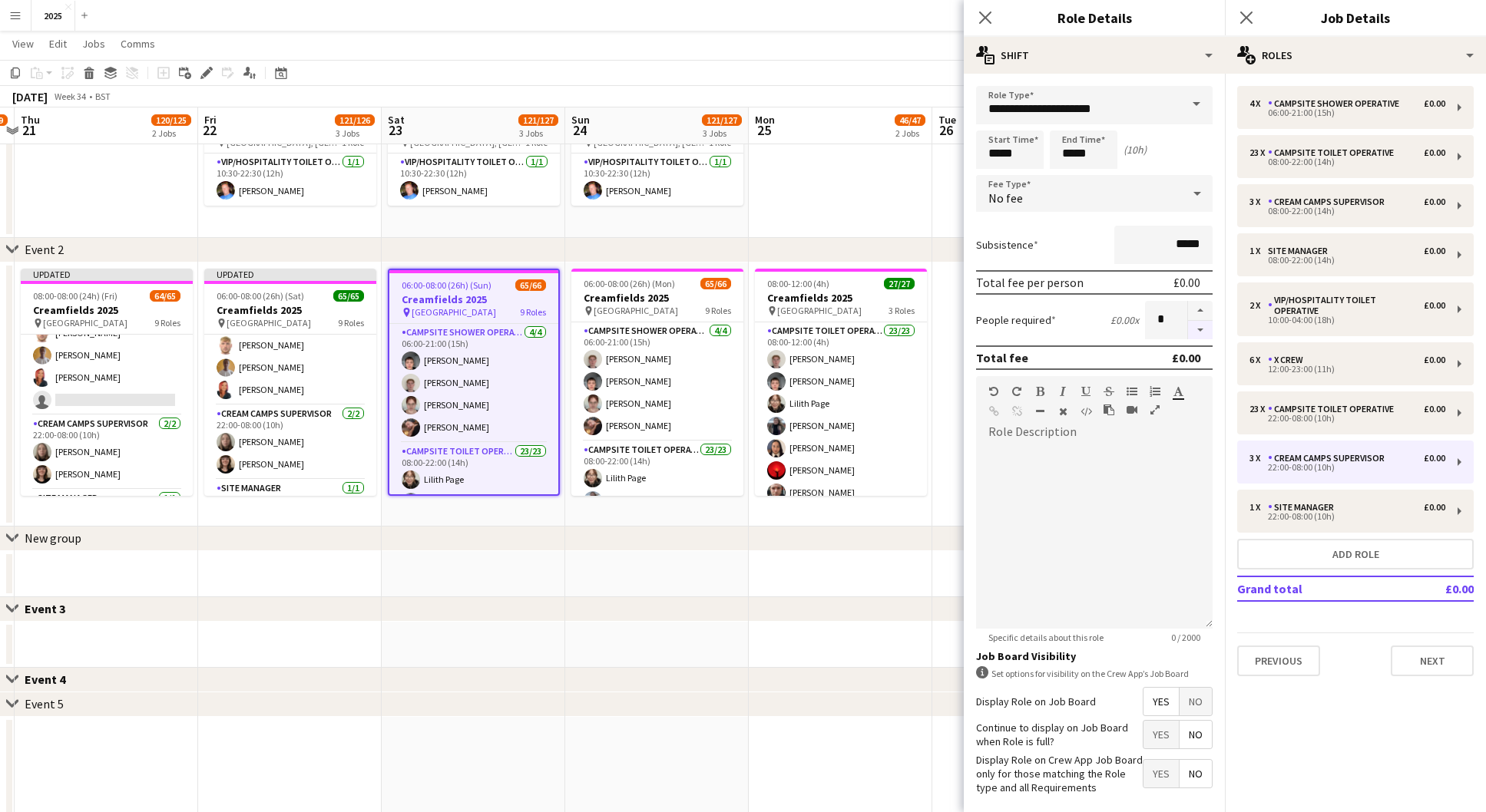
click at [1199, 323] on button "button" at bounding box center [1200, 331] width 25 height 20
type input "*"
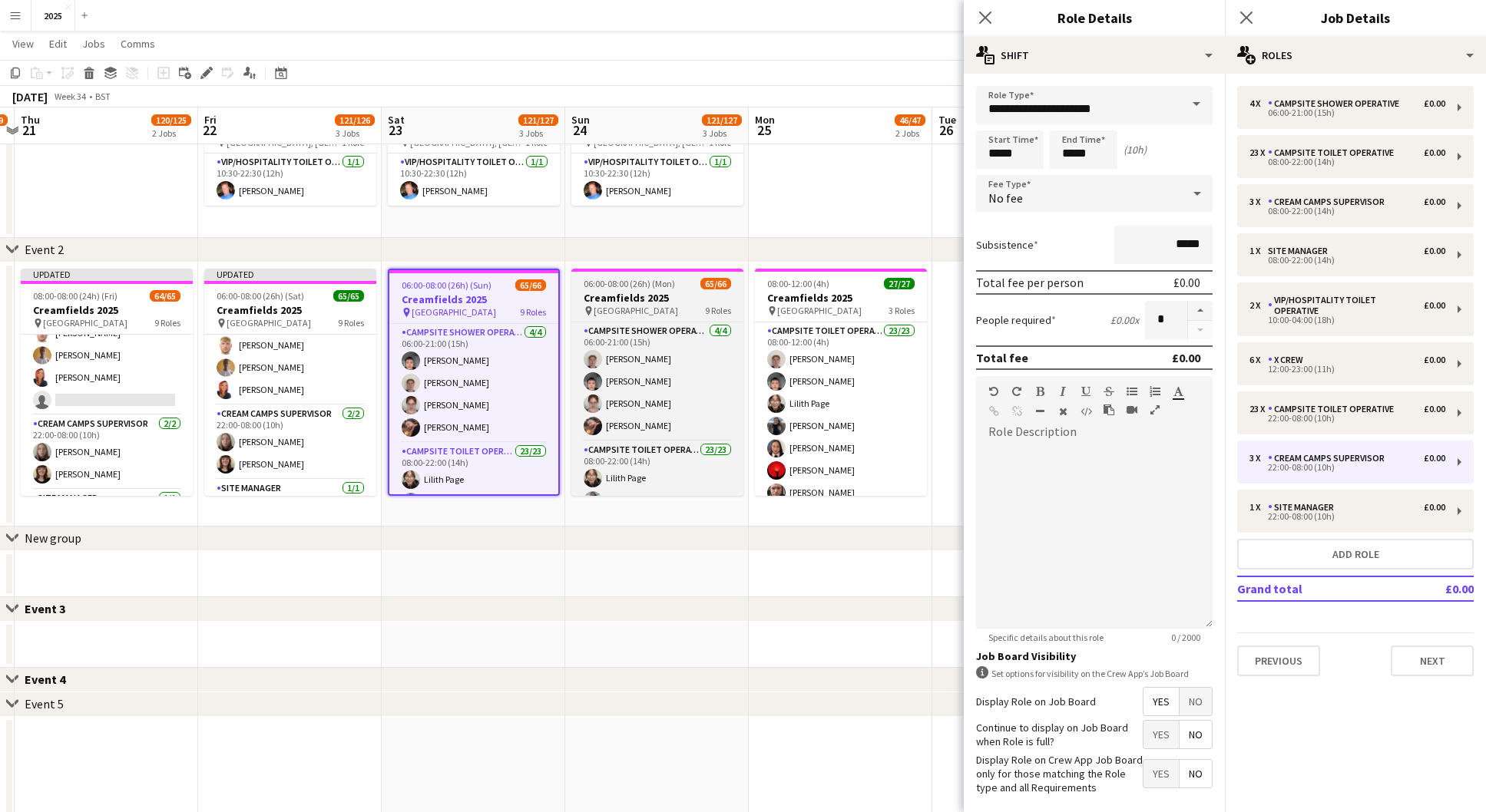
click at [647, 296] on h3 "Creamfields 2025" at bounding box center [657, 298] width 172 height 14
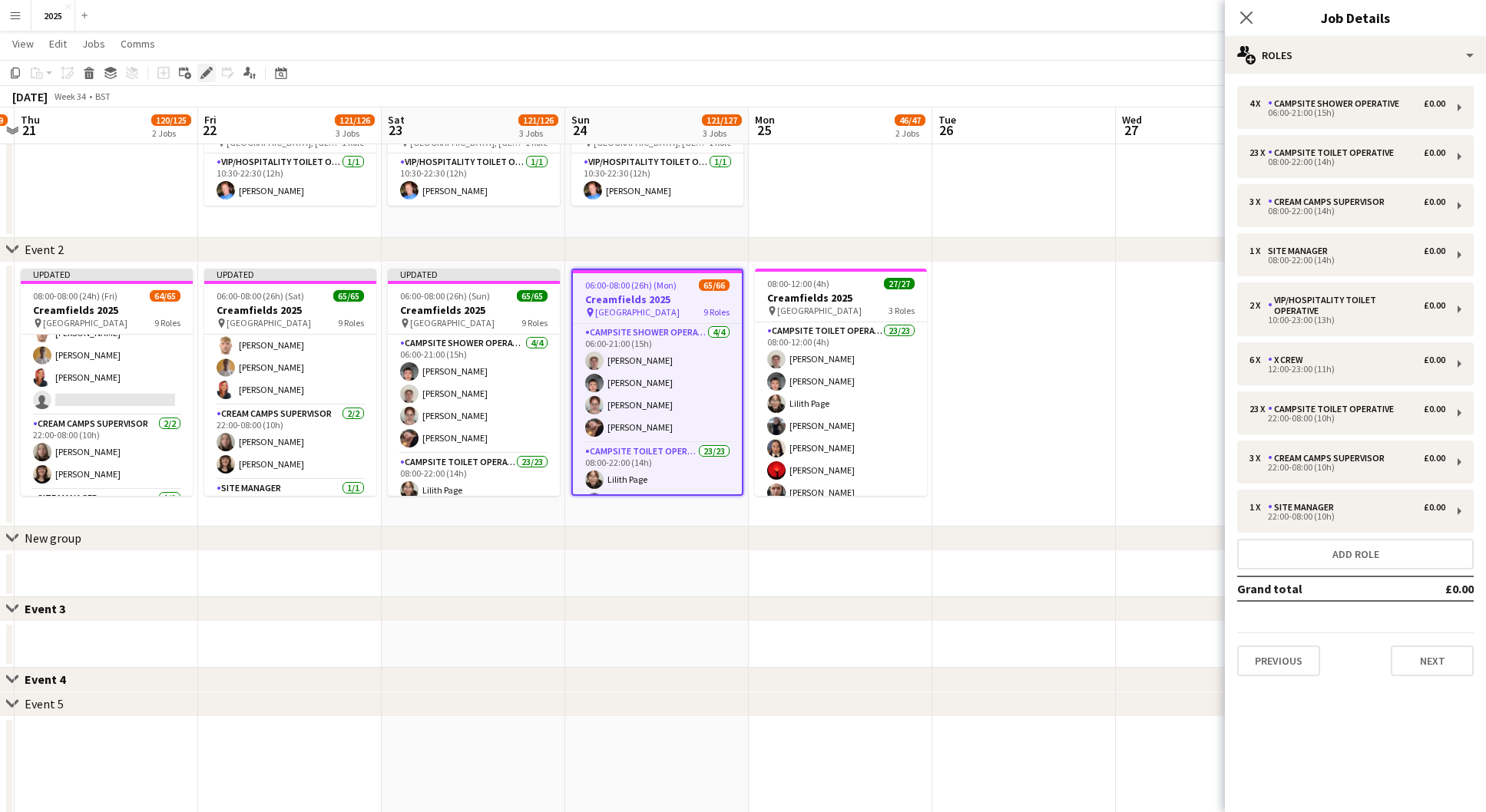
click at [212, 72] on icon "Edit" at bounding box center [206, 73] width 13 height 13
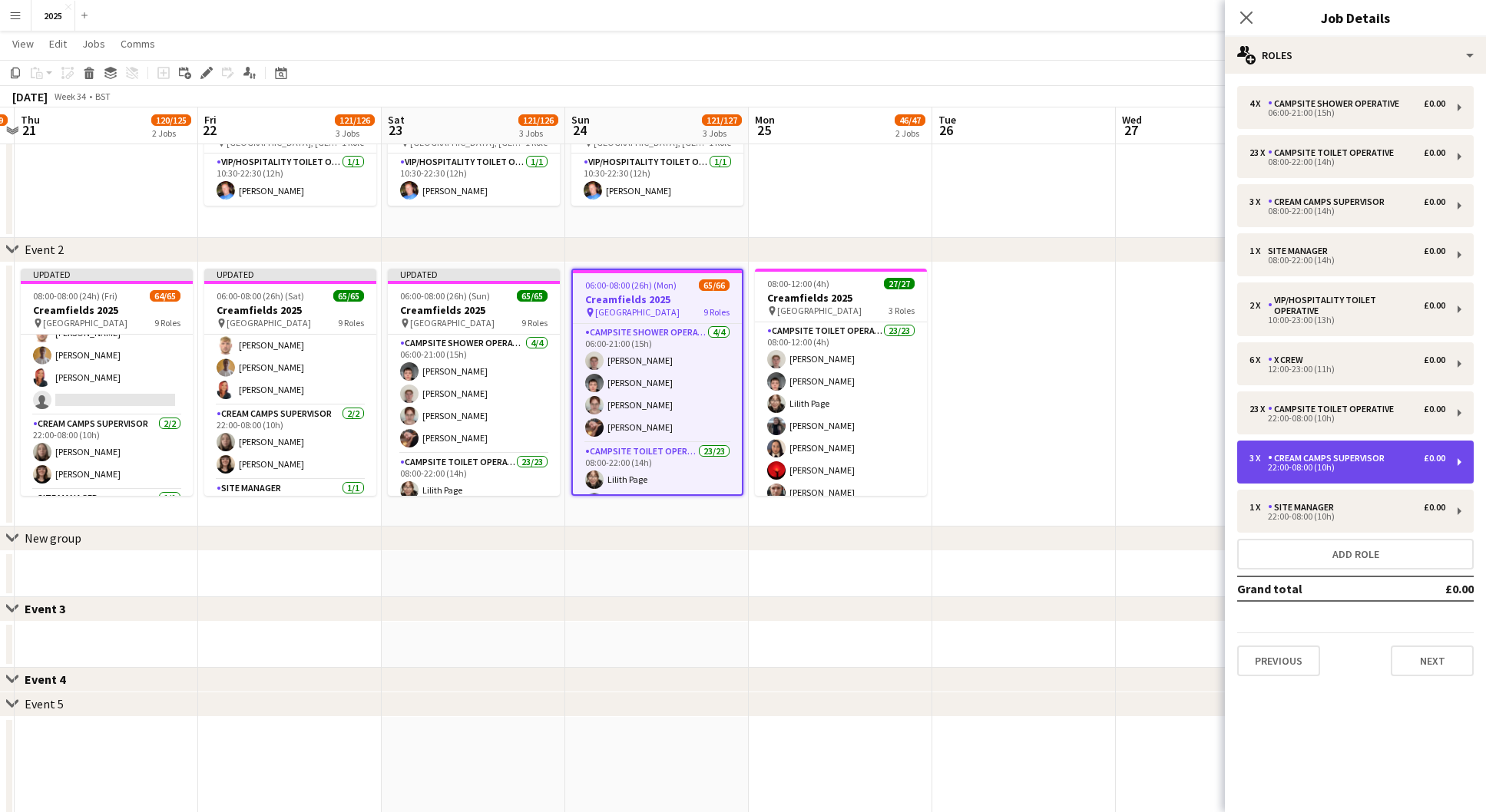
click at [1367, 453] on div "Cream Camps Supervisor" at bounding box center [1329, 458] width 123 height 11
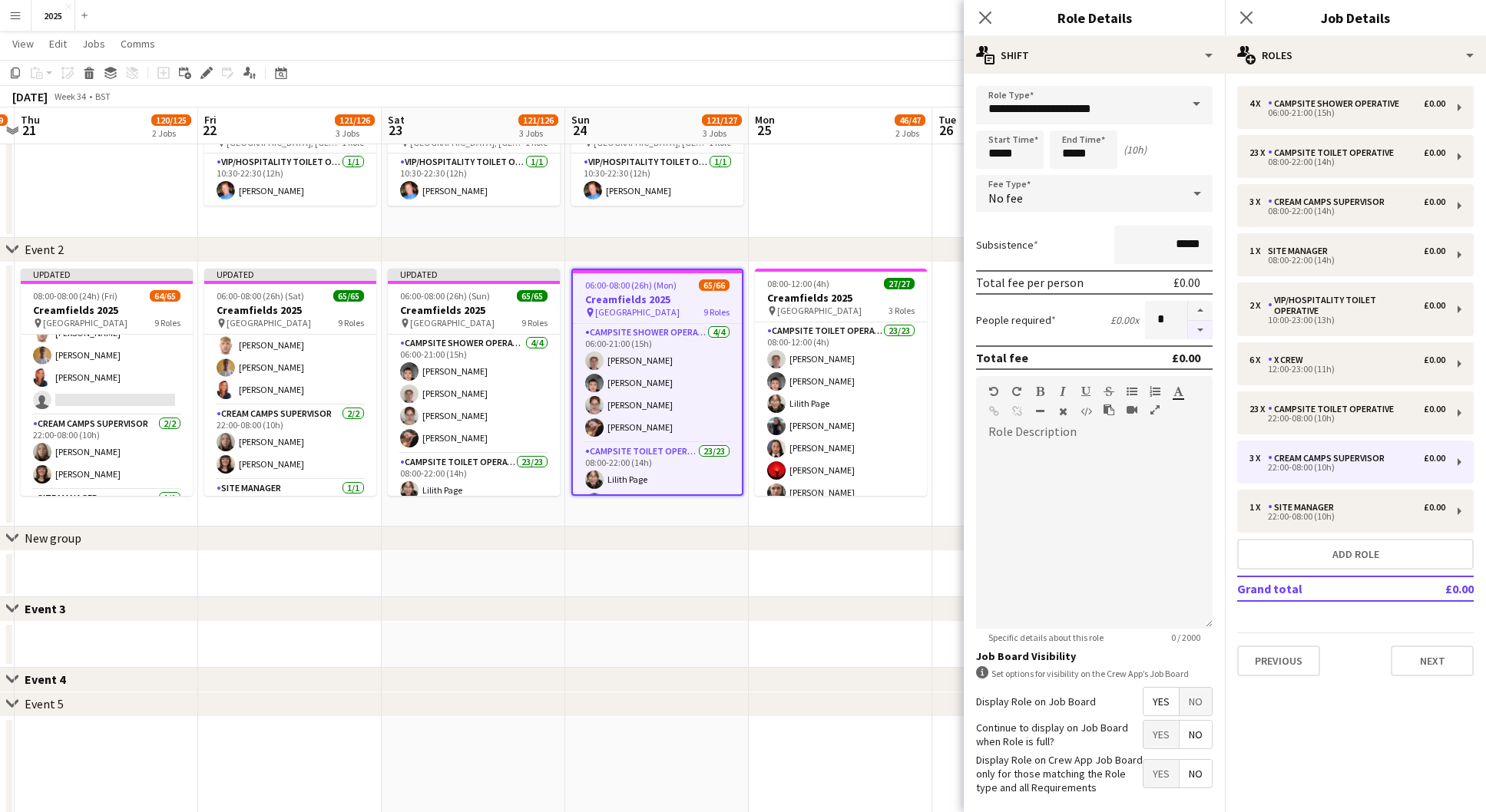
click at [1195, 325] on button "button" at bounding box center [1200, 331] width 25 height 20
type input "*"
click at [1247, 15] on icon "Close pop-in" at bounding box center [1245, 17] width 15 height 15
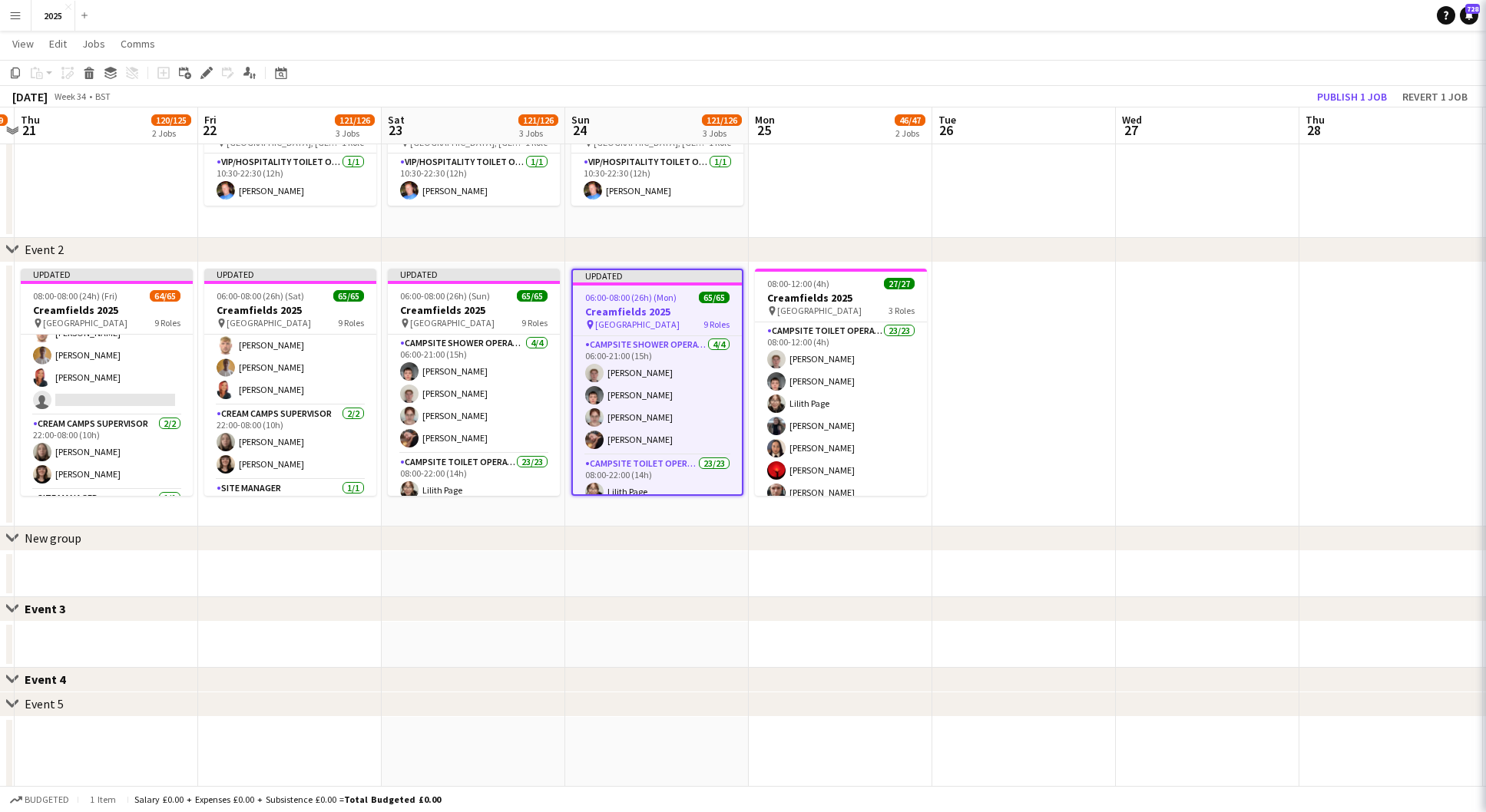
click at [1040, 322] on app-date-cell at bounding box center [1023, 394] width 184 height 264
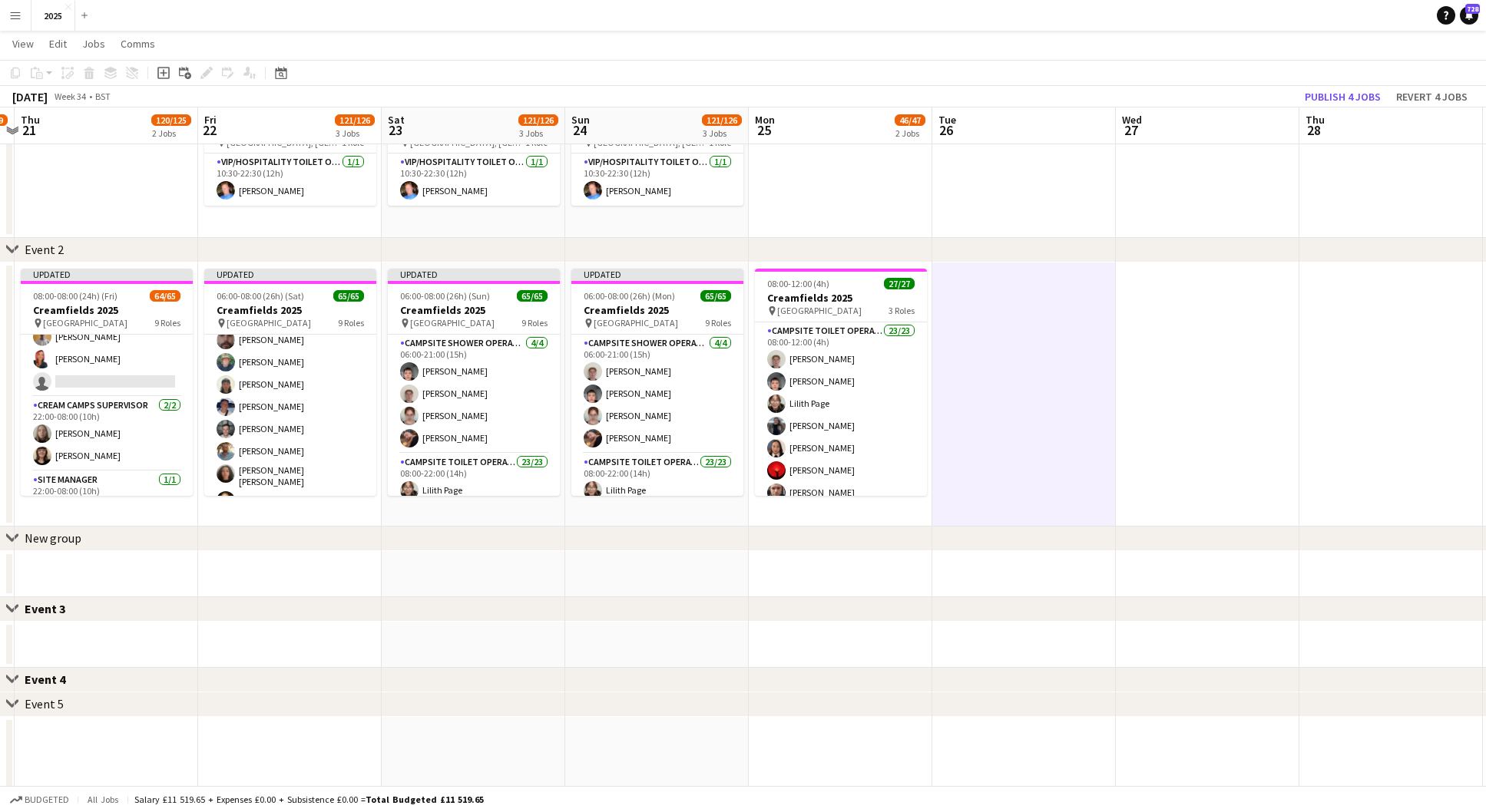
scroll to position [420, 0]
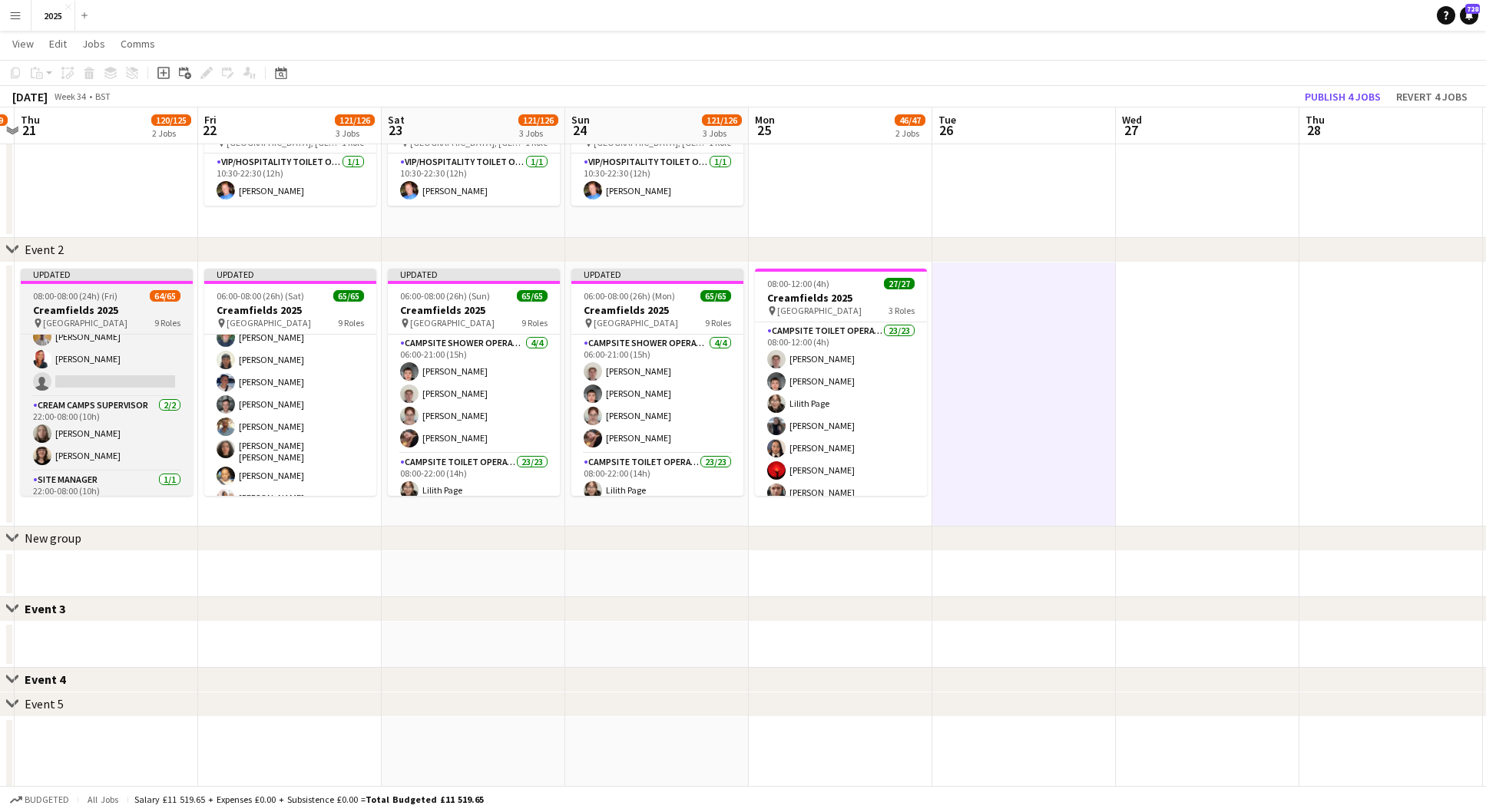
click at [112, 298] on span "08:00-08:00 (24h) (Fri)" at bounding box center [76, 297] width 84 height 12
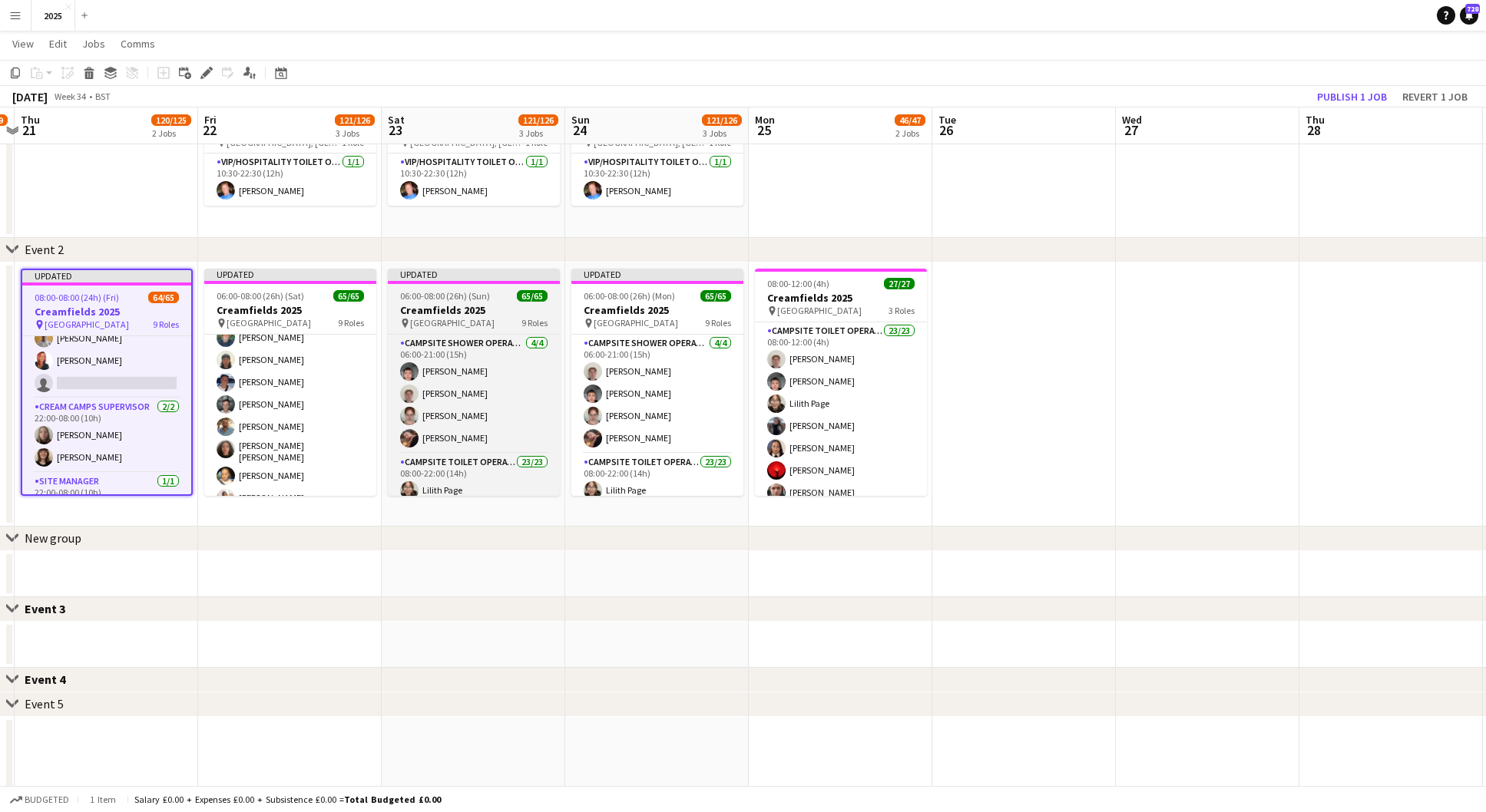
drag, startPoint x: 263, startPoint y: 300, endPoint x: 440, endPoint y: 299, distance: 177.0
click at [263, 300] on span "06:00-08:00 (26h) (Sat)" at bounding box center [259, 297] width 87 height 12
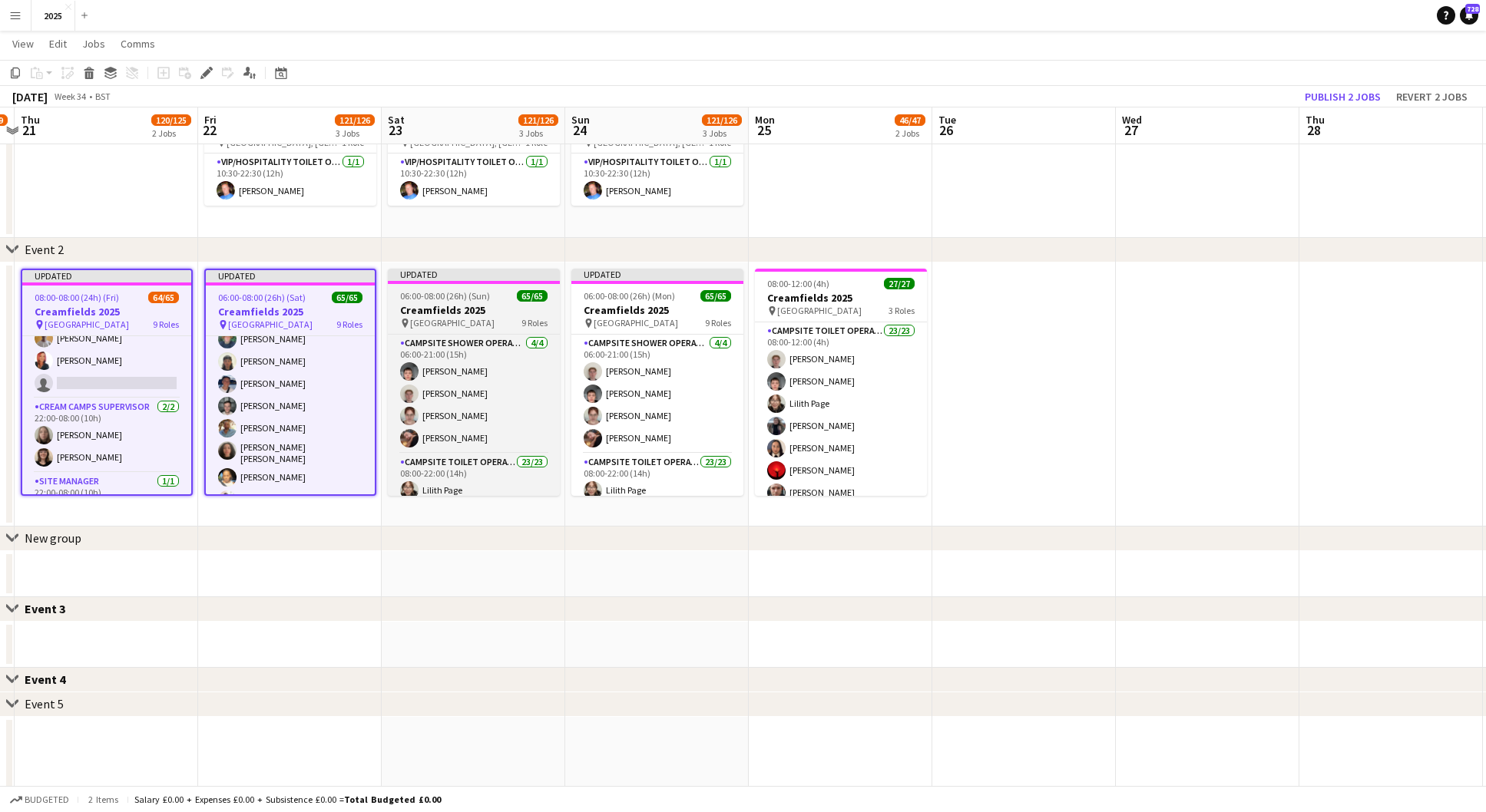
click at [477, 298] on span "06:00-08:00 (26h) (Sun)" at bounding box center [444, 297] width 89 height 12
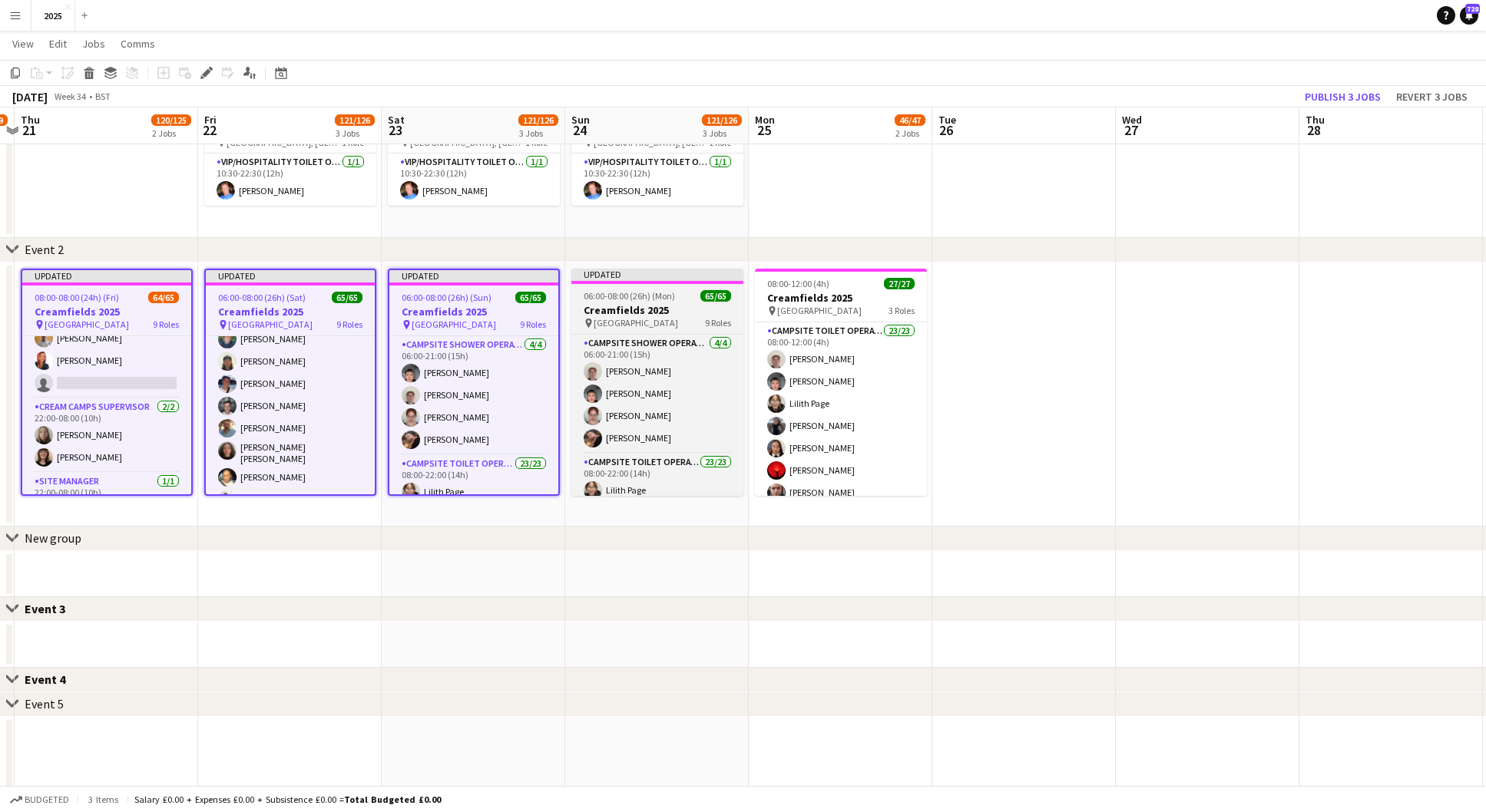
click at [628, 308] on h3 "Creamfields 2025" at bounding box center [657, 310] width 172 height 14
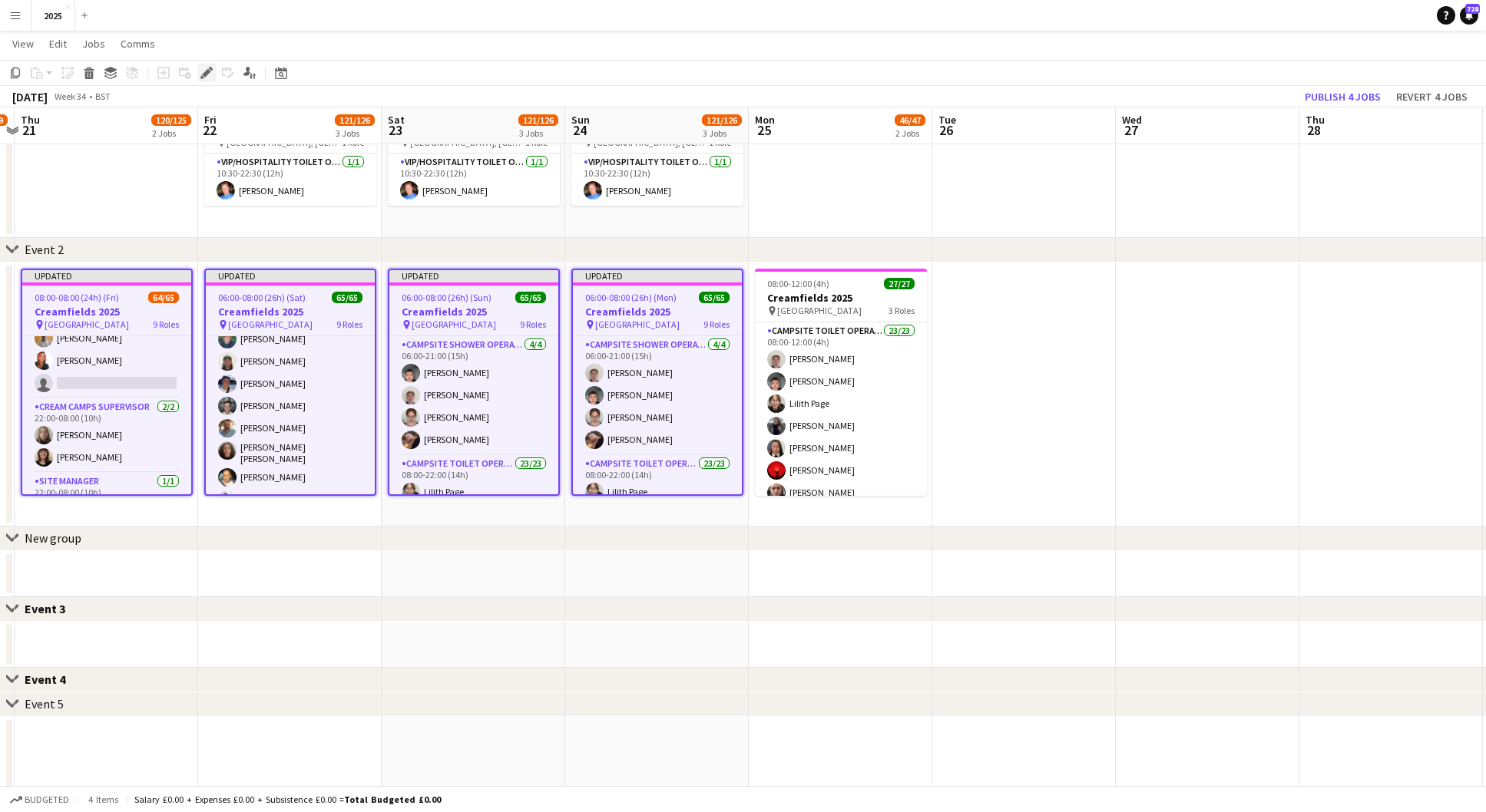
click at [202, 69] on icon "Edit" at bounding box center [206, 73] width 13 height 13
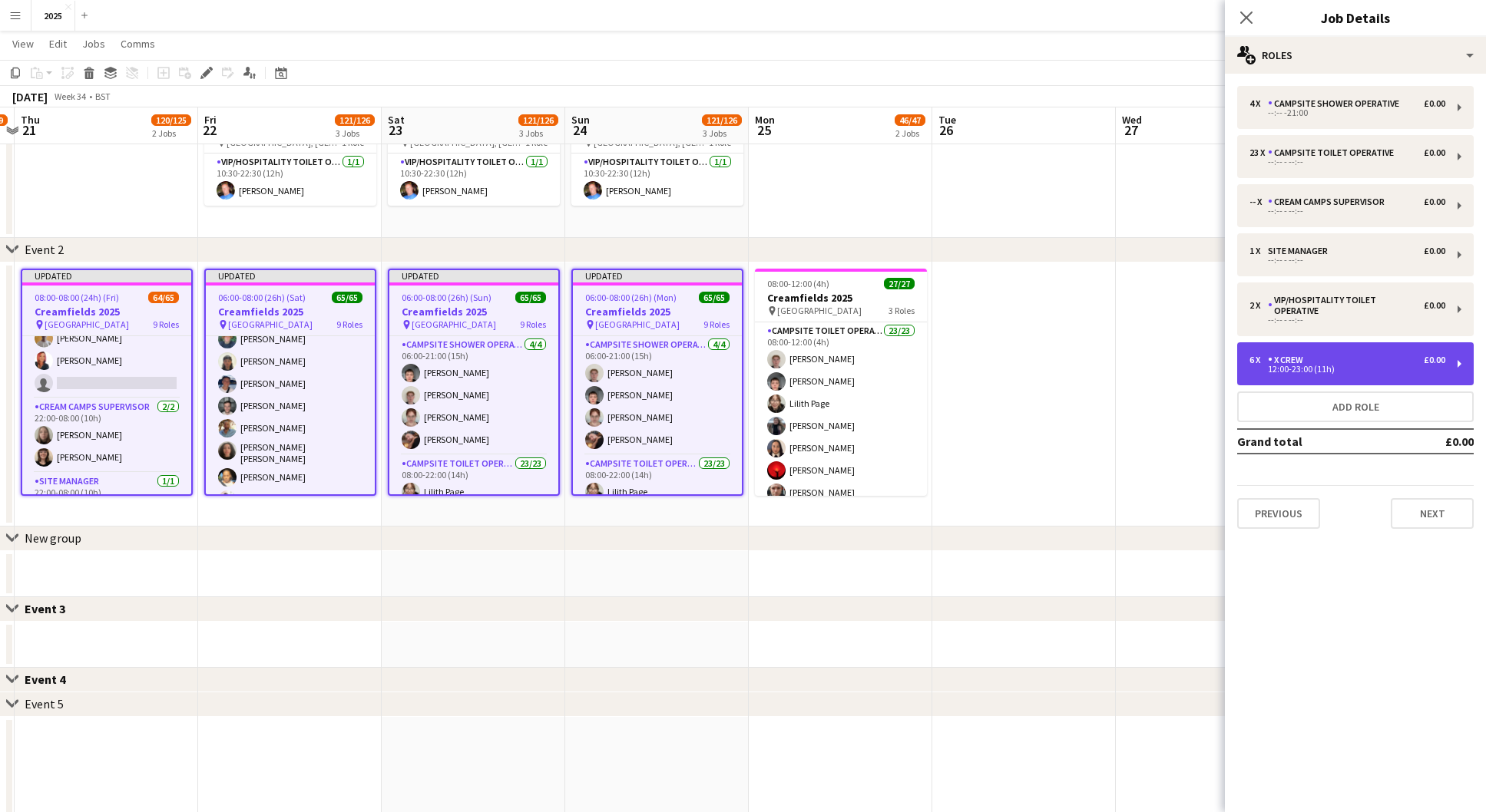
click at [1360, 354] on div "6 x X Crew £0.00" at bounding box center [1347, 359] width 195 height 11
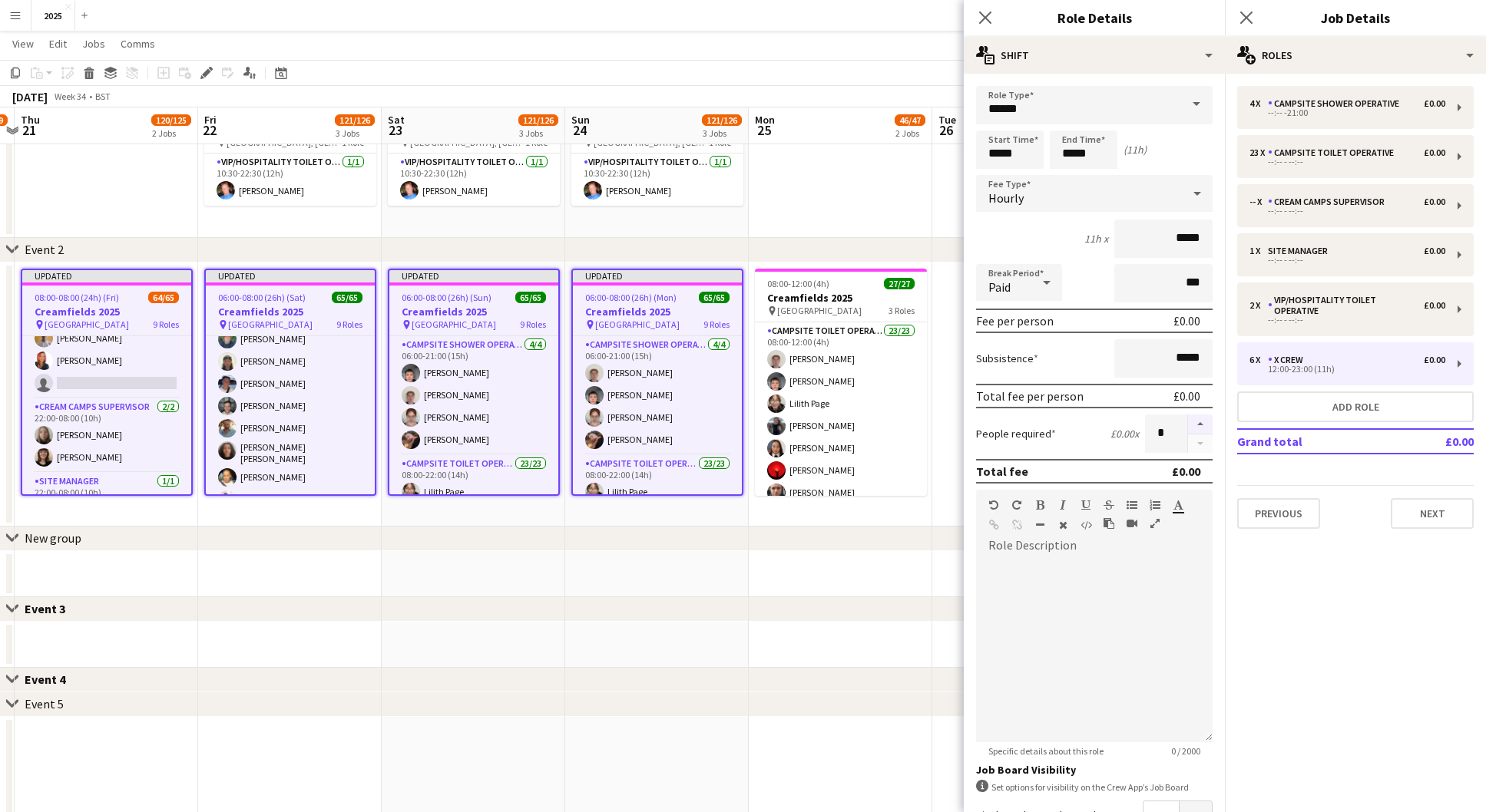
click at [1206, 417] on button "button" at bounding box center [1200, 424] width 25 height 20
type input "*"
click at [1245, 19] on icon at bounding box center [1245, 17] width 15 height 15
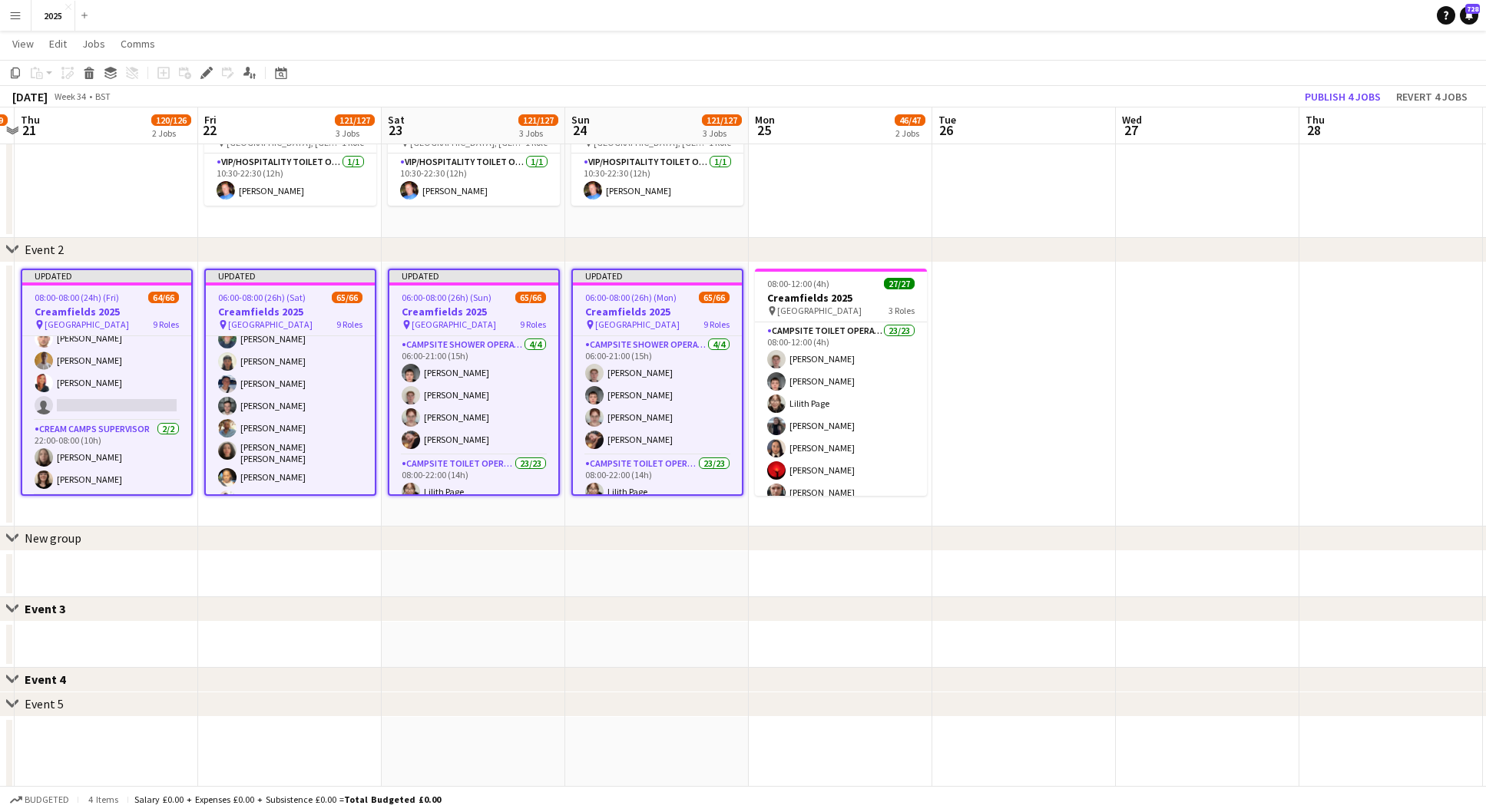
click at [133, 295] on div "08:00-08:00 (24h) (Fri) 64/66" at bounding box center [107, 298] width 169 height 12
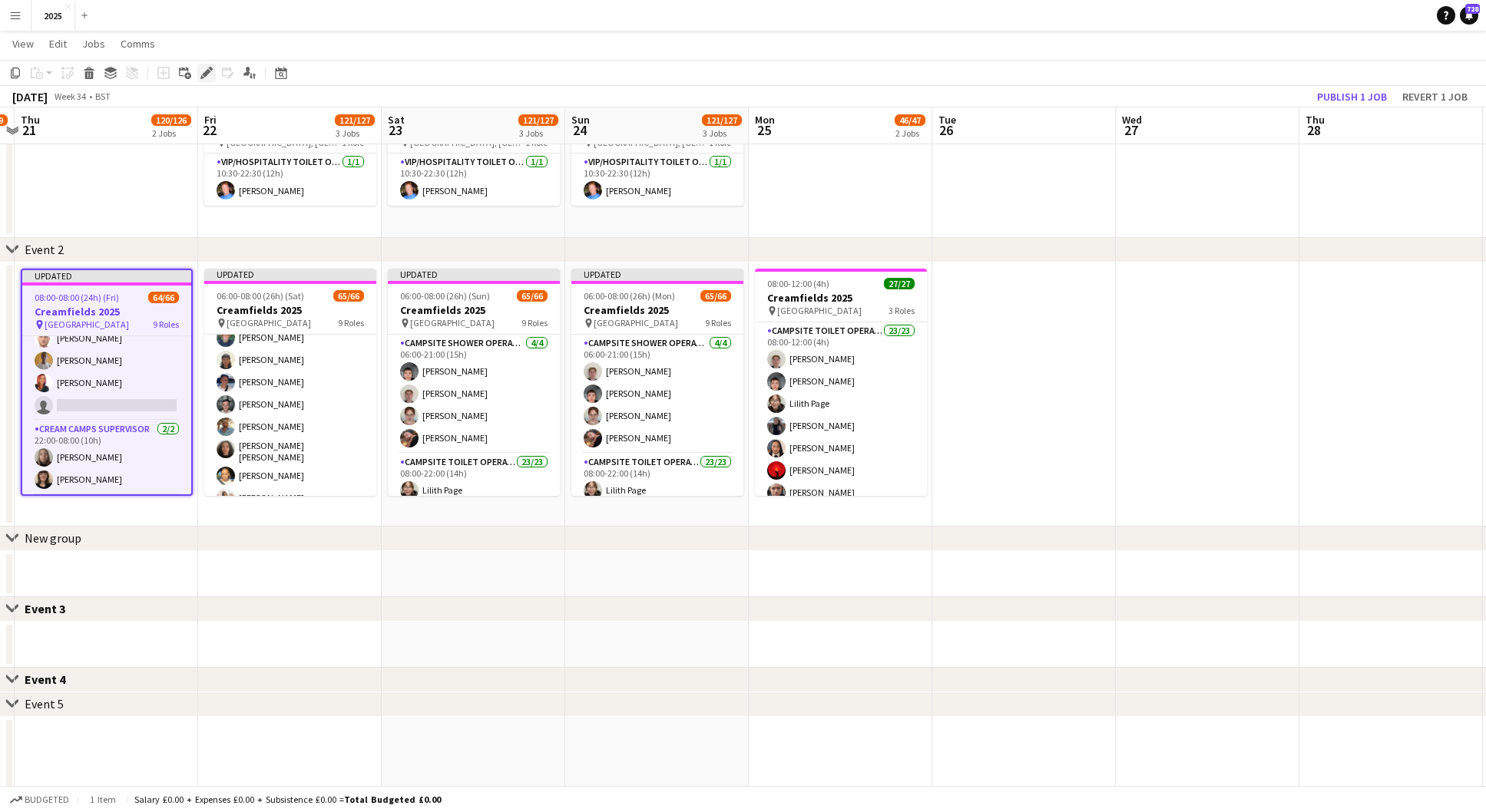
click at [206, 79] on icon "Edit" at bounding box center [206, 73] width 13 height 13
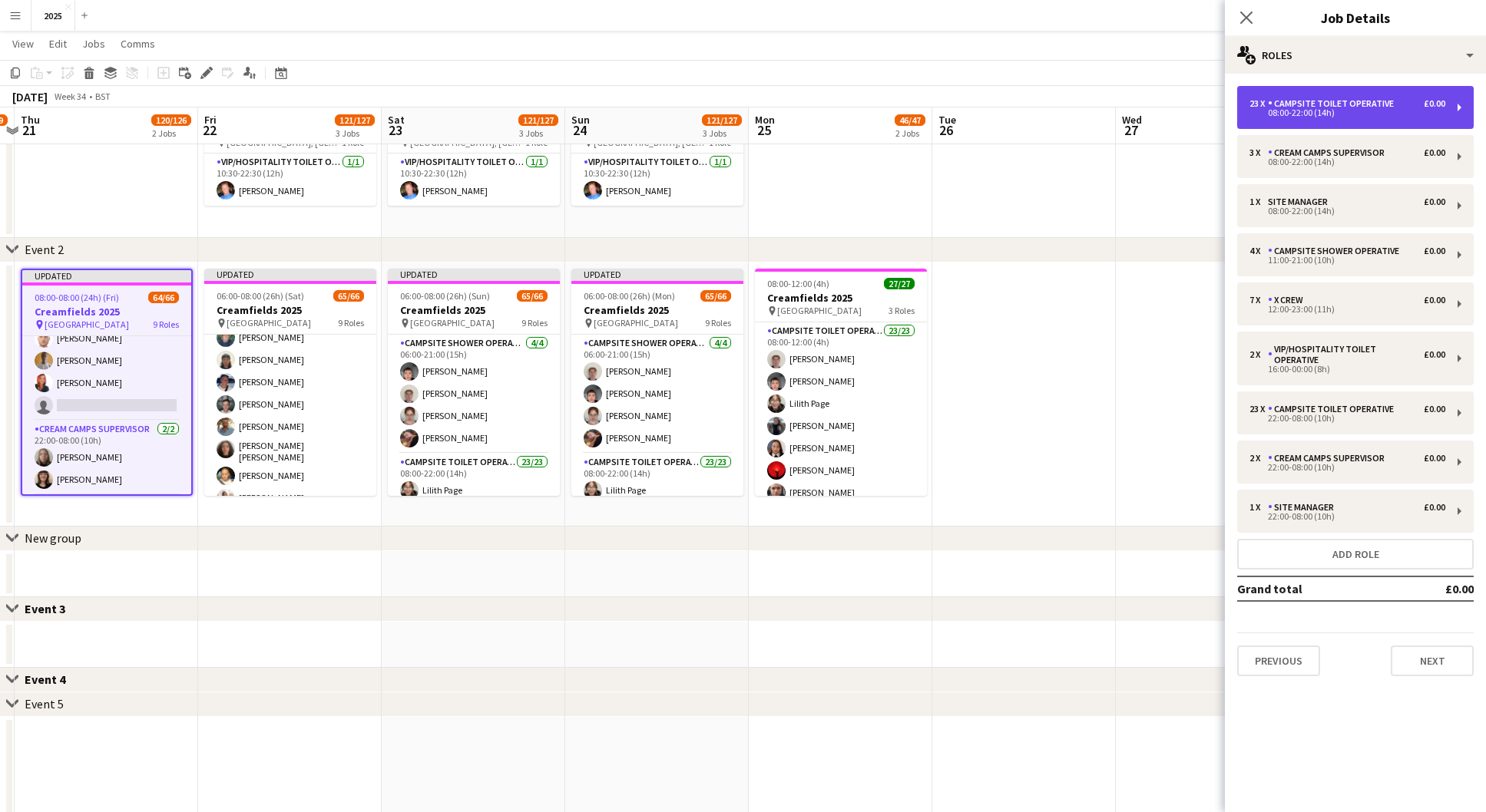
click at [1320, 118] on div "23 x Campsite Toilet Operative £0.00 08:00-22:00 (14h)" at bounding box center [1355, 108] width 237 height 43
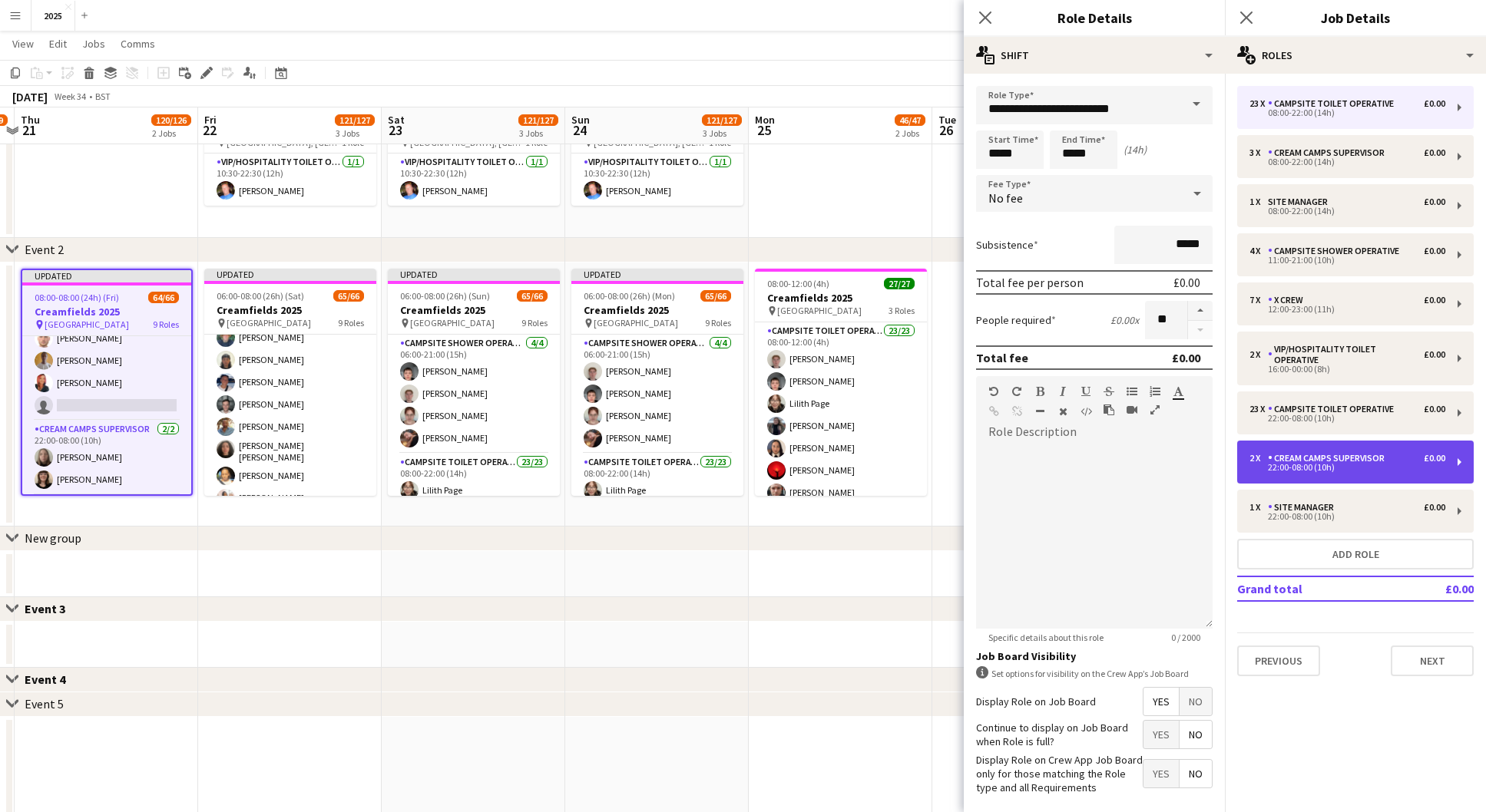
click at [1315, 453] on div "Cream Camps Supervisor" at bounding box center [1329, 458] width 123 height 11
type input "**********"
type input "*****"
type input "*"
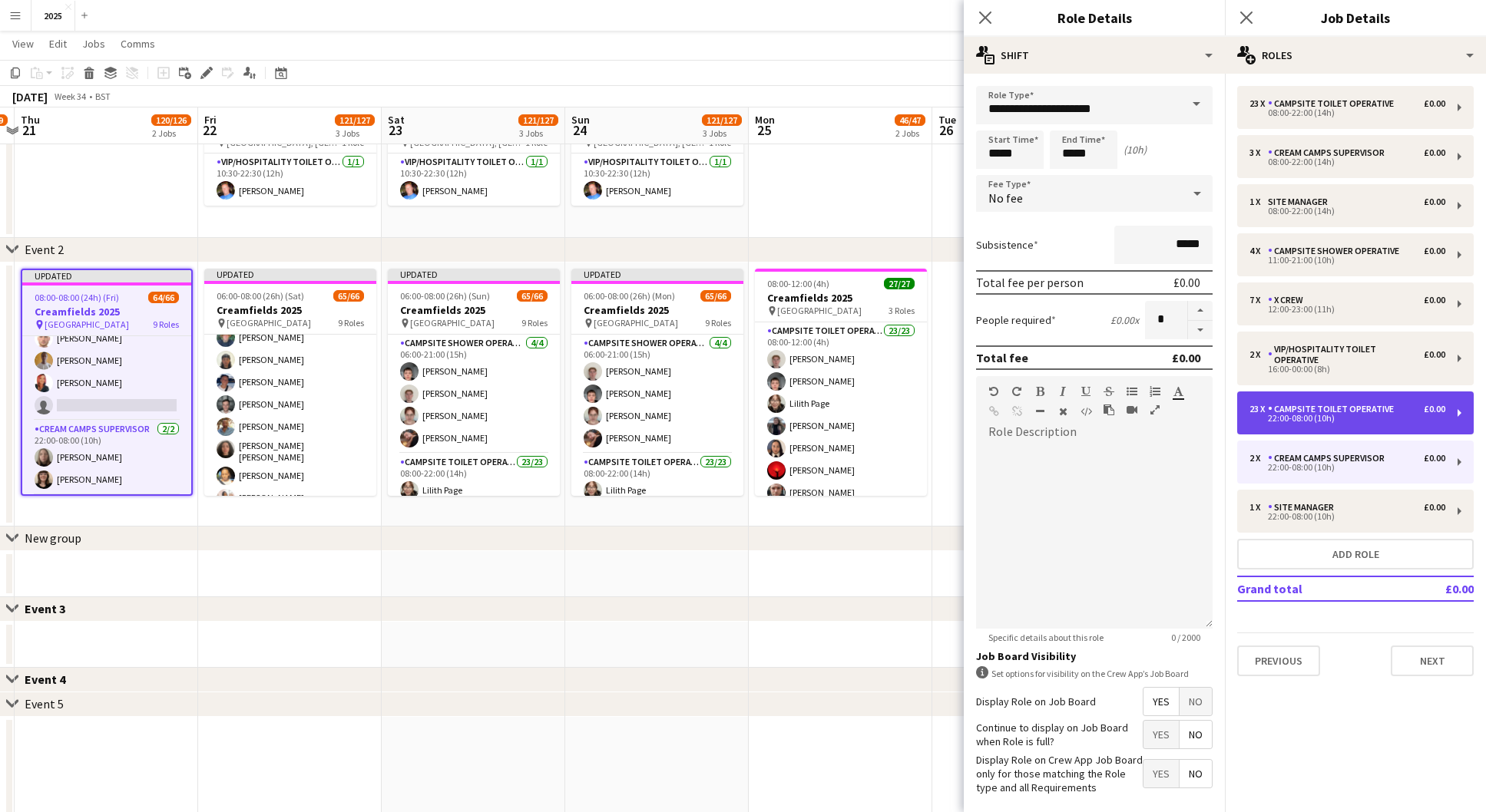
click at [1272, 404] on div "Campsite Toilet Operative" at bounding box center [1334, 408] width 132 height 11
type input "**********"
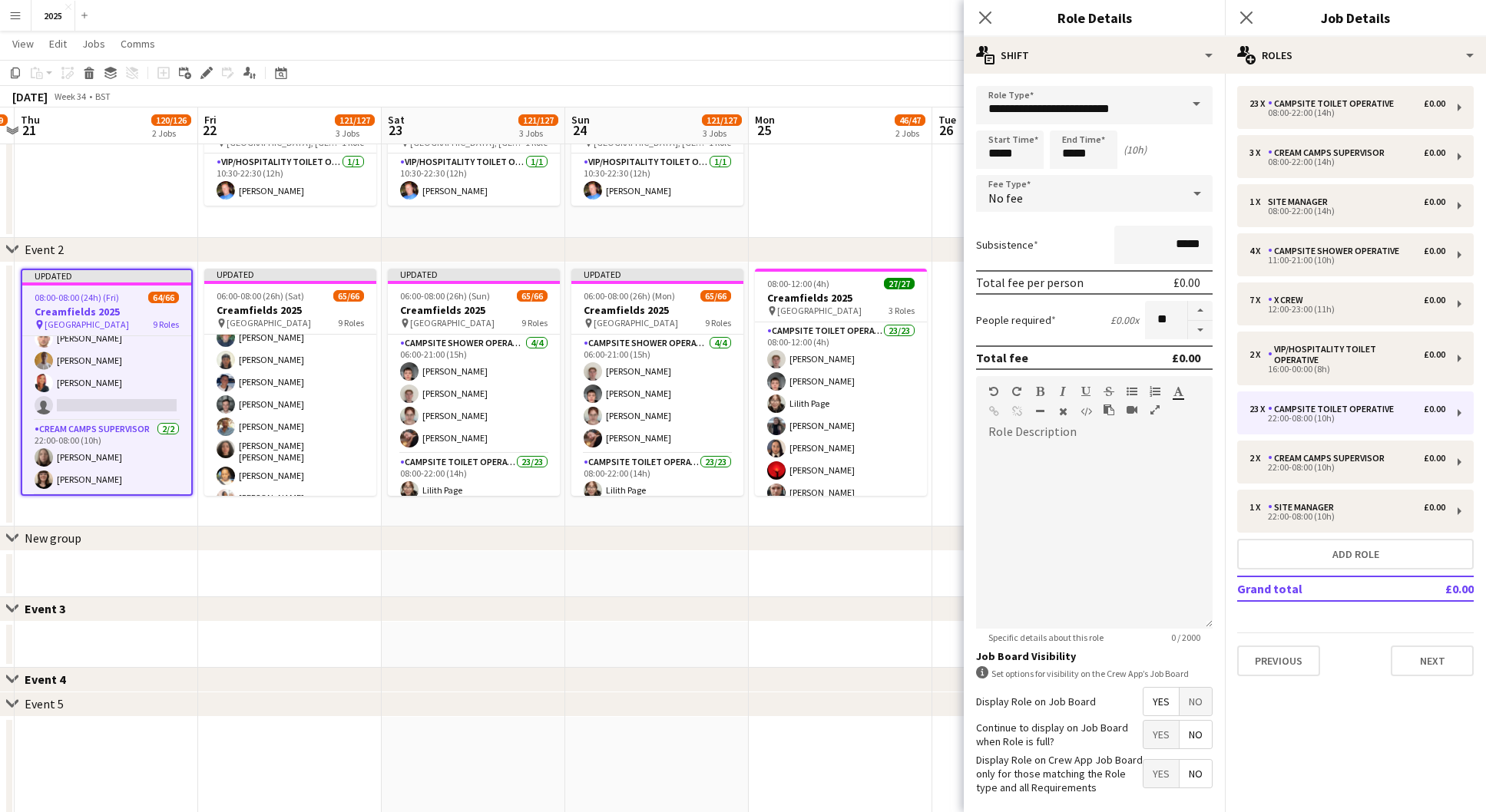
click at [1202, 324] on button "button" at bounding box center [1200, 331] width 25 height 20
type input "**"
click at [1248, 16] on icon at bounding box center [1245, 17] width 15 height 15
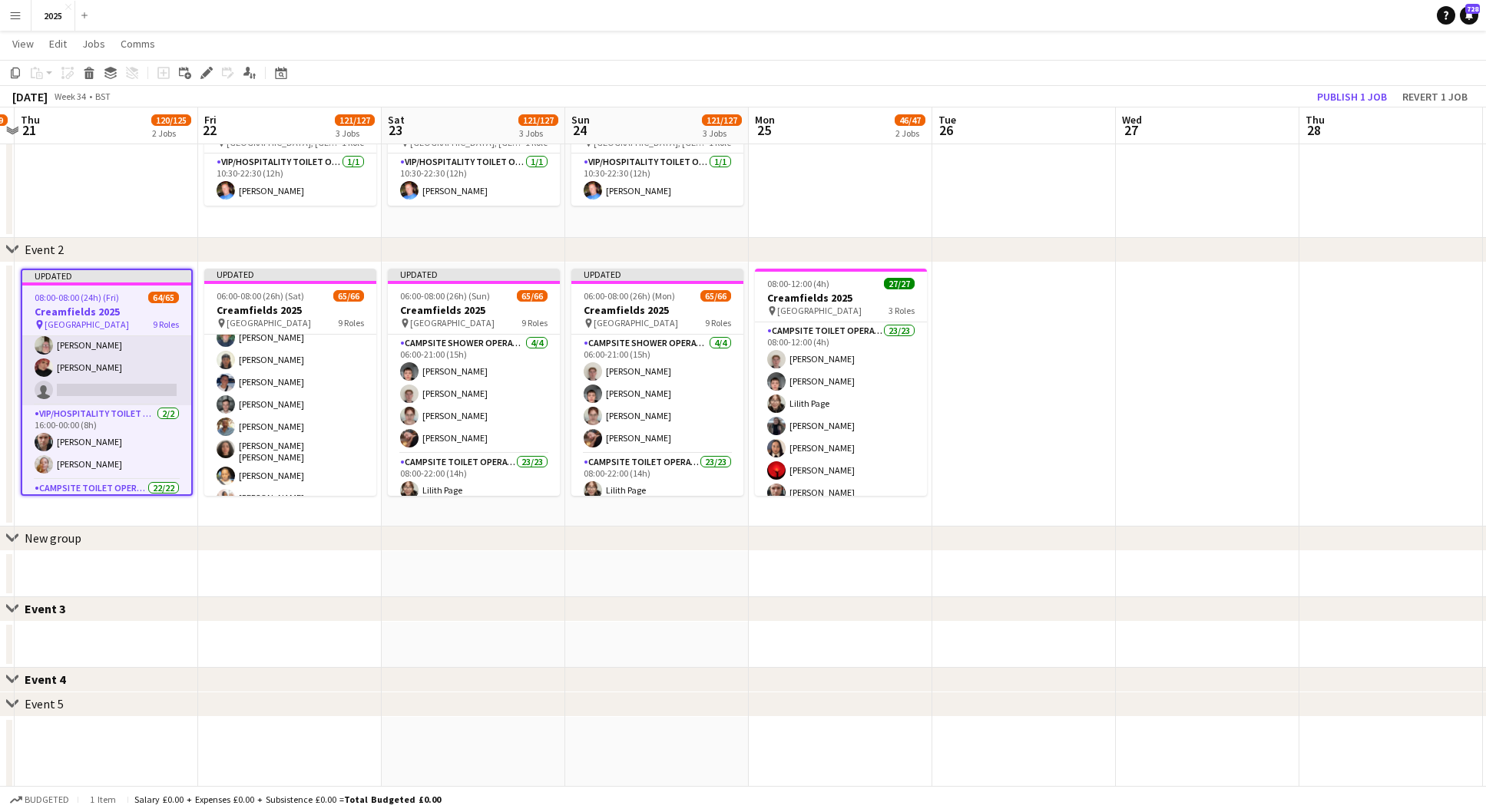
scroll to position [941, 0]
click at [110, 378] on app-card-role "X Crew [DATE] 12:00-23:00 (11h) [PERSON_NAME] user [PERSON_NAME] [PERSON_NAME] …" at bounding box center [107, 302] width 169 height 186
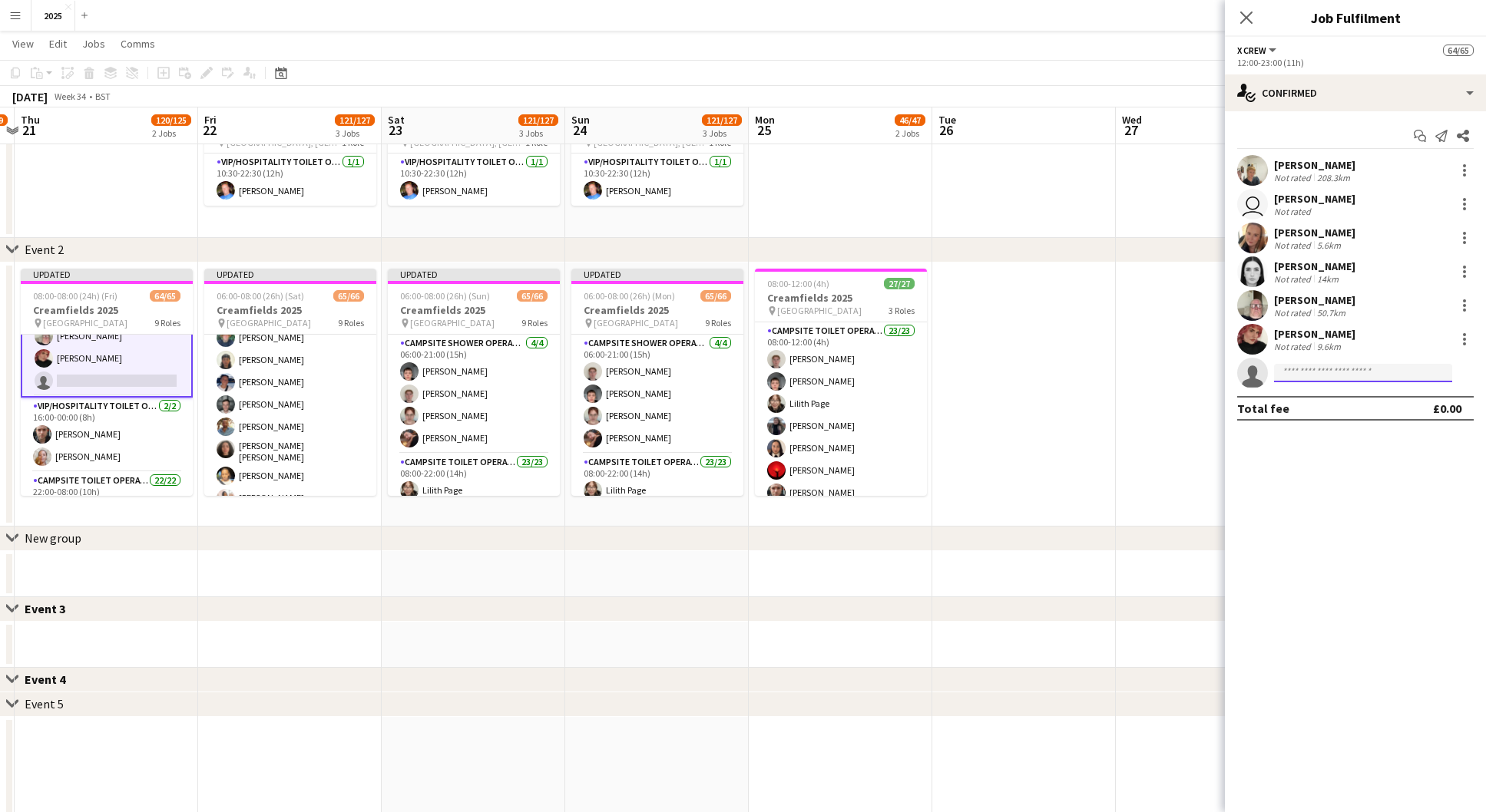
click at [1315, 368] on input at bounding box center [1362, 373] width 178 height 19
type input "*****"
click at [1313, 402] on span "[EMAIL_ADDRESS][DOMAIN_NAME]" at bounding box center [1363, 407] width 153 height 13
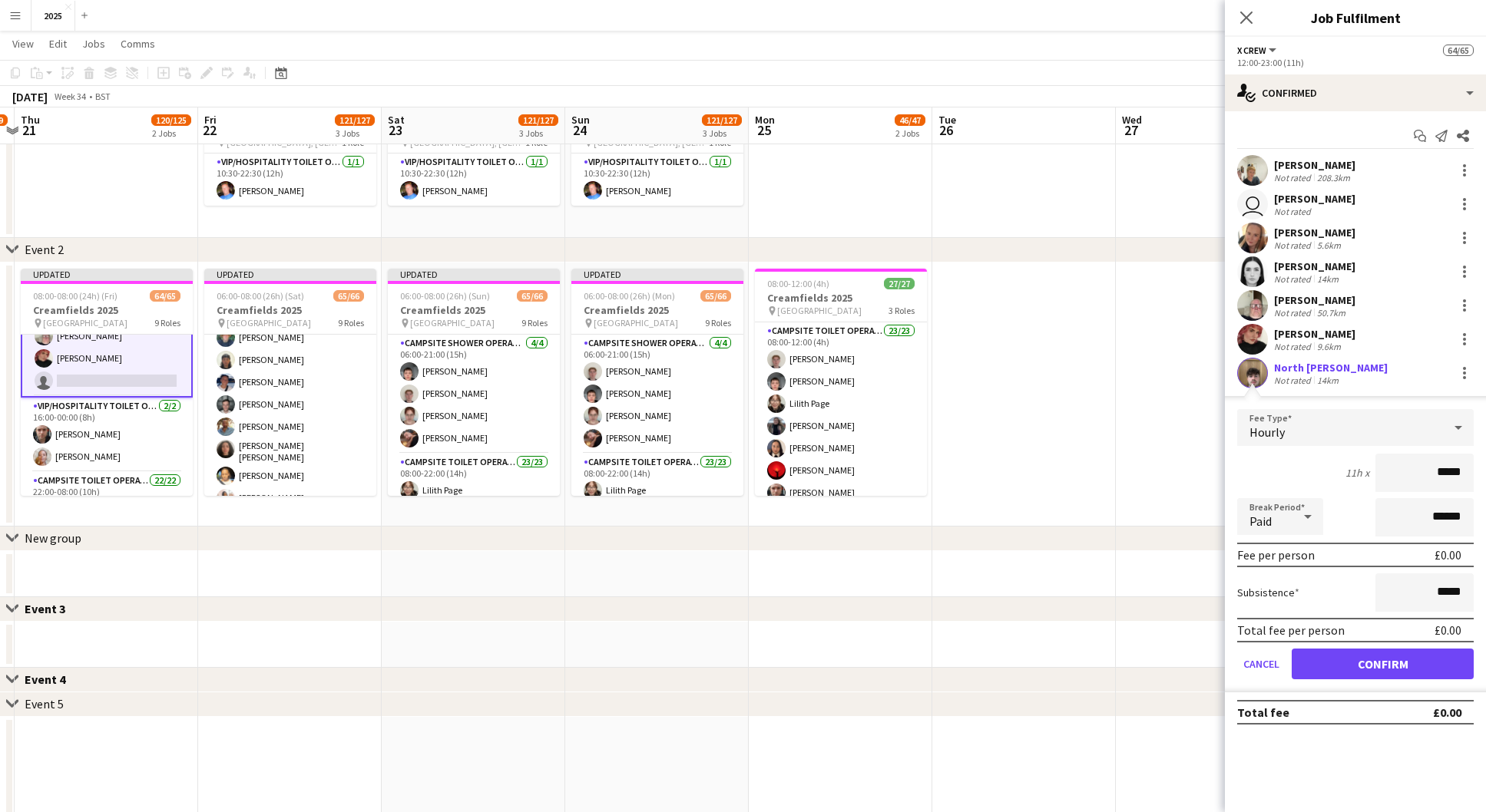
click at [1308, 671] on button "Confirm" at bounding box center [1382, 664] width 182 height 30
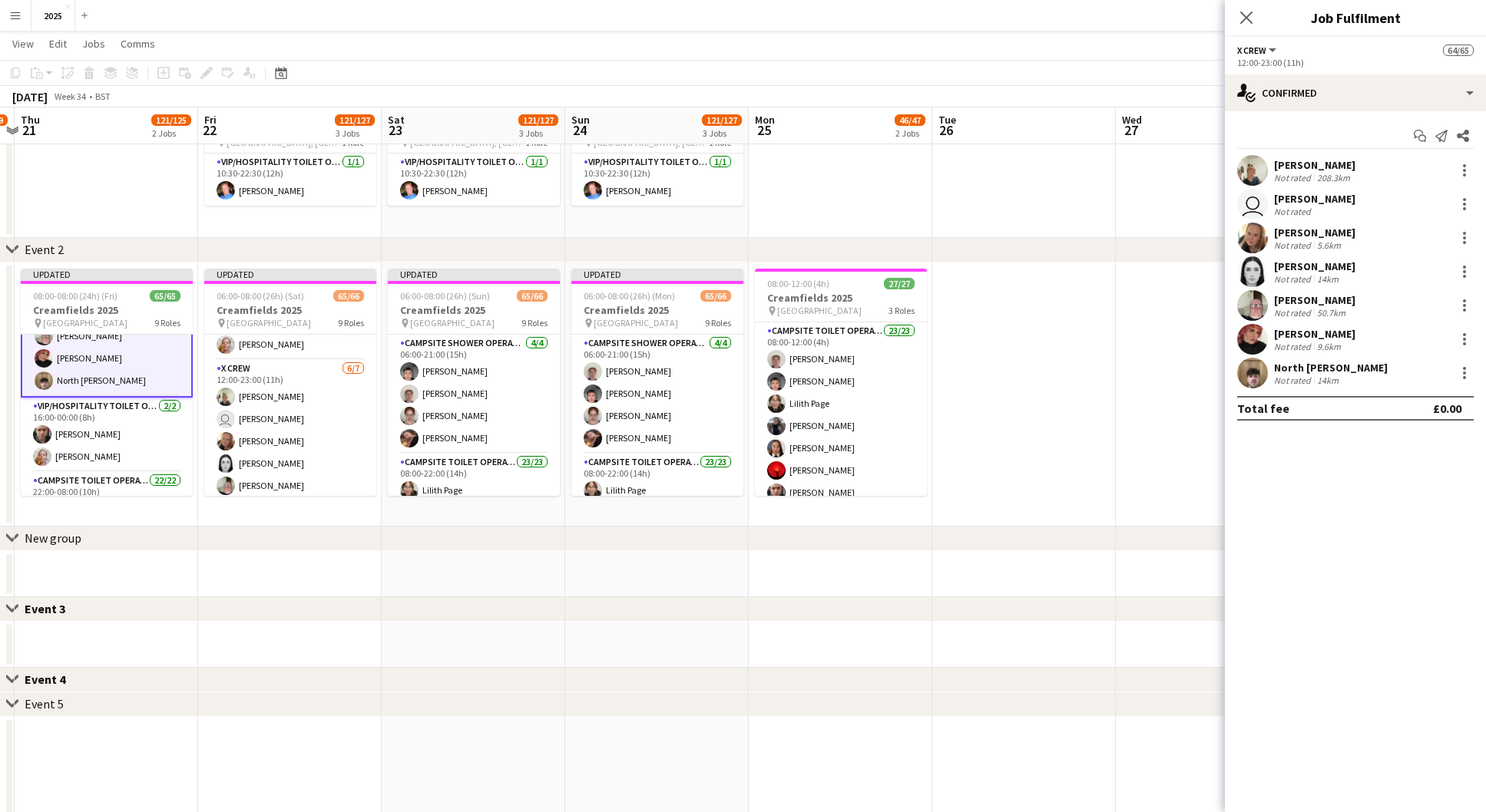
scroll to position [947, 0]
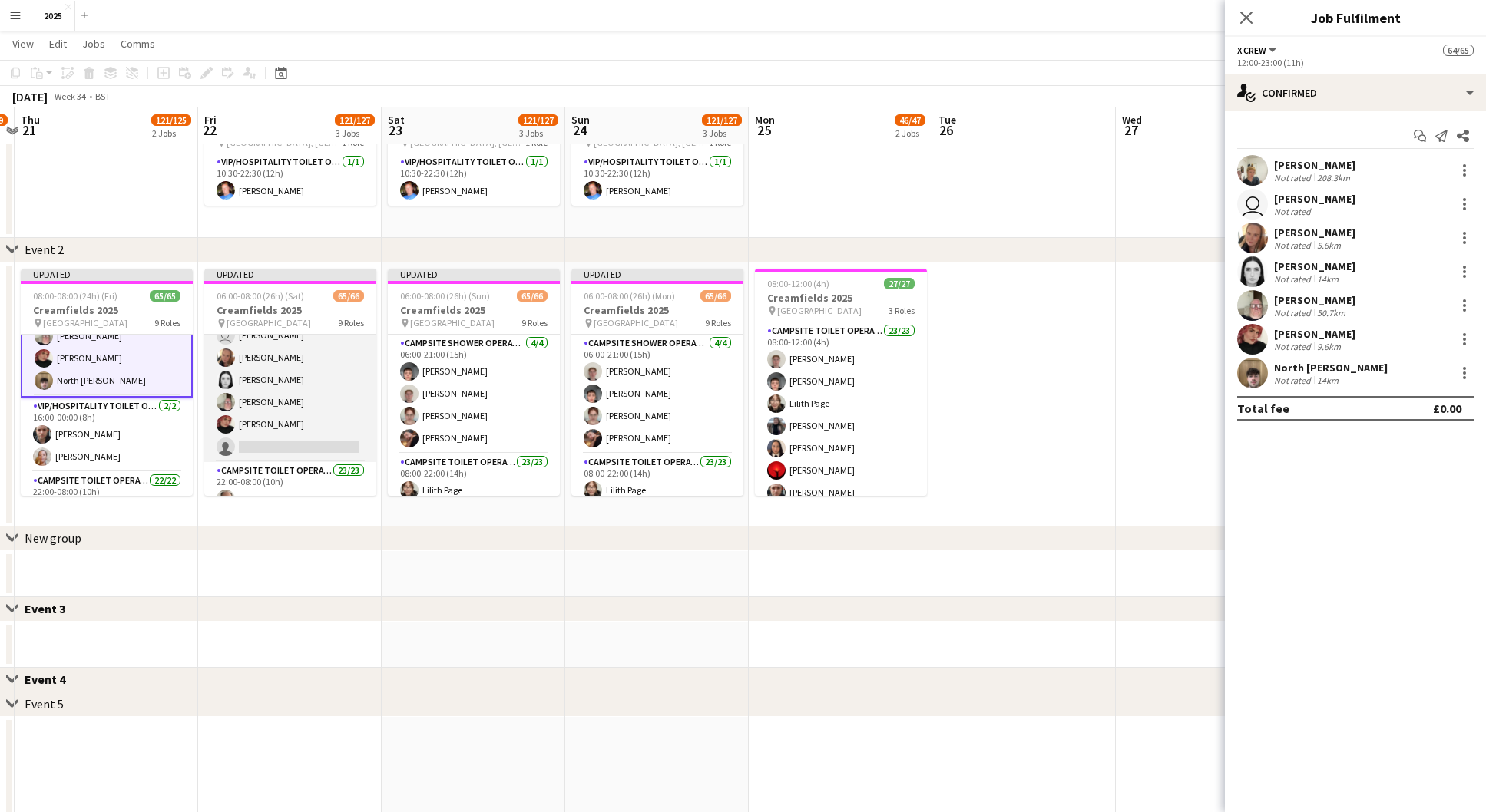
click at [289, 439] on app-card-role "X Crew [DATE] 12:00-23:00 (11h) [PERSON_NAME] user [PERSON_NAME] [PERSON_NAME] …" at bounding box center [290, 368] width 172 height 186
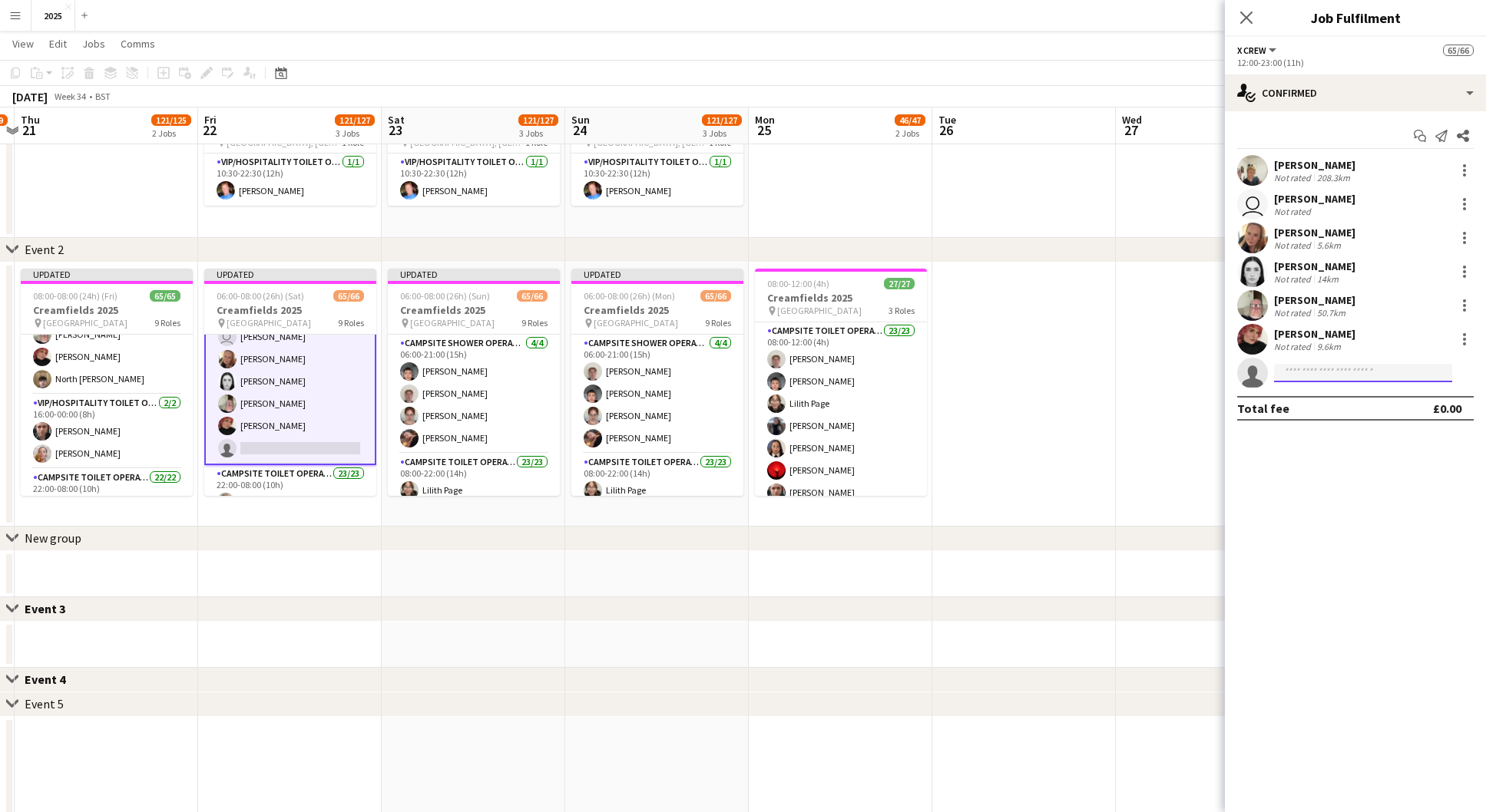
click at [1347, 371] on input at bounding box center [1362, 373] width 178 height 19
type input "*****"
click at [1355, 403] on span "[EMAIL_ADDRESS][DOMAIN_NAME]" at bounding box center [1363, 407] width 153 height 13
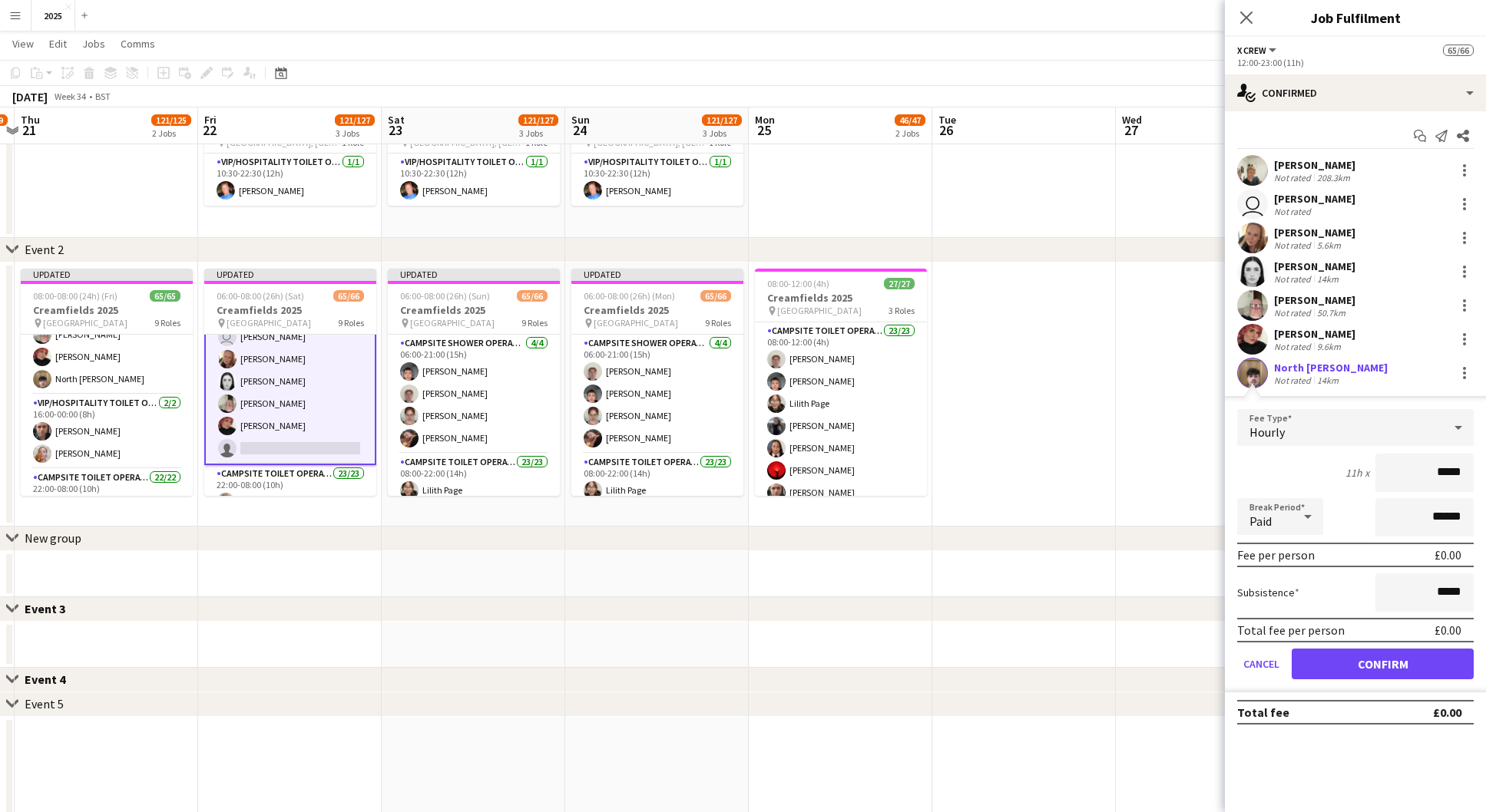
click at [1328, 665] on button "Confirm" at bounding box center [1382, 664] width 182 height 30
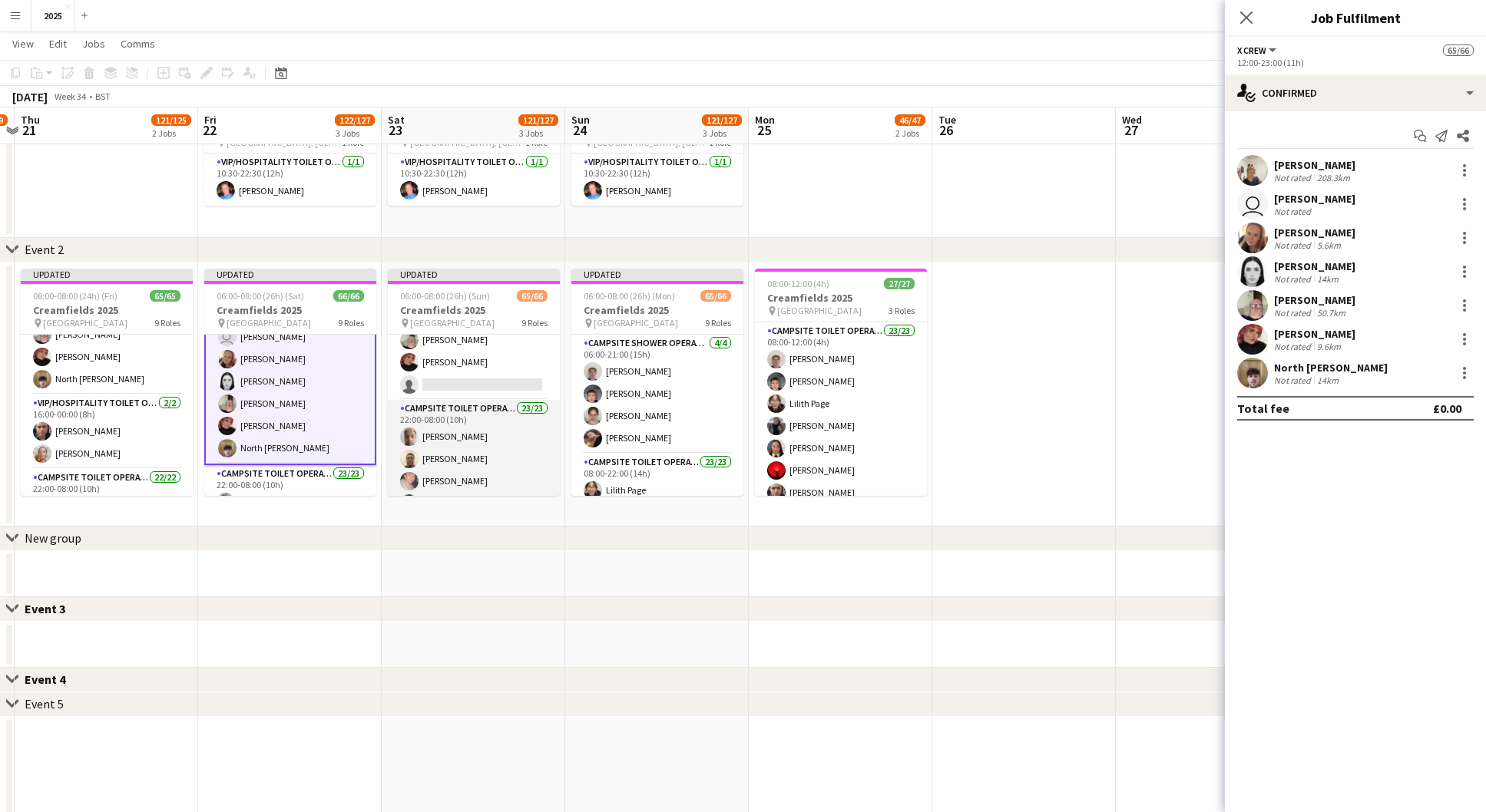
scroll to position [1003, 0]
click at [483, 382] on app-card-role "X Crew [DATE] 12:00-23:00 (11h) [PERSON_NAME] user [PERSON_NAME] [PERSON_NAME] …" at bounding box center [473, 312] width 172 height 186
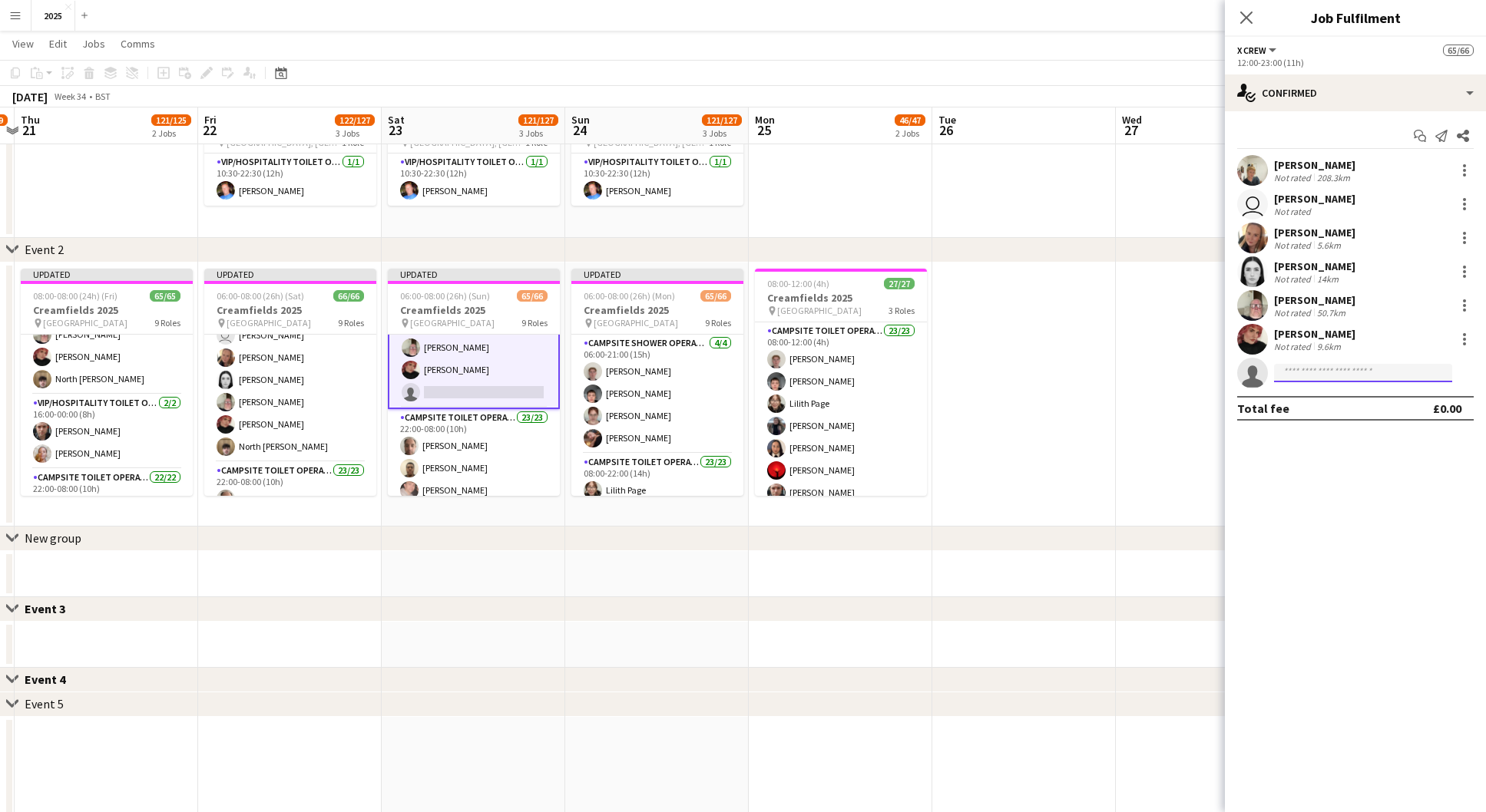
click at [1311, 368] on input at bounding box center [1362, 373] width 178 height 19
type input "*****"
click at [1311, 393] on span "North [PERSON_NAME]" at bounding box center [1340, 395] width 106 height 13
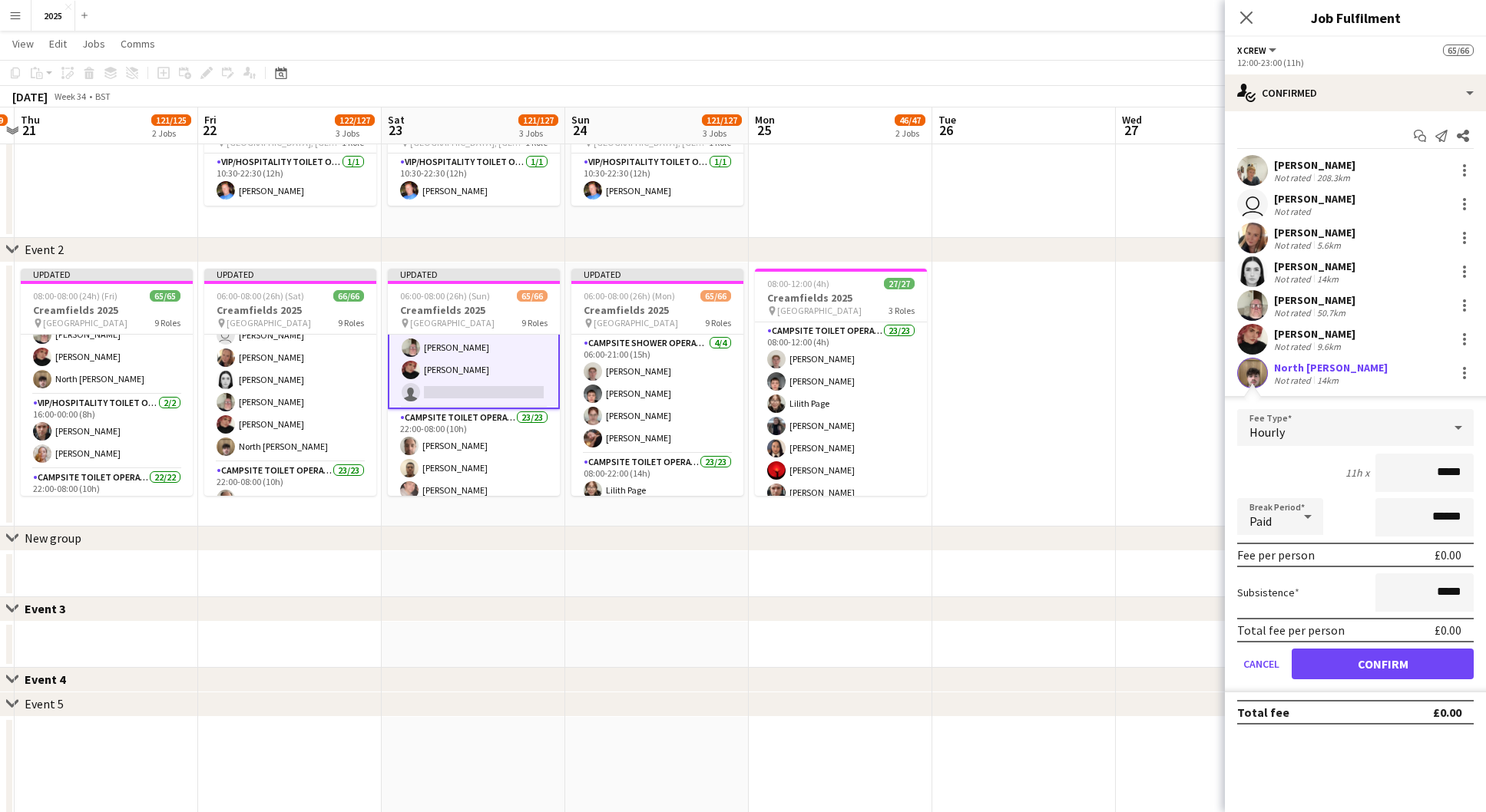
click at [1335, 671] on button "Confirm" at bounding box center [1382, 664] width 182 height 30
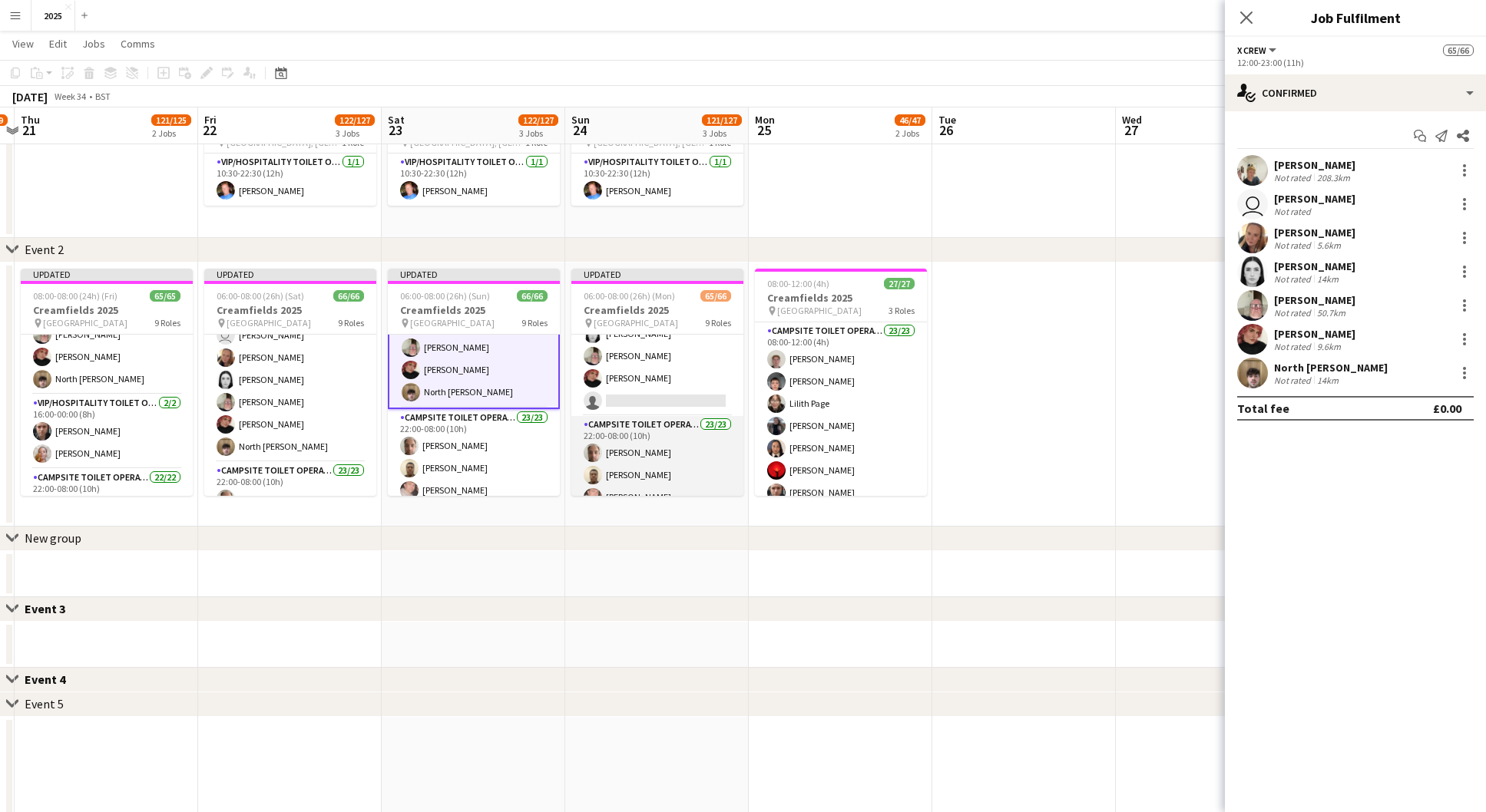
scroll to position [977, 0]
click at [659, 409] on app-card-role "X Crew [DATE] 12:00-23:00 (11h) [PERSON_NAME] user [PERSON_NAME] [PERSON_NAME] …" at bounding box center [657, 339] width 172 height 186
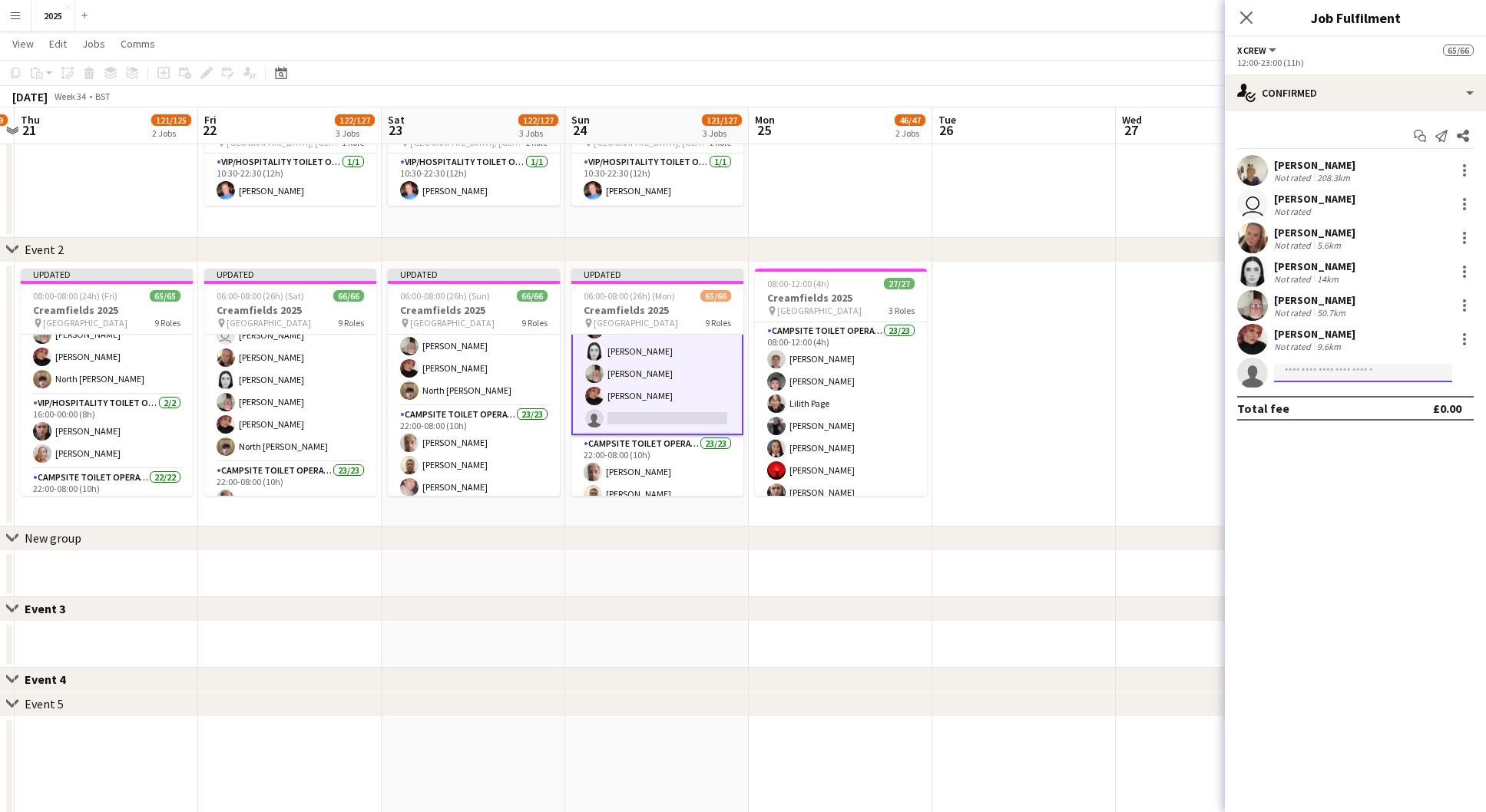
click at [1329, 370] on input at bounding box center [1362, 373] width 178 height 19
type input "*****"
click at [1329, 400] on span "North [PERSON_NAME]" at bounding box center [1340, 395] width 106 height 13
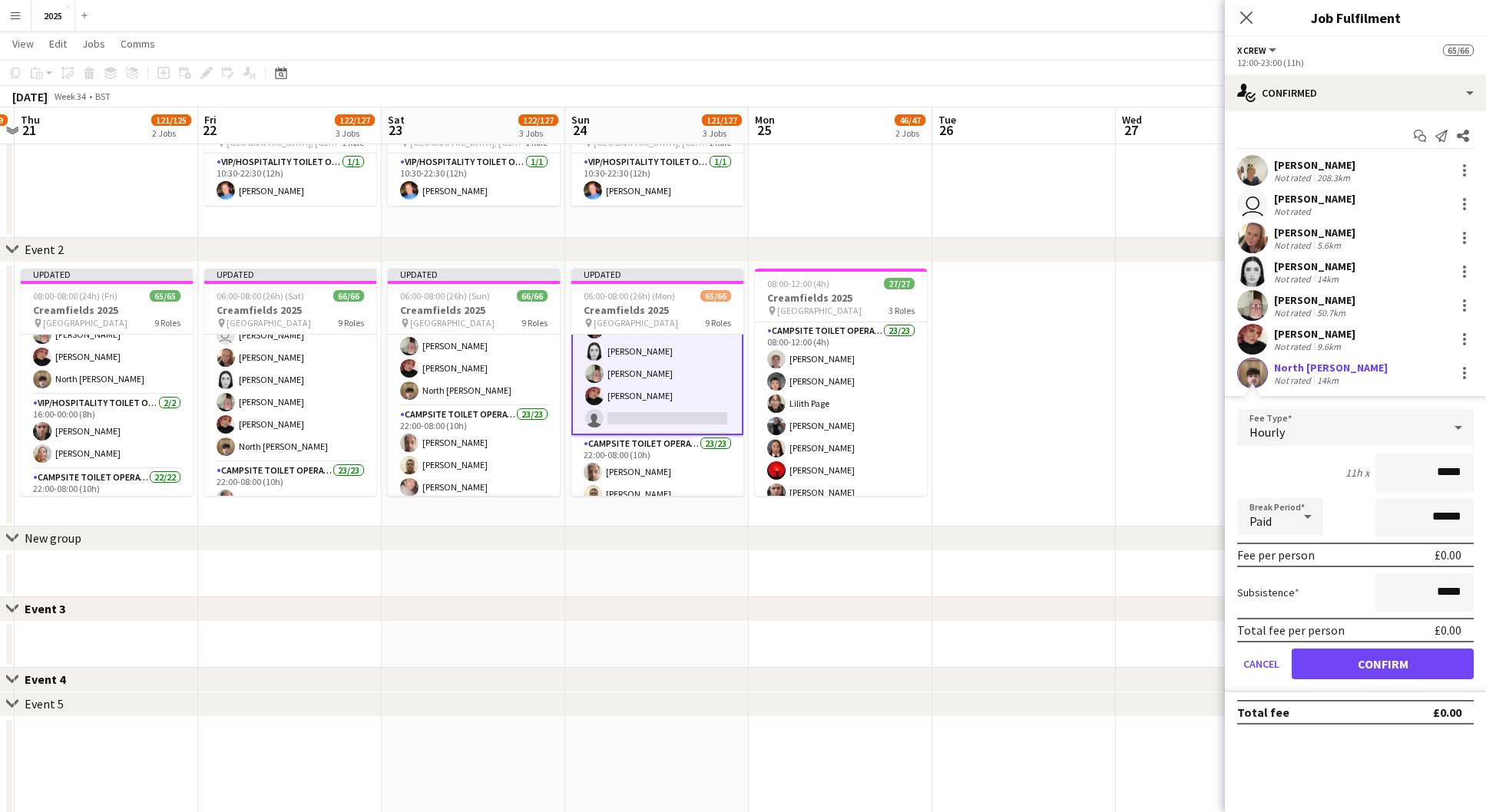
click at [1360, 664] on button "Confirm" at bounding box center [1382, 664] width 182 height 30
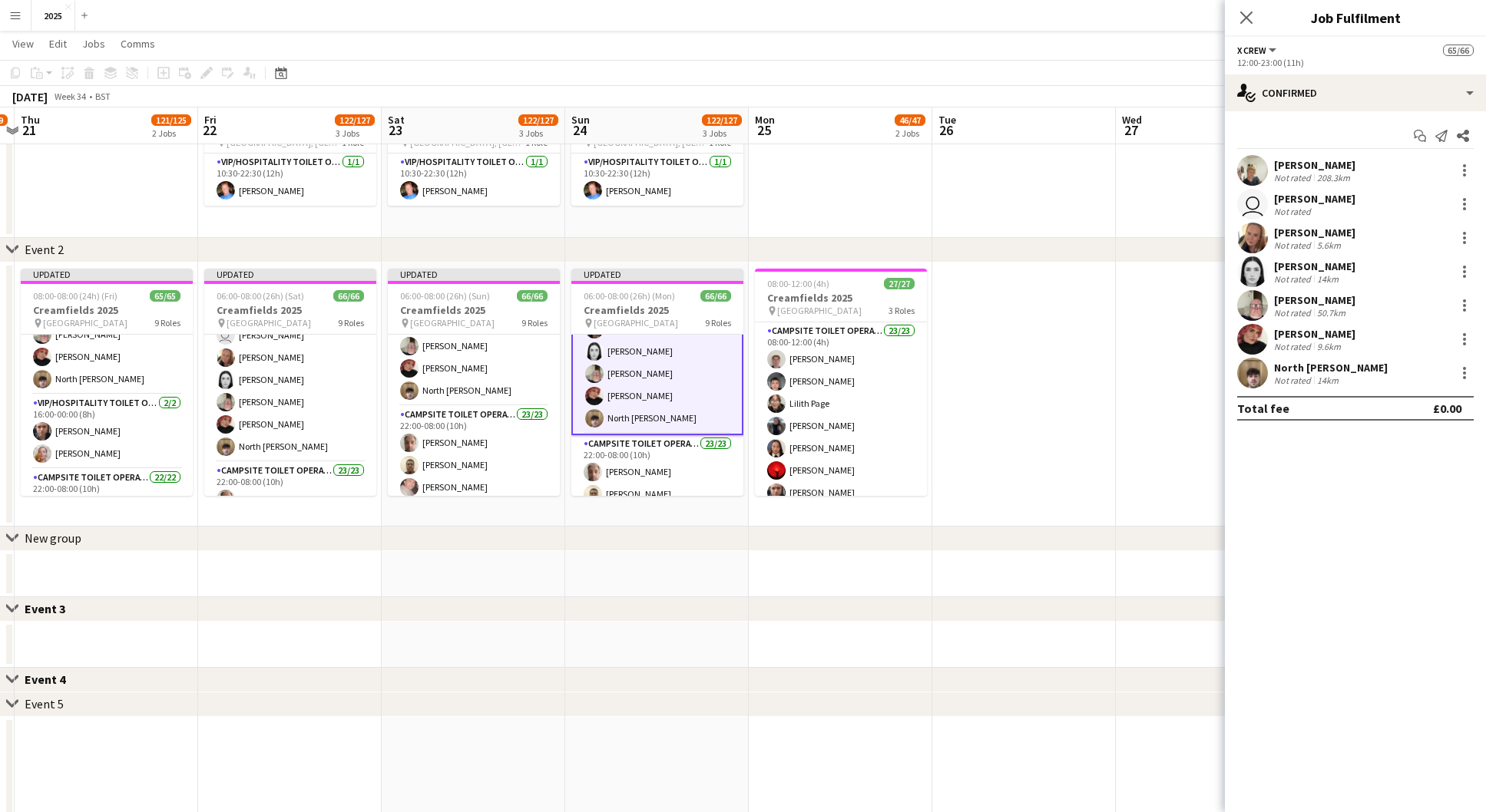
drag, startPoint x: 1074, startPoint y: 406, endPoint x: 1256, endPoint y: 134, distance: 327.3
click at [1074, 406] on app-date-cell at bounding box center [1023, 394] width 184 height 264
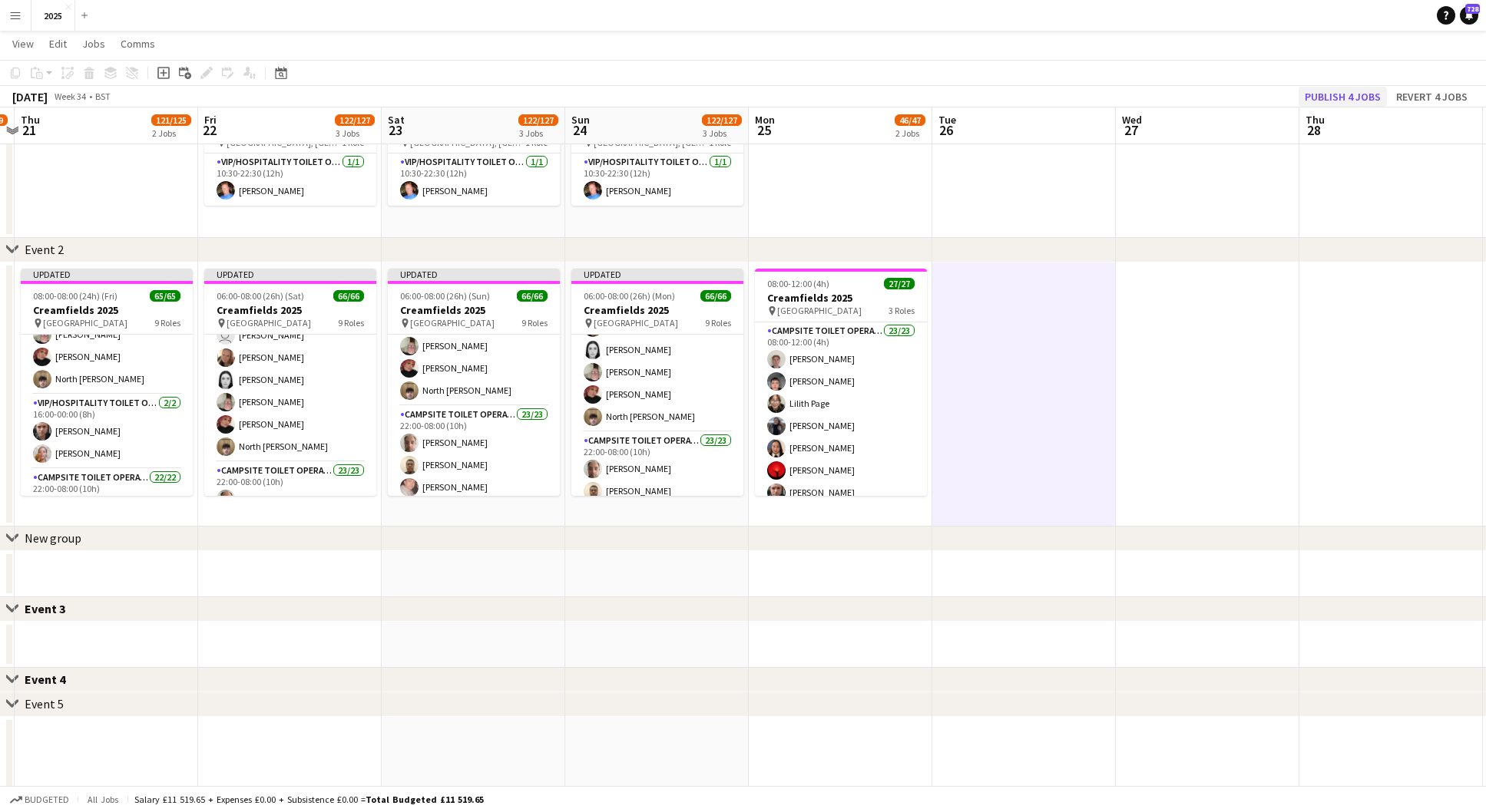
click at [1329, 97] on button "Publish 4 jobs" at bounding box center [1343, 96] width 88 height 20
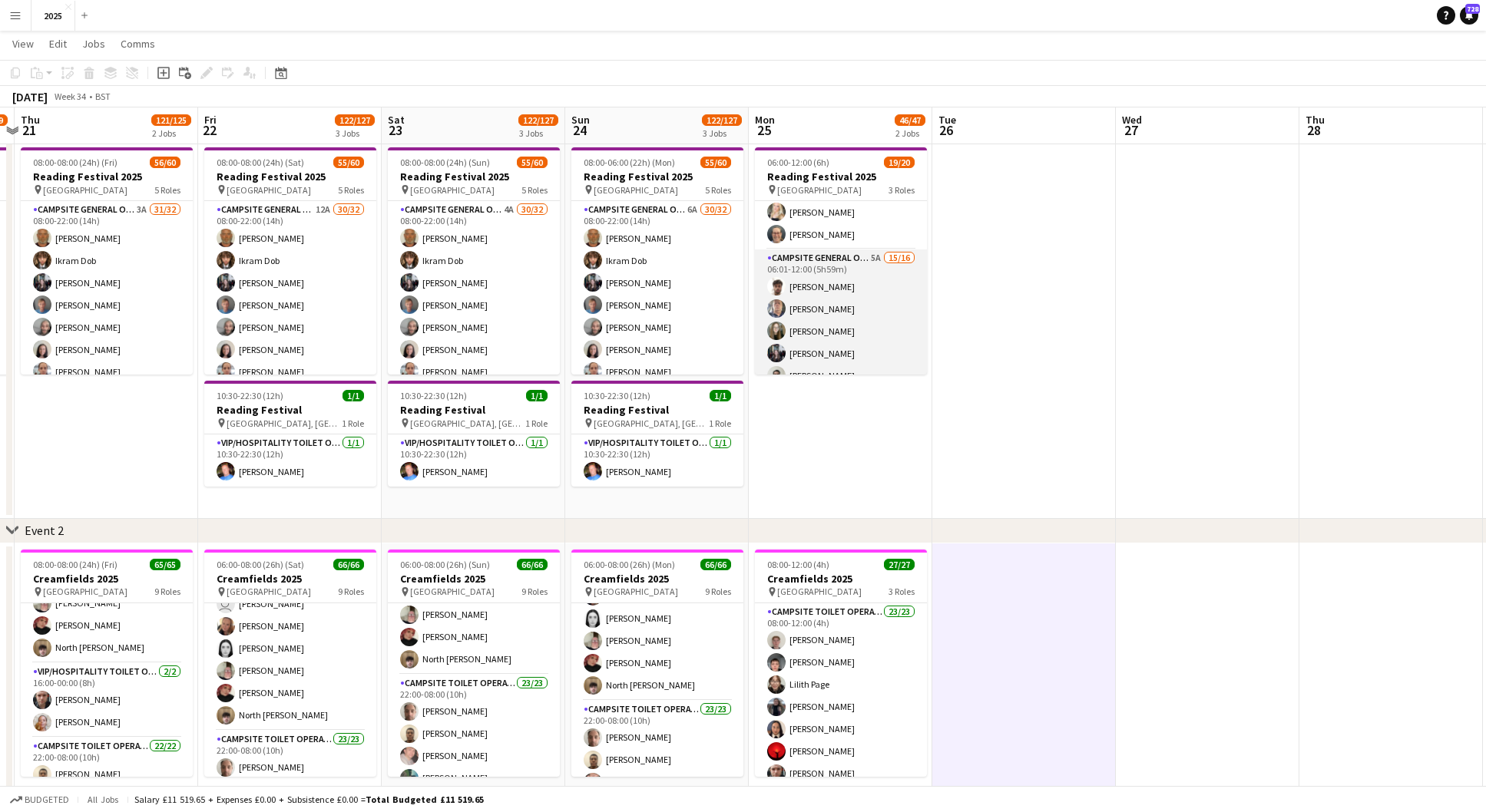
scroll to position [58, 0]
click at [878, 300] on app-card-role "Campsite General Operative 5A 15/16 06:01-12:00 (5h59m) [PERSON_NAME] [PERSON_N…" at bounding box center [841, 485] width 172 height 386
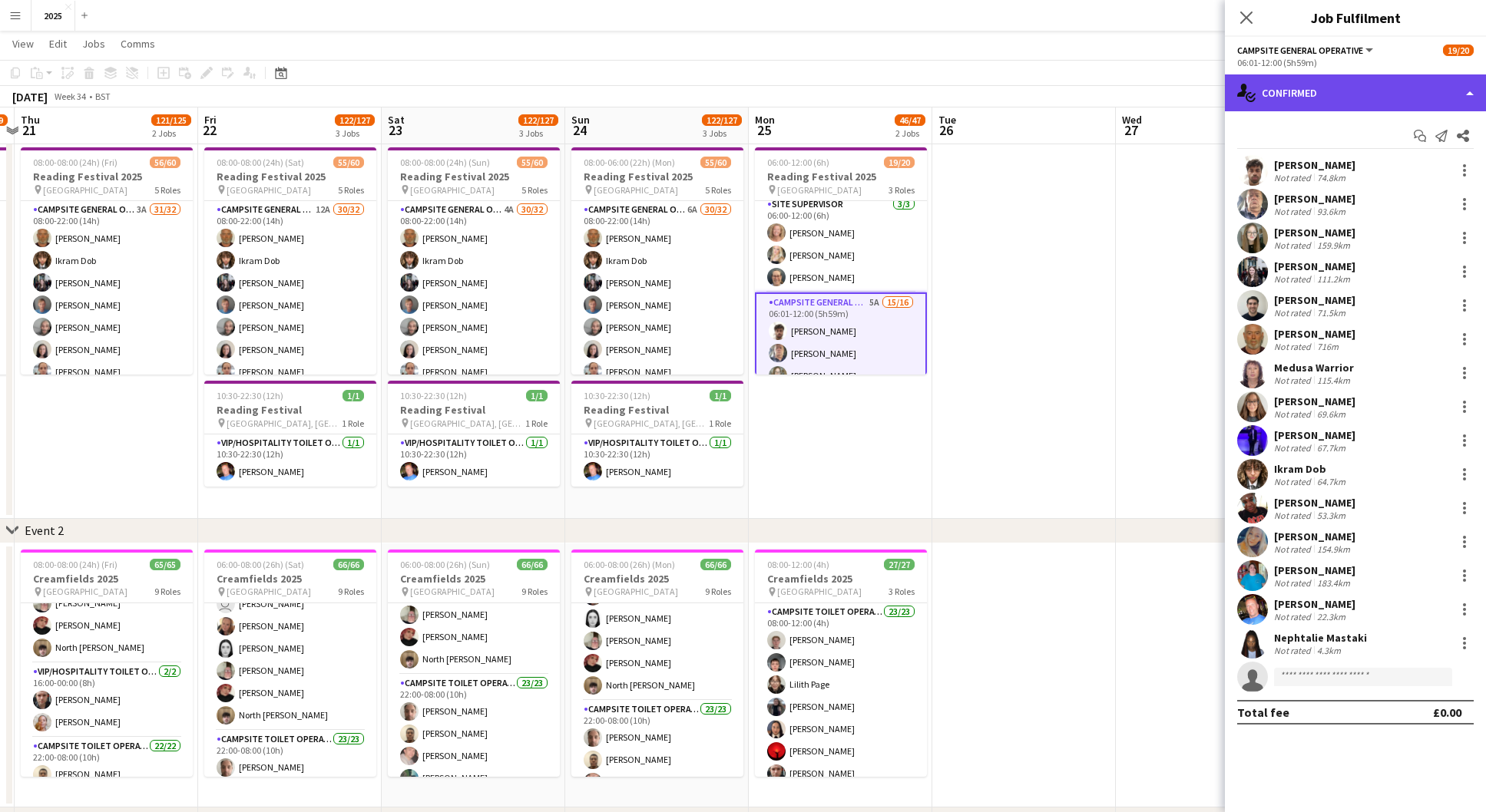
click at [1403, 90] on div "single-neutral-actions-check-2 Confirmed" at bounding box center [1355, 93] width 261 height 37
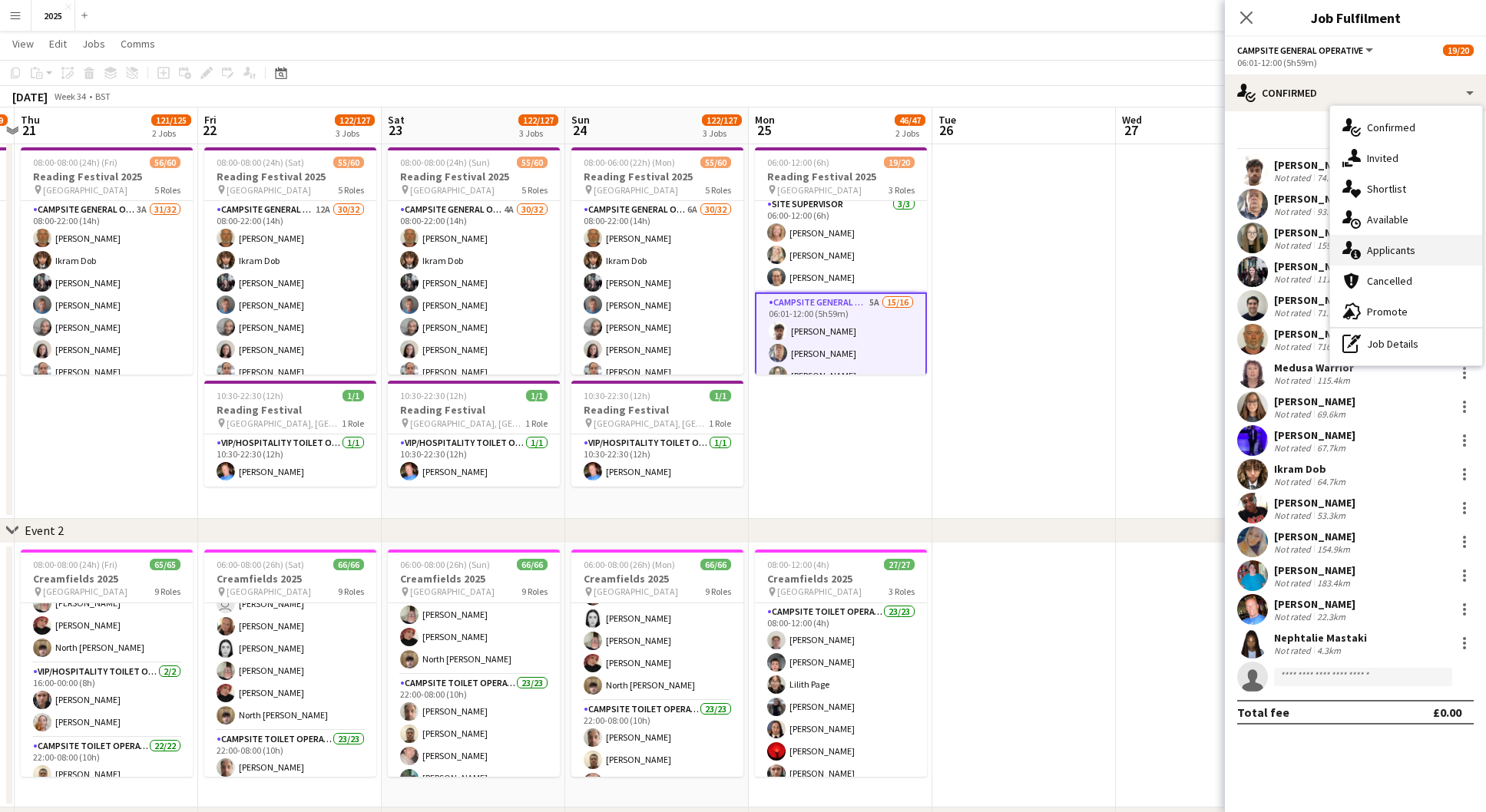
click at [1412, 255] on div "single-neutral-actions-information Applicants" at bounding box center [1405, 249] width 152 height 30
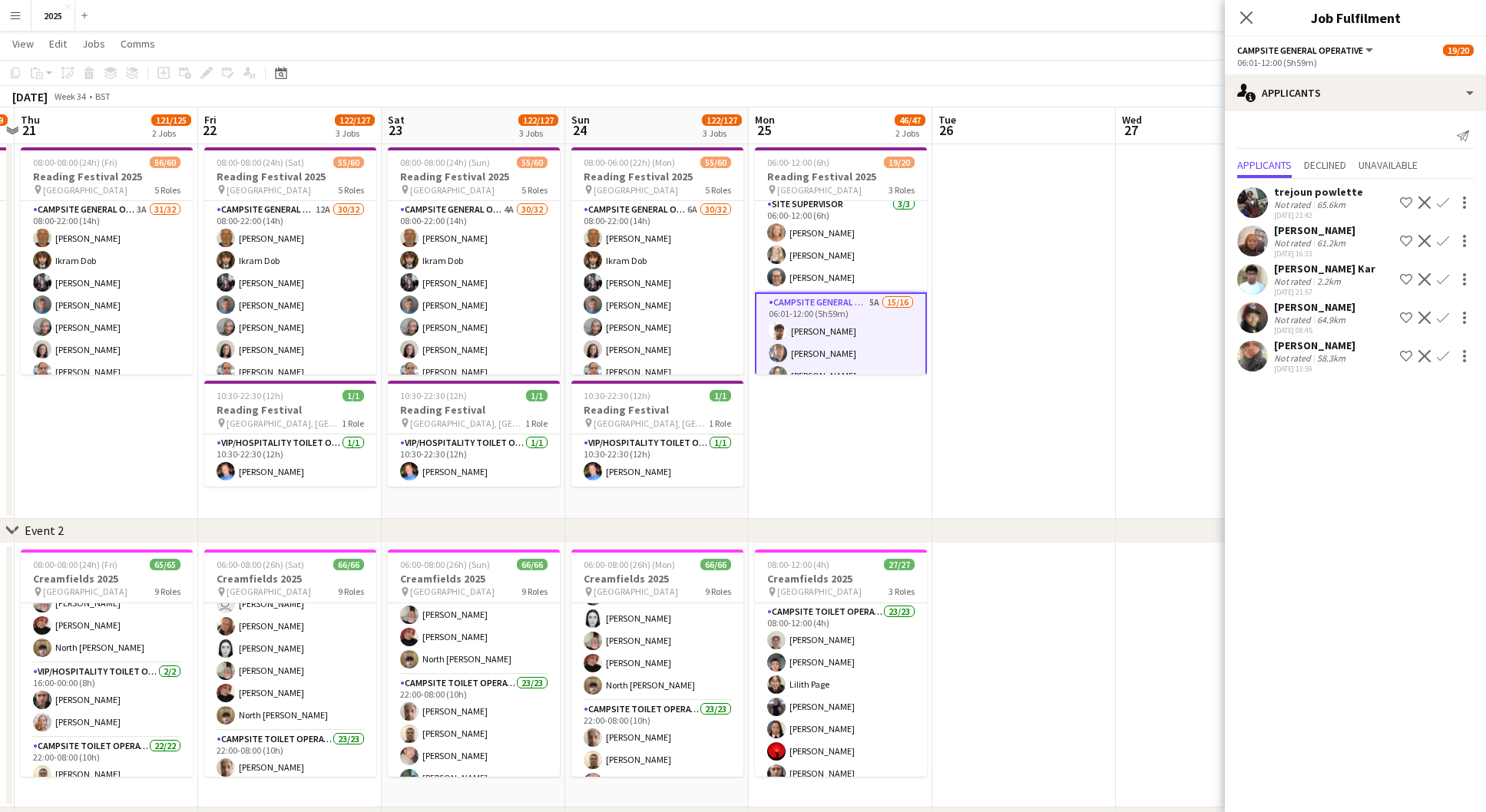
click at [1441, 362] on app-icon "Confirm" at bounding box center [1443, 356] width 13 height 13
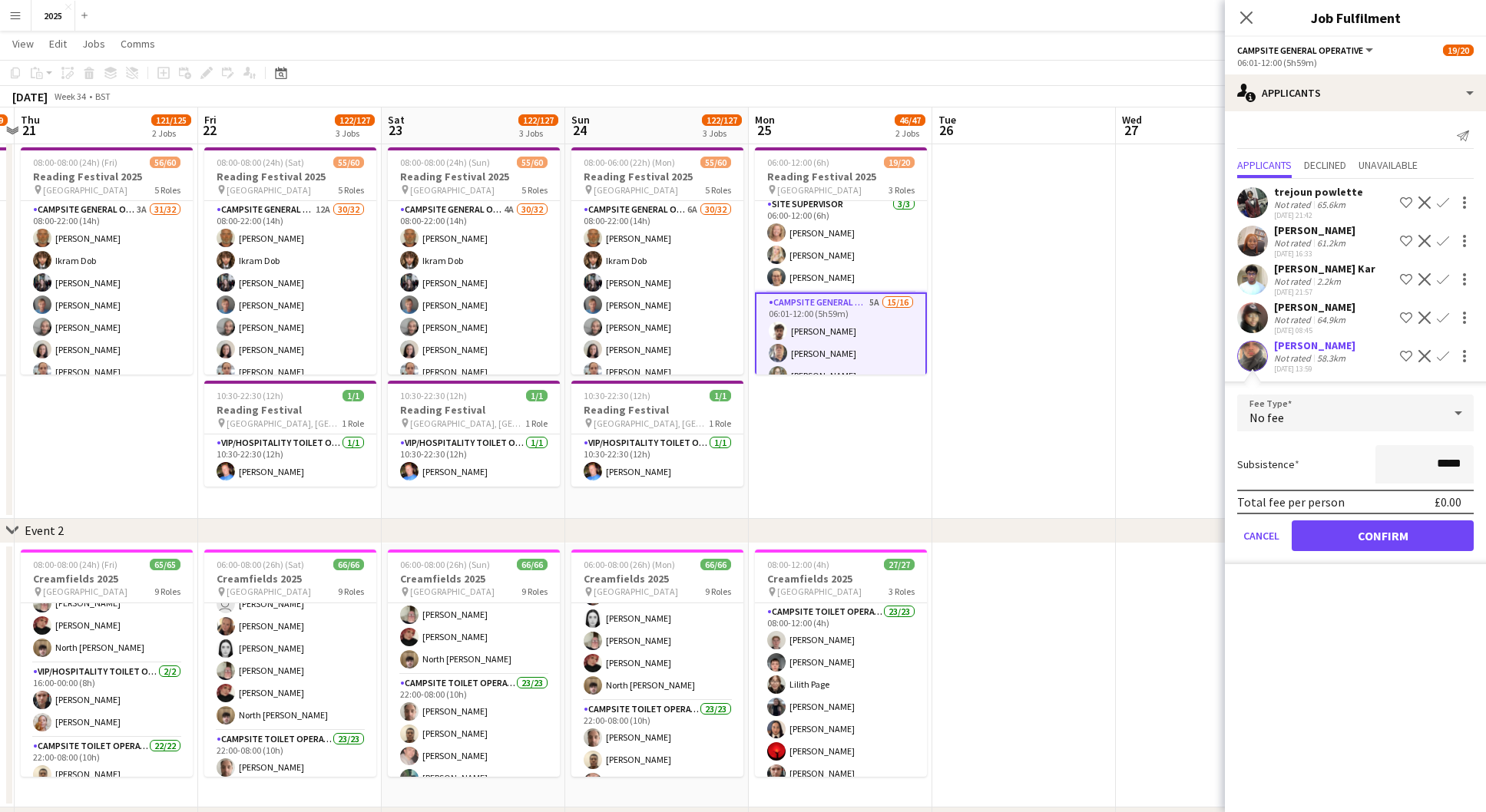
click at [1371, 534] on button "Confirm" at bounding box center [1382, 535] width 182 height 30
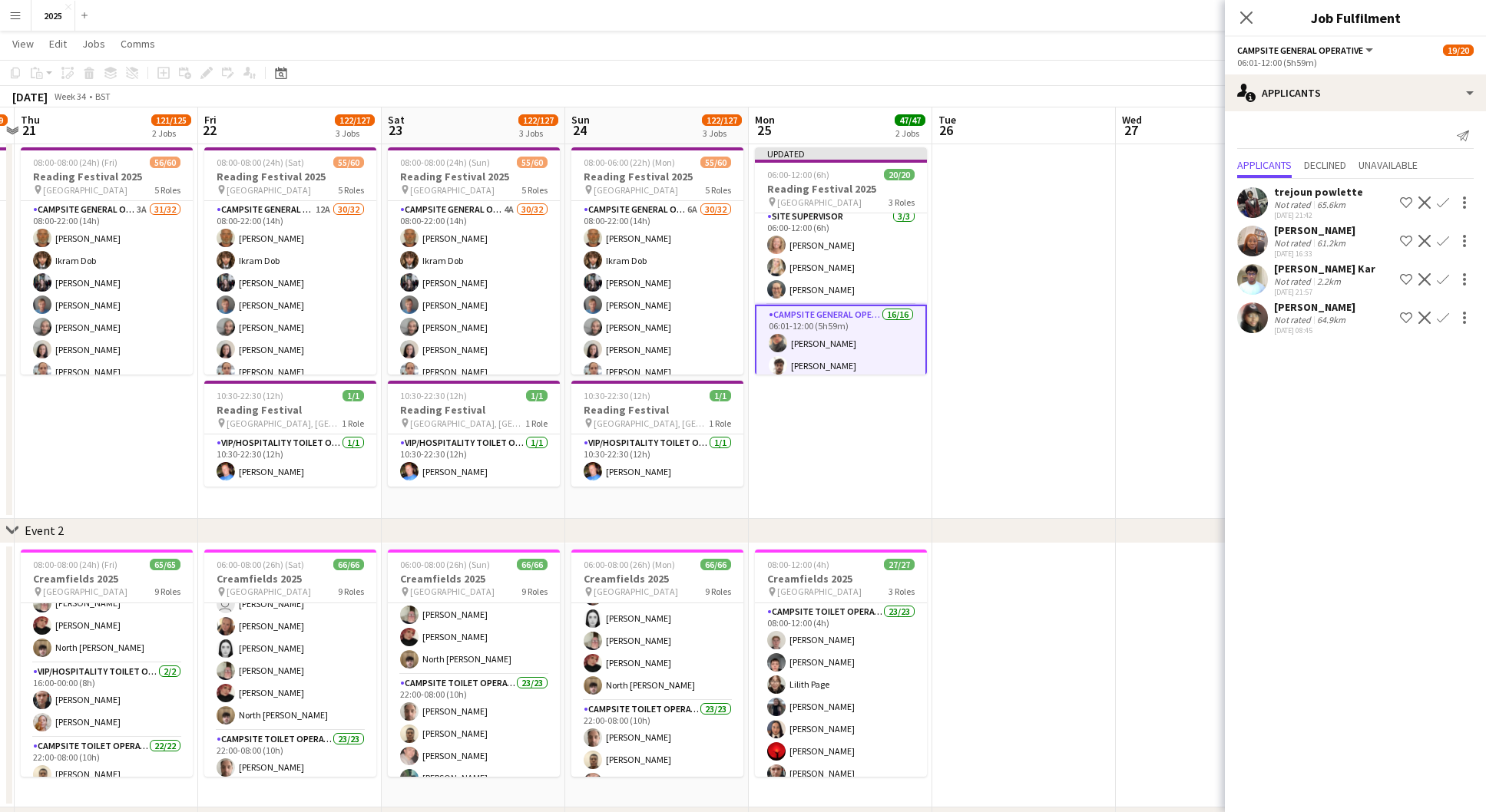
click at [1013, 280] on app-date-cell at bounding box center [1023, 330] width 184 height 378
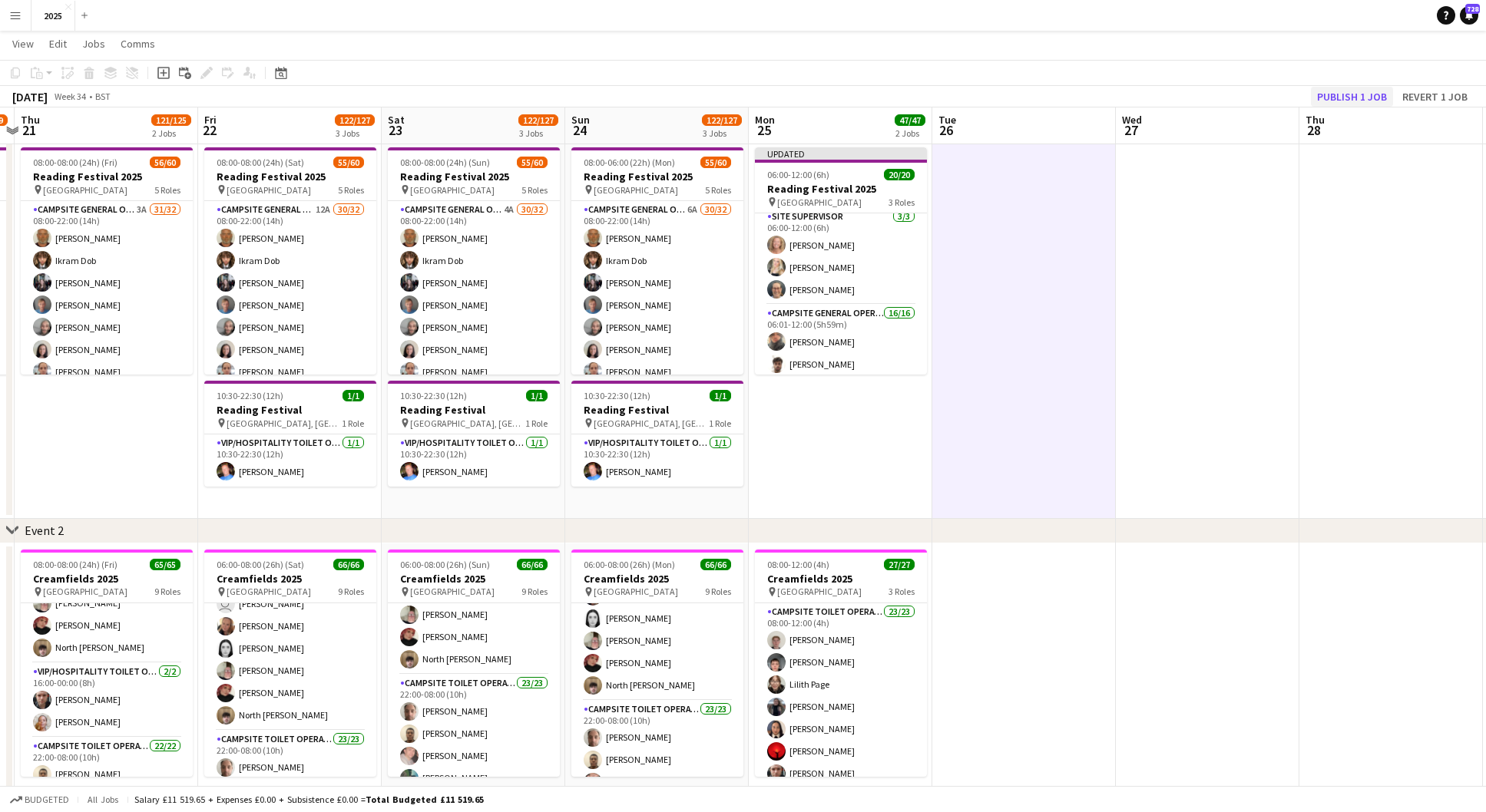
click at [1364, 95] on button "Publish 1 job" at bounding box center [1352, 96] width 83 height 20
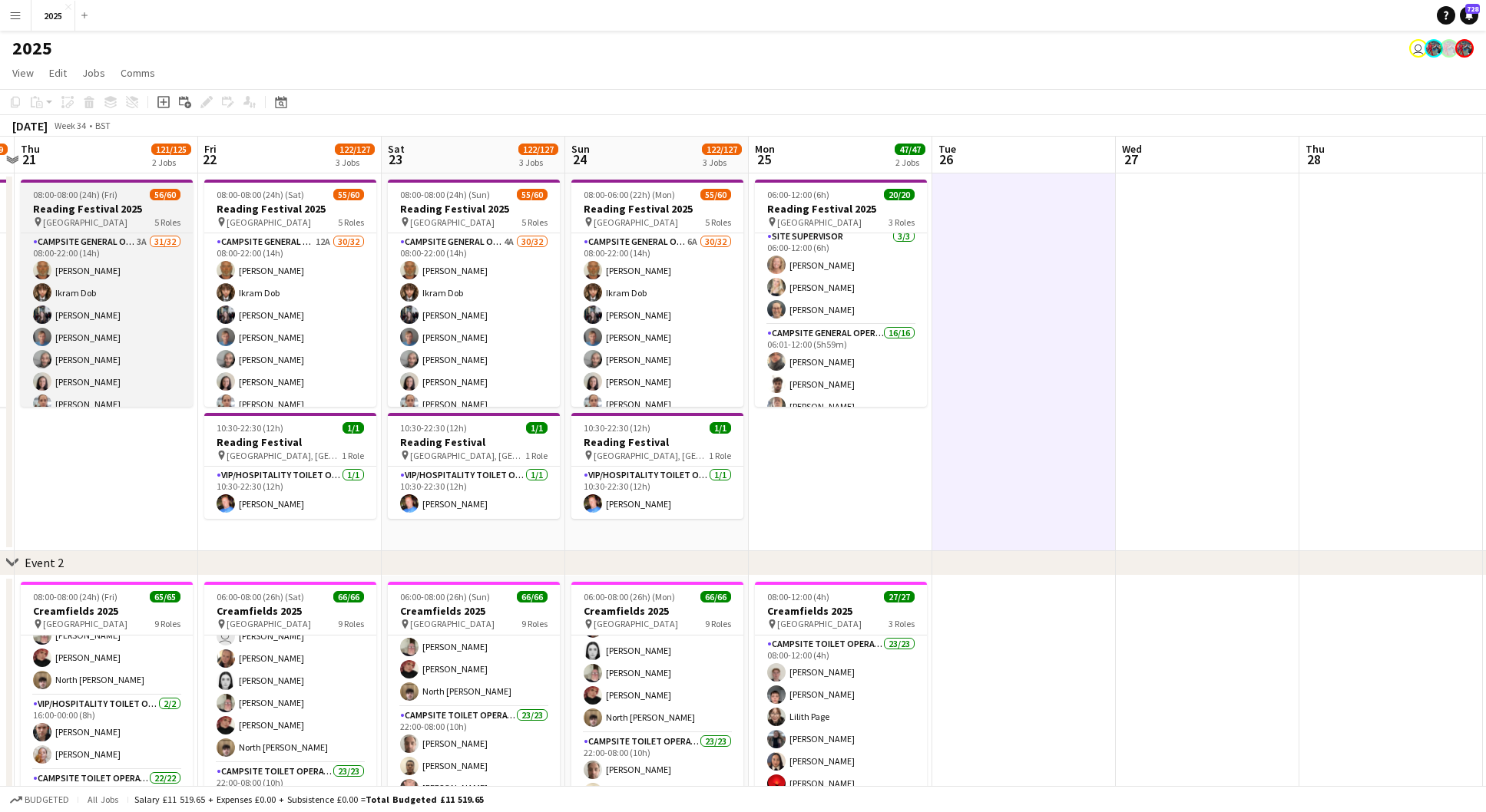
scroll to position [0, 0]
click at [141, 243] on app-card-role "Campsite General Operative 3A 31/32 08:00-22:00 (14h) [PERSON_NAME] [PERSON_NAM…" at bounding box center [106, 607] width 172 height 747
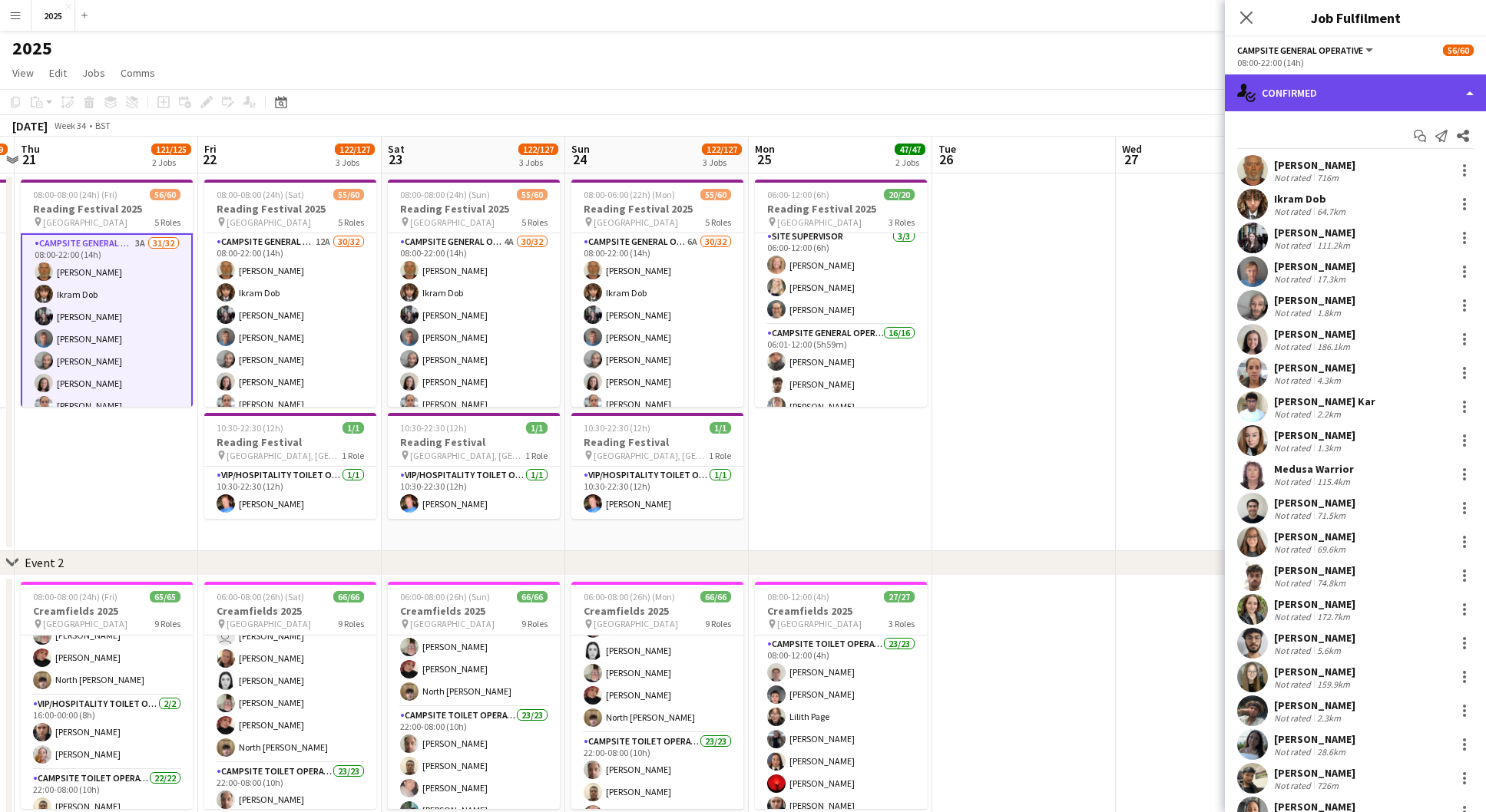
click at [1362, 93] on div "single-neutral-actions-check-2 Confirmed" at bounding box center [1355, 93] width 261 height 37
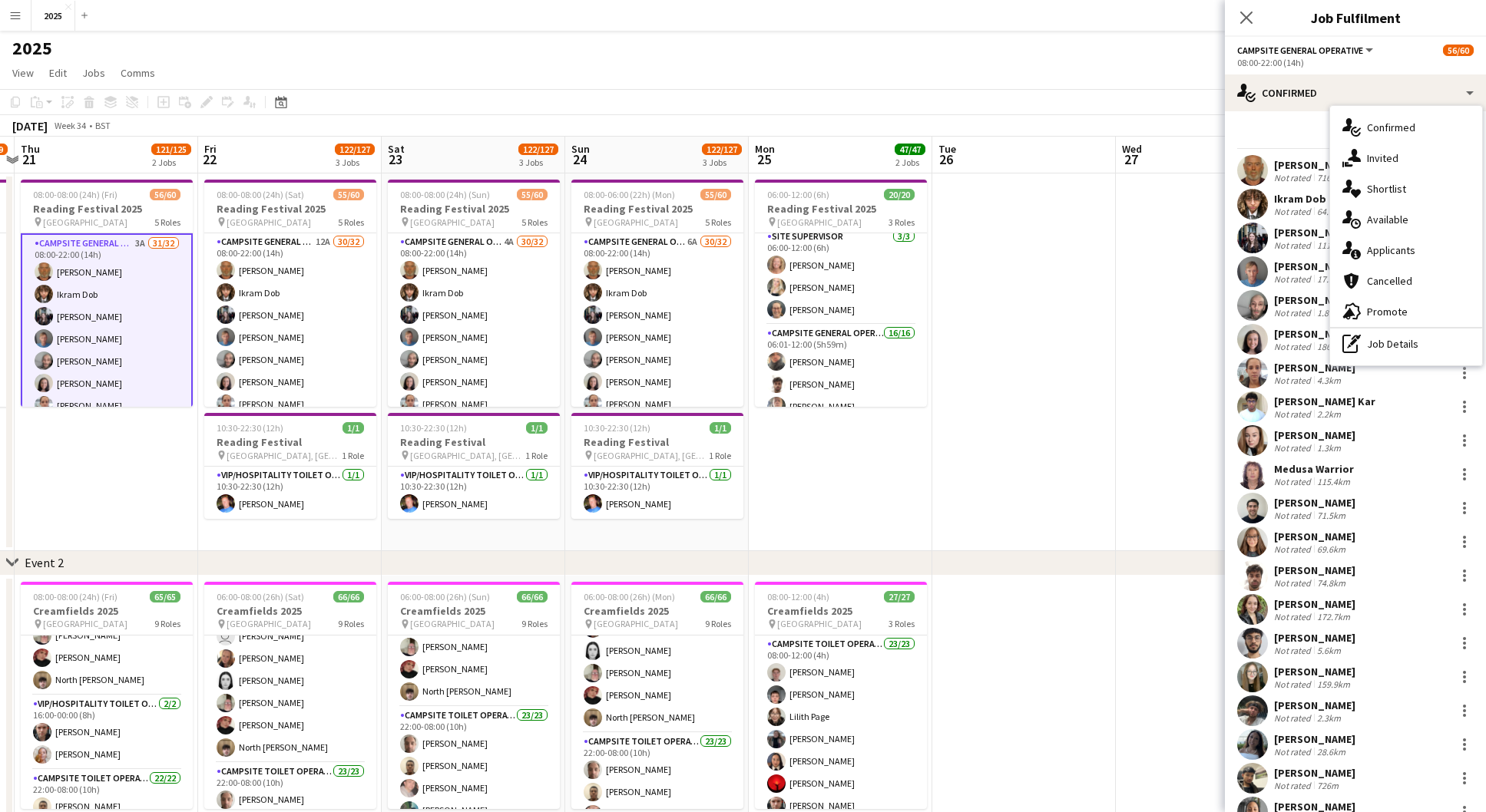
drag, startPoint x: 1398, startPoint y: 244, endPoint x: 1381, endPoint y: 244, distance: 17.0
click at [1398, 244] on div "single-neutral-actions-information Applicants" at bounding box center [1405, 249] width 152 height 30
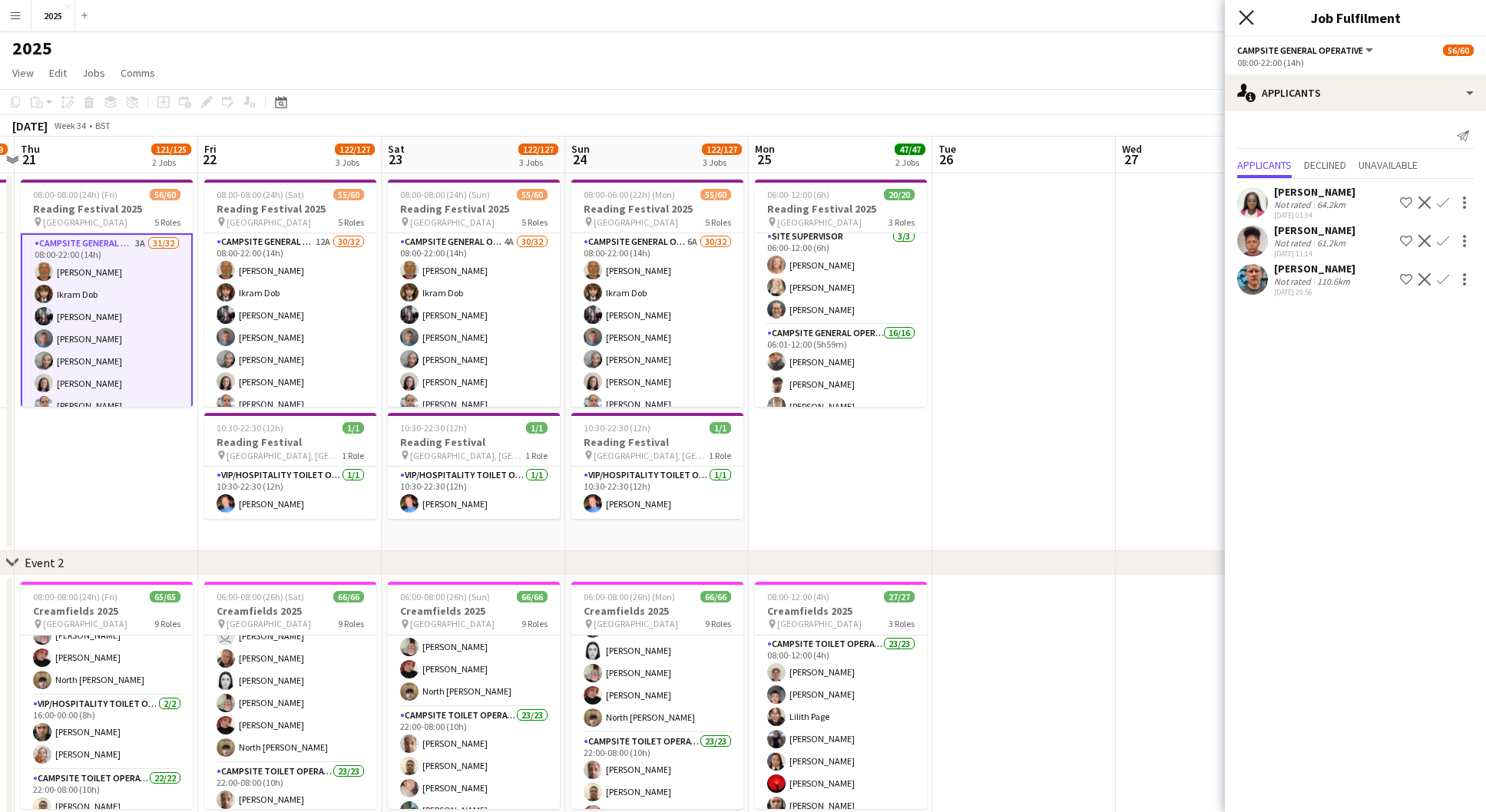
click at [1242, 17] on icon "Close pop-in" at bounding box center [1245, 17] width 15 height 15
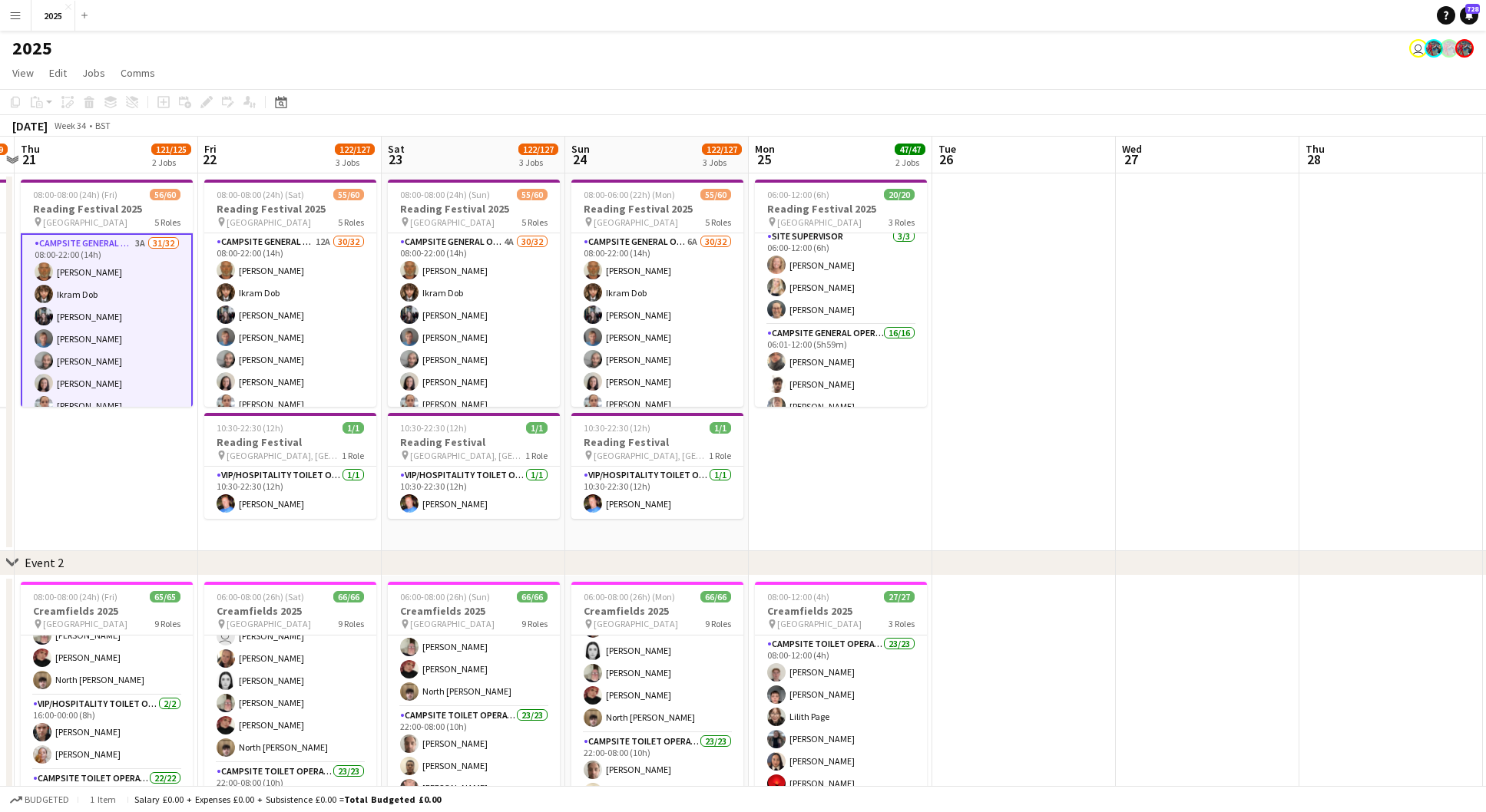
click at [1043, 324] on app-date-cell at bounding box center [1023, 362] width 184 height 378
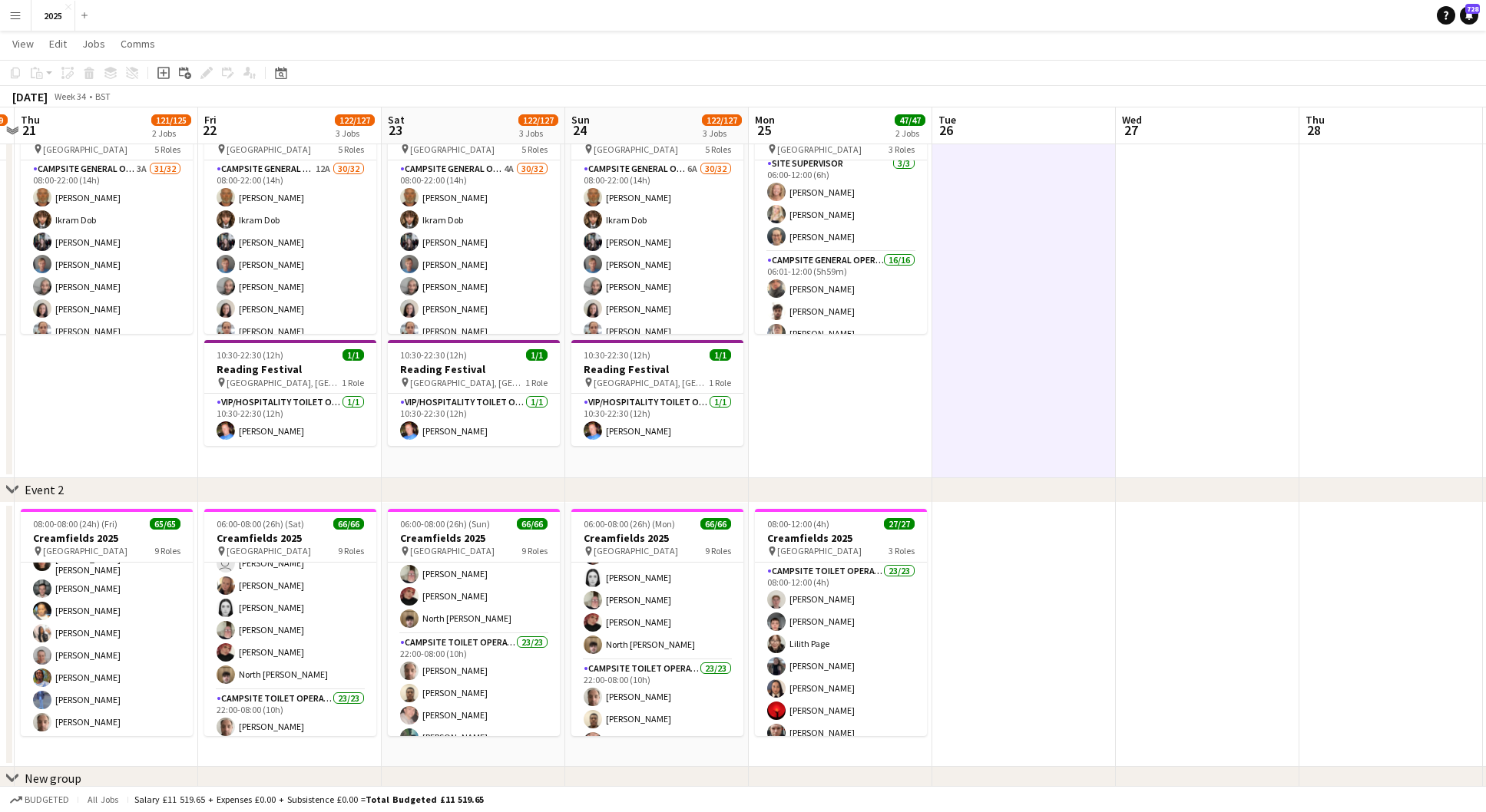
scroll to position [429, 0]
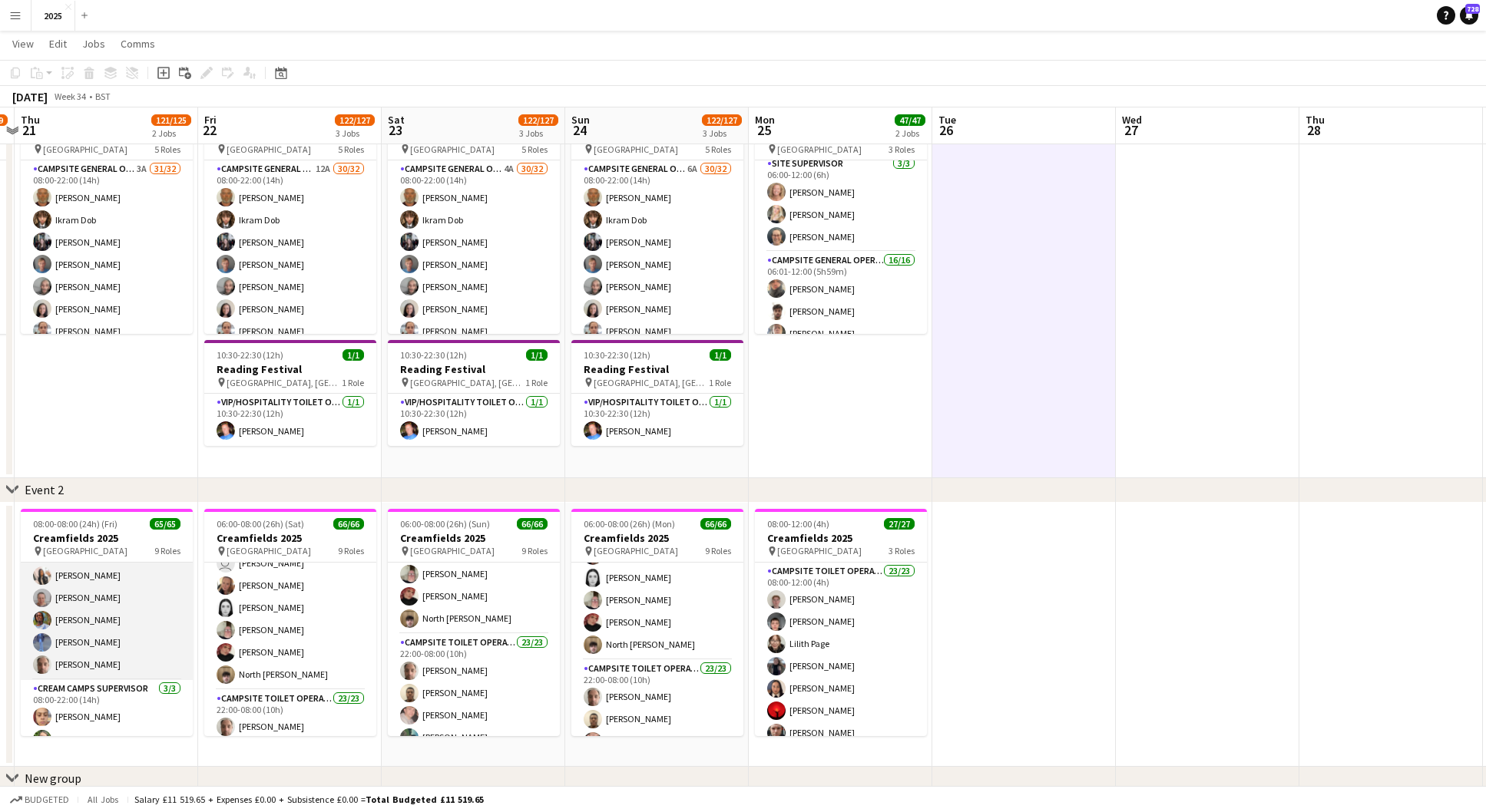
click at [80, 652] on app-card-role "Campsite Toilet Operative 23/23 08:00-22:00 (14h) [PERSON_NAME] [PERSON_NAME] […" at bounding box center [106, 406] width 172 height 547
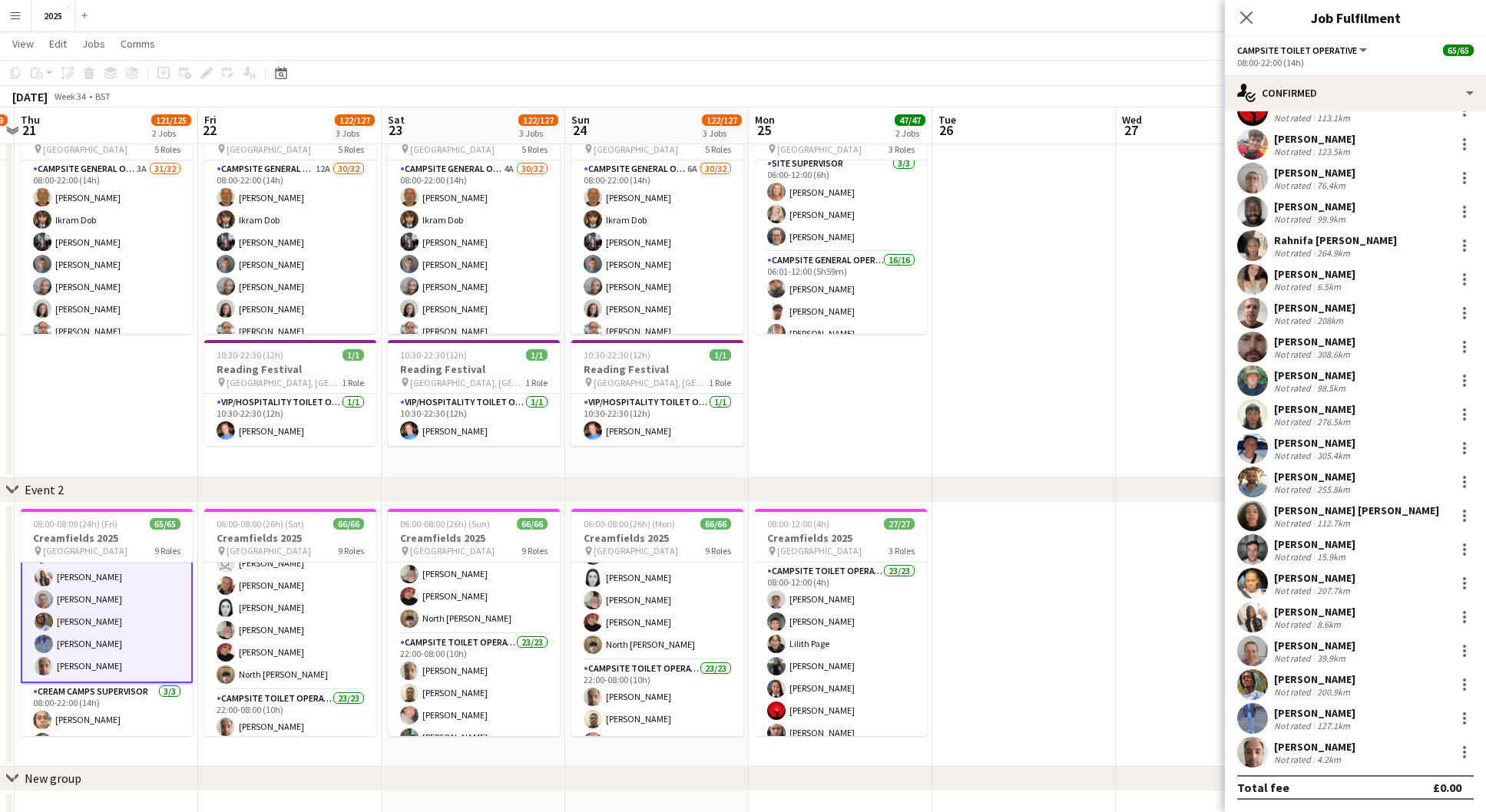
scroll to position [161, 0]
click at [1315, 754] on div "4.2km" at bounding box center [1329, 760] width 29 height 12
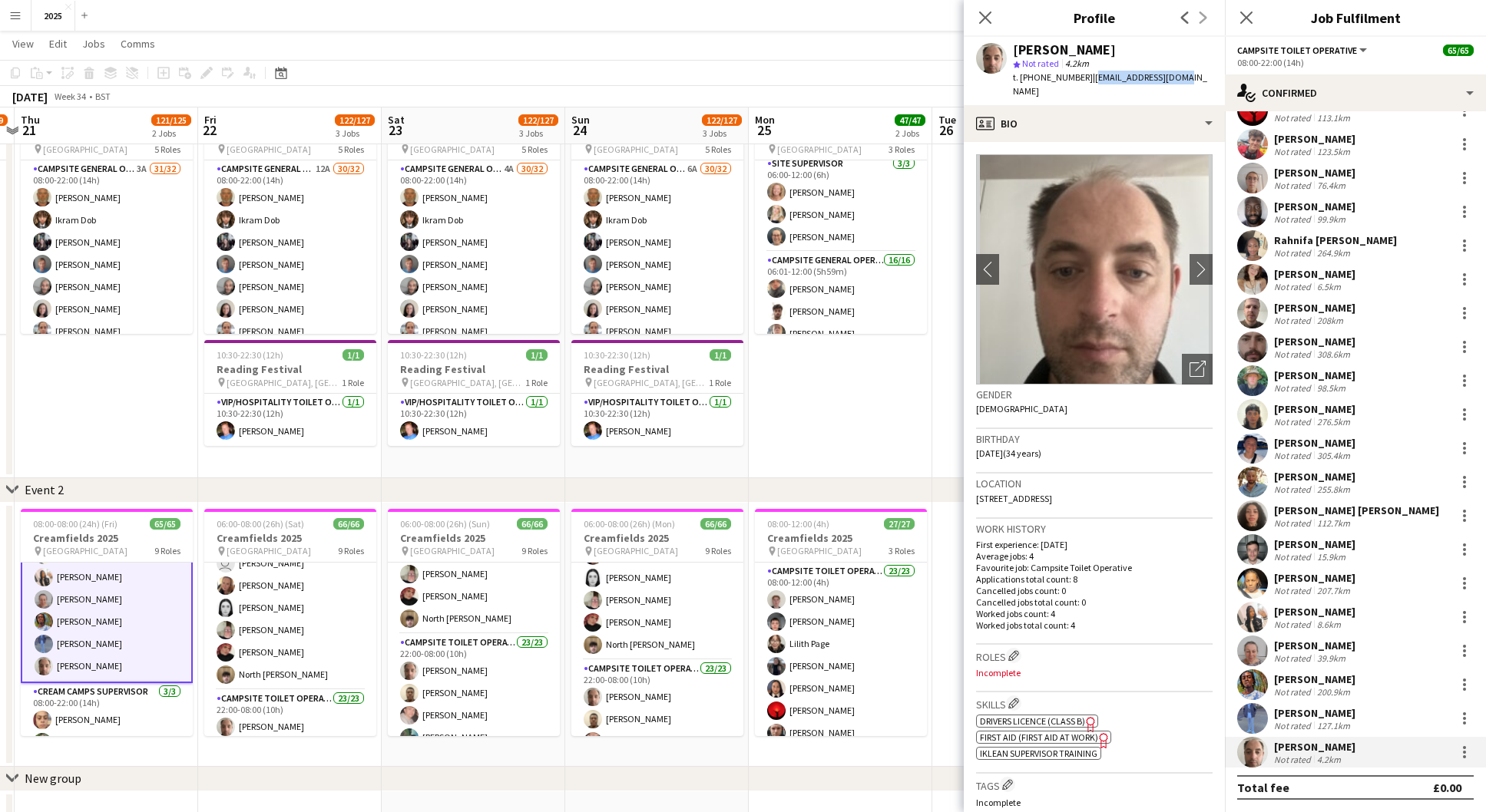
drag, startPoint x: 1185, startPoint y: 77, endPoint x: 1085, endPoint y: 79, distance: 100.0
click at [1085, 79] on div "[PERSON_NAME] star Not rated 4.2km t. [PHONE_NUMBER] | [EMAIL_ADDRESS][DOMAIN_N…" at bounding box center [1094, 72] width 261 height 69
copy span "[EMAIL_ADDRESS][DOMAIN_NAME]"
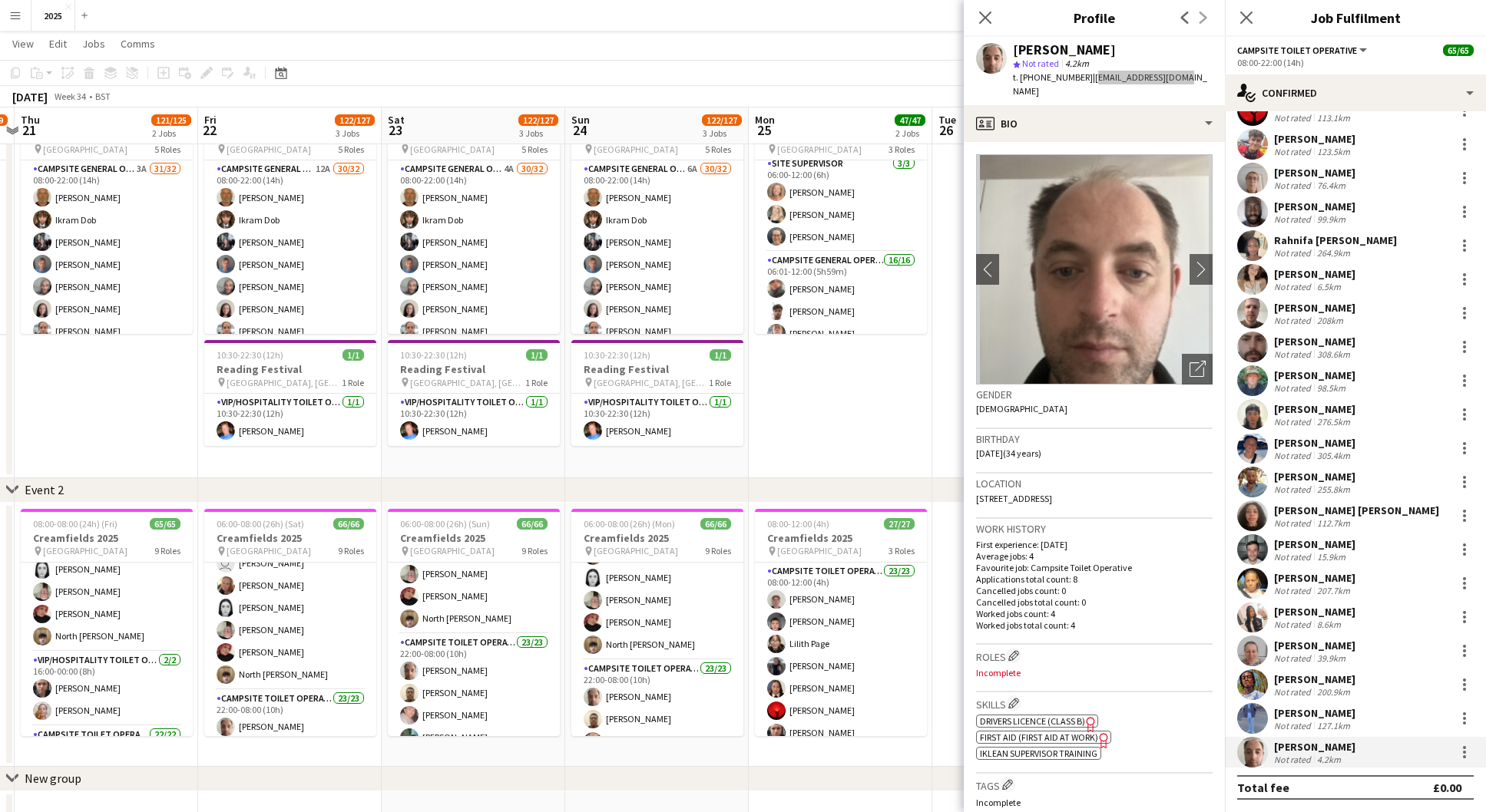
scroll to position [904, 0]
click at [93, 622] on app-card-role "X Crew [DATE] 12:00-23:00 (11h) [PERSON_NAME] user [PERSON_NAME] [PERSON_NAME] …" at bounding box center [106, 568] width 172 height 186
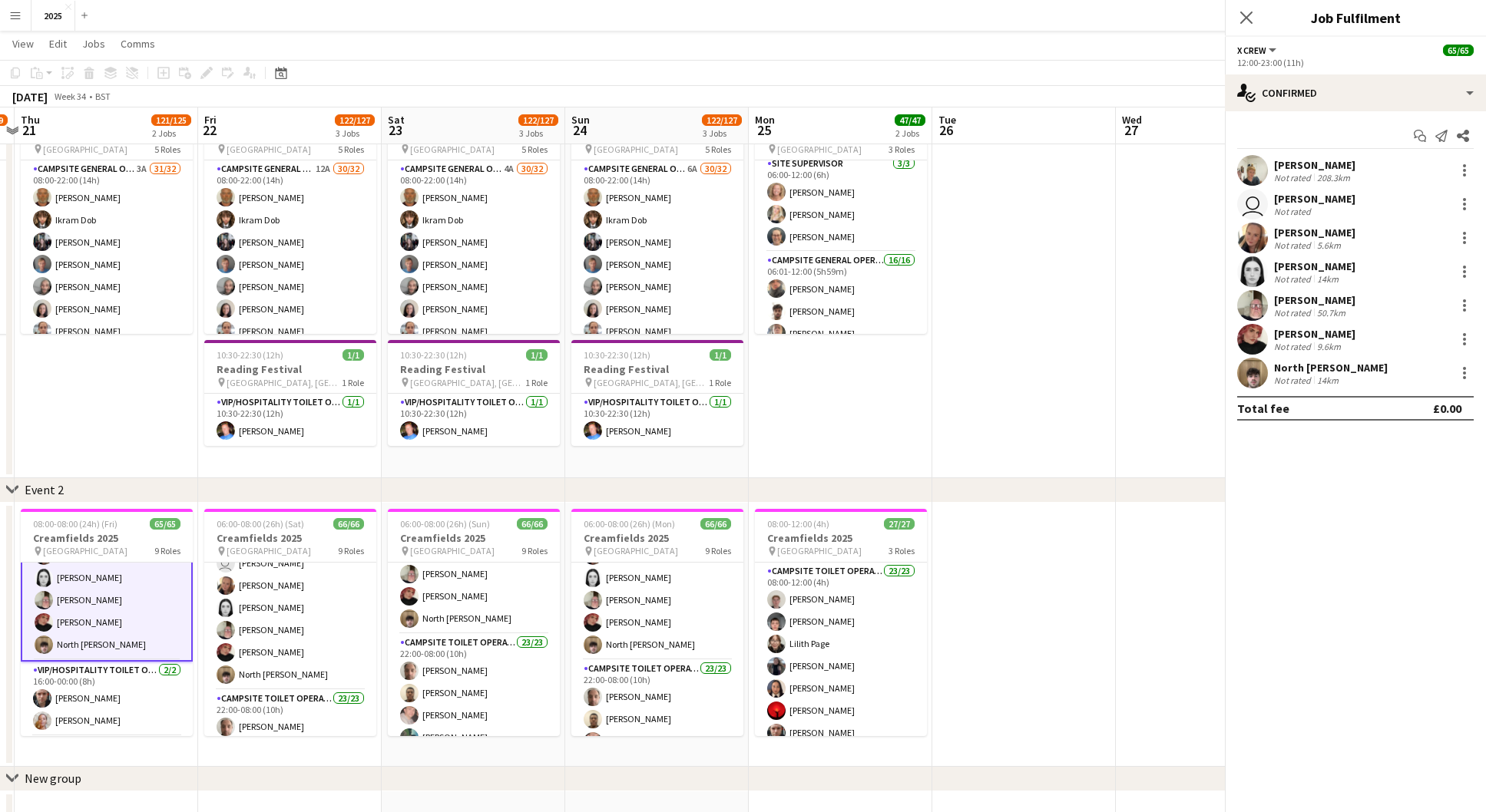
scroll to position [0, 0]
click at [1340, 346] on div "9.6km" at bounding box center [1329, 347] width 29 height 12
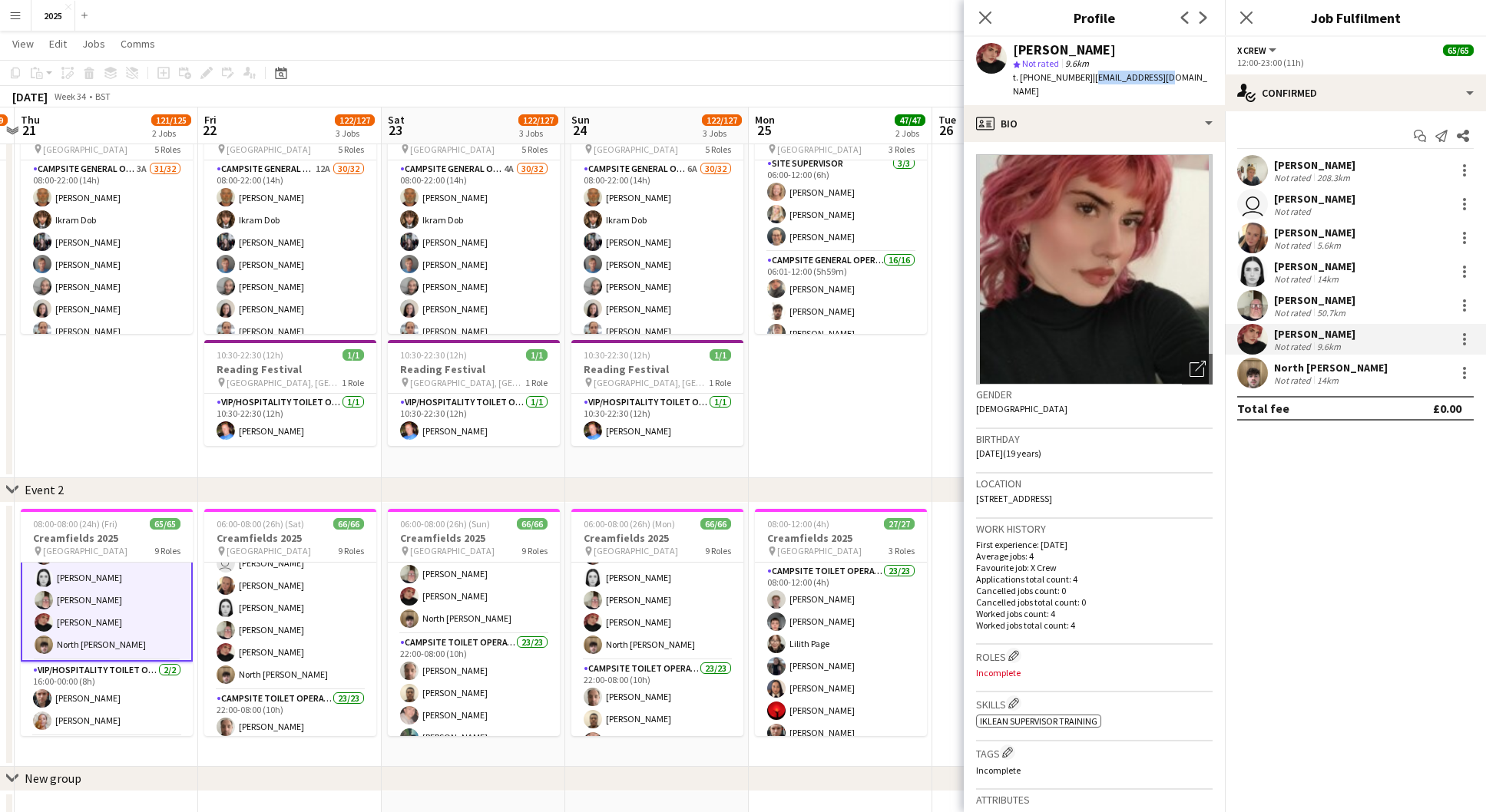
drag, startPoint x: 1167, startPoint y: 79, endPoint x: 1086, endPoint y: 80, distance: 81.0
click at [1086, 80] on div "[PERSON_NAME] star Not rated 9.6km t. [PHONE_NUMBER] | [EMAIL_ADDRESS][DOMAIN_N…" at bounding box center [1094, 72] width 261 height 69
copy span "[EMAIL_ADDRESS][DOMAIN_NAME]"
click at [1353, 374] on div "North [PERSON_NAME] Not rated 14km" at bounding box center [1355, 372] width 261 height 30
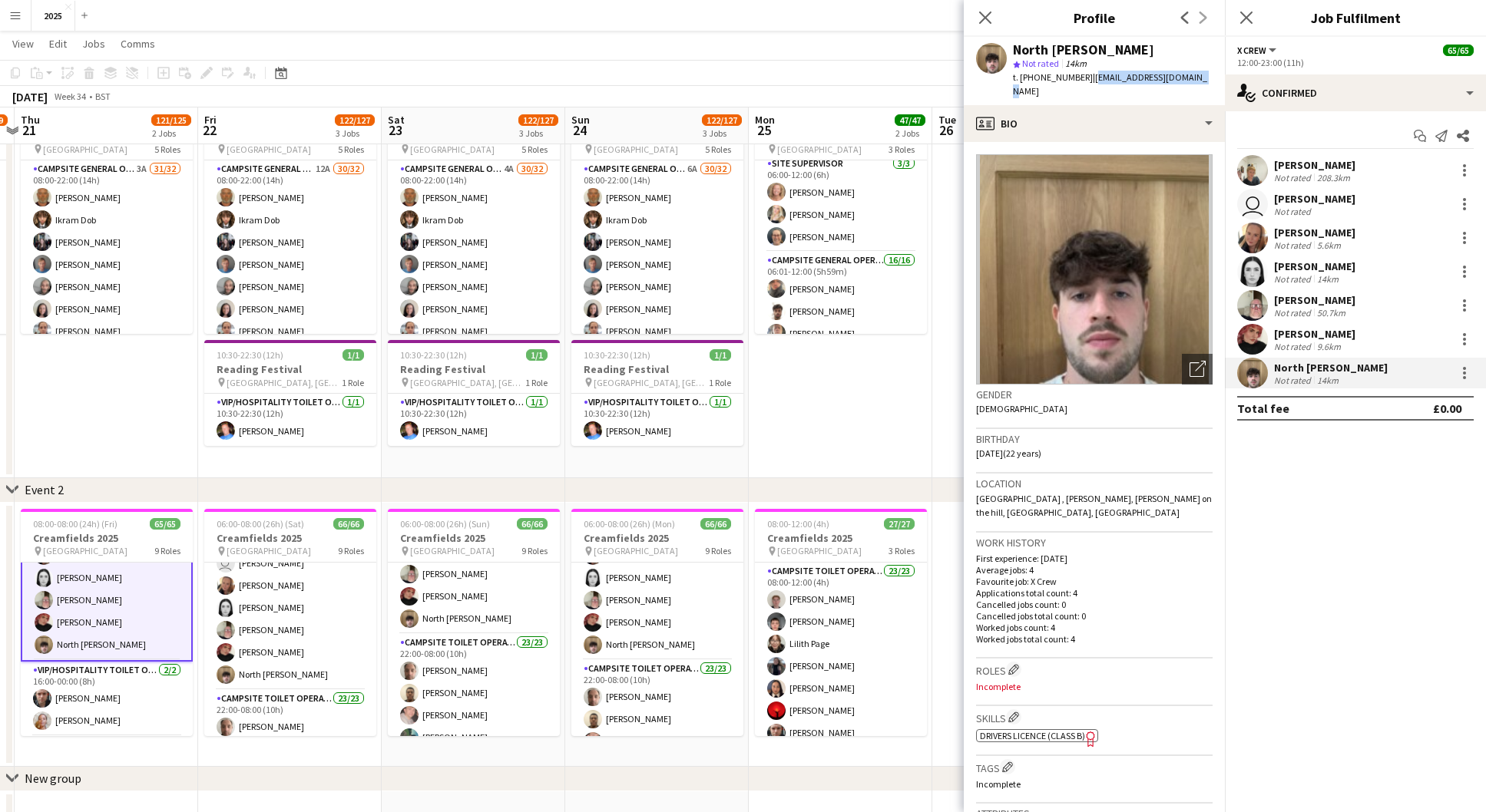
drag, startPoint x: 1187, startPoint y: 79, endPoint x: 1086, endPoint y: 78, distance: 101.0
click at [1086, 78] on div "North [PERSON_NAME] star Not rated 14km t. [PHONE_NUMBER] | [EMAIL_ADDRESS][DOM…" at bounding box center [1094, 72] width 261 height 69
copy span "[EMAIL_ADDRESS][DOMAIN_NAME]"
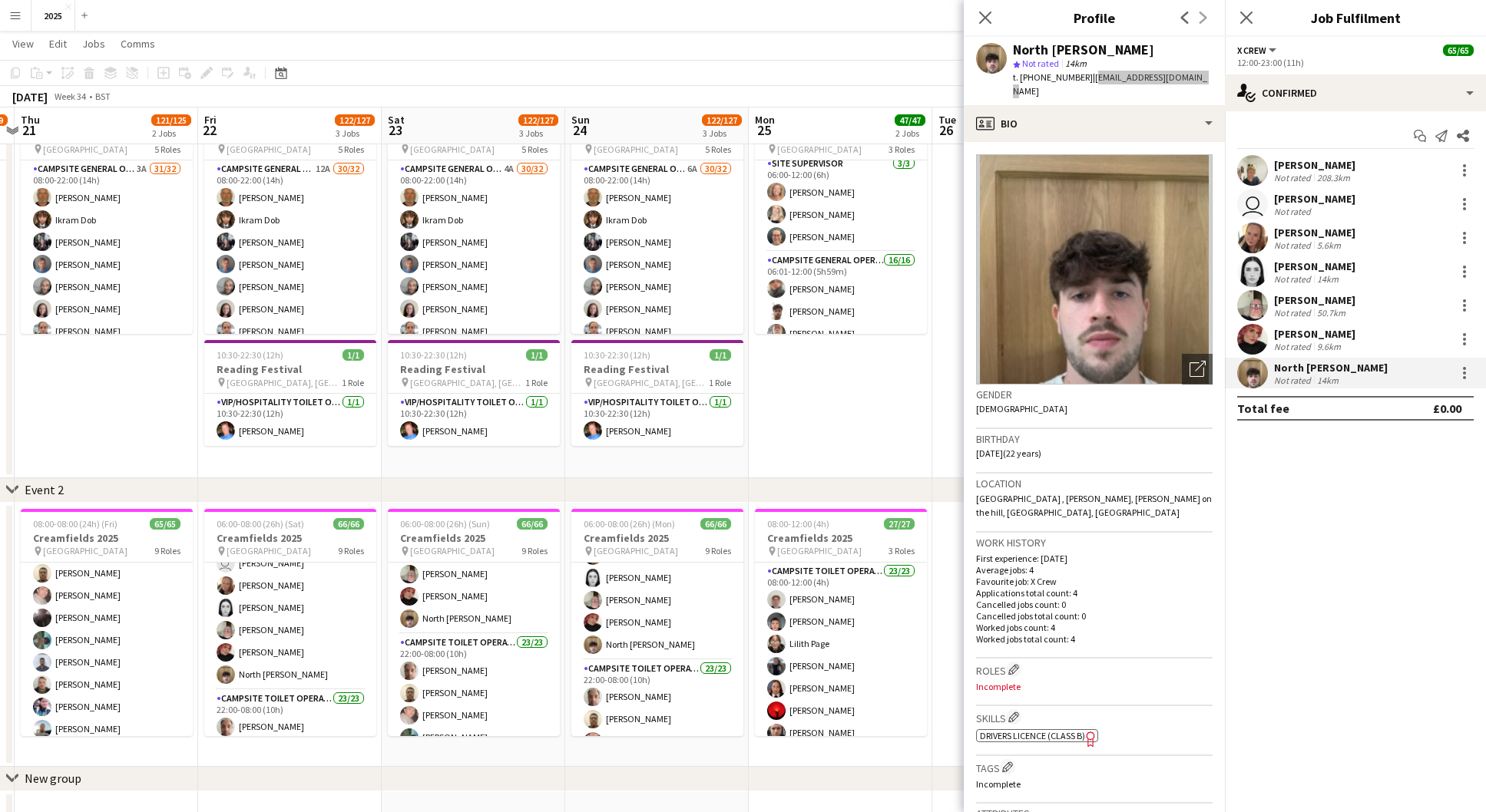
scroll to position [1187, 0]
click at [1245, 19] on icon at bounding box center [1245, 17] width 15 height 15
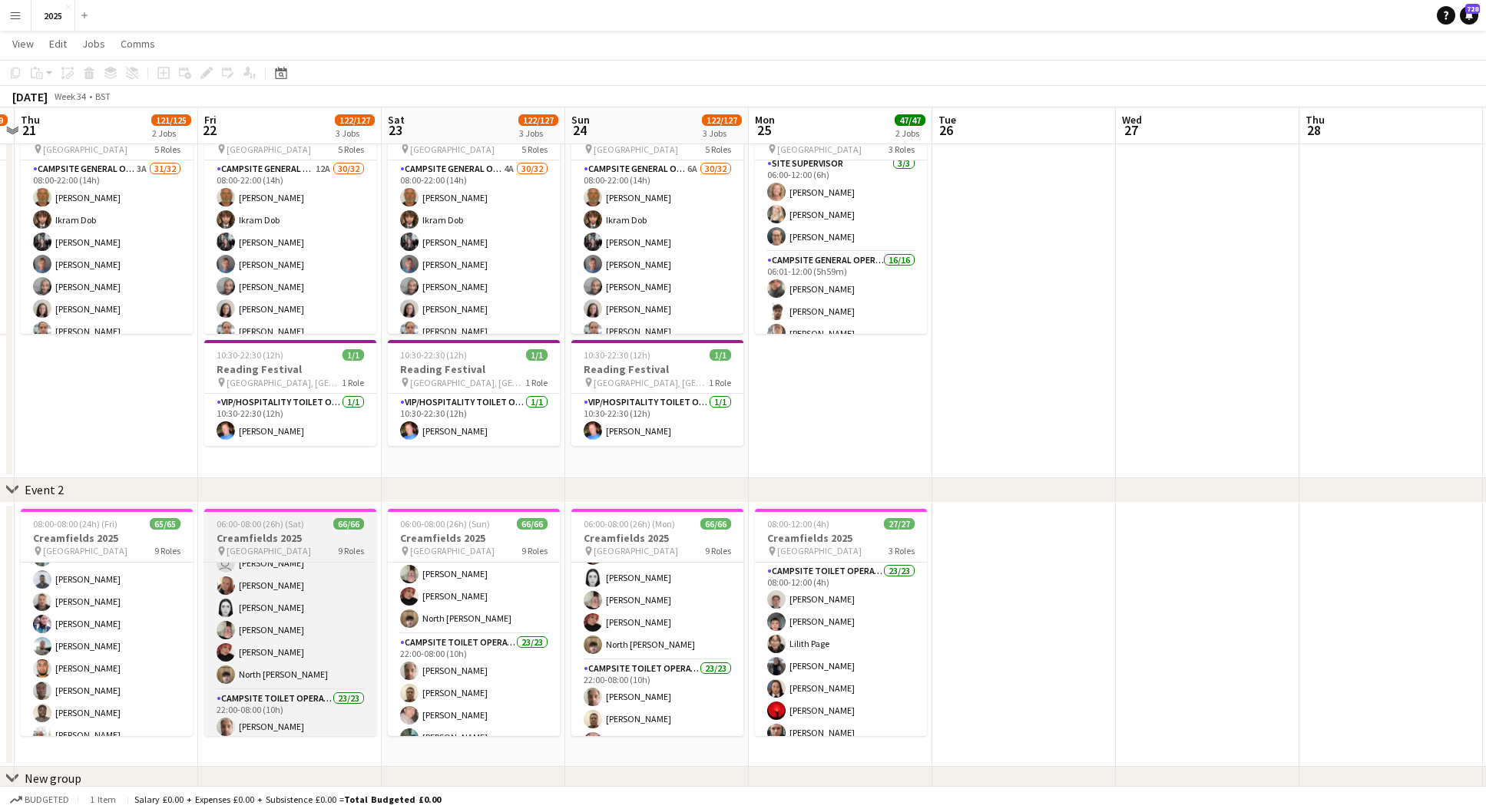
click at [285, 535] on h3 "Creamfields 2025" at bounding box center [290, 538] width 172 height 14
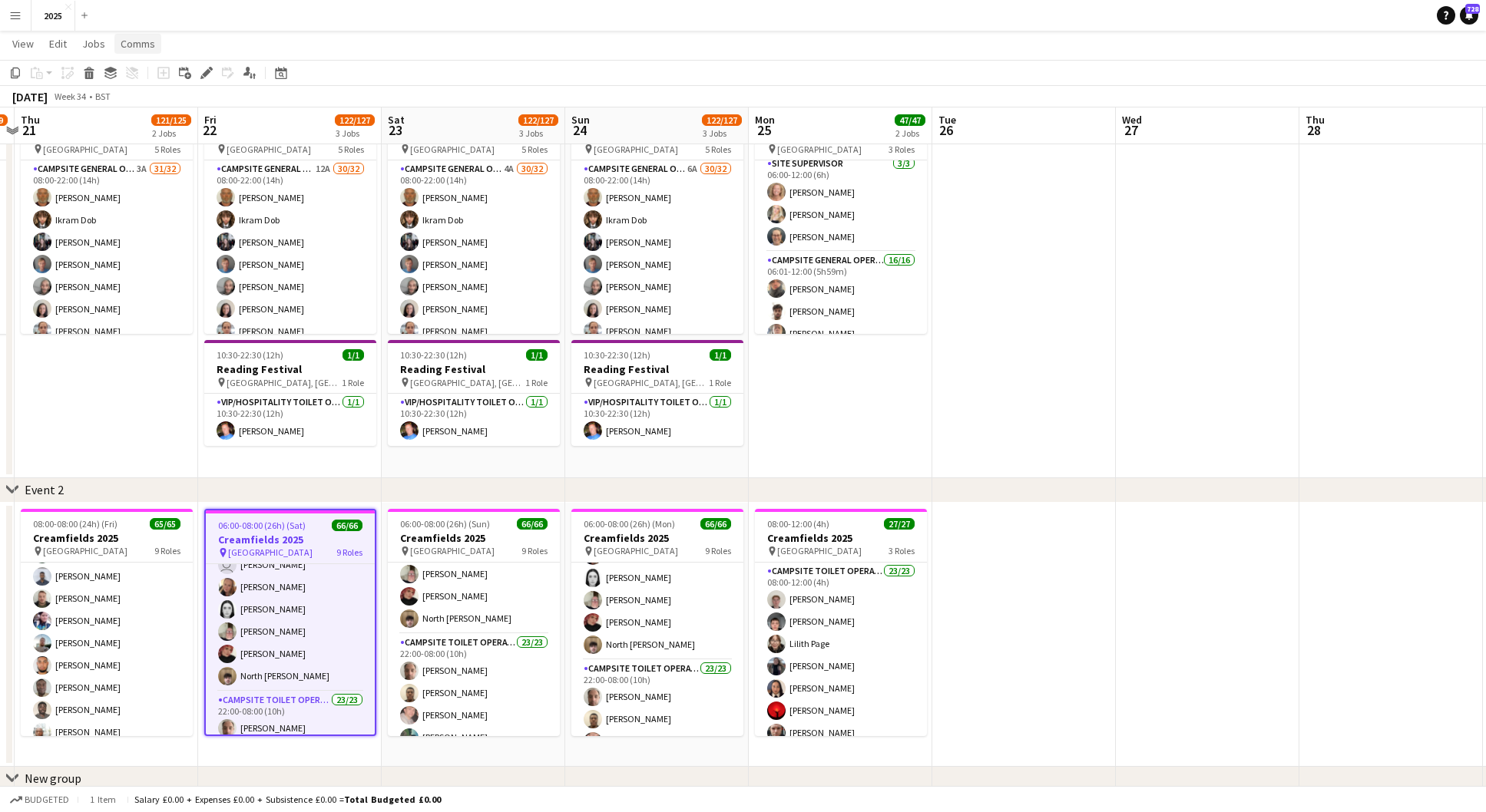
click at [136, 47] on span "Comms" at bounding box center [138, 44] width 34 height 14
click at [144, 74] on span "Notify confirmed crew" at bounding box center [177, 77] width 103 height 14
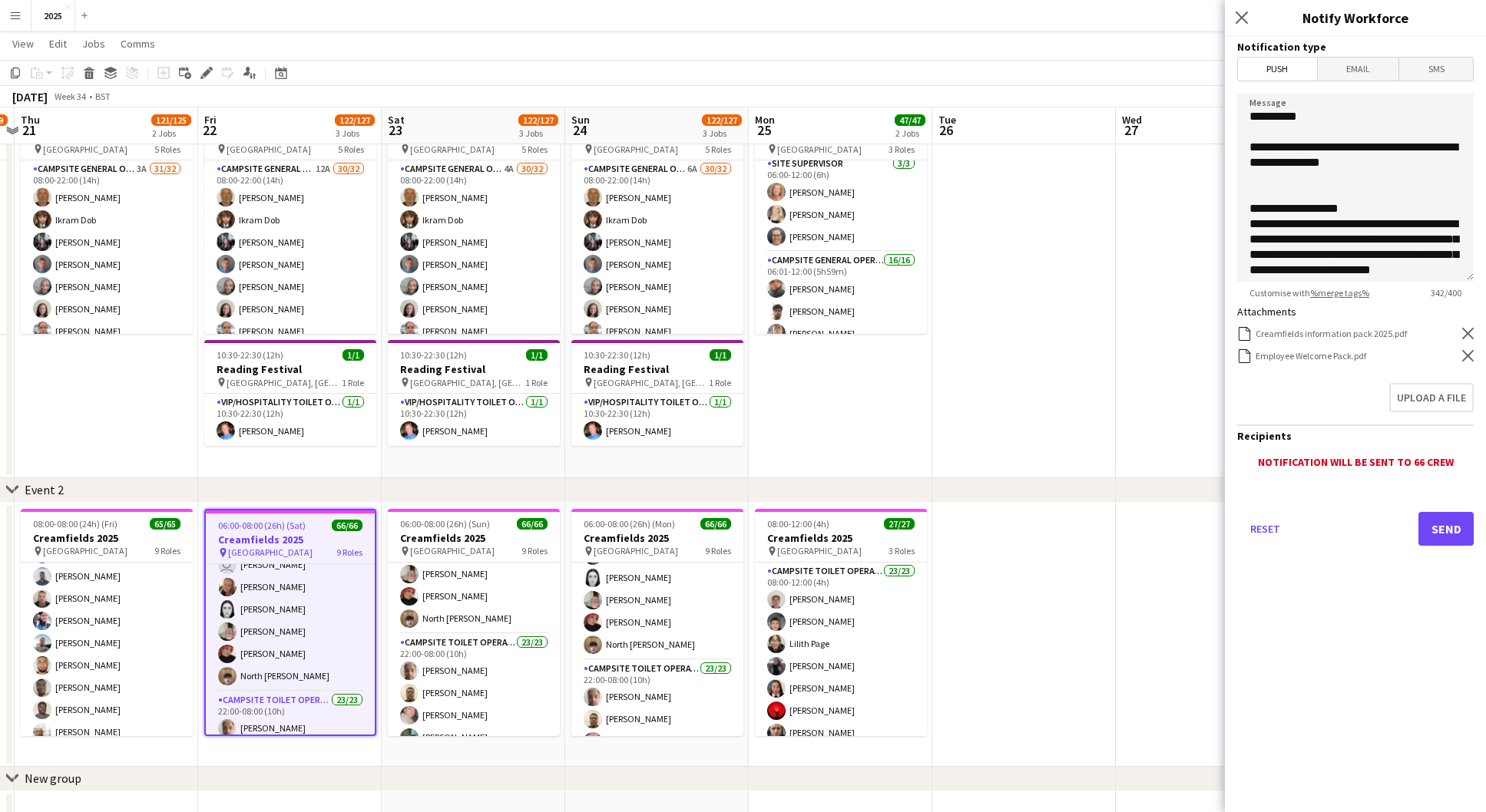
scroll to position [0, 0]
click at [1363, 76] on span "Email" at bounding box center [1358, 69] width 82 height 23
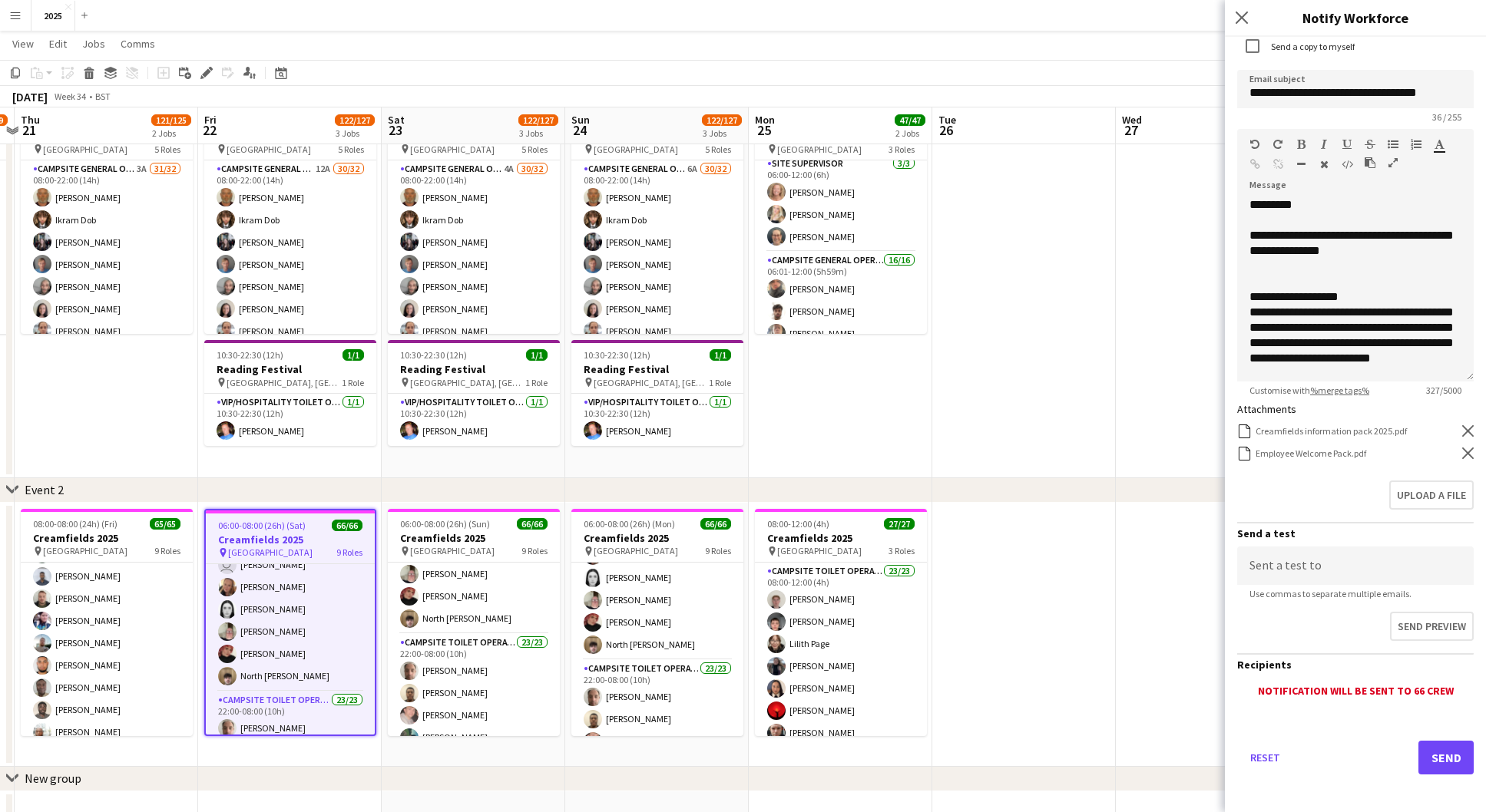
scroll to position [107, 0]
click at [1435, 751] on button "Send" at bounding box center [1446, 758] width 55 height 33
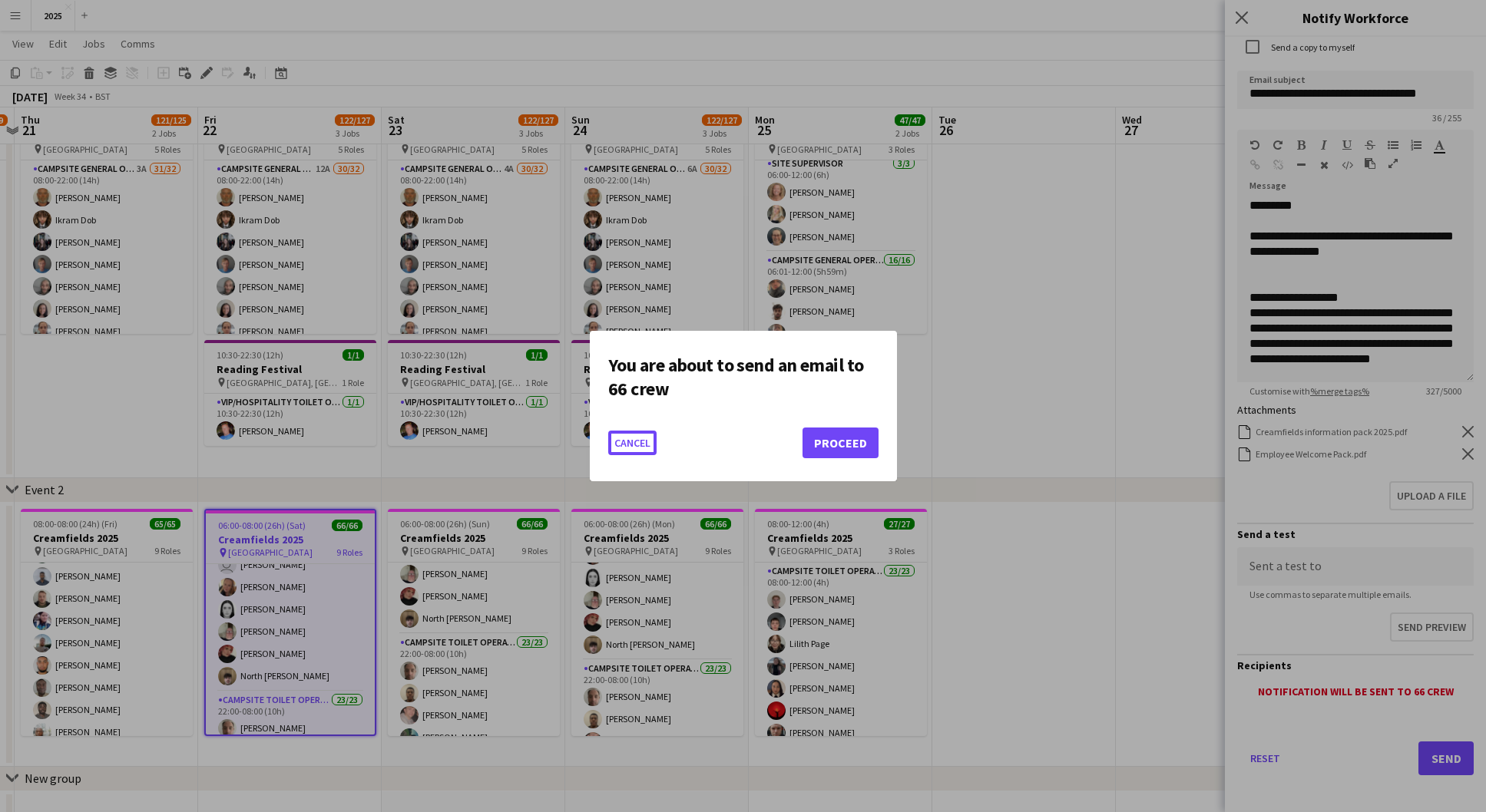
scroll to position [0, 0]
click at [873, 449] on button "Proceed" at bounding box center [840, 443] width 76 height 30
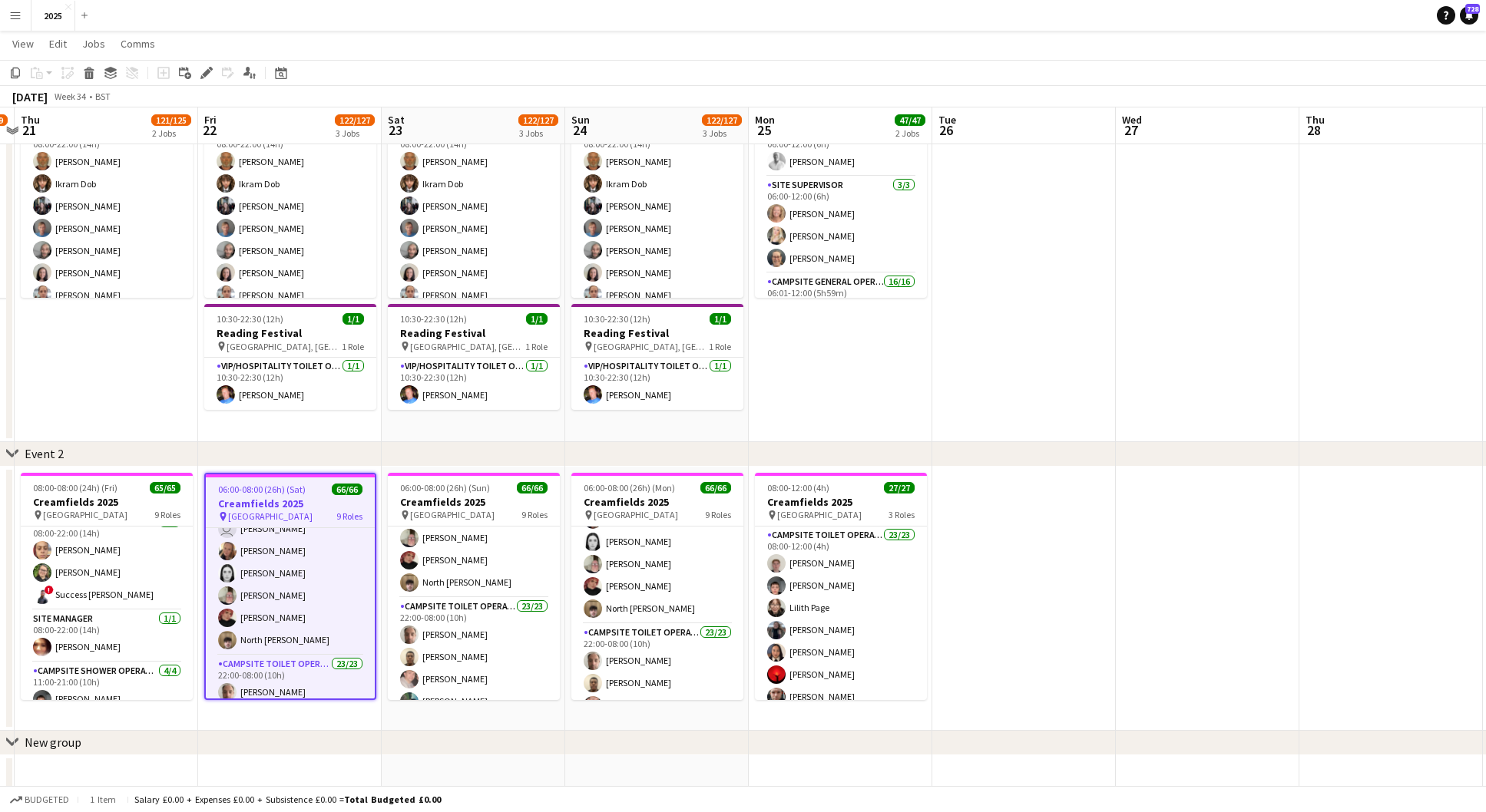
scroll to position [568, 0]
click at [82, 570] on app-card-role "Cream Camps Supervisor [DATE] 08:00-22:00 (14h) [PERSON_NAME] [PERSON_NAME] ! S…" at bounding box center [106, 553] width 172 height 97
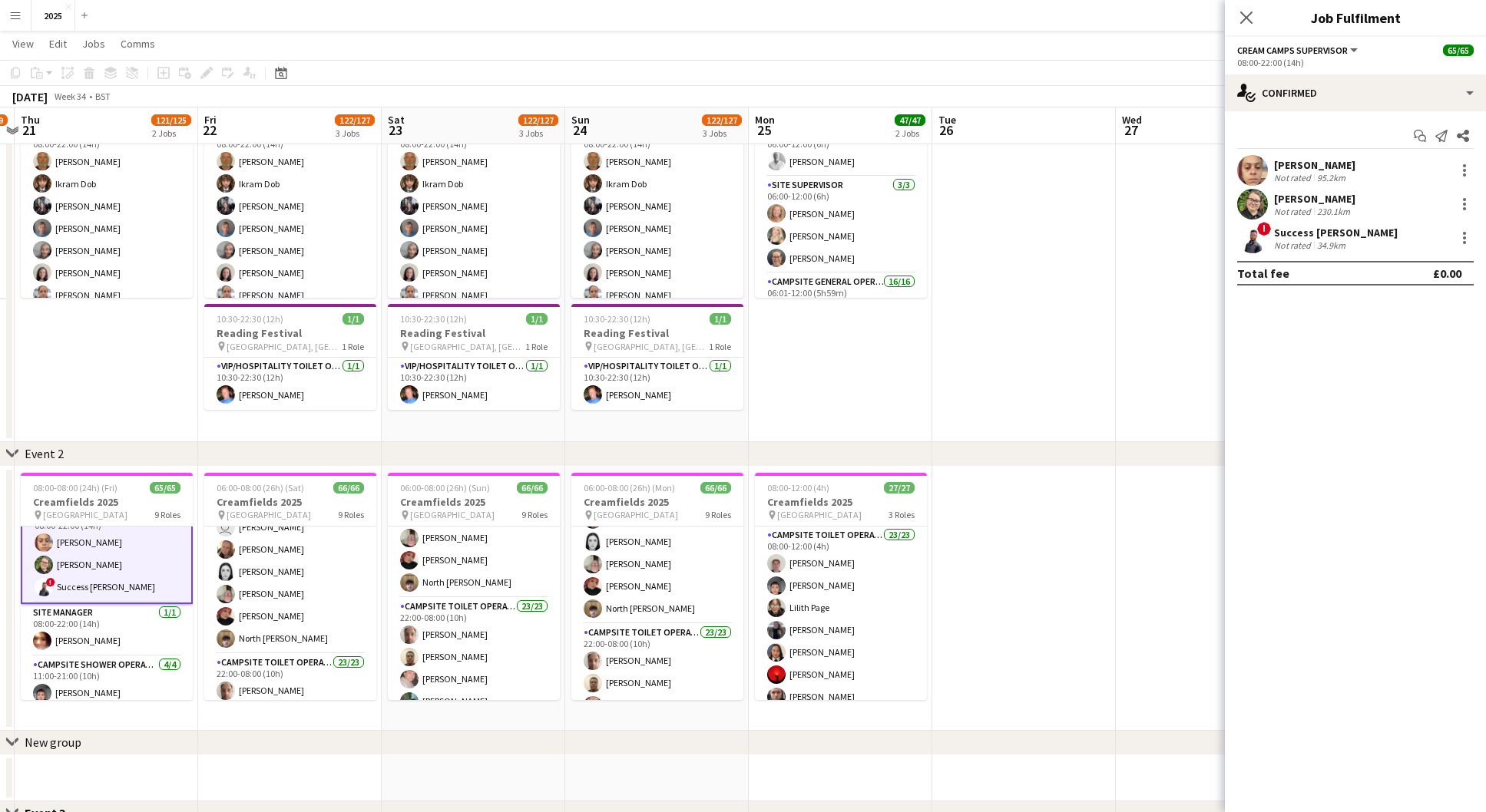
click at [1344, 194] on div "[PERSON_NAME]" at bounding box center [1314, 198] width 82 height 14
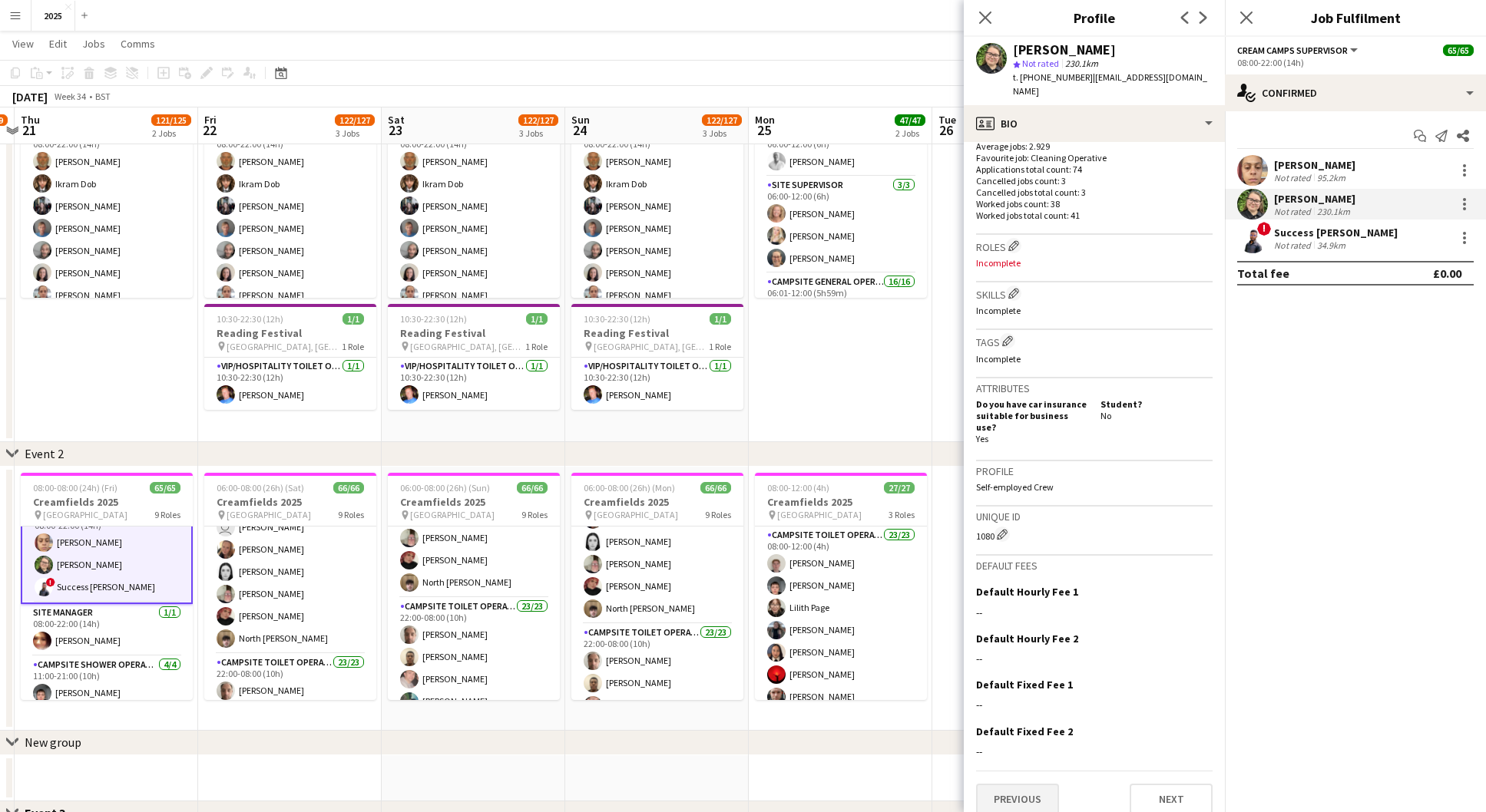
scroll to position [409, 0]
click at [999, 786] on button "Previous" at bounding box center [1018, 799] width 83 height 30
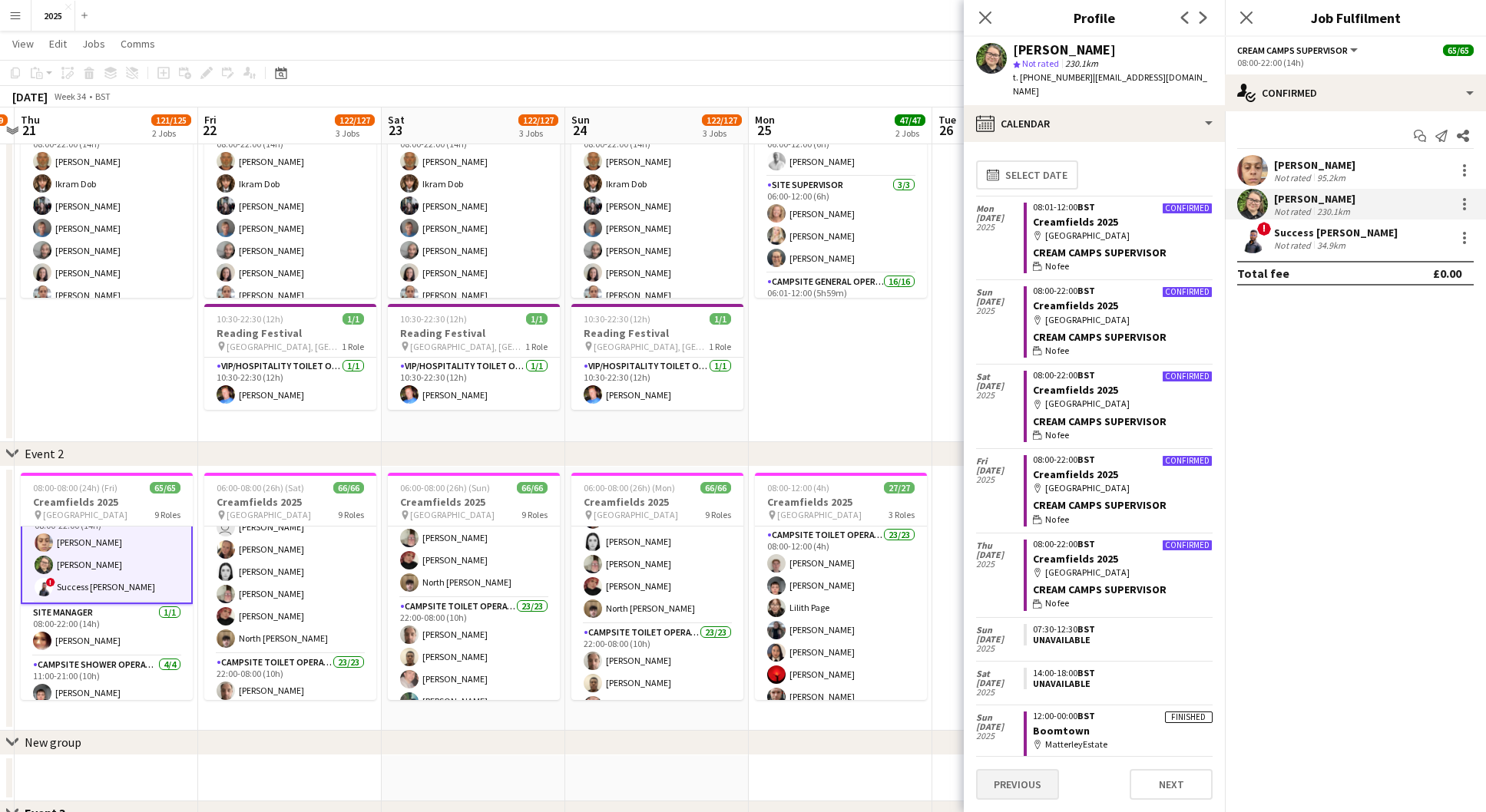
click at [1011, 785] on button "Previous" at bounding box center [1018, 784] width 83 height 30
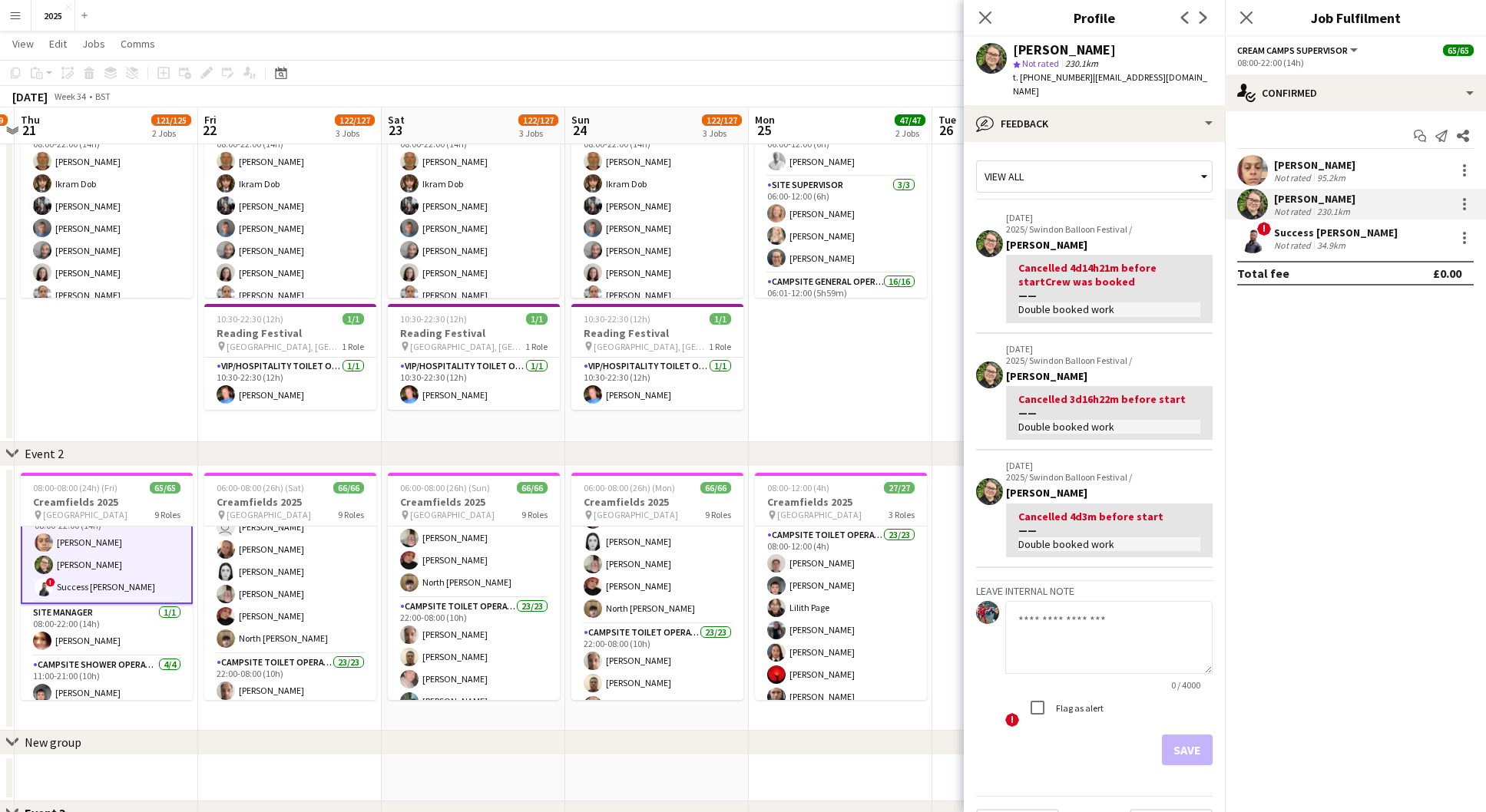
click at [1073, 618] on textarea at bounding box center [1108, 637] width 207 height 73
type textarea "*"
type textarea "**********"
click at [1187, 740] on button "Save" at bounding box center [1187, 749] width 51 height 30
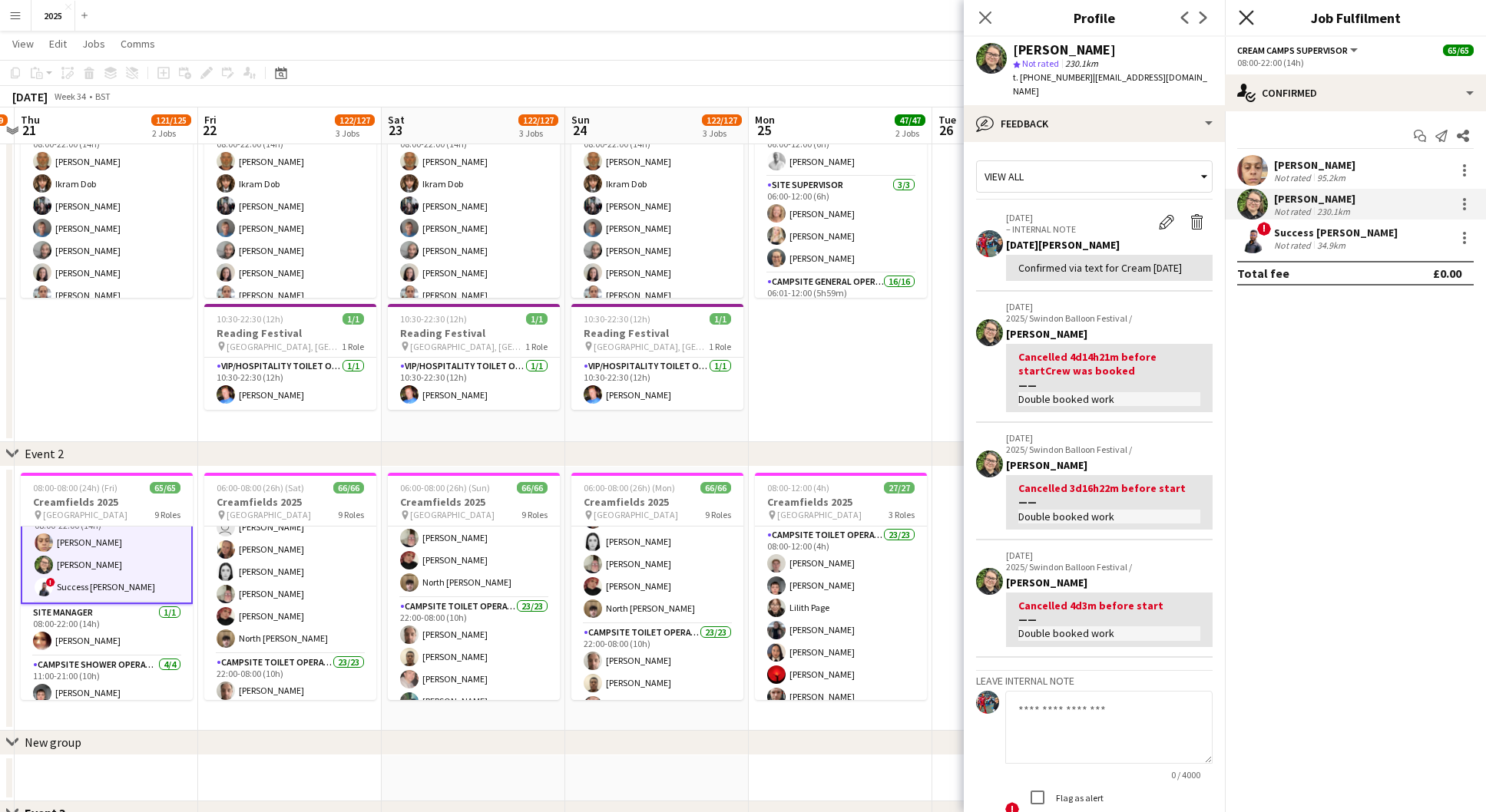
click at [1248, 23] on icon "Close pop-in" at bounding box center [1245, 17] width 15 height 15
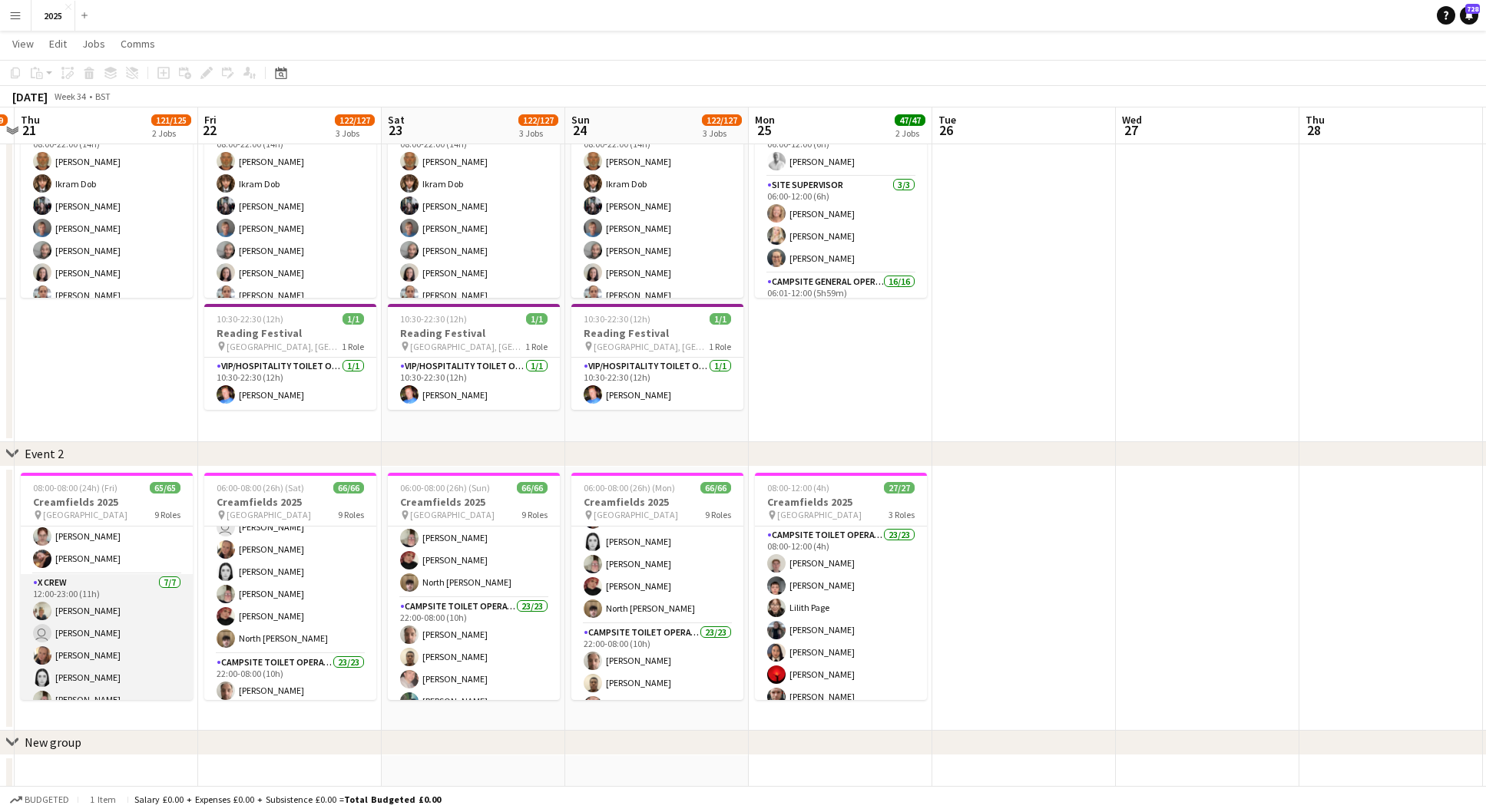
scroll to position [785, 0]
click at [111, 595] on app-card-role "X Crew [DATE] 12:00-23:00 (11h) [PERSON_NAME] user [PERSON_NAME] [PERSON_NAME] …" at bounding box center [106, 652] width 172 height 186
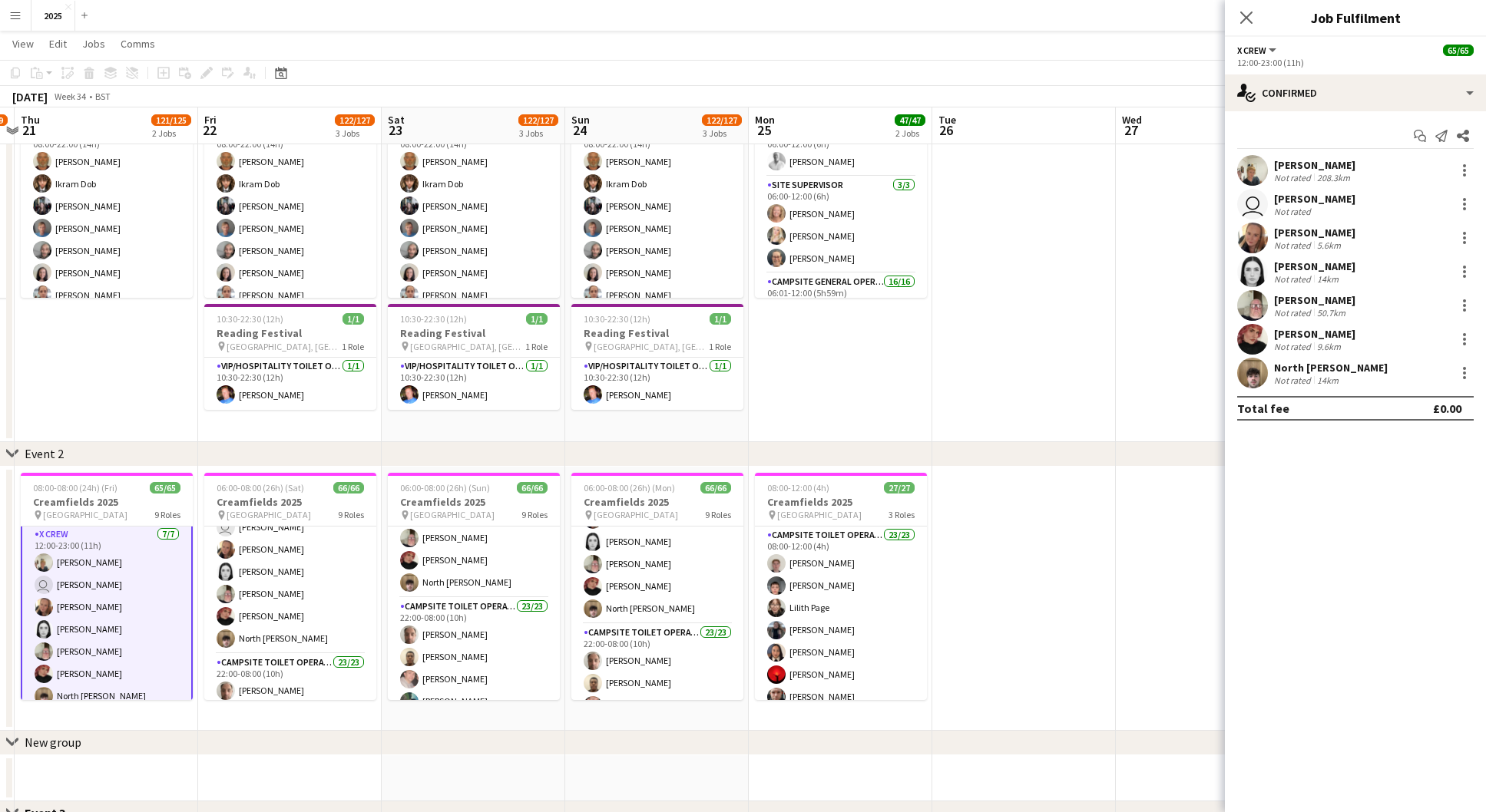
scroll to position [815, 0]
click at [103, 586] on app-card-role "X Crew [DATE] 12:00-23:00 (11h) [PERSON_NAME] user [PERSON_NAME] [PERSON_NAME] …" at bounding box center [106, 621] width 172 height 189
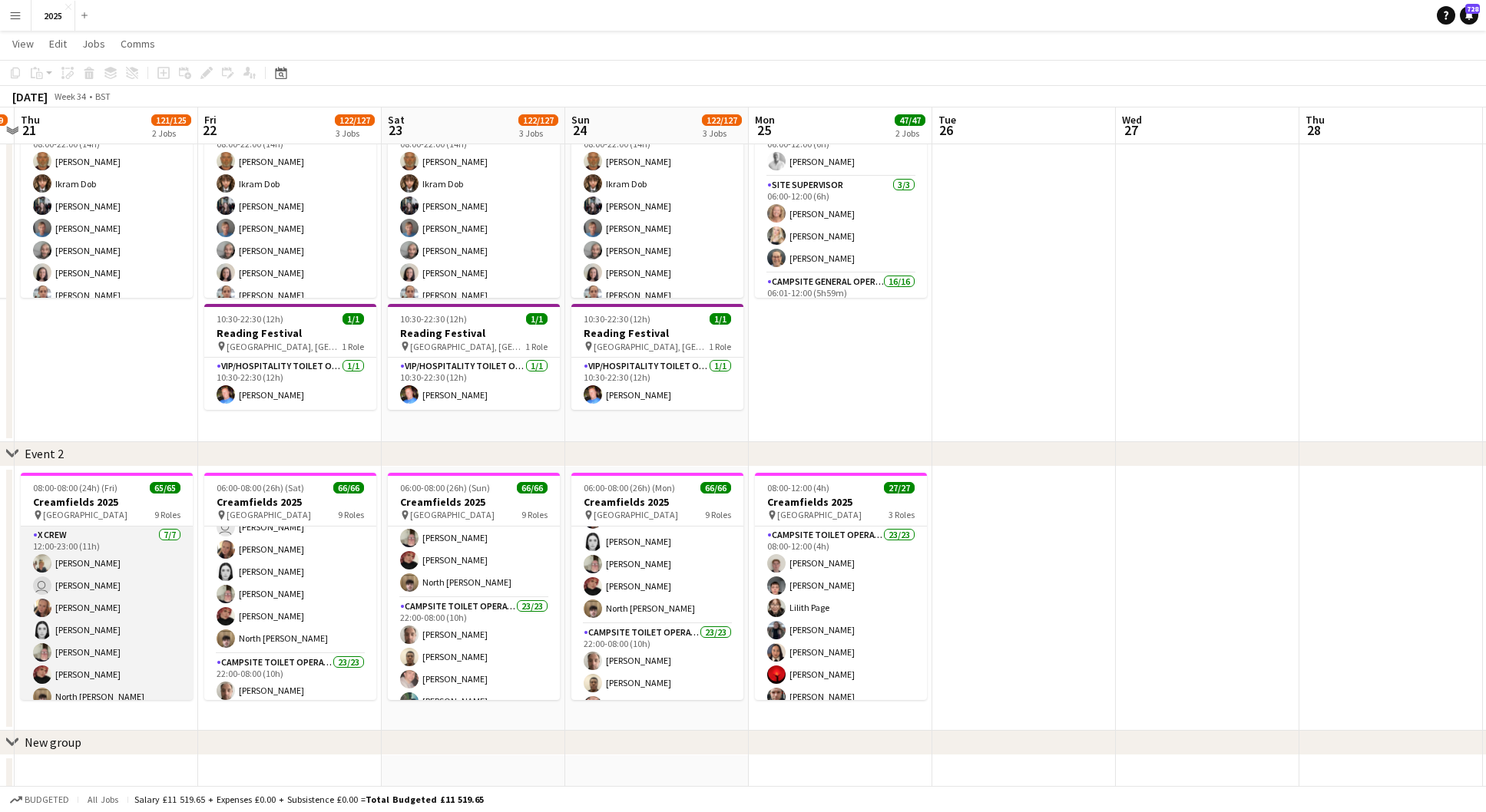
click at [103, 586] on app-card-role "X Crew [DATE] 12:00-23:00 (11h) [PERSON_NAME] user [PERSON_NAME] [PERSON_NAME] …" at bounding box center [106, 619] width 172 height 186
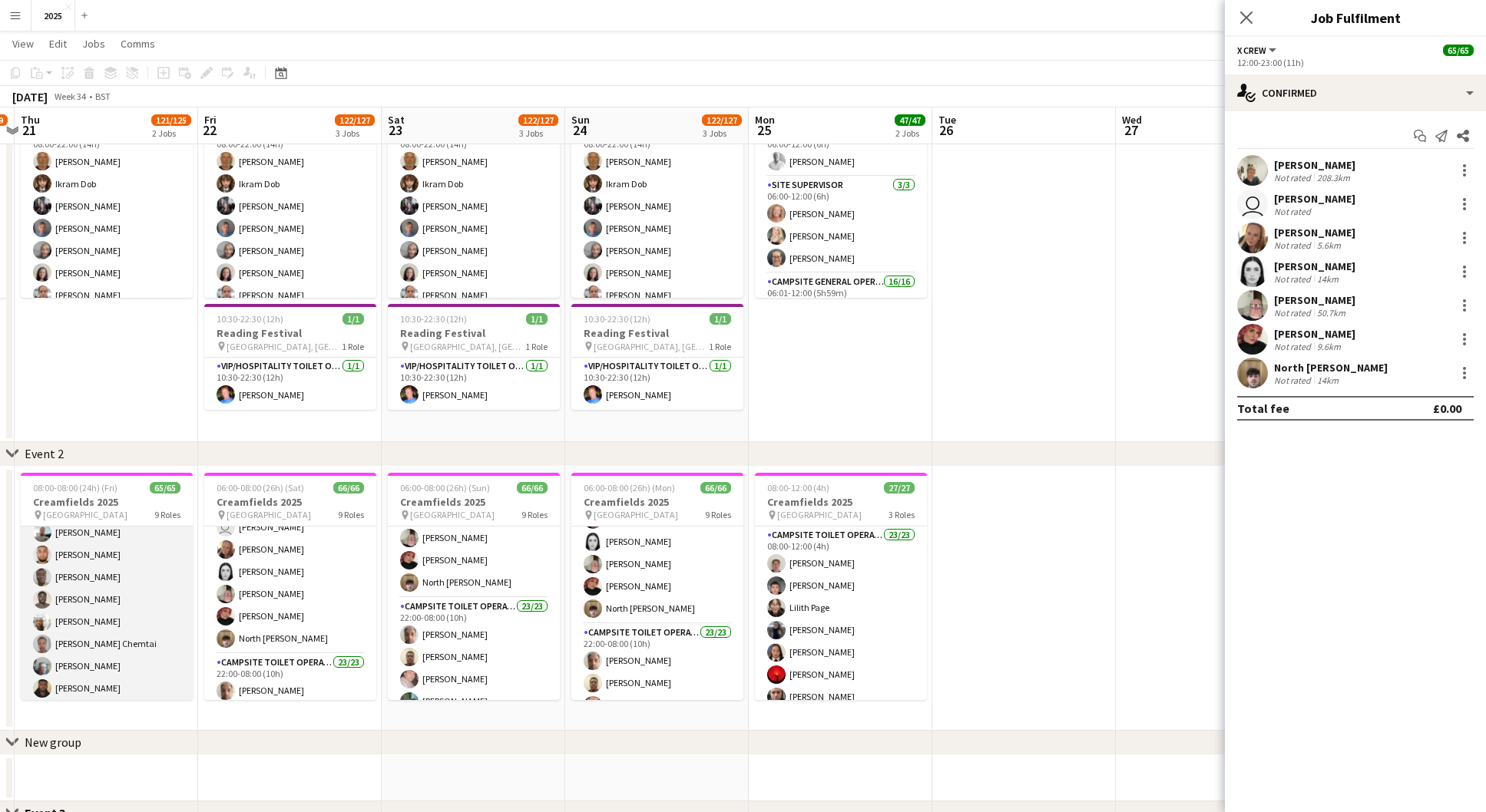
scroll to position [1248, 0]
click at [102, 592] on app-card-role "Campsite Toilet Operative 22/22 22:00-08:00 (10h) [PERSON_NAME] [PERSON_NAME] […" at bounding box center [106, 616] width 172 height 519
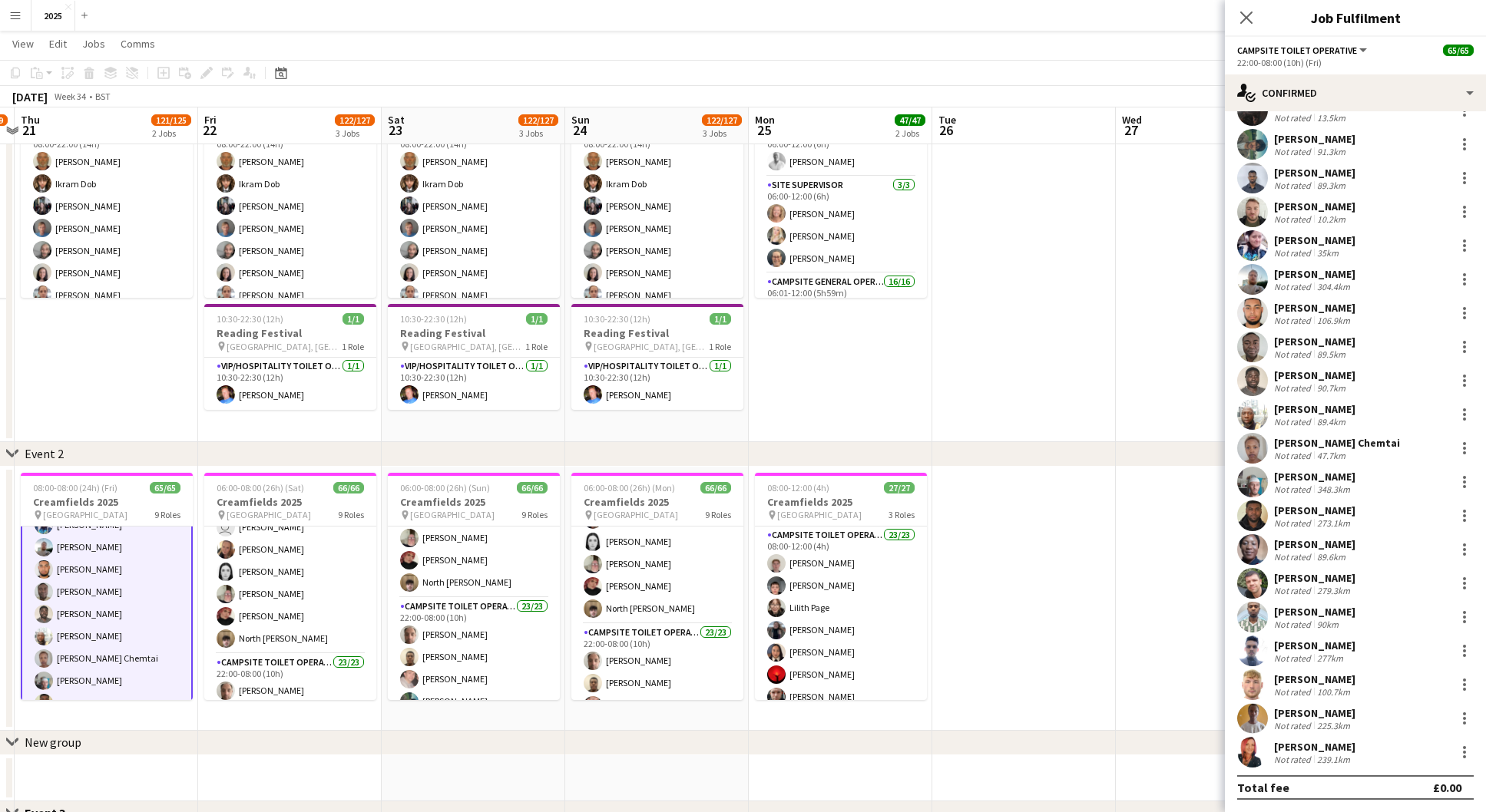
scroll to position [128, 0]
click at [1332, 344] on div "[PERSON_NAME]" at bounding box center [1314, 342] width 82 height 14
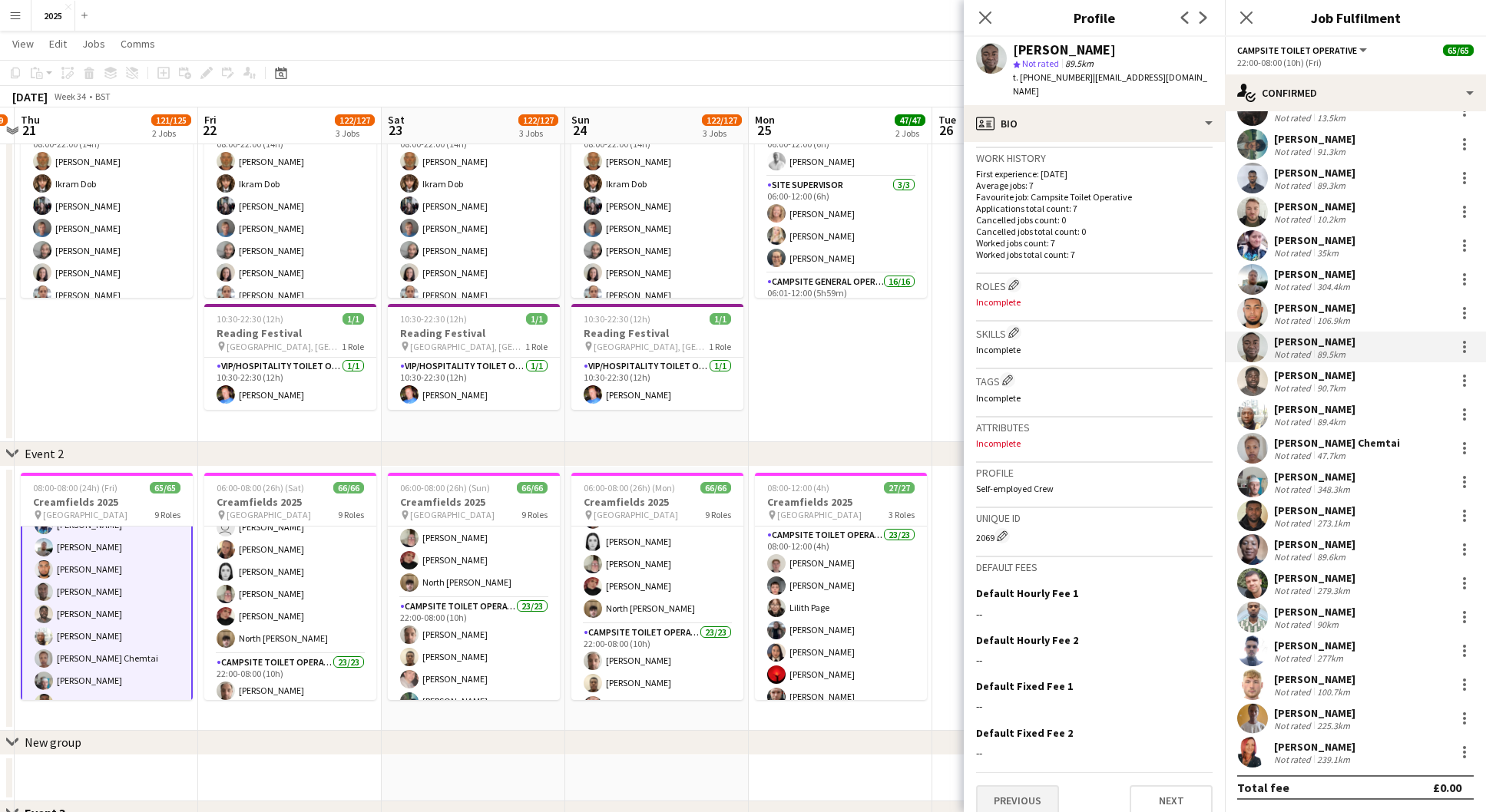
scroll to position [369, 0]
click at [1020, 786] on button "Previous" at bounding box center [1018, 801] width 83 height 30
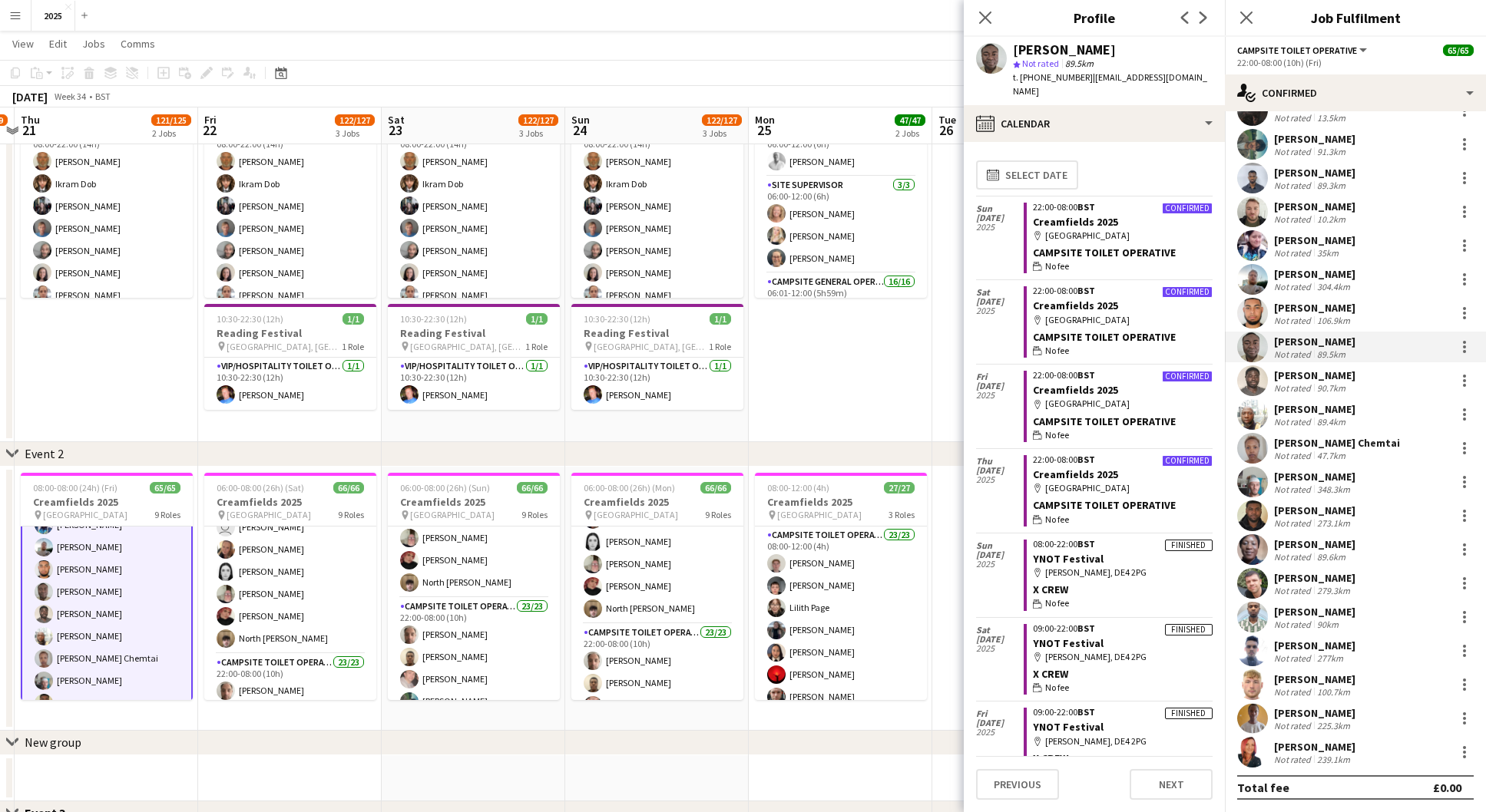
click at [1020, 782] on button "Previous" at bounding box center [1018, 784] width 83 height 30
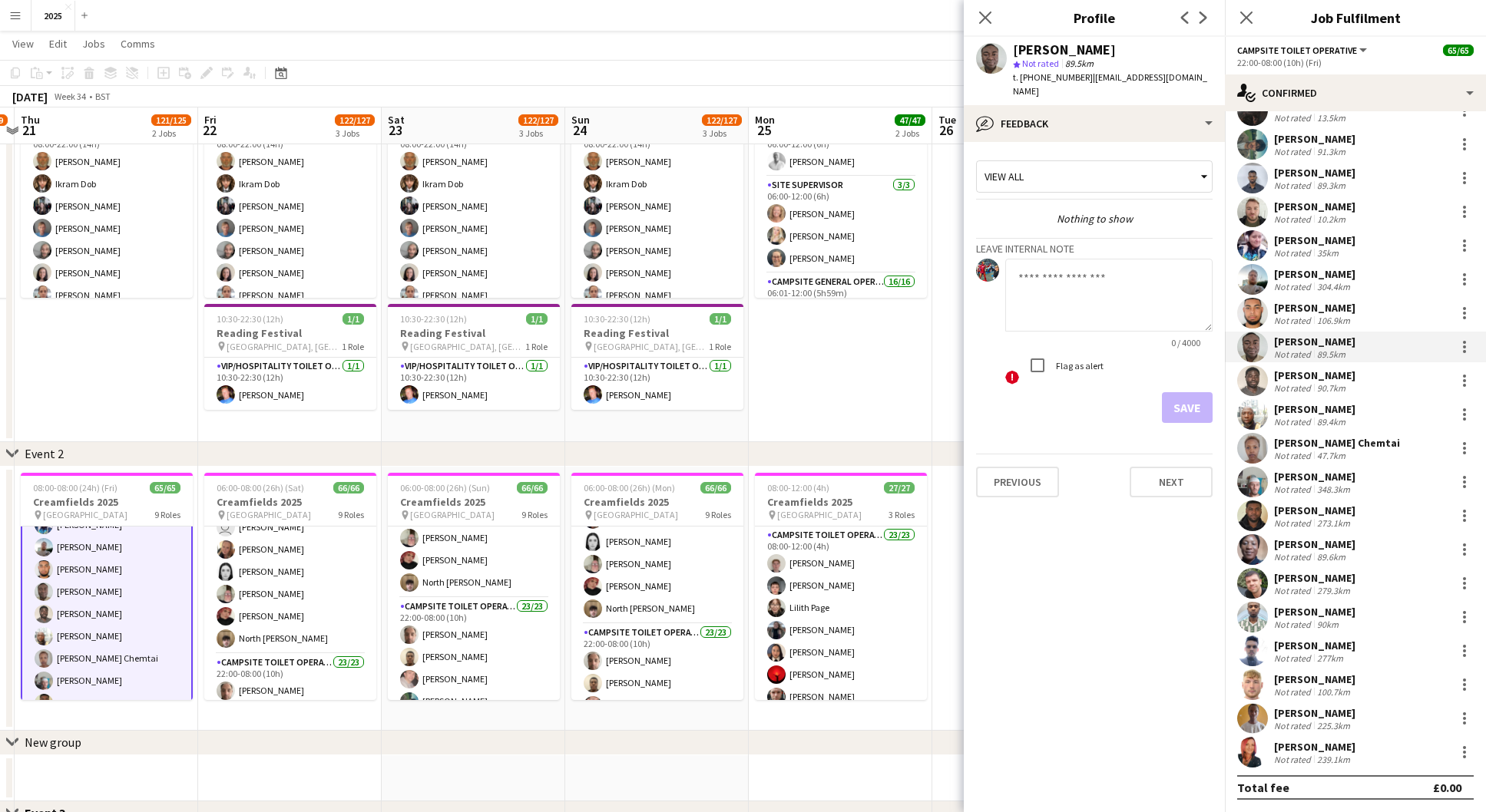
click at [1046, 273] on textarea at bounding box center [1108, 295] width 207 height 73
paste textarea "**********"
drag, startPoint x: 1182, startPoint y: 265, endPoint x: 956, endPoint y: 258, distance: 226.1
click at [956, 258] on body "Menu Boards Boards Boards All jobs Status Workforce Workforce My Workforce Recr…" at bounding box center [743, 671] width 1486 height 1555
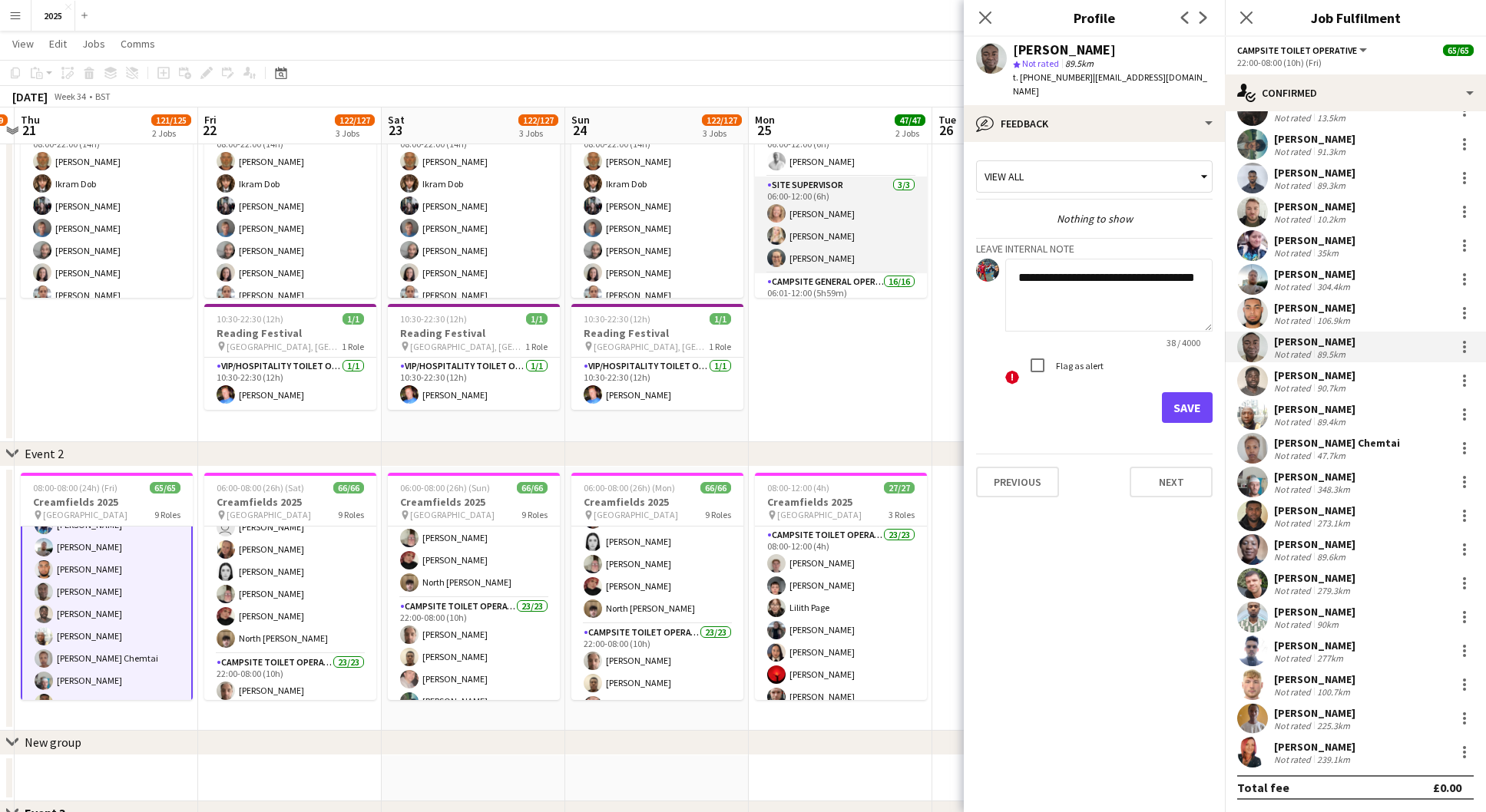
drag, startPoint x: 1106, startPoint y: 292, endPoint x: 901, endPoint y: 234, distance: 213.0
click at [901, 234] on body "Menu Boards Boards Boards All jobs Status Workforce Workforce My Workforce Recr…" at bounding box center [743, 671] width 1486 height 1555
type textarea "**********"
click at [1206, 393] on button "Save" at bounding box center [1187, 407] width 51 height 30
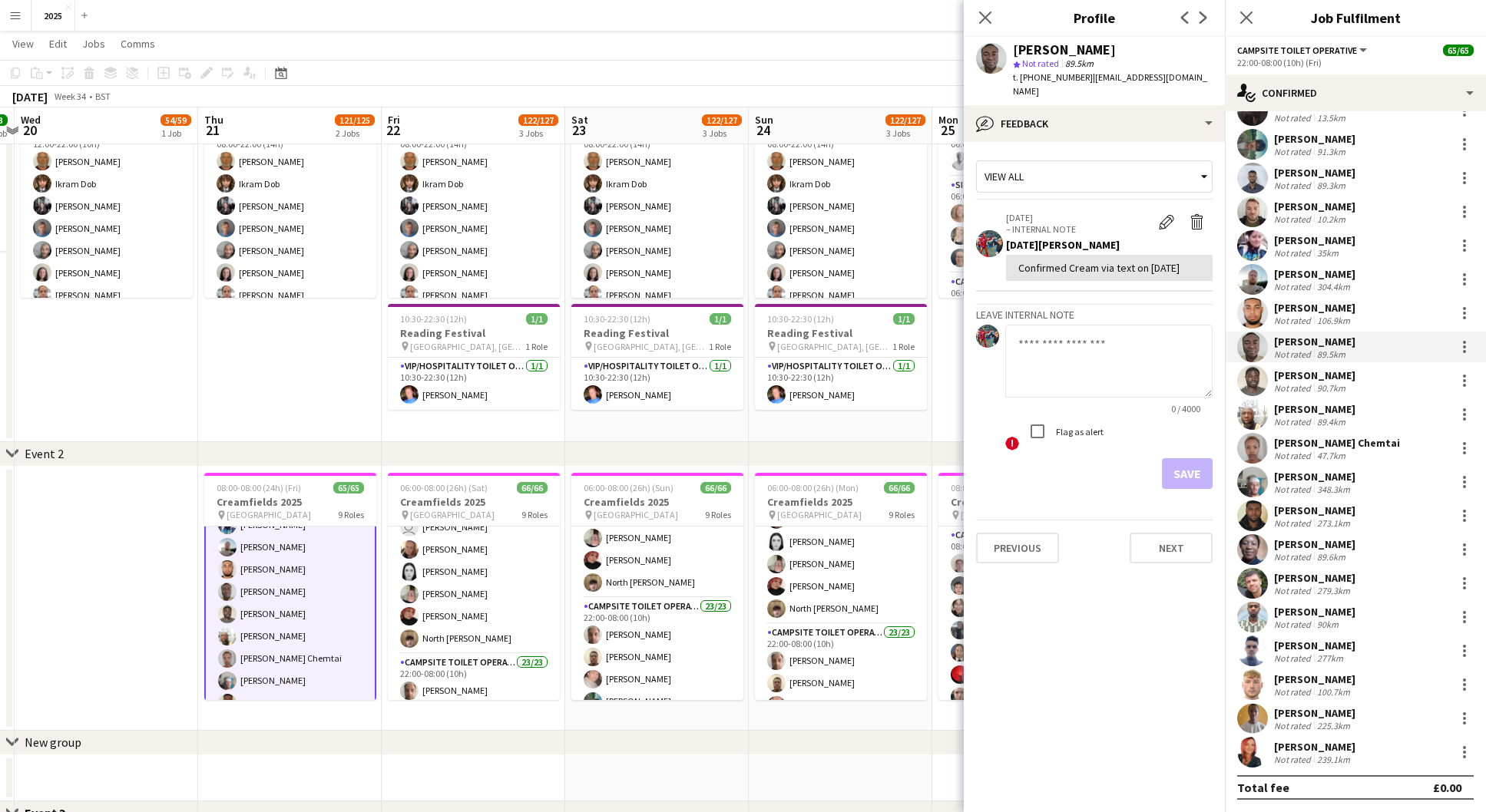
scroll to position [0, 426]
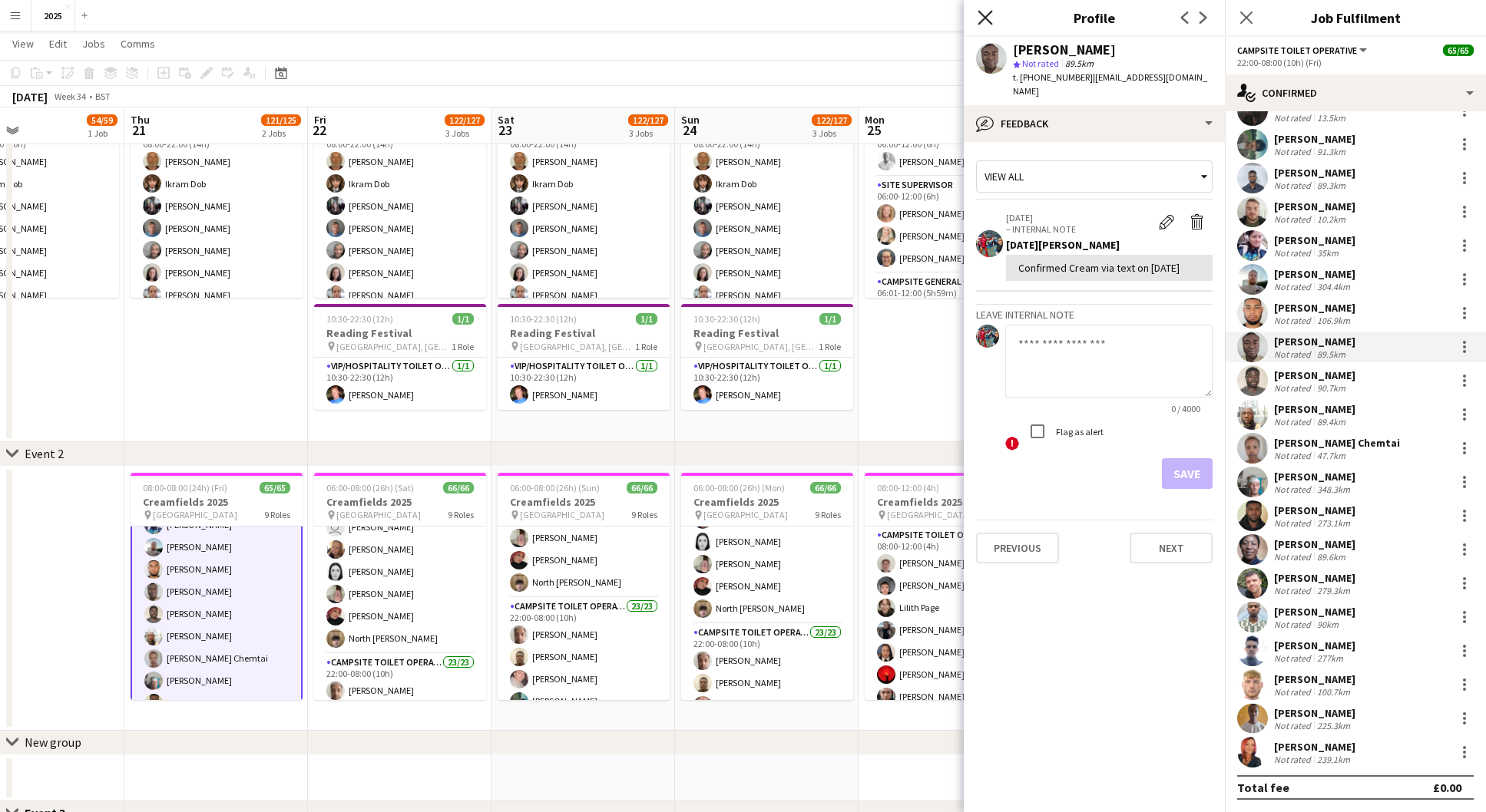
click at [987, 15] on icon "Close pop-in" at bounding box center [984, 17] width 15 height 15
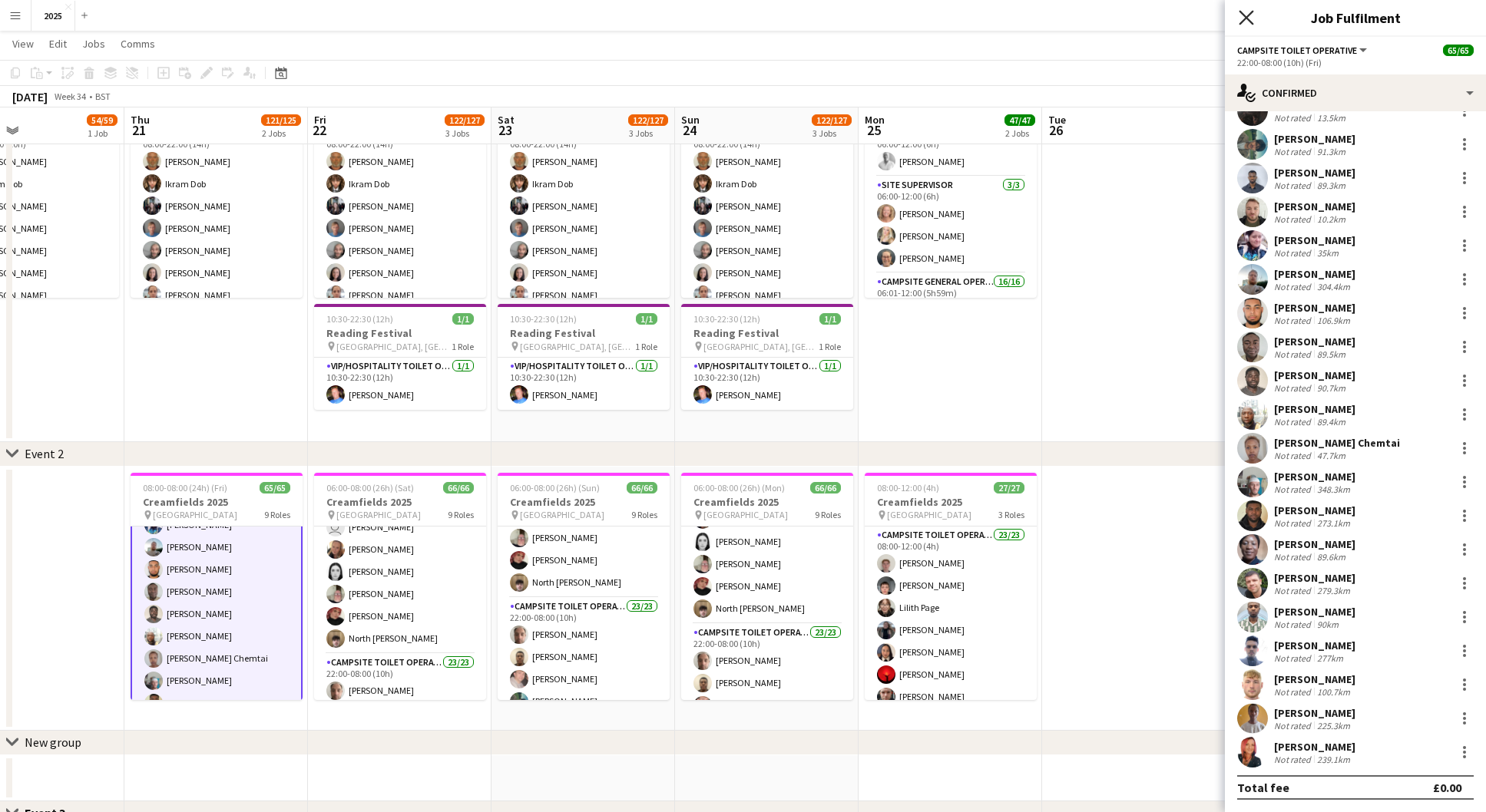
click at [1251, 20] on icon "Close pop-in" at bounding box center [1245, 17] width 15 height 15
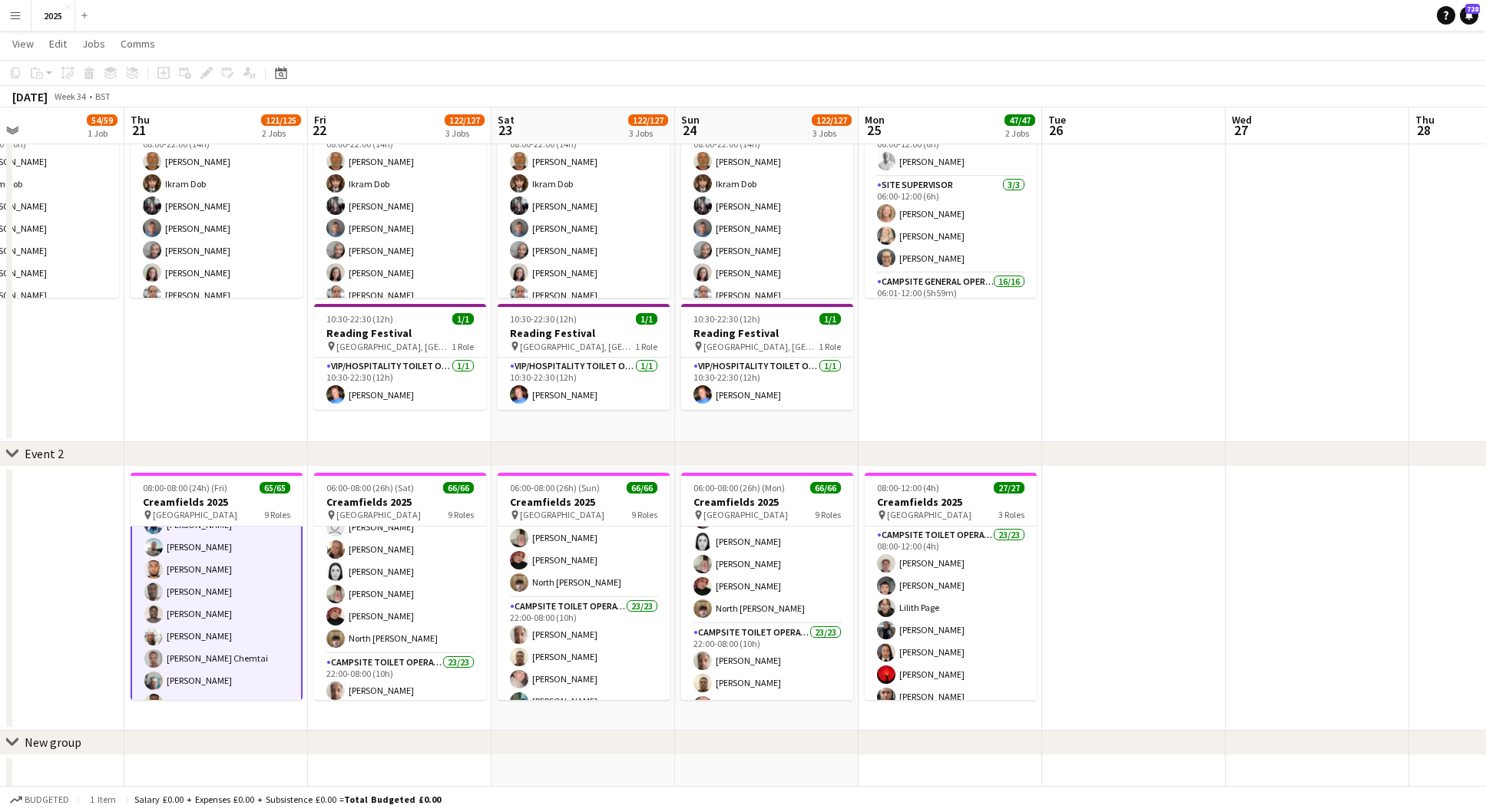
drag, startPoint x: 1106, startPoint y: 231, endPoint x: 860, endPoint y: 206, distance: 247.3
click at [1106, 231] on app-date-cell at bounding box center [1133, 253] width 184 height 378
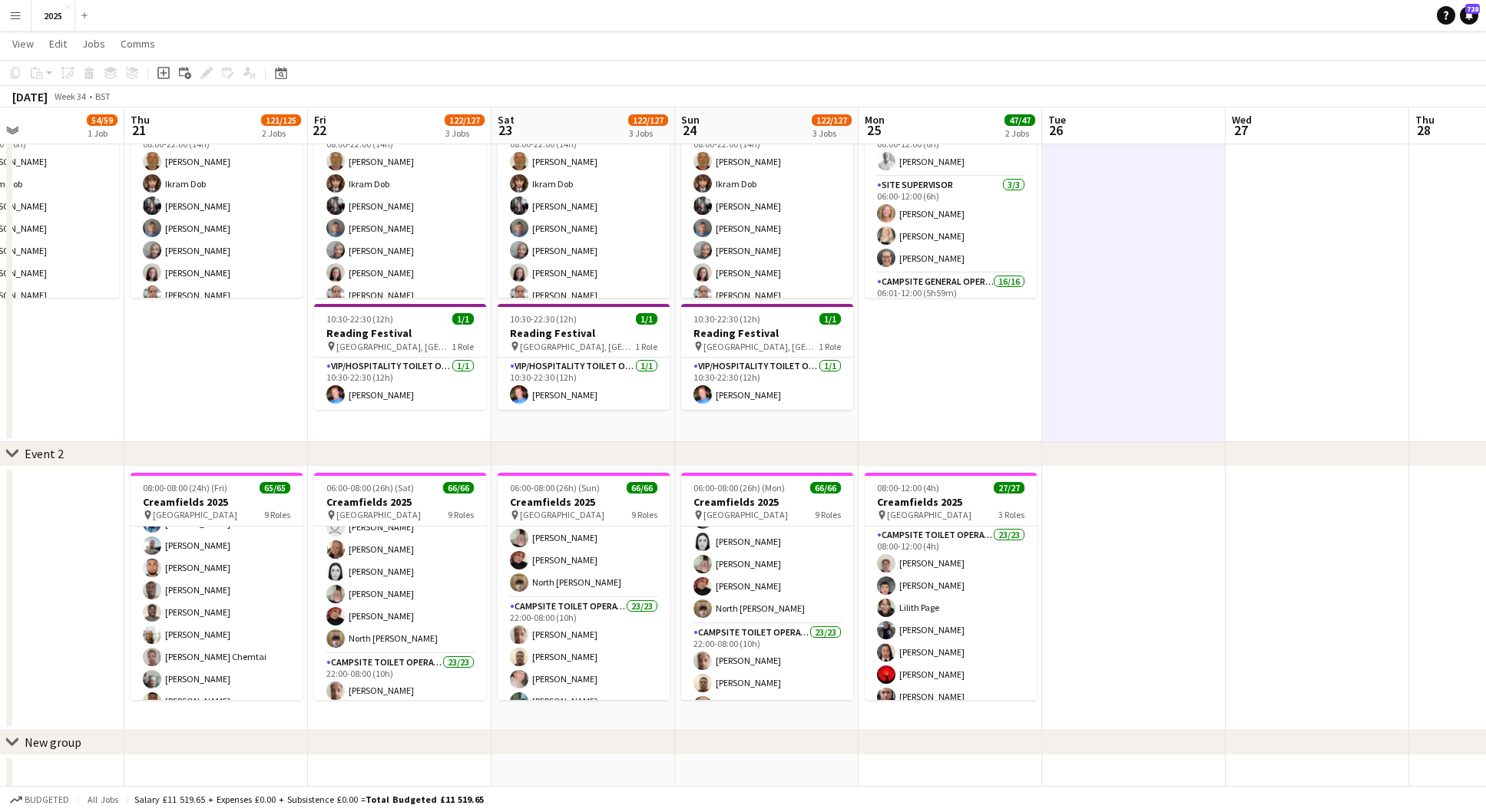
click at [18, 16] on app-icon "Menu" at bounding box center [15, 15] width 13 height 13
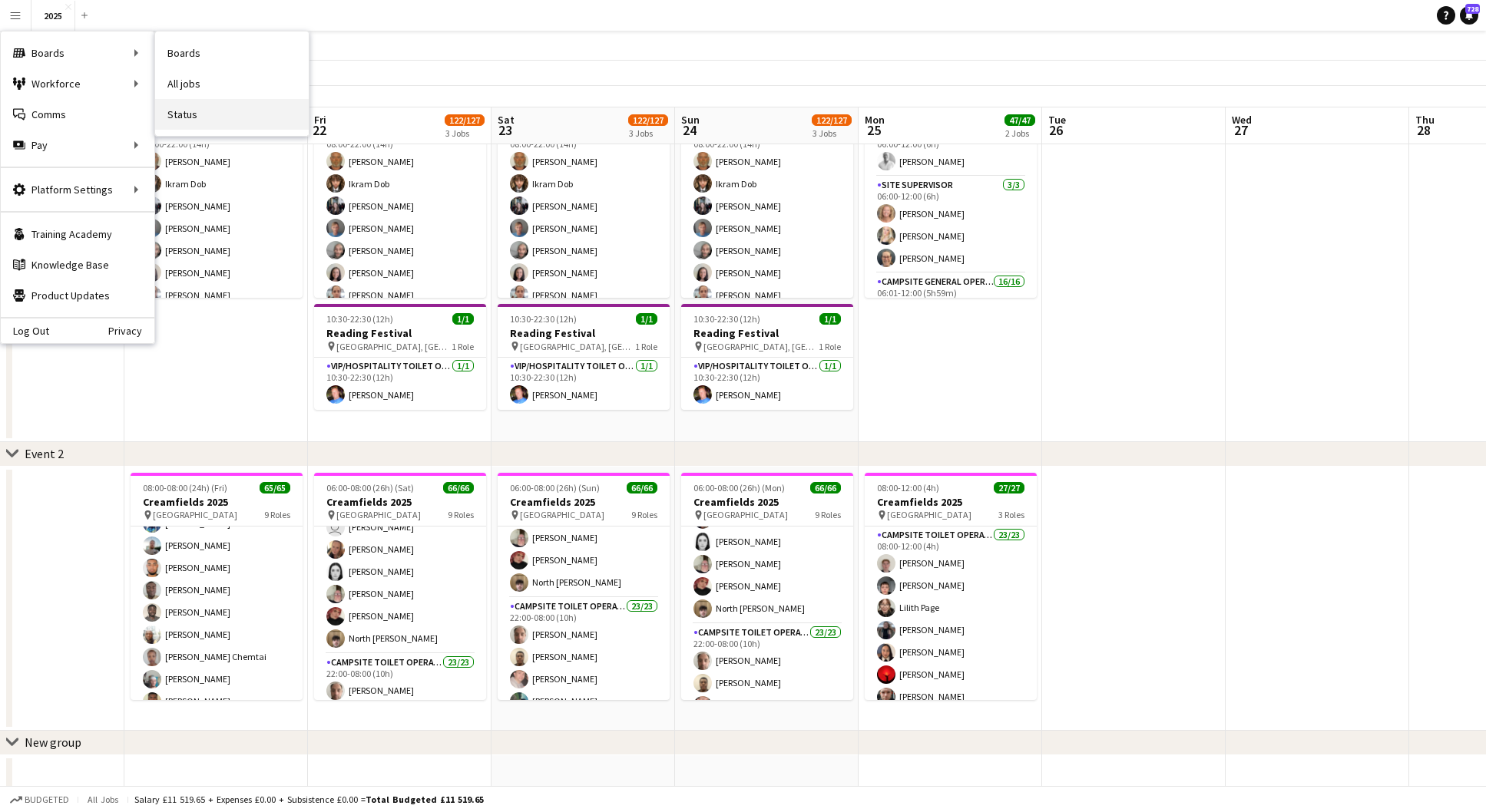
click at [182, 111] on link "Status" at bounding box center [232, 114] width 153 height 30
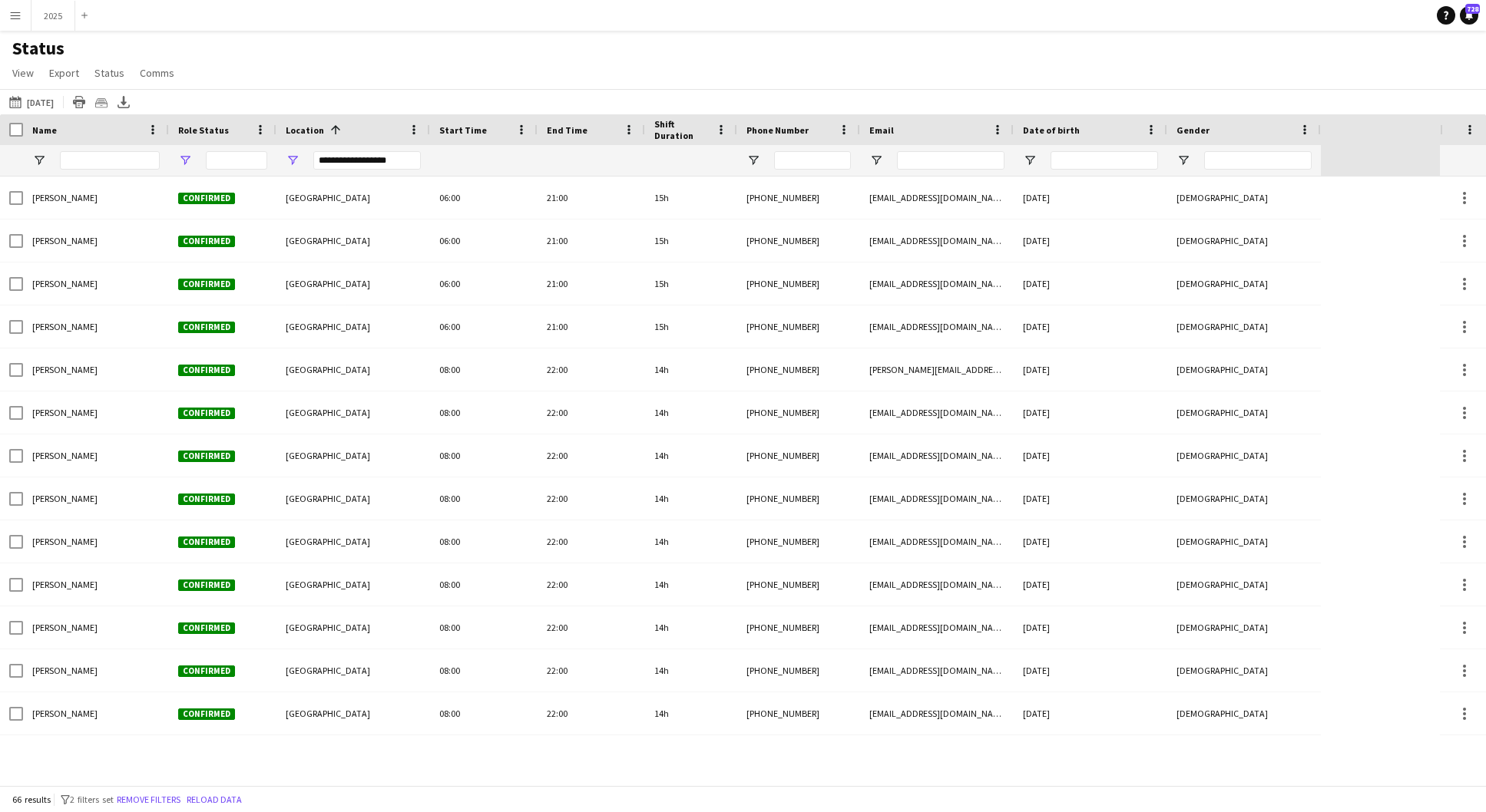
type input "**********"
click at [30, 74] on span "View" at bounding box center [24, 73] width 22 height 14
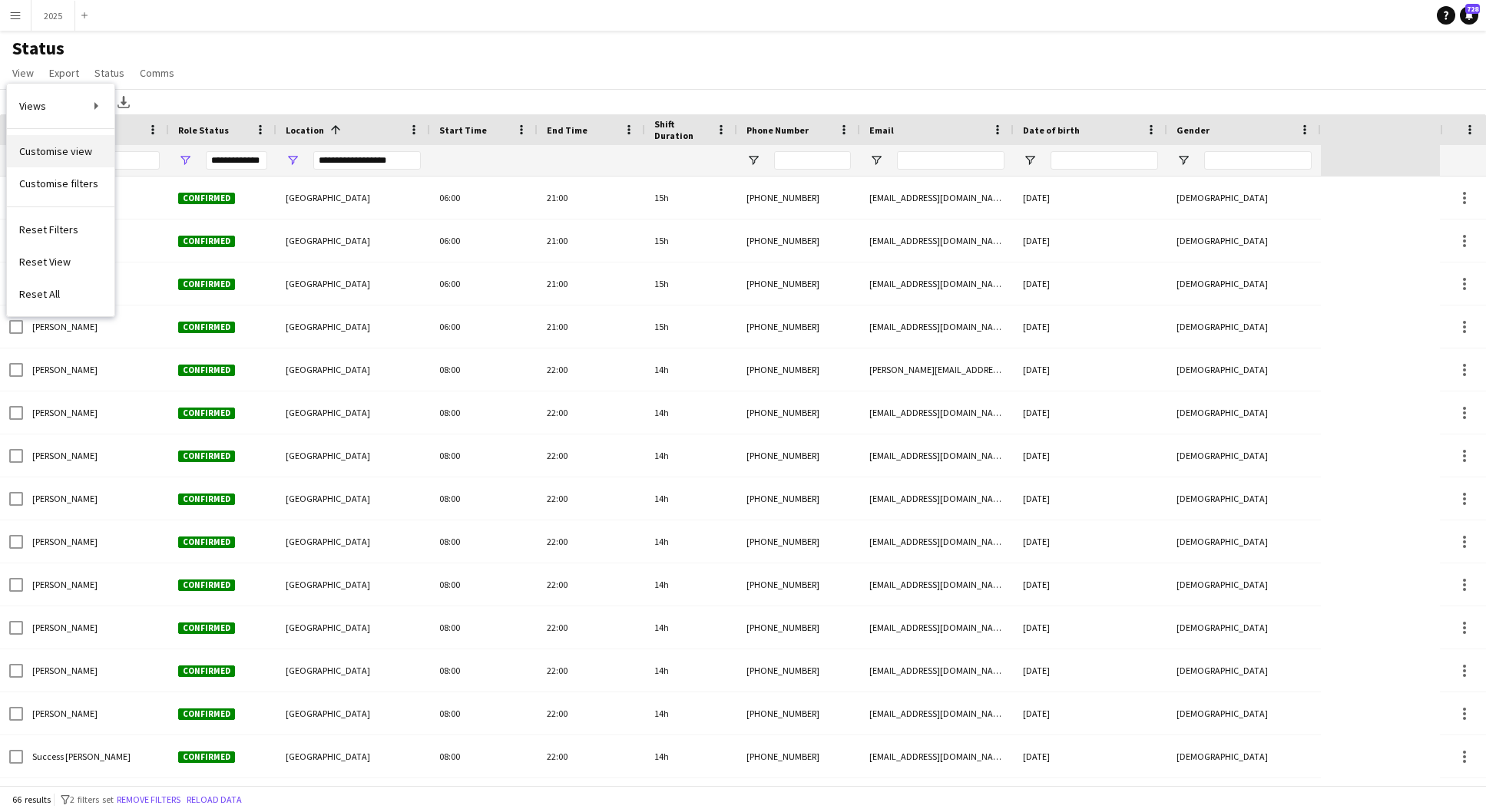
click at [66, 150] on span "Customise view" at bounding box center [56, 151] width 73 height 14
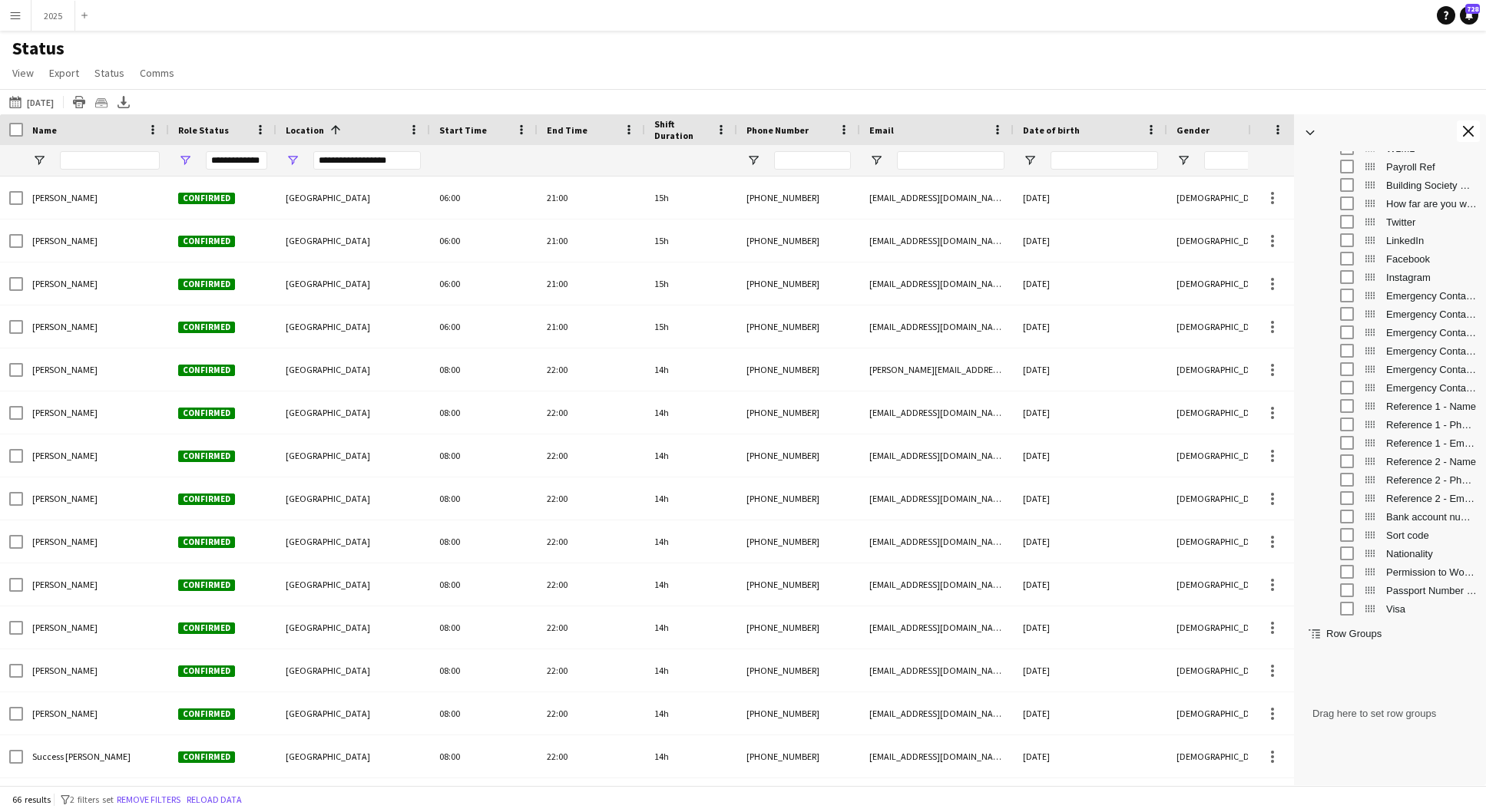
scroll to position [922, 0]
click at [1470, 132] on app-icon "Close tool panel" at bounding box center [1467, 131] width 11 height 11
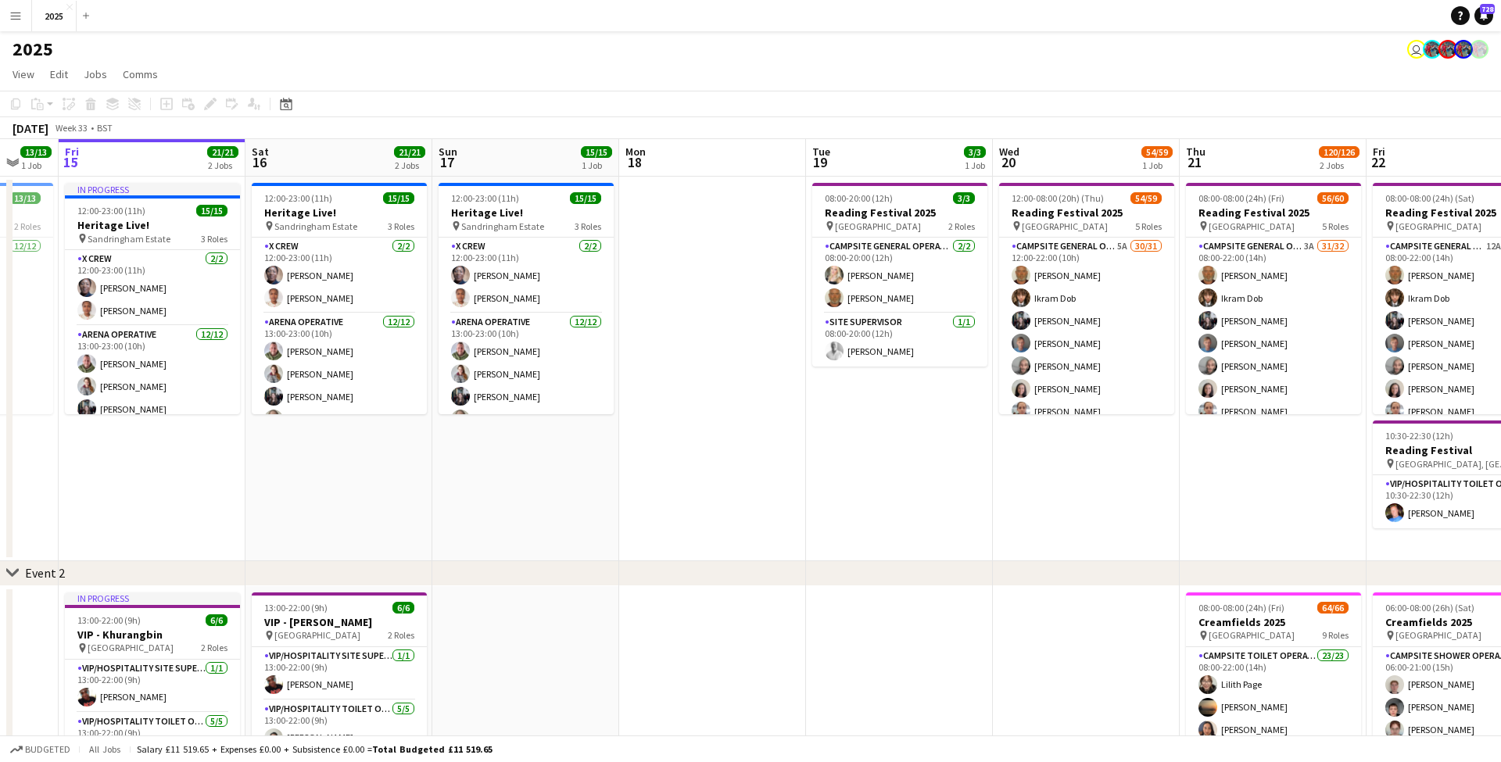
scroll to position [0, 475]
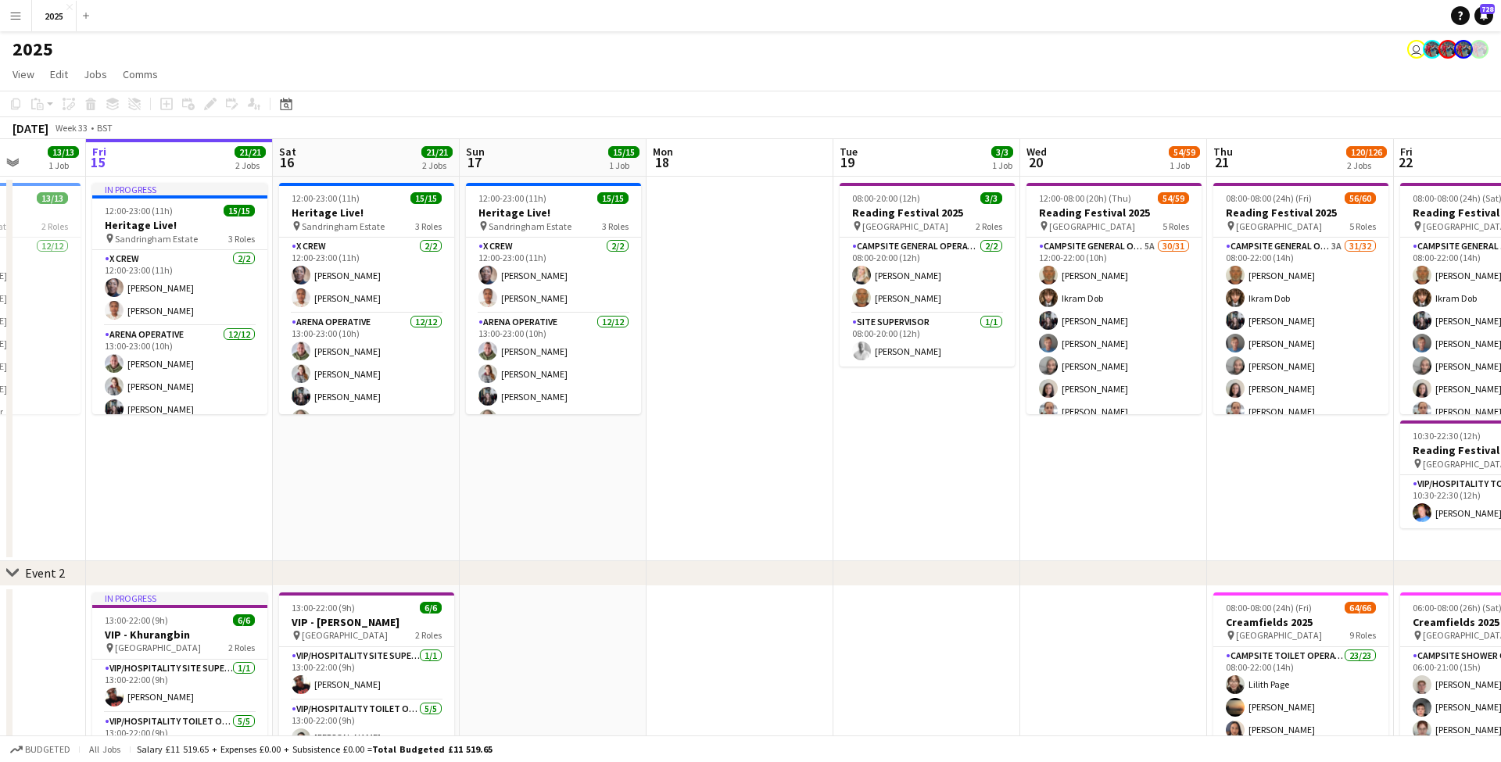
click at [23, 17] on button "Menu" at bounding box center [15, 15] width 31 height 31
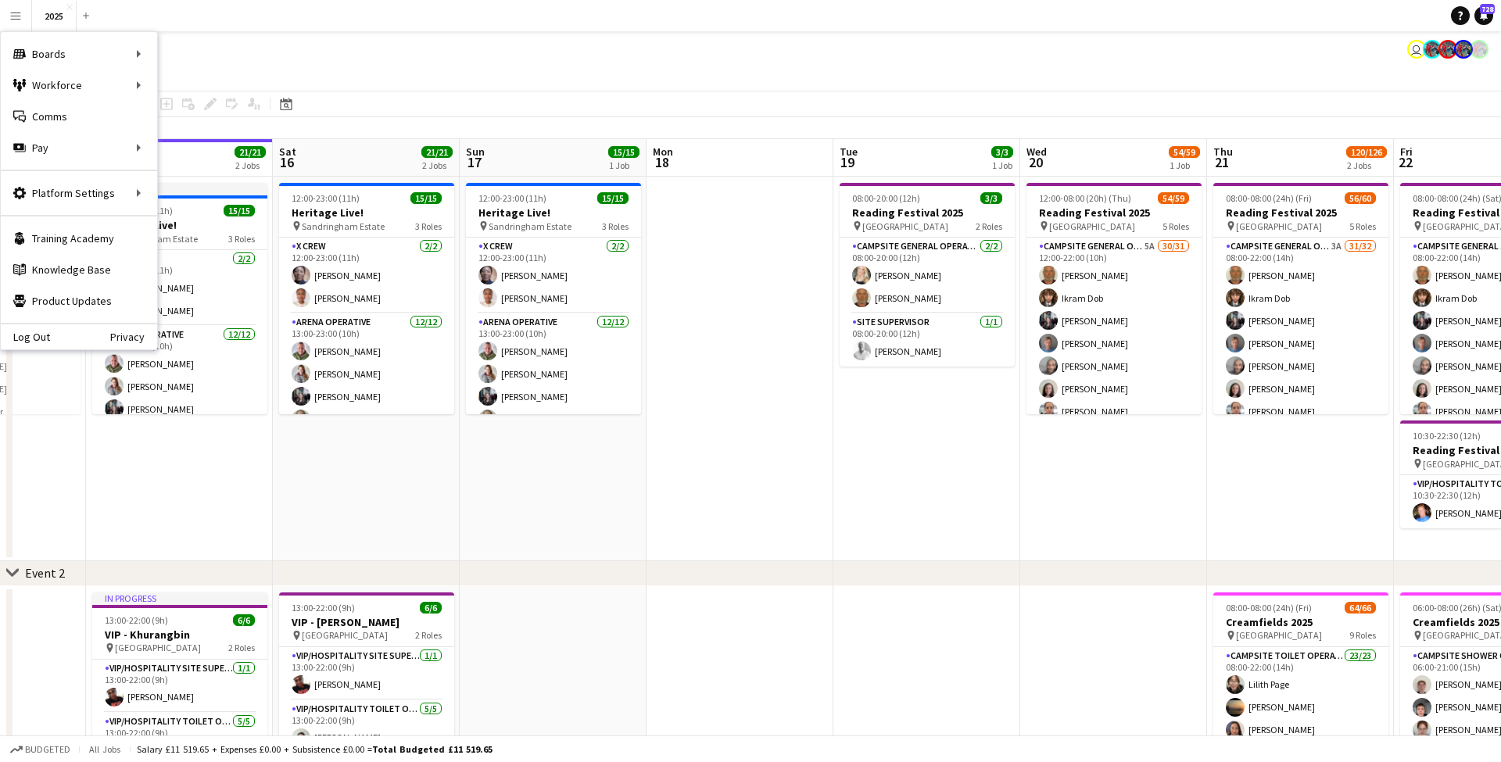
click at [695, 263] on app-date-cell at bounding box center [740, 369] width 187 height 385
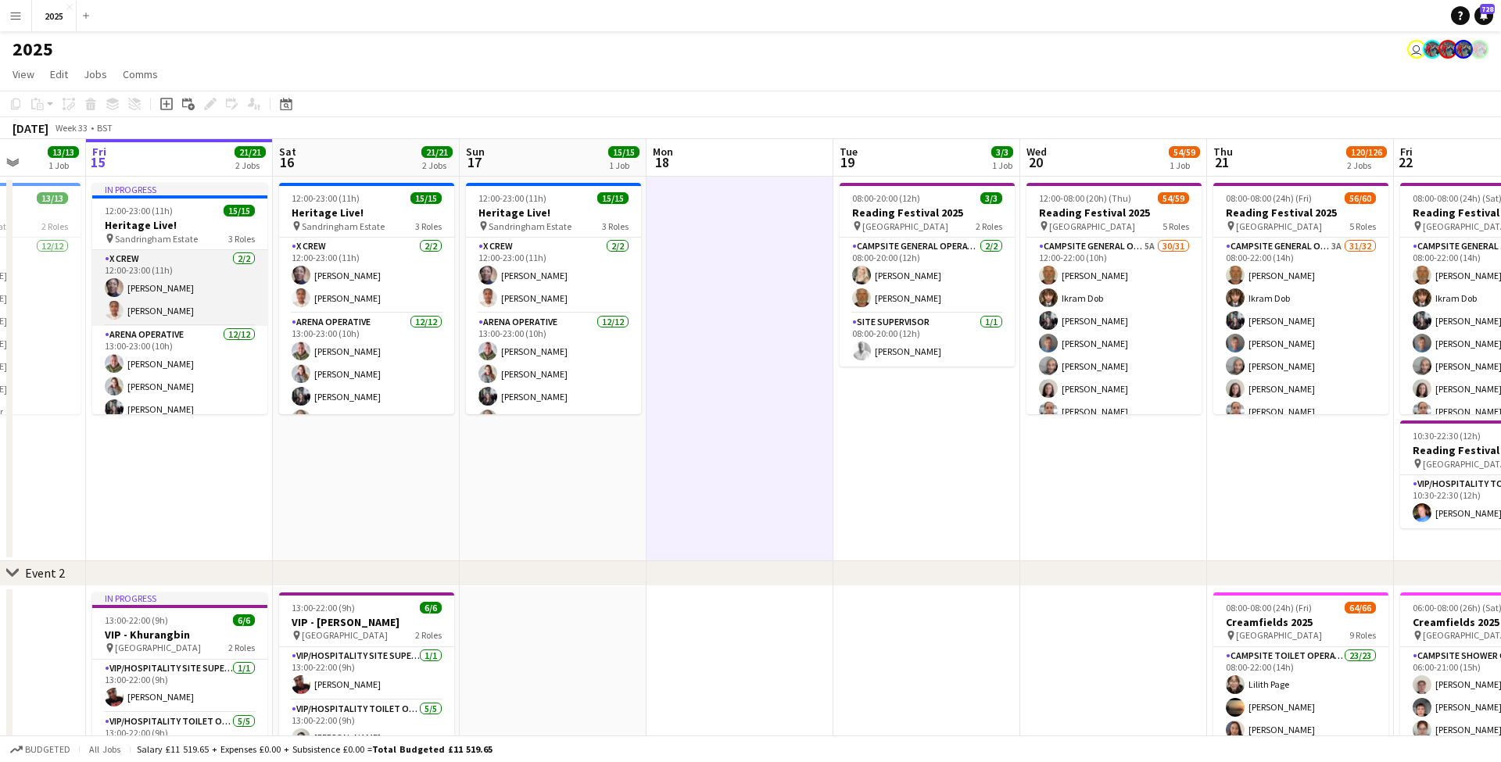
scroll to position [0, 0]
click at [230, 306] on app-card-role "X Crew 2/2 12:00-23:00 (11h) Abosede Ayorinde Victoria Kofoworola Ogunleye" at bounding box center [179, 288] width 175 height 76
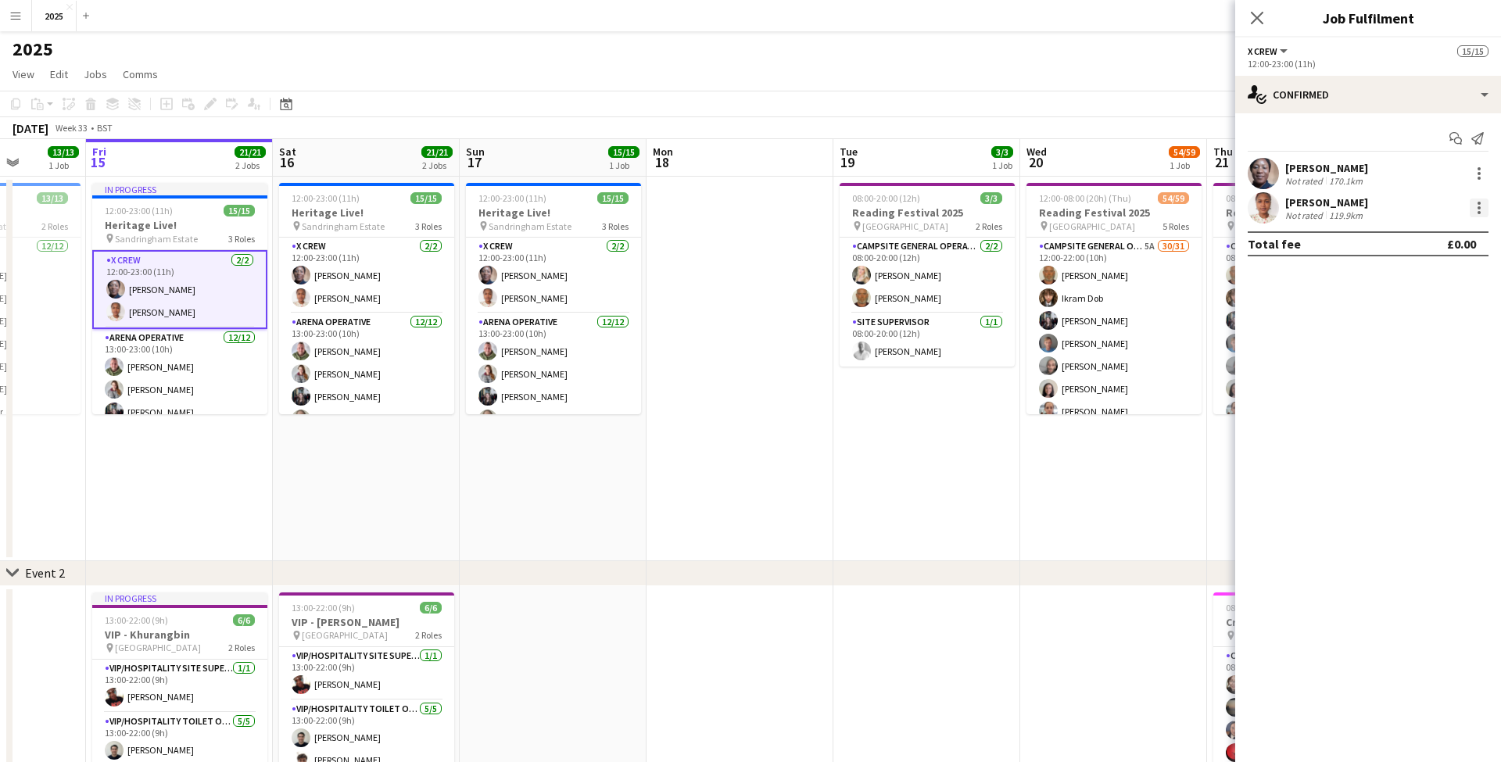
click at [1479, 210] on div at bounding box center [1479, 208] width 19 height 19
click at [1423, 421] on span "Did not show" at bounding box center [1415, 424] width 73 height 13
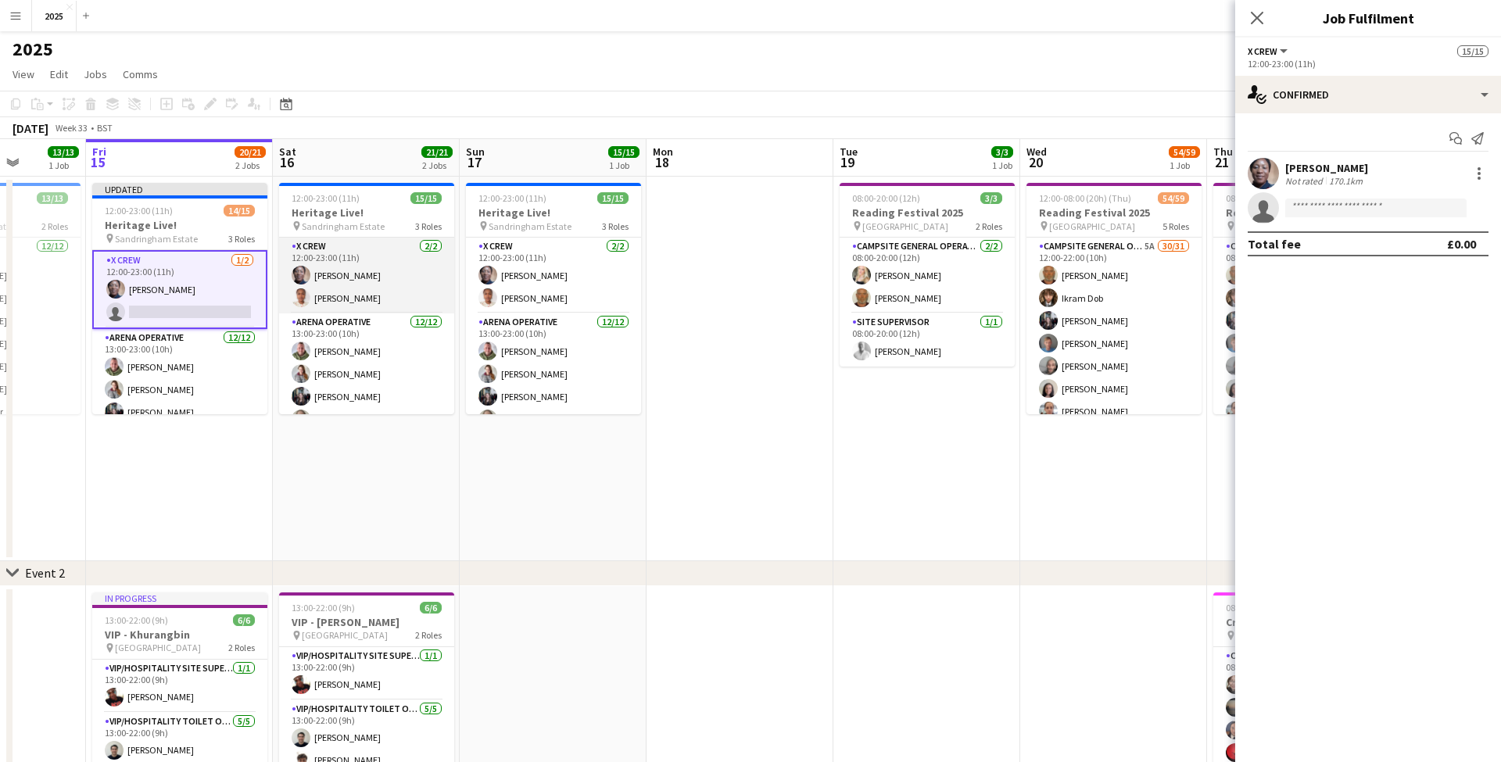
click at [364, 286] on app-card-role "X Crew 2/2 12:00-23:00 (11h) Abosede Ayorinde Victoria Kofoworola Ogunleye" at bounding box center [366, 276] width 175 height 76
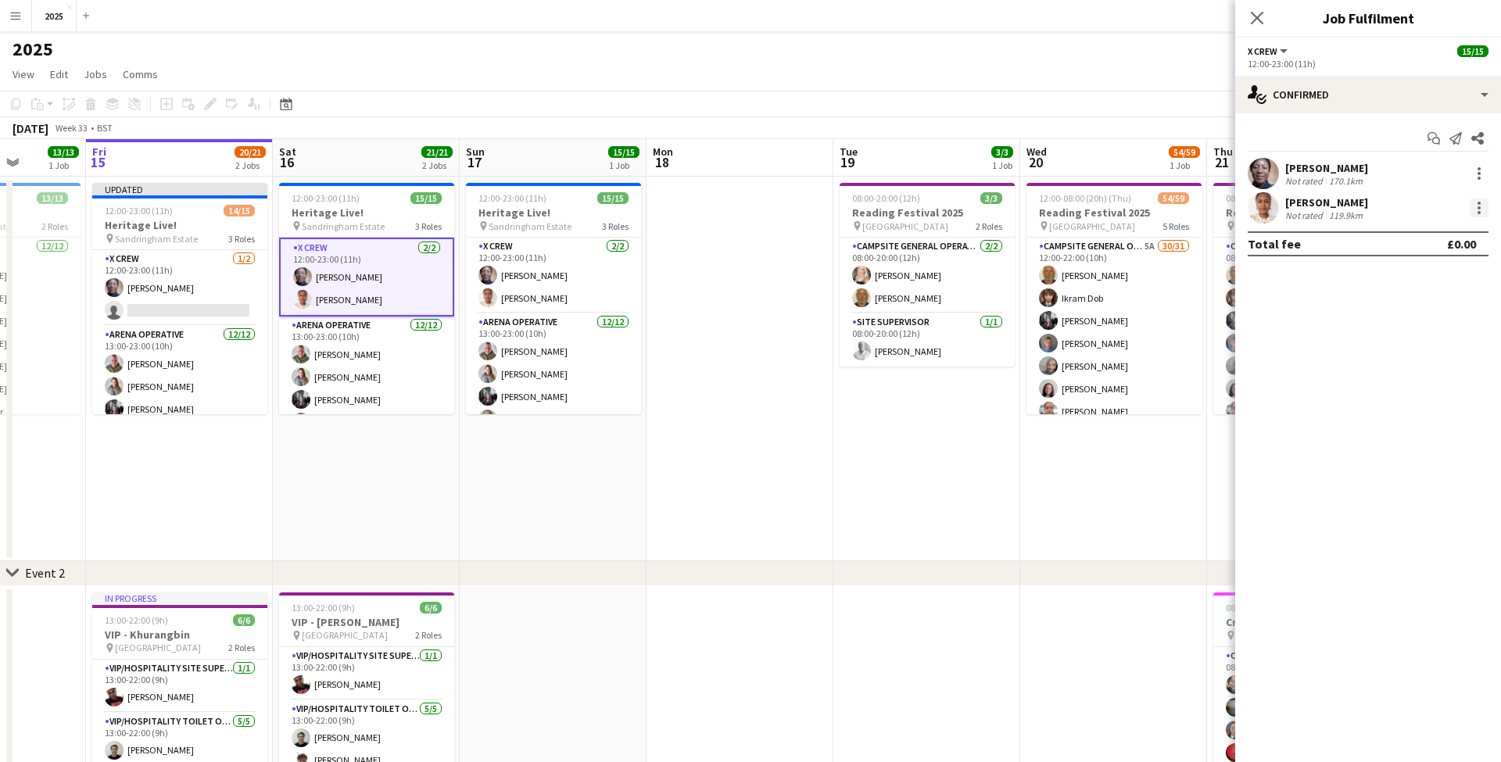
click at [1479, 210] on div at bounding box center [1479, 208] width 19 height 19
click at [1307, 211] on div at bounding box center [750, 381] width 1501 height 762
click at [1483, 209] on div at bounding box center [1479, 208] width 19 height 19
click at [1420, 385] on span "Remove" at bounding box center [1402, 386] width 47 height 13
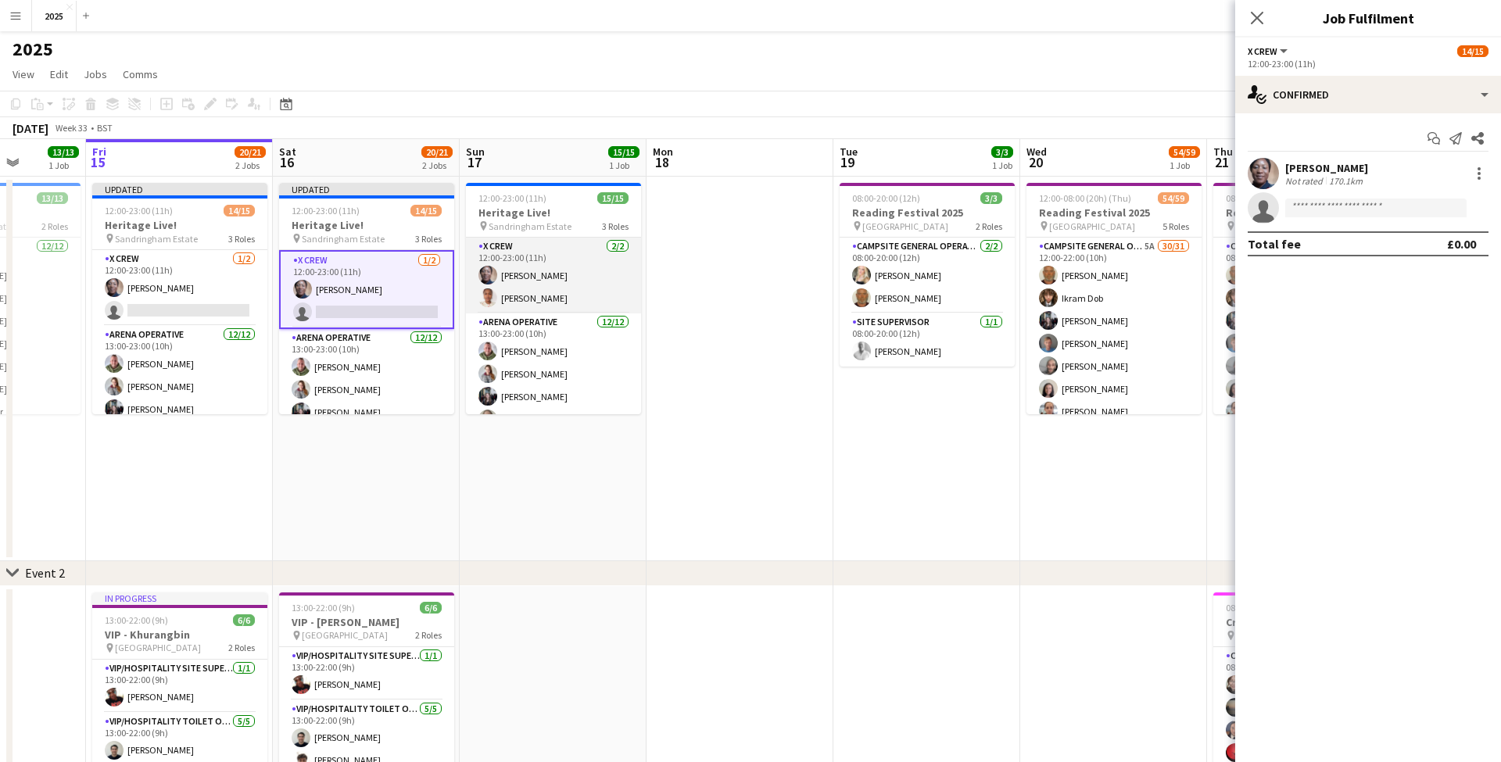
click at [516, 285] on app-card-role "X Crew 2/2 12:00-23:00 (11h) Abosede Ayorinde Victoria Kofoworola Ogunleye" at bounding box center [553, 276] width 175 height 76
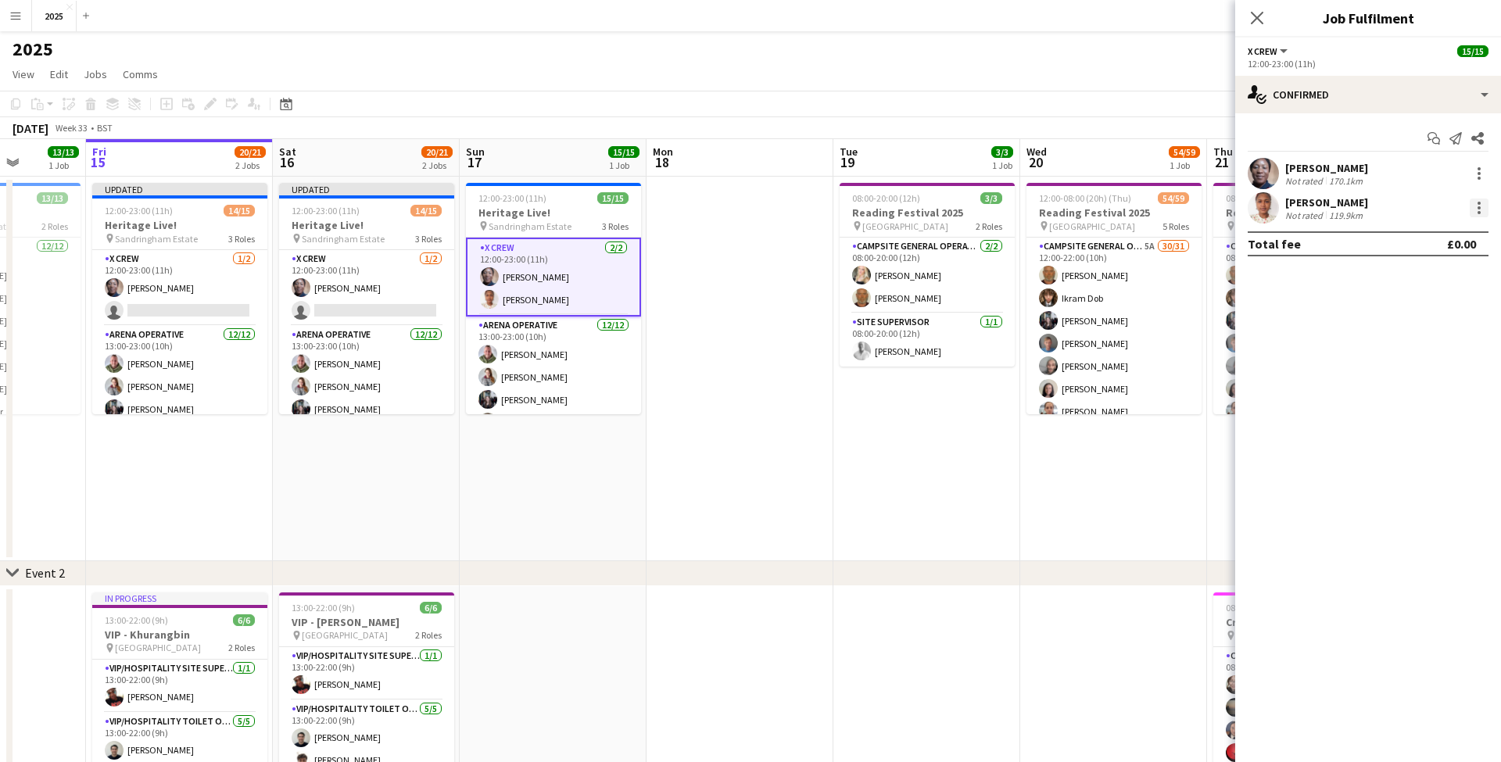
click at [1481, 209] on div at bounding box center [1479, 208] width 19 height 19
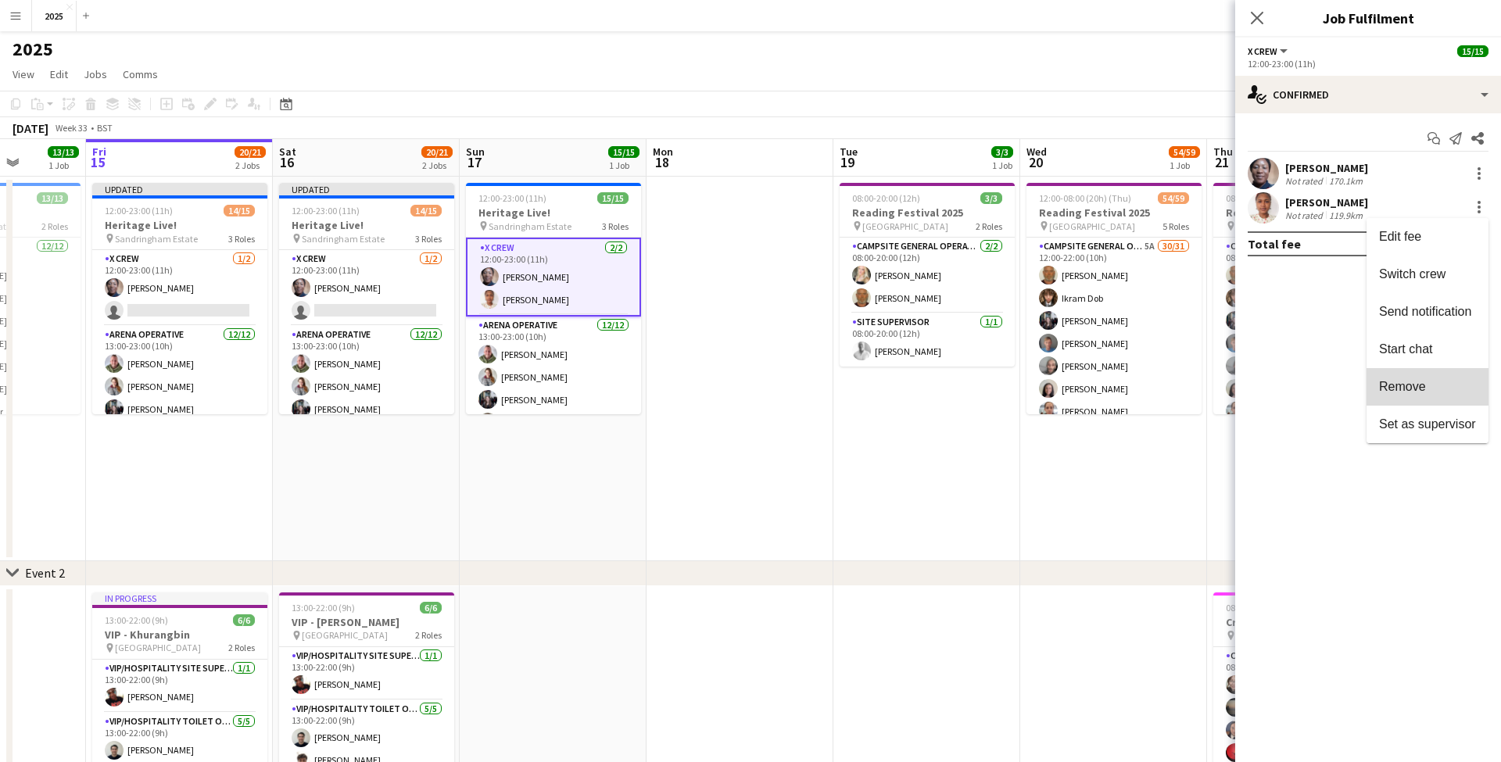
click at [1418, 382] on span "Remove" at bounding box center [1402, 386] width 47 height 13
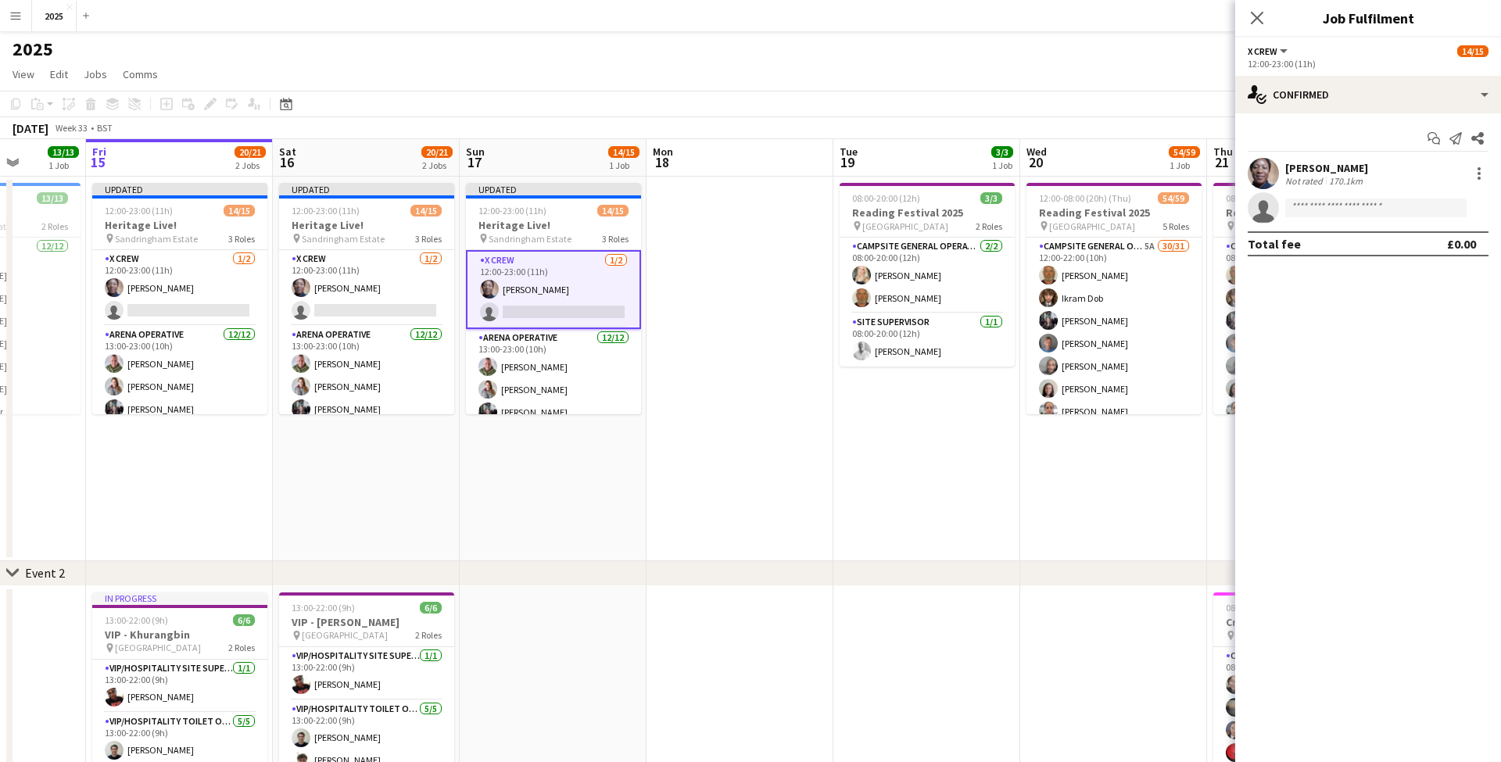
click at [774, 236] on app-date-cell at bounding box center [740, 369] width 187 height 385
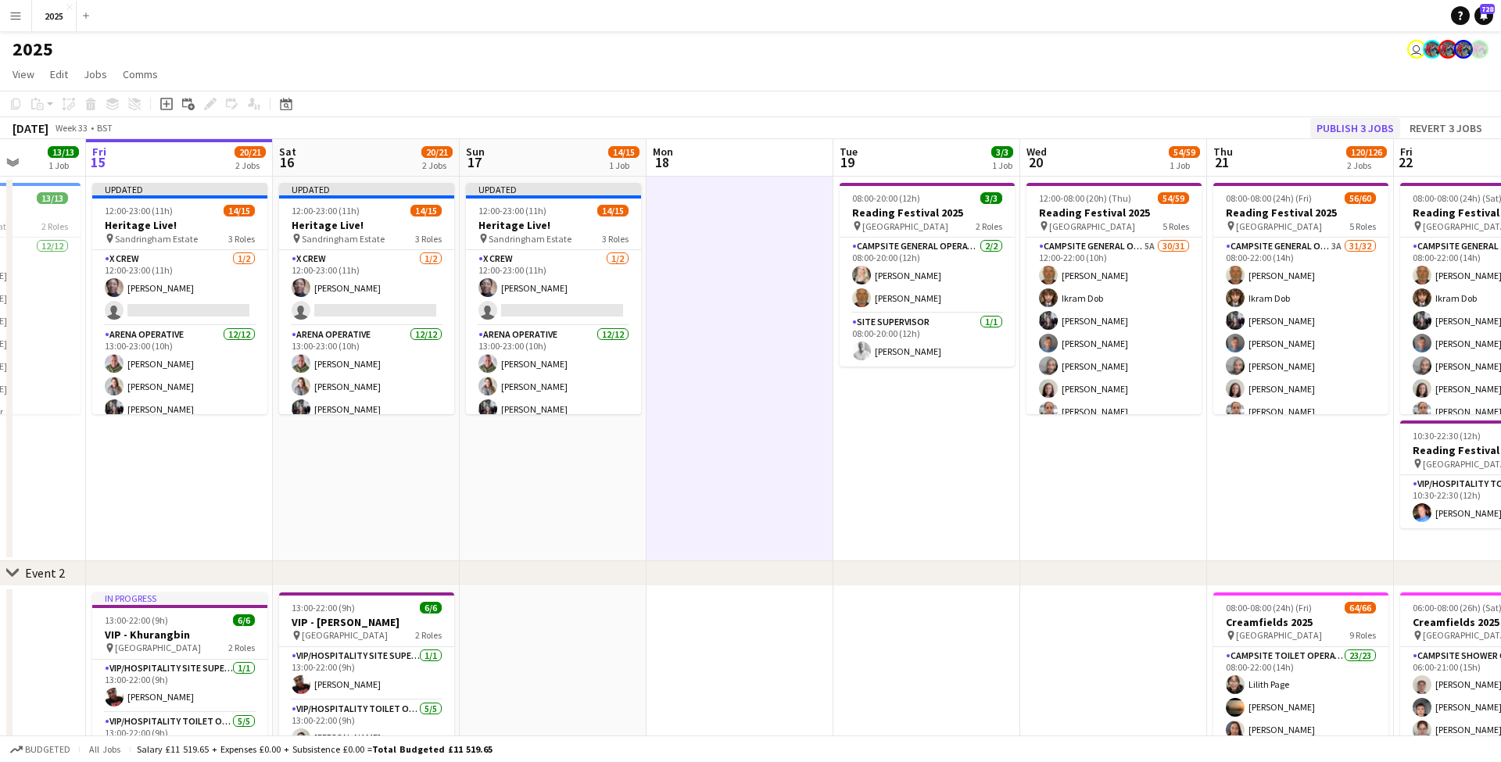
click at [1374, 131] on button "Publish 3 jobs" at bounding box center [1355, 128] width 90 height 20
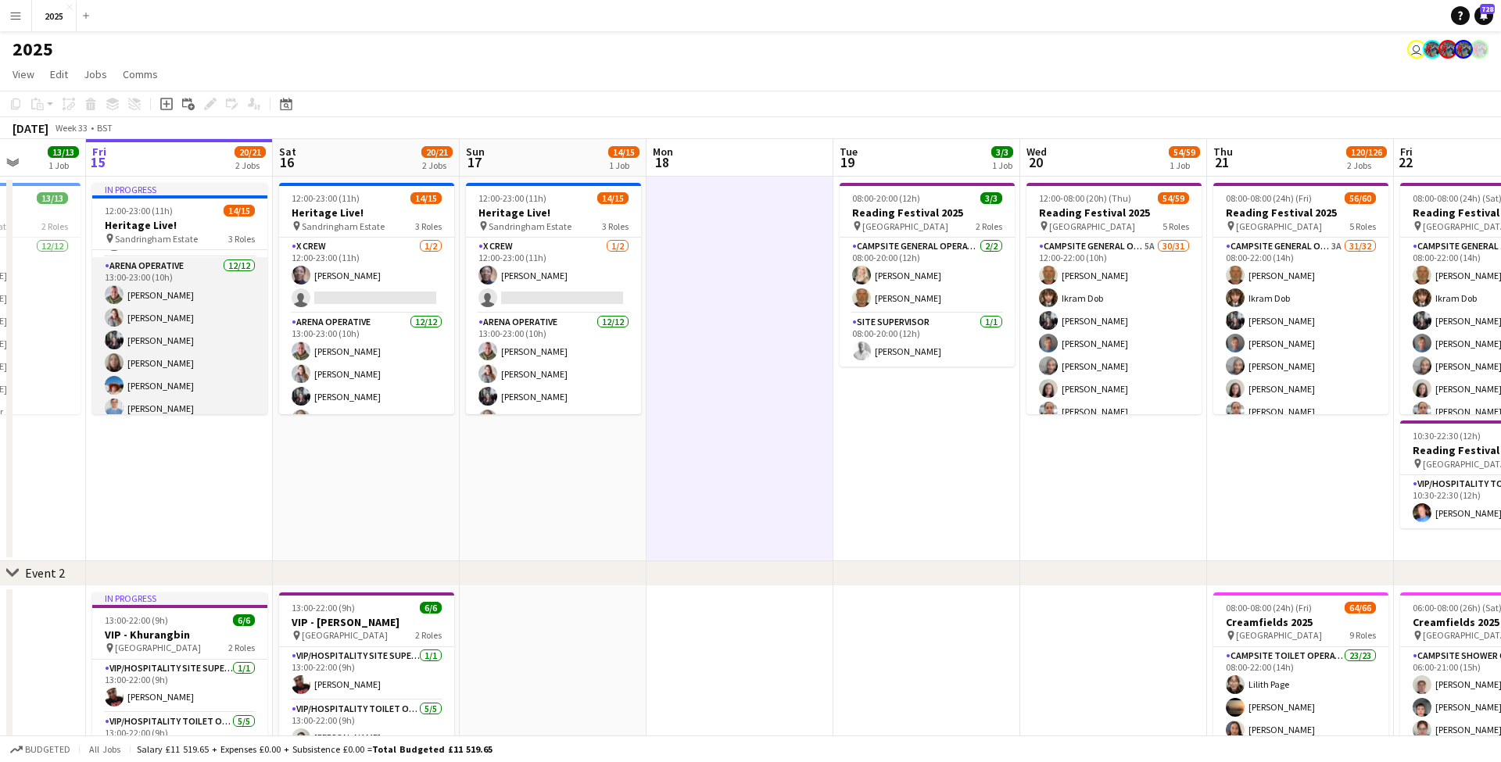
scroll to position [68, 0]
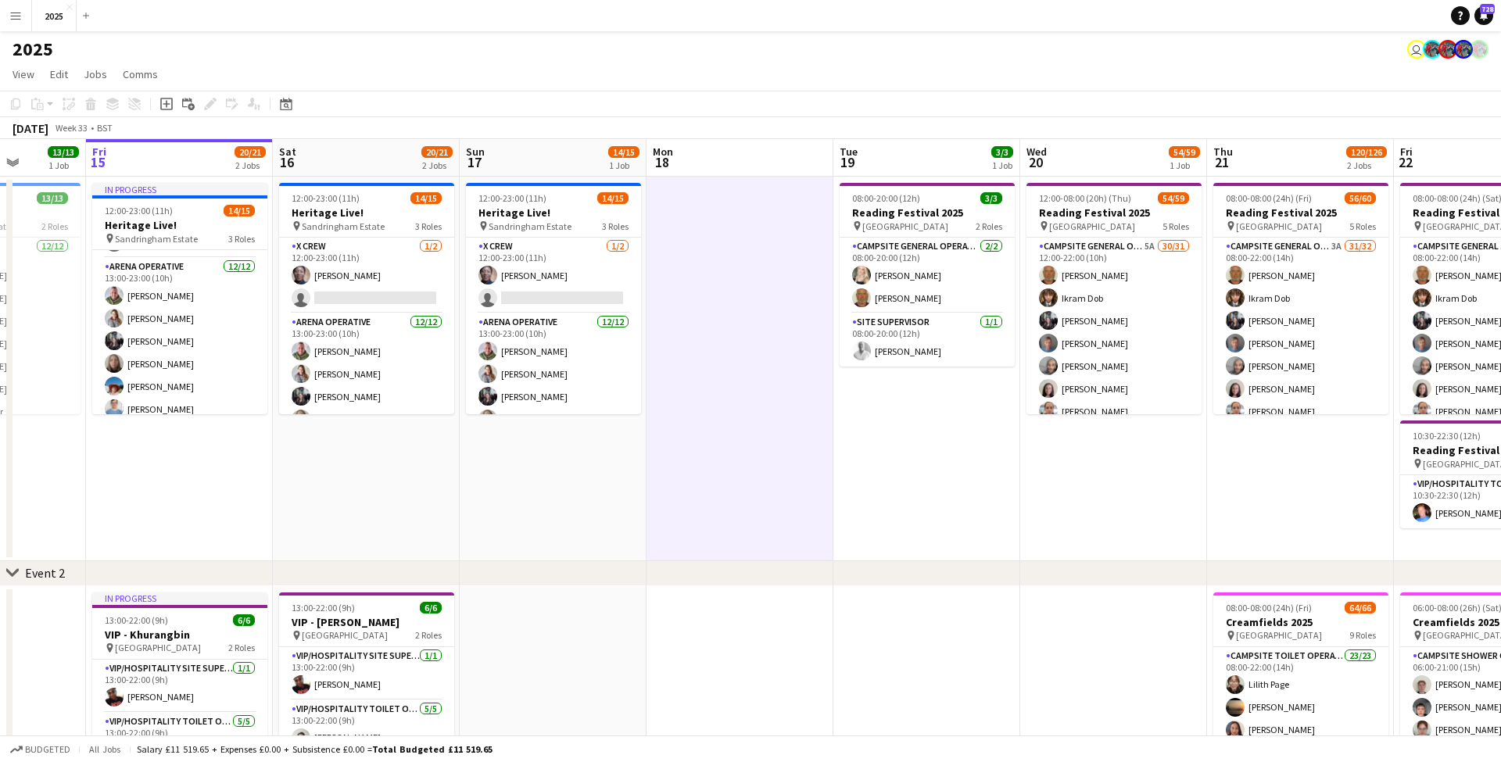
click at [20, 14] on app-icon "Menu" at bounding box center [15, 15] width 13 height 13
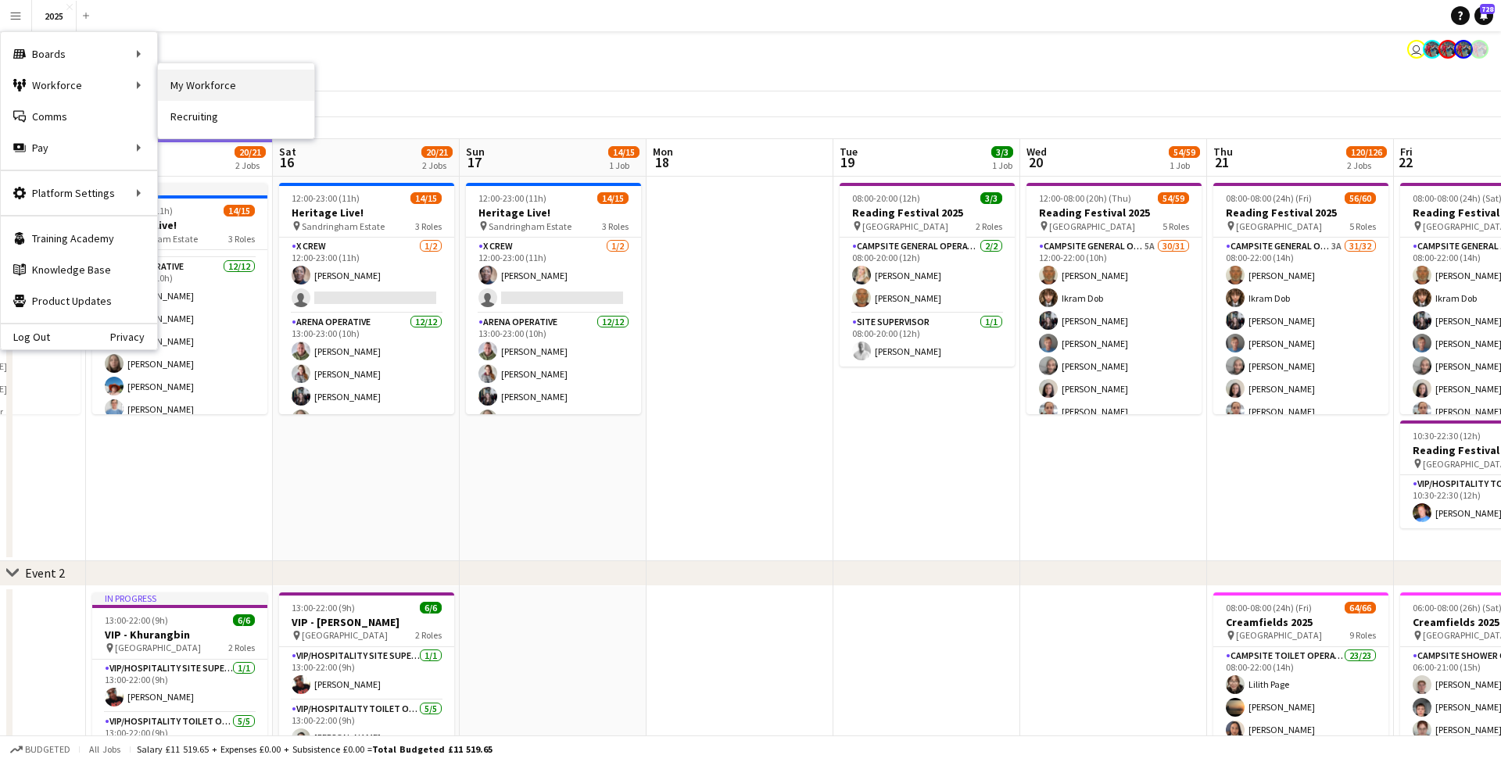
click at [210, 94] on link "My Workforce" at bounding box center [236, 85] width 156 height 31
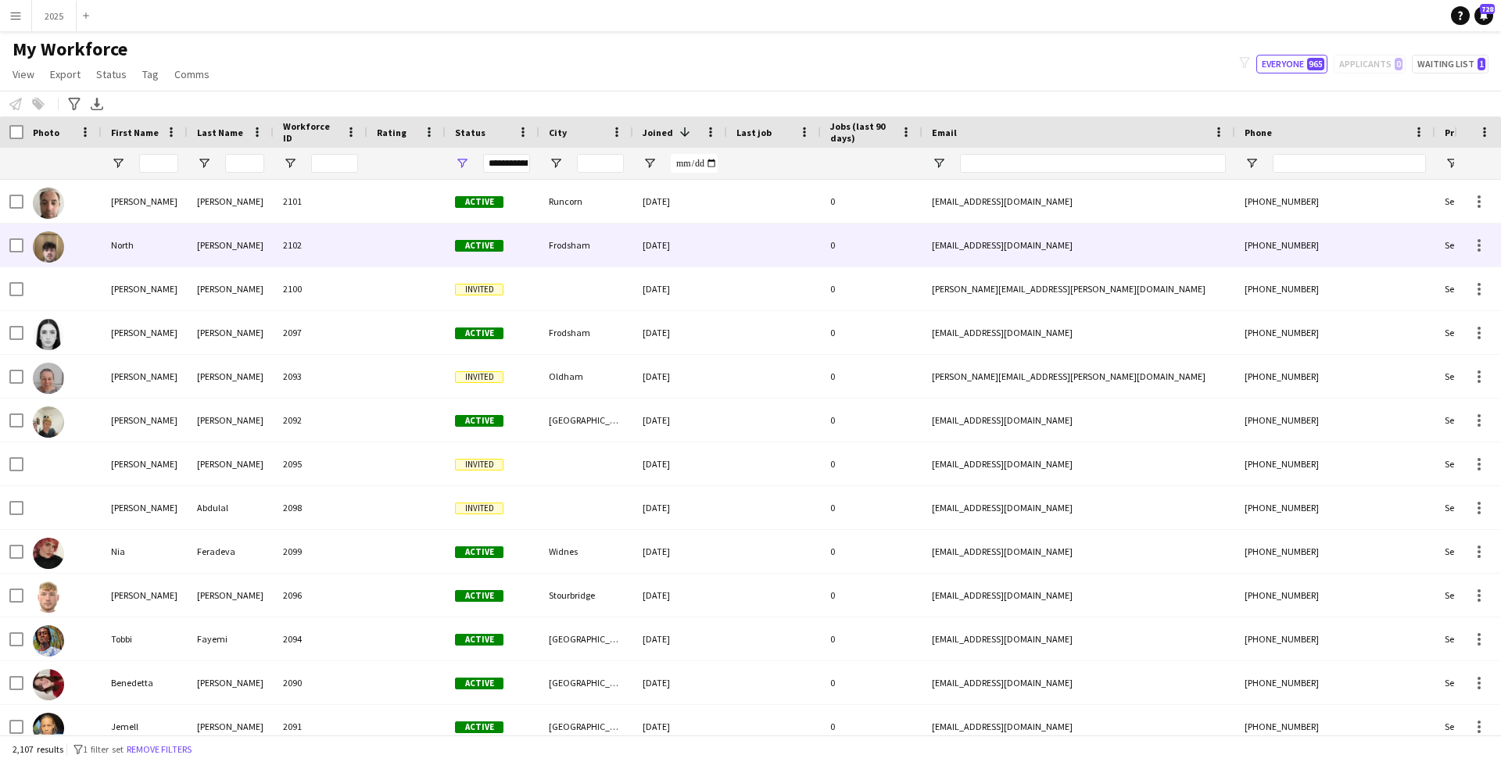
click at [387, 246] on div at bounding box center [406, 245] width 78 height 43
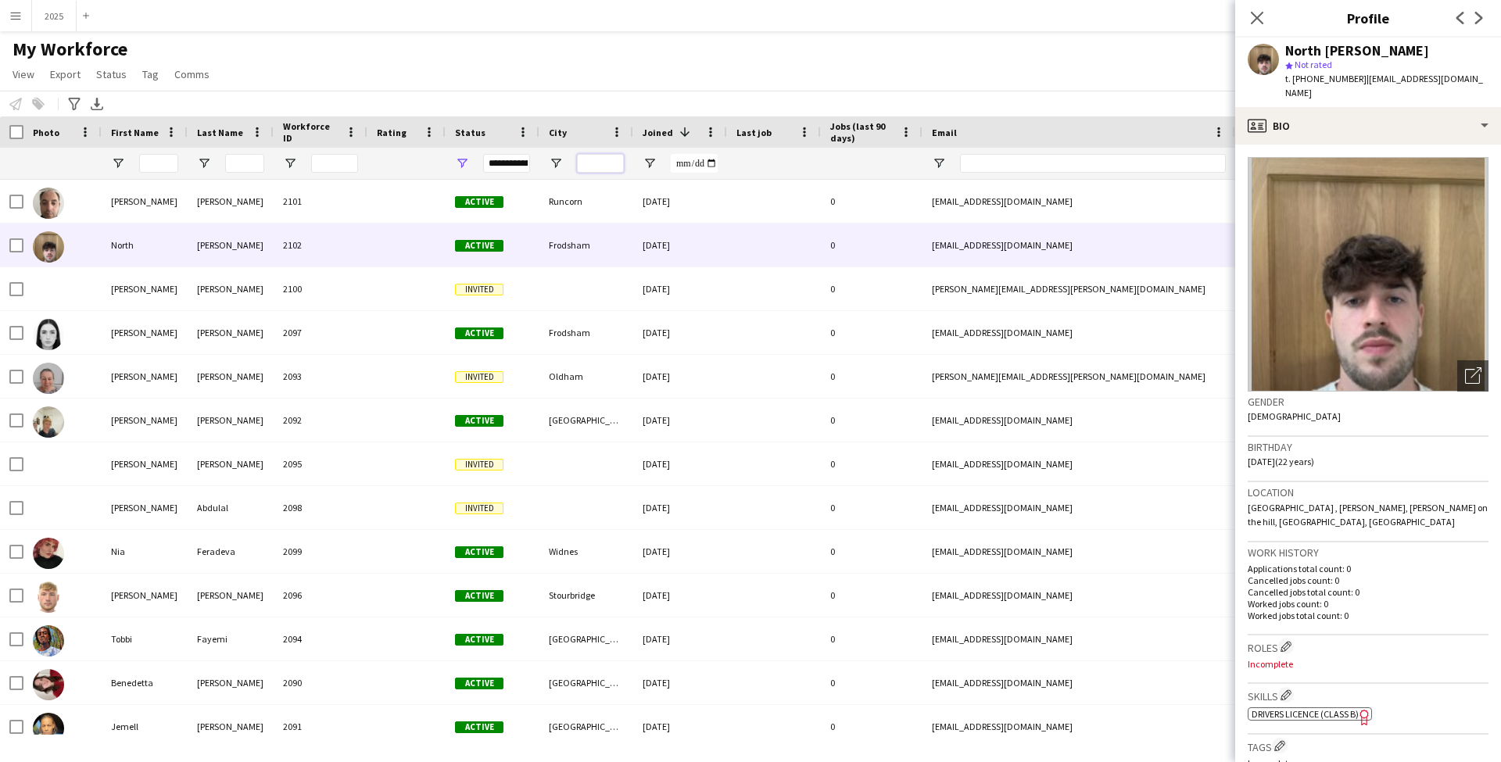
click at [603, 165] on input "City Filter Input" at bounding box center [600, 163] width 47 height 19
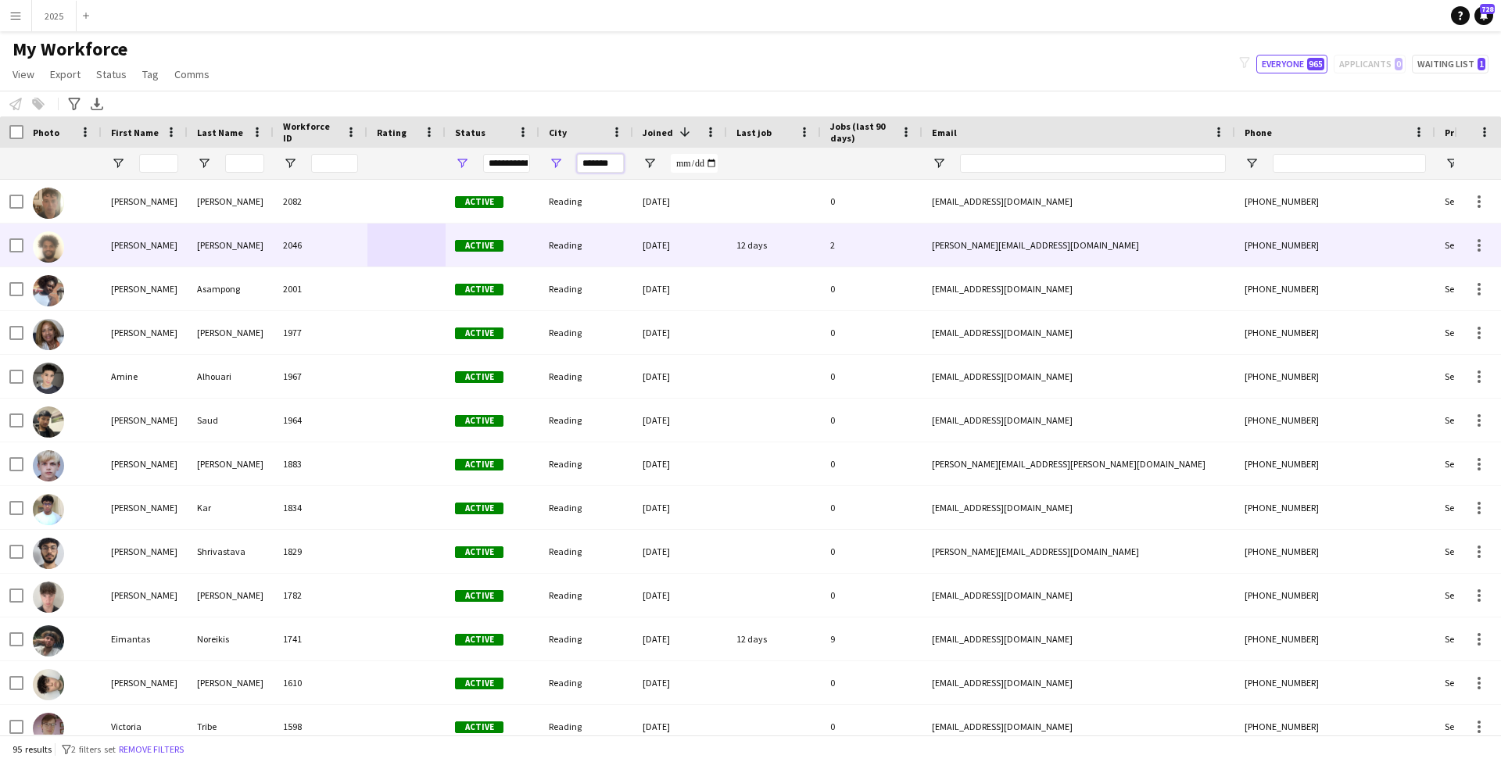
type input "*******"
click at [217, 246] on div "Rodrigues" at bounding box center [231, 245] width 86 height 43
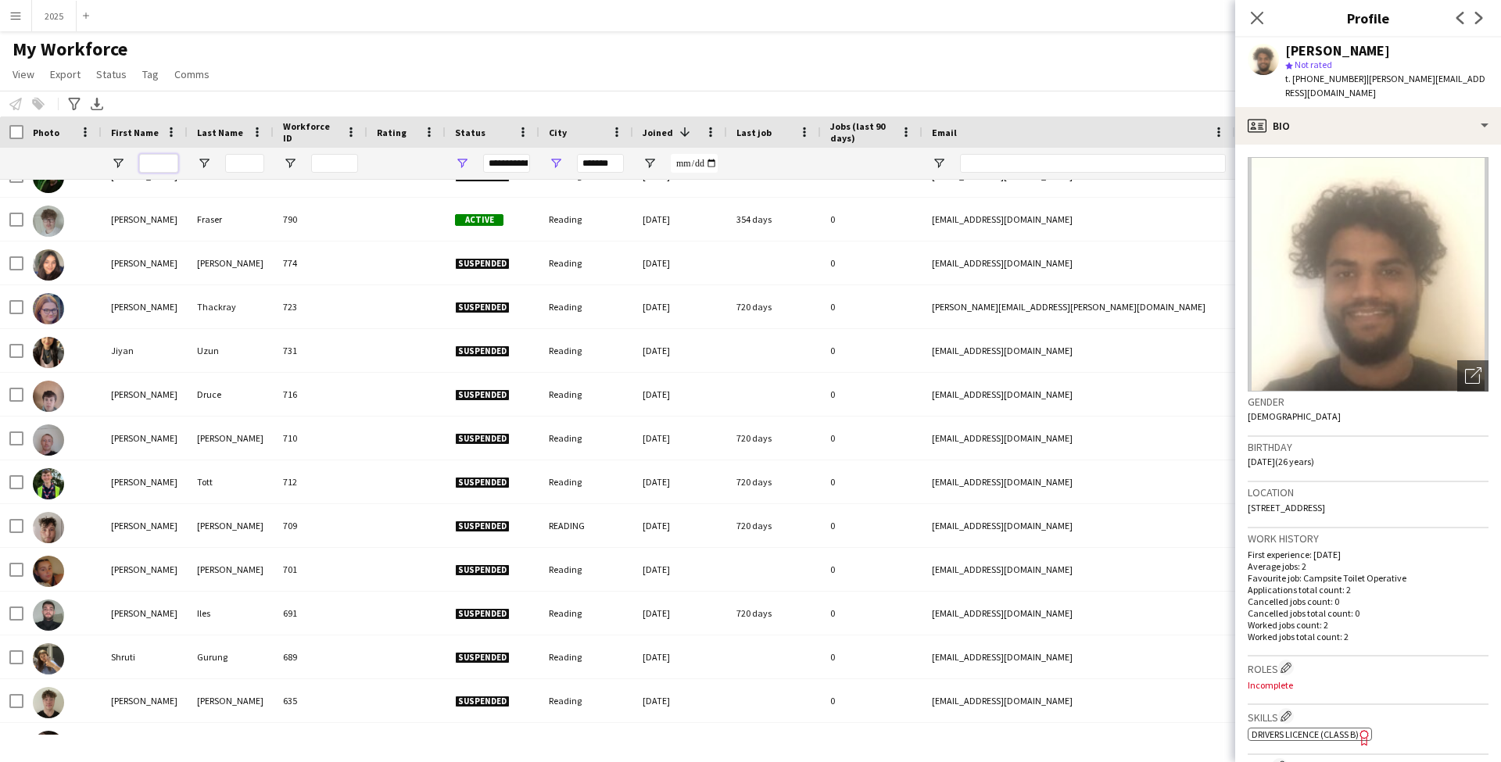
click at [173, 166] on input "First Name Filter Input" at bounding box center [158, 163] width 39 height 19
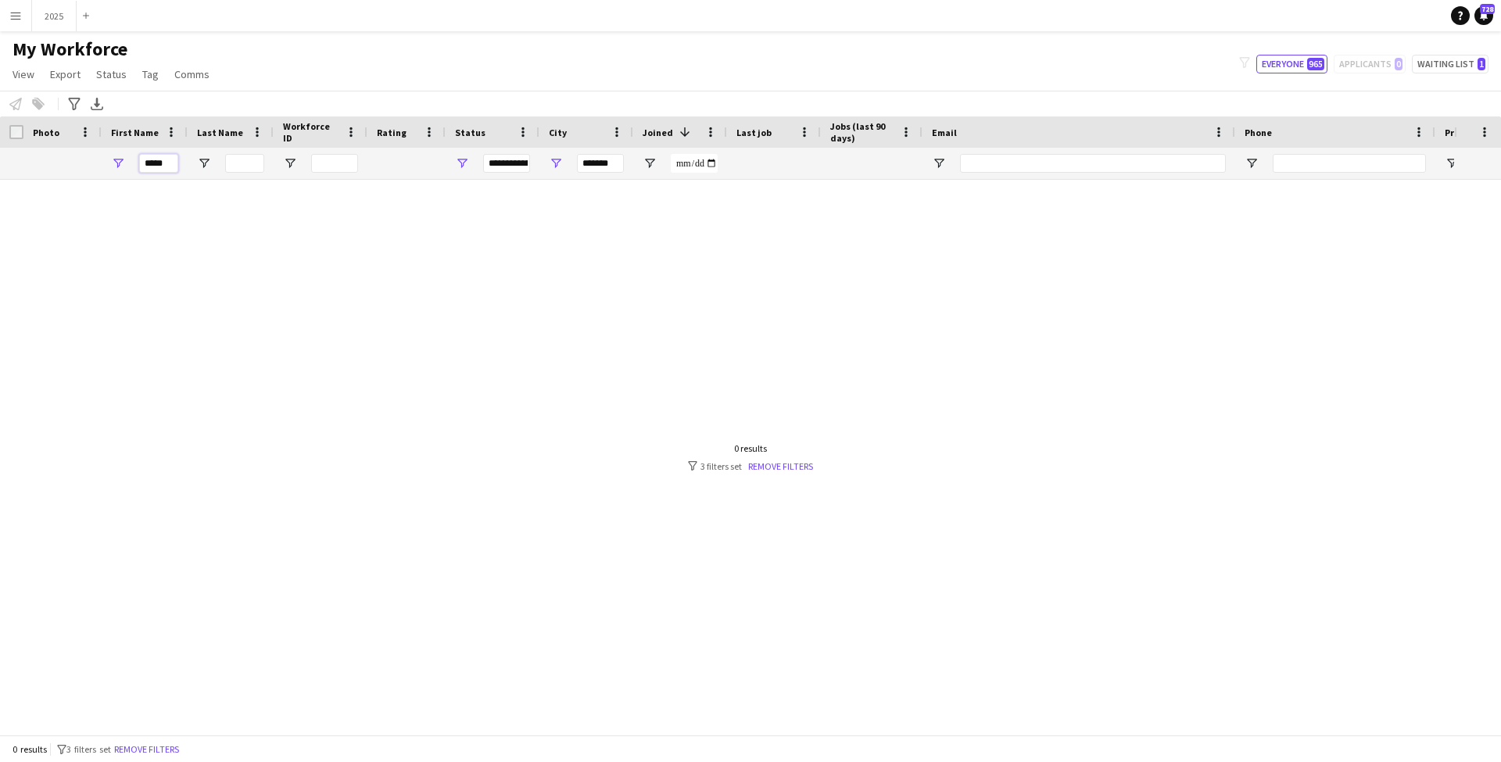
type input "*****"
drag, startPoint x: 203, startPoint y: 187, endPoint x: 614, endPoint y: 166, distance: 411.8
click at [614, 166] on input "*******" at bounding box center [600, 163] width 47 height 19
drag, startPoint x: 614, startPoint y: 166, endPoint x: 538, endPoint y: 167, distance: 75.8
click at [538, 167] on div "***** *******" at bounding box center [847, 163] width 1695 height 31
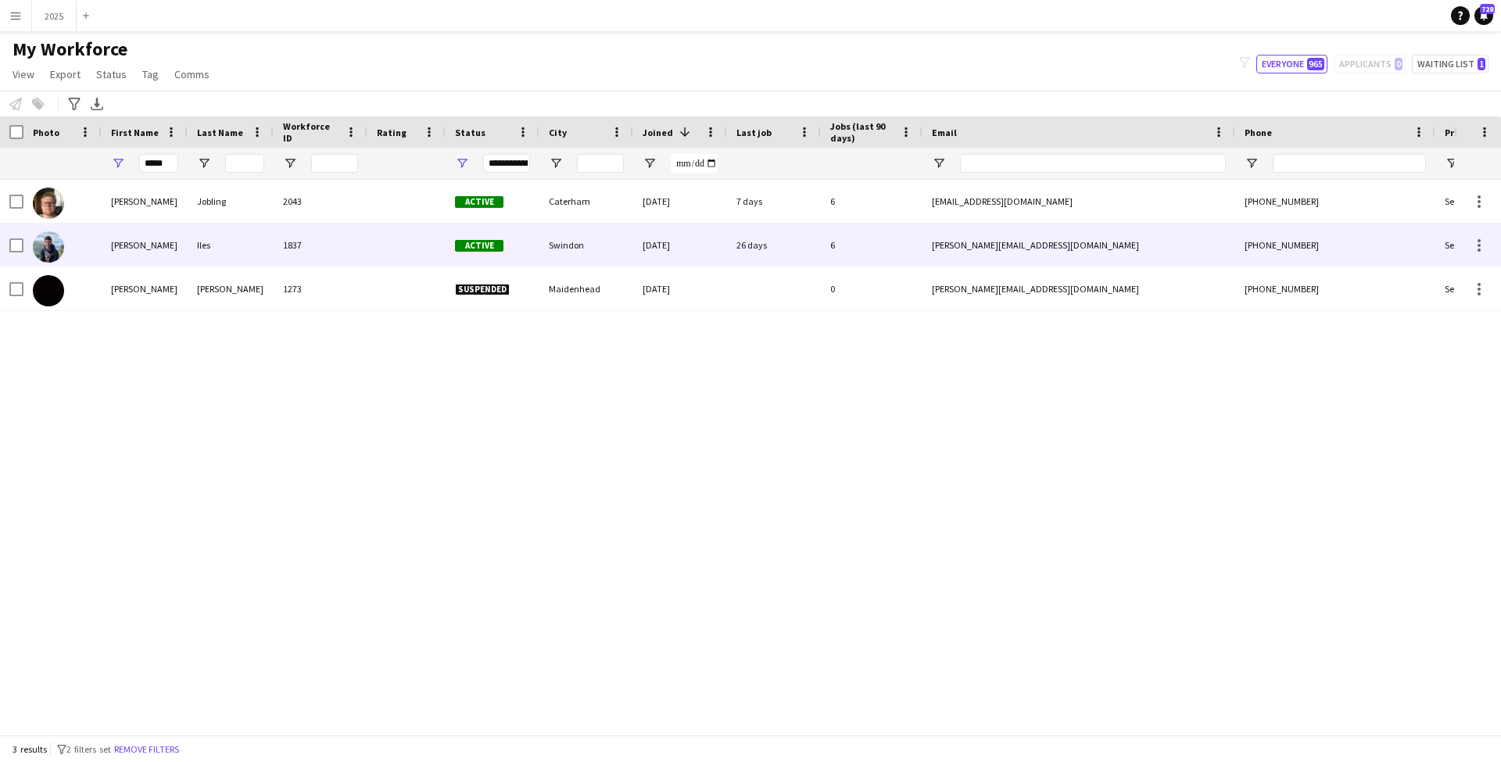
click at [308, 248] on div "1837" at bounding box center [321, 245] width 94 height 43
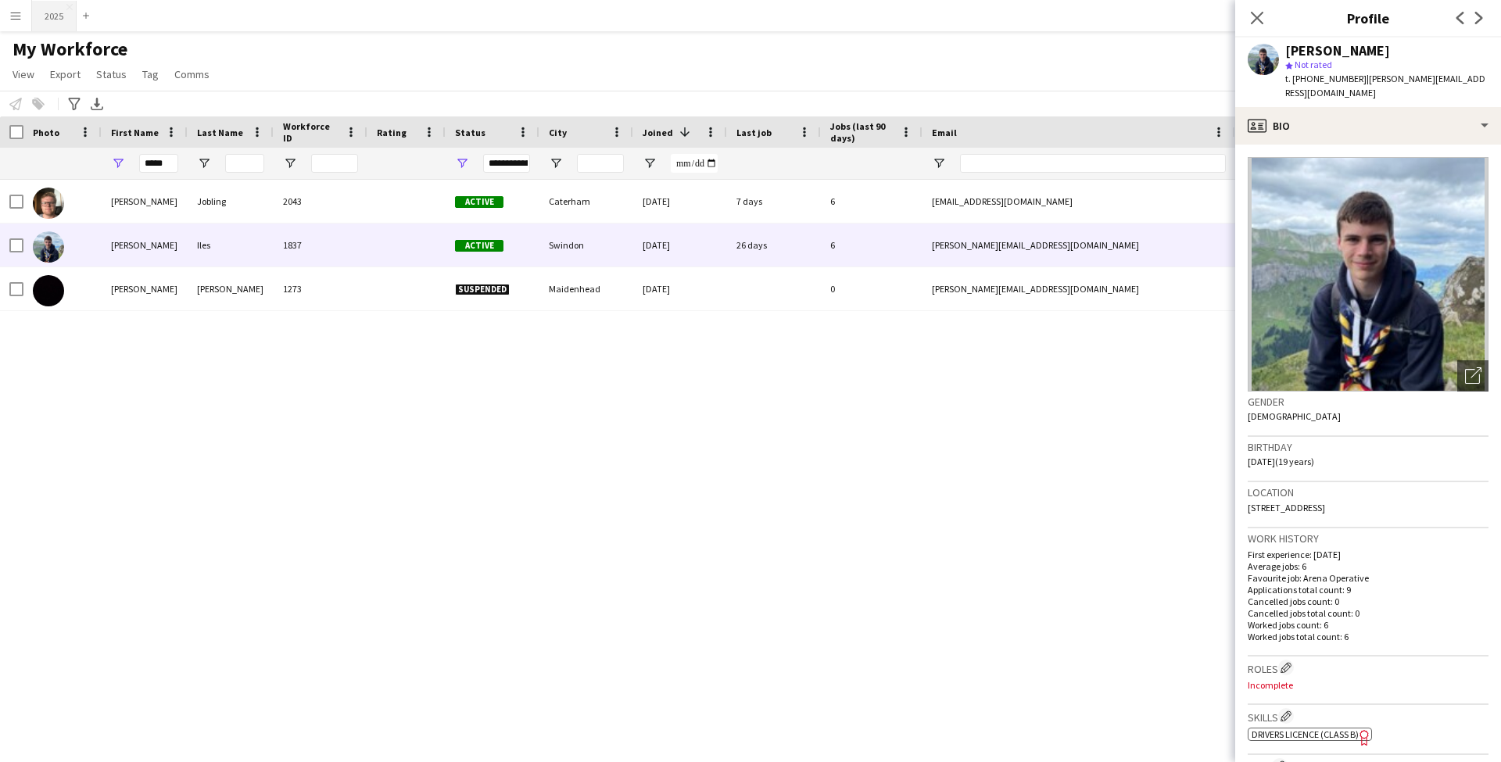
click at [53, 18] on button "2025 Close" at bounding box center [54, 16] width 45 height 30
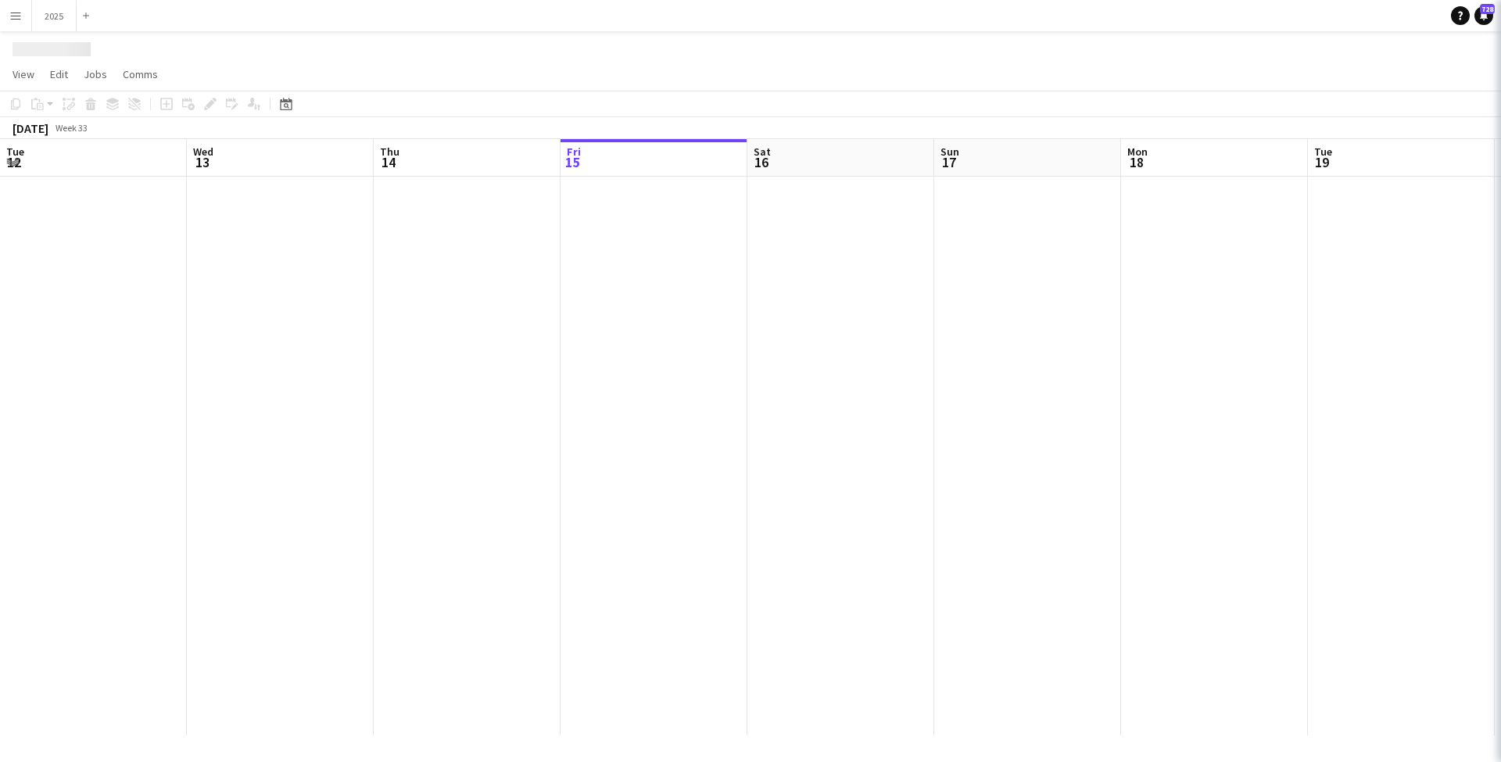
scroll to position [0, 374]
